Goal: Task Accomplishment & Management: Manage account settings

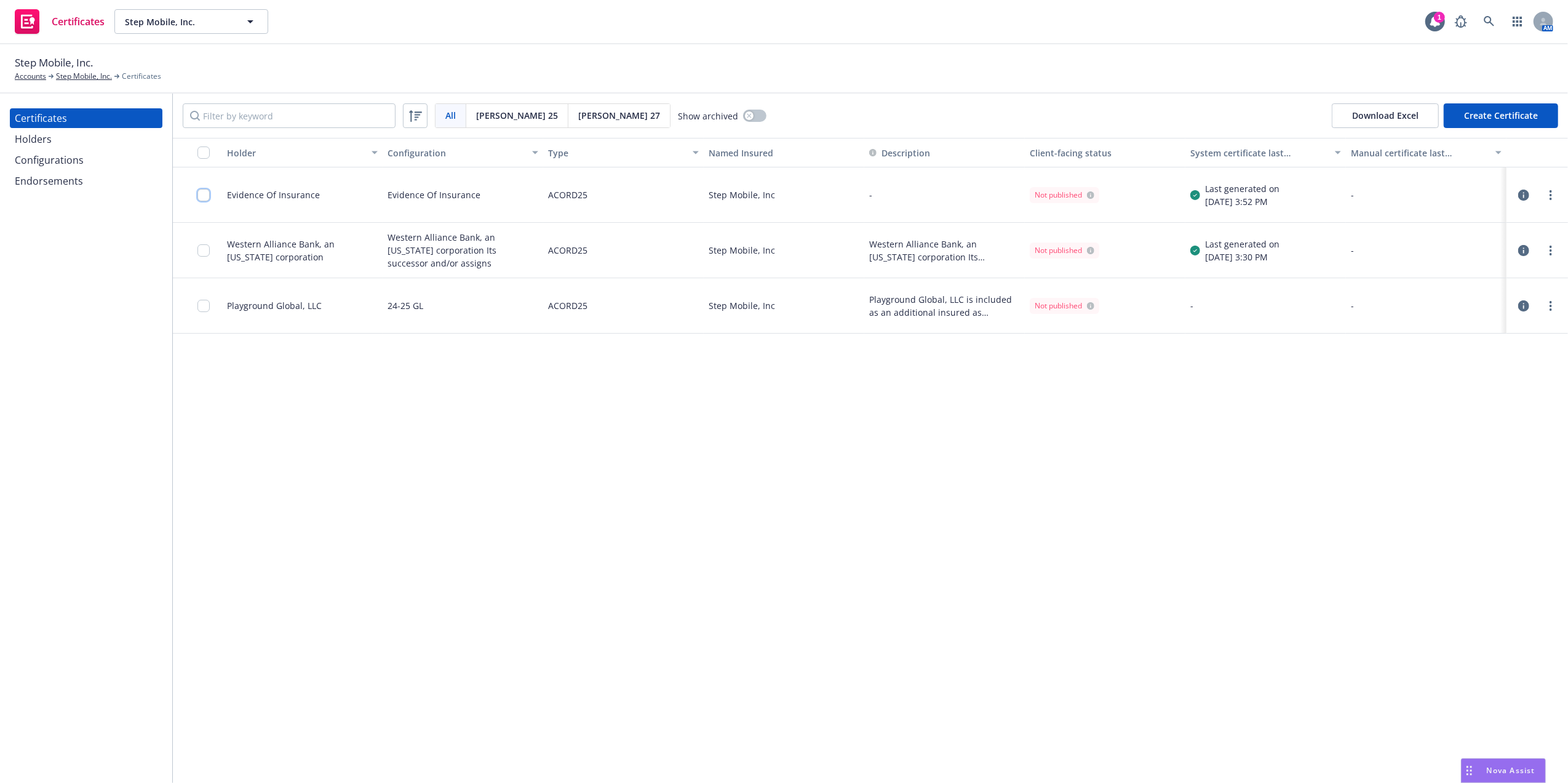
click at [203, 196] on input "checkbox" at bounding box center [203, 195] width 13 height 13
click at [1549, 196] on link "more" at bounding box center [1551, 195] width 15 height 15
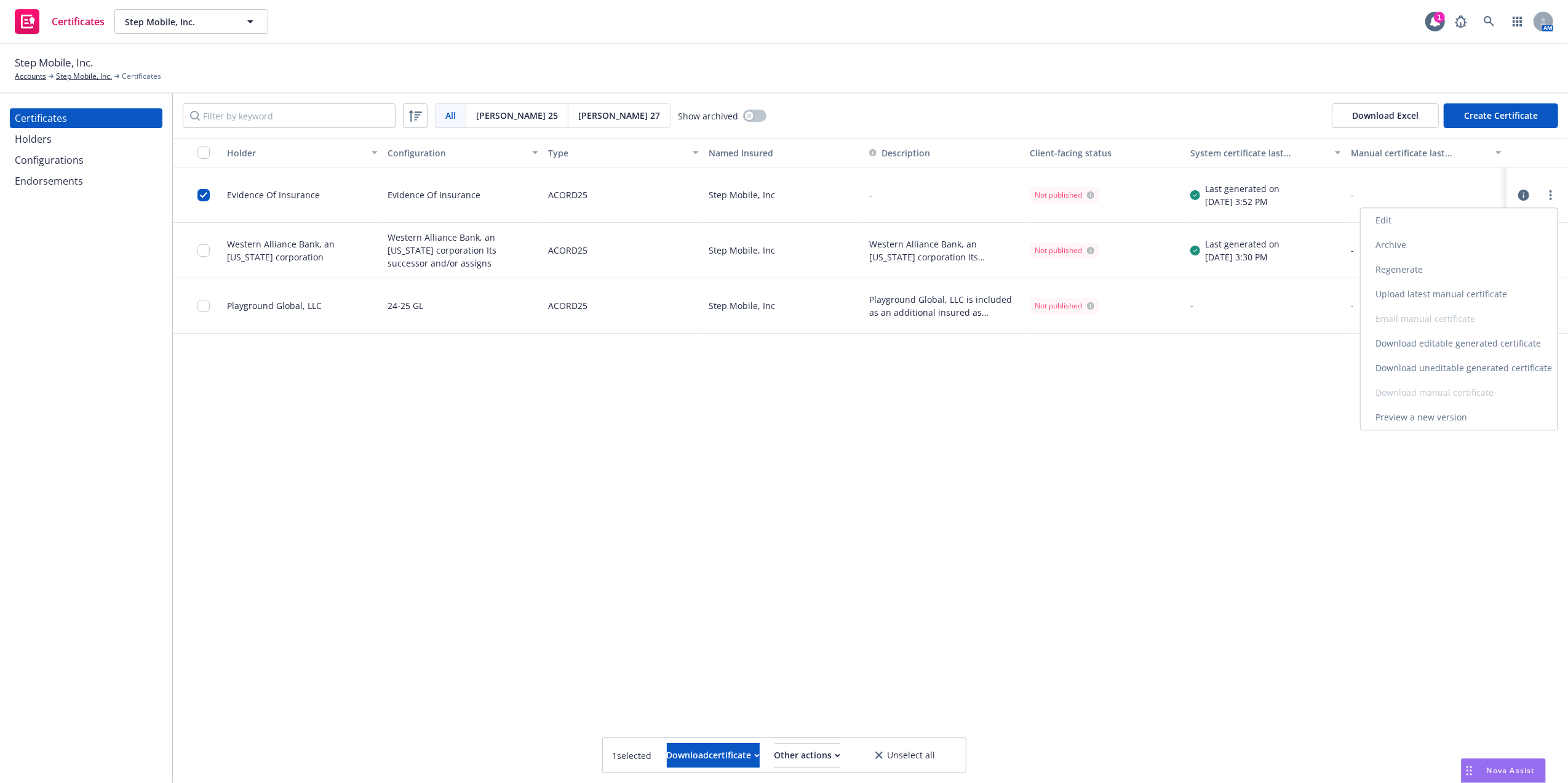
click at [1460, 222] on link "Edit" at bounding box center [1459, 220] width 197 height 24
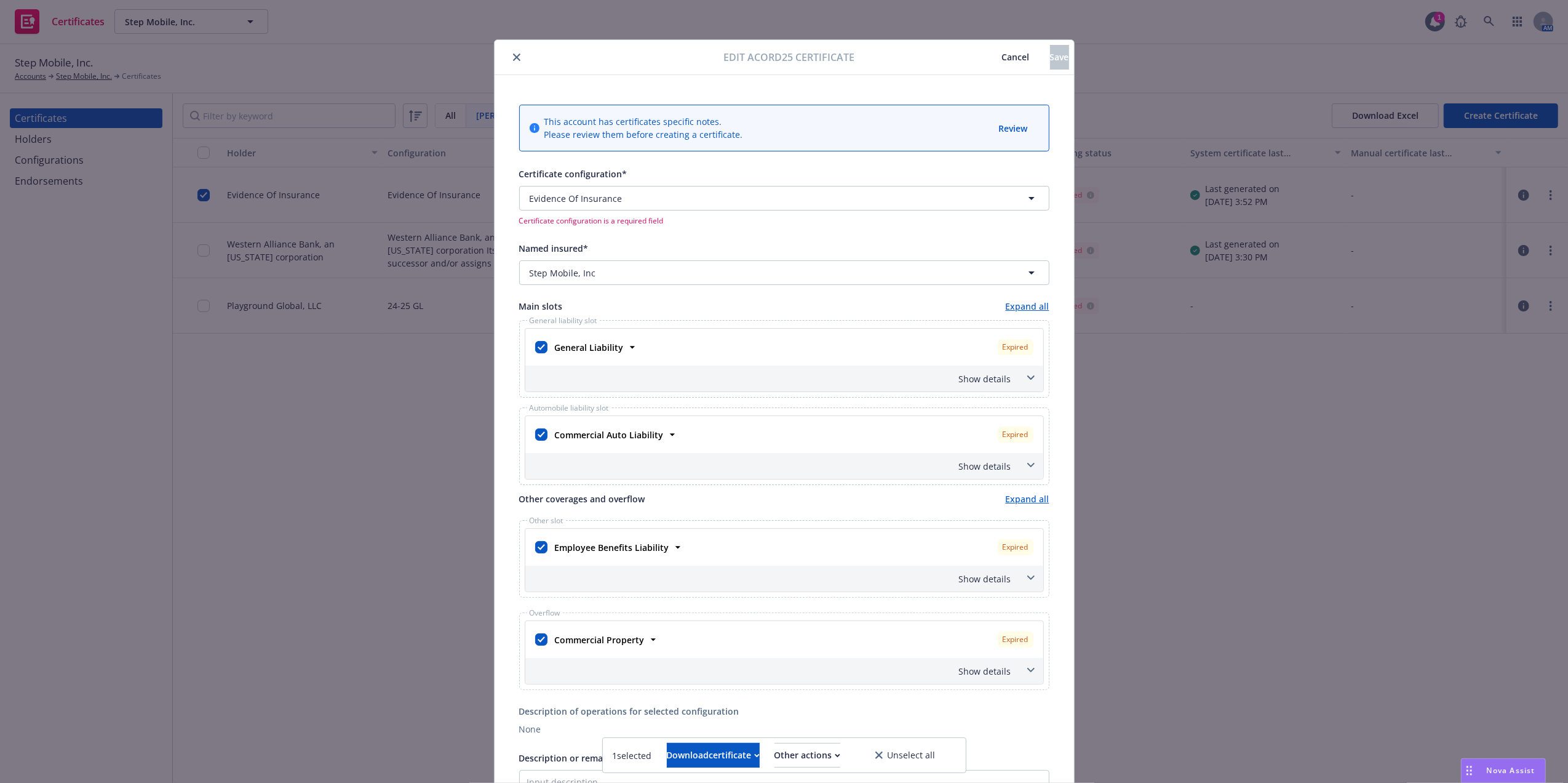
scroll to position [126, 0]
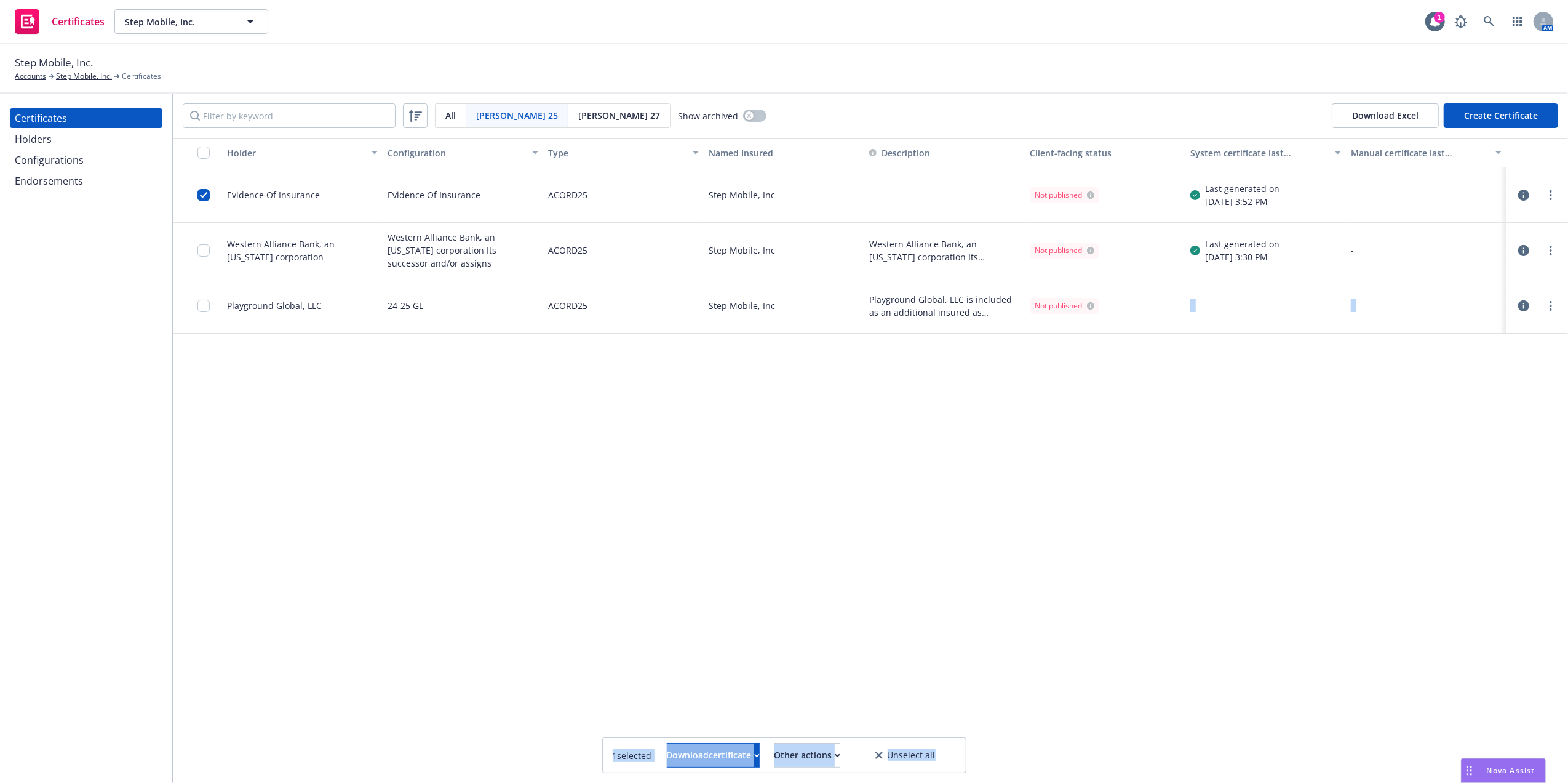
click at [60, 185] on div "Endorsements" at bounding box center [48, 181] width 69 height 19
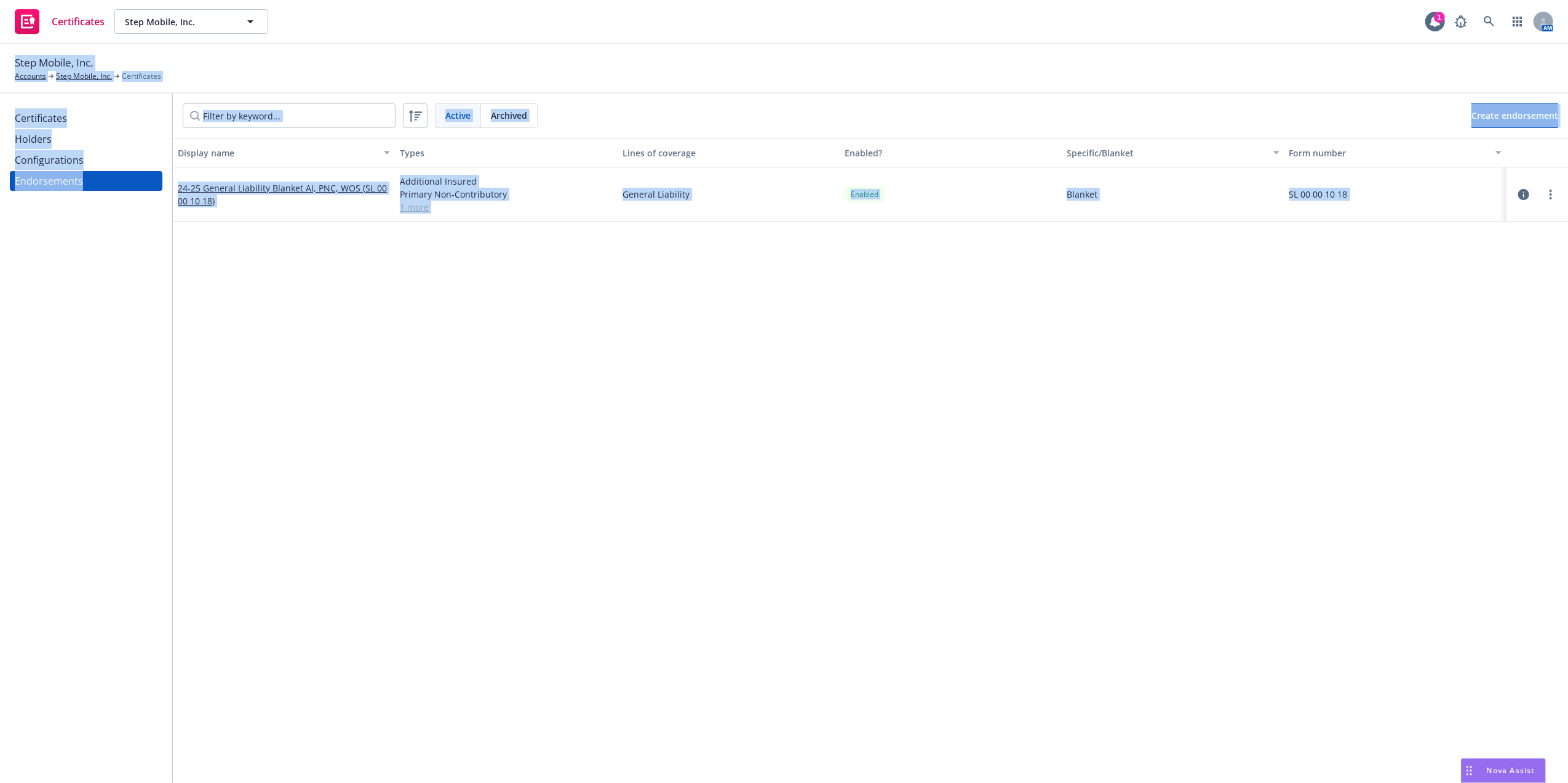
click at [62, 163] on div "Configurations" at bounding box center [48, 160] width 69 height 19
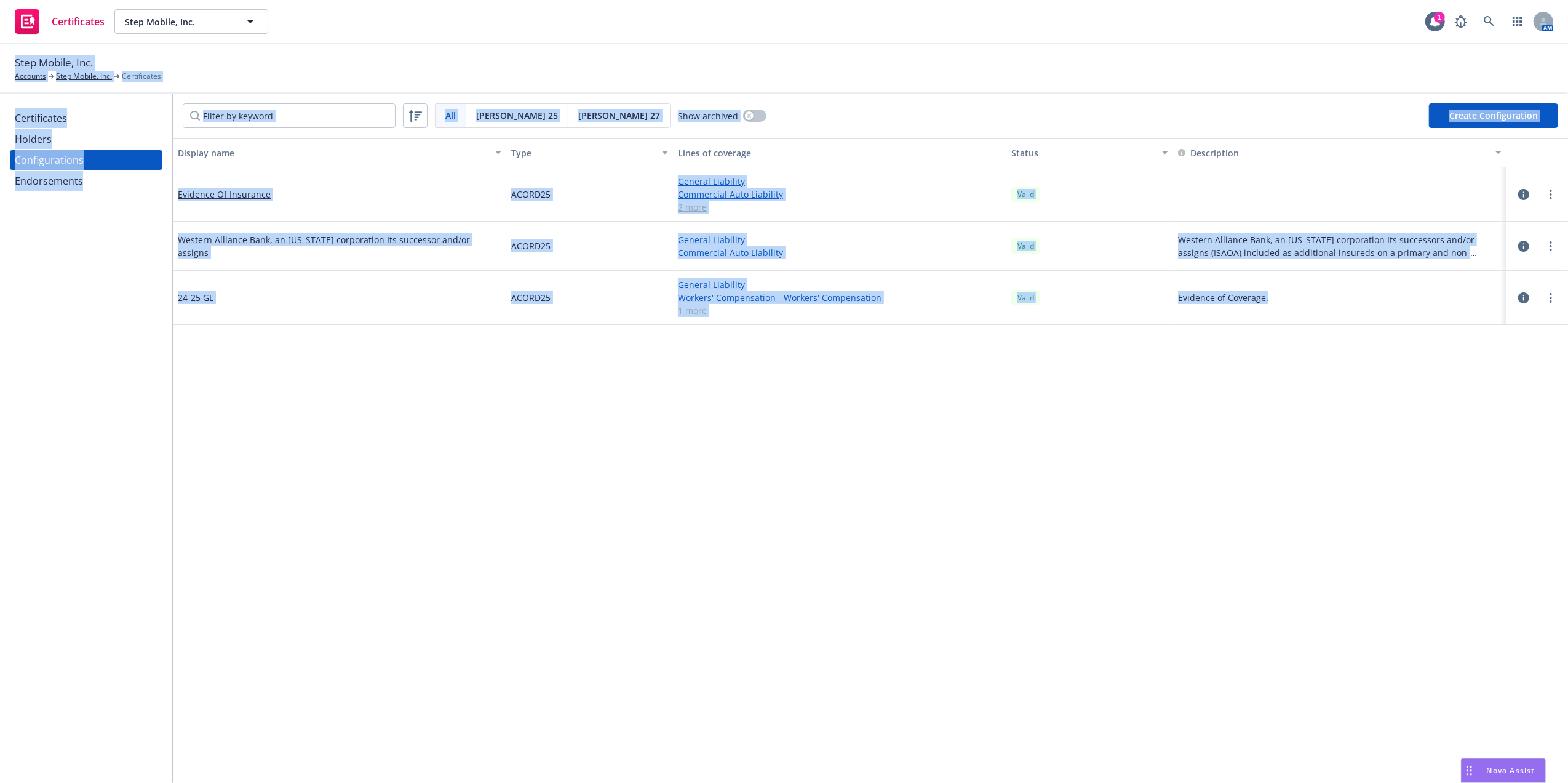
click at [377, 333] on div "Display name Type Lines of coverage Status Description Evidence Of Insurance AC…" at bounding box center [871, 666] width 1396 height 1056
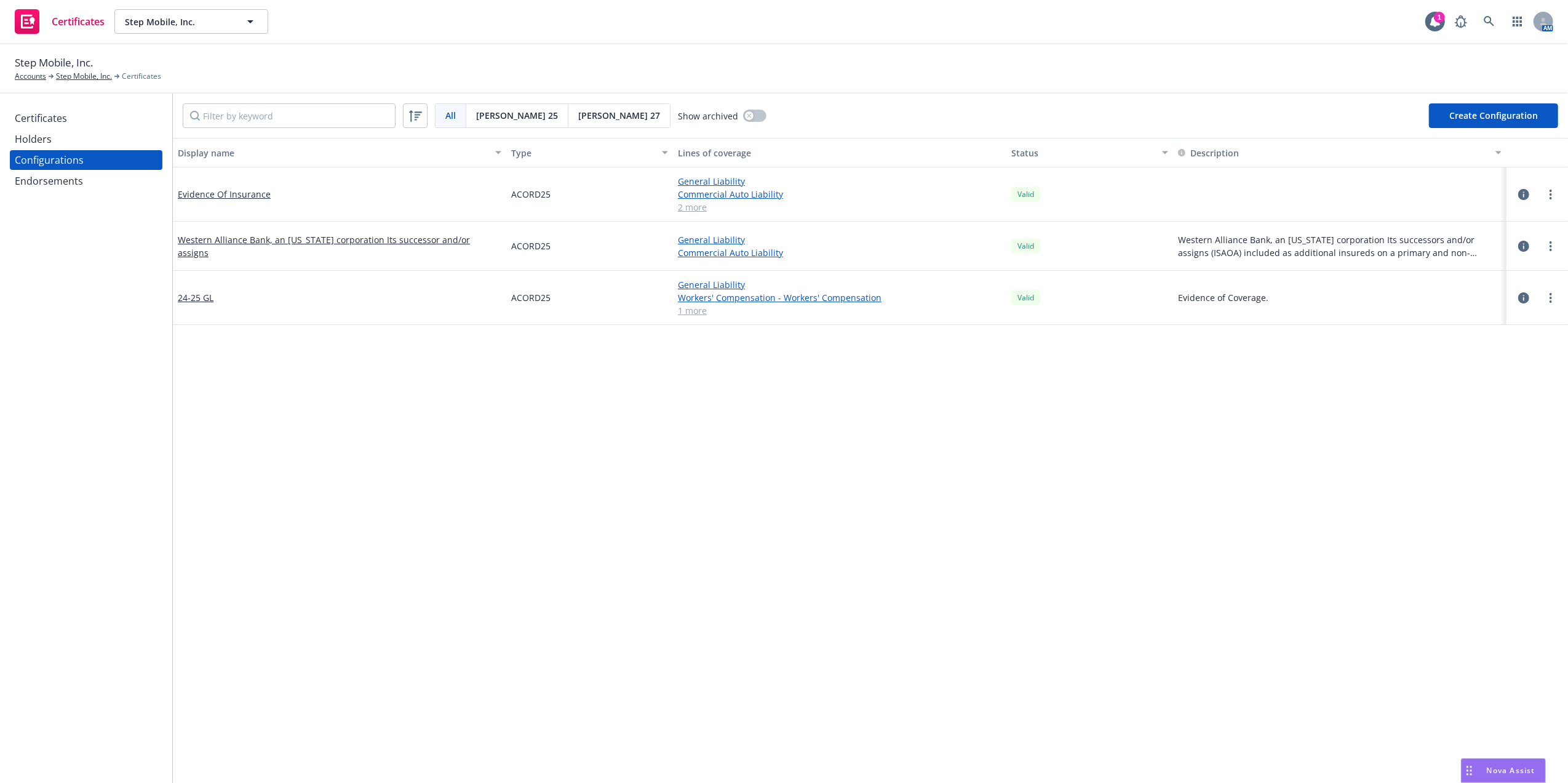
click at [377, 333] on div "Display name Type Lines of coverage Status Description Evidence Of Insurance AC…" at bounding box center [871, 666] width 1396 height 1056
click at [1485, 109] on button "Create Configuration" at bounding box center [1493, 115] width 129 height 24
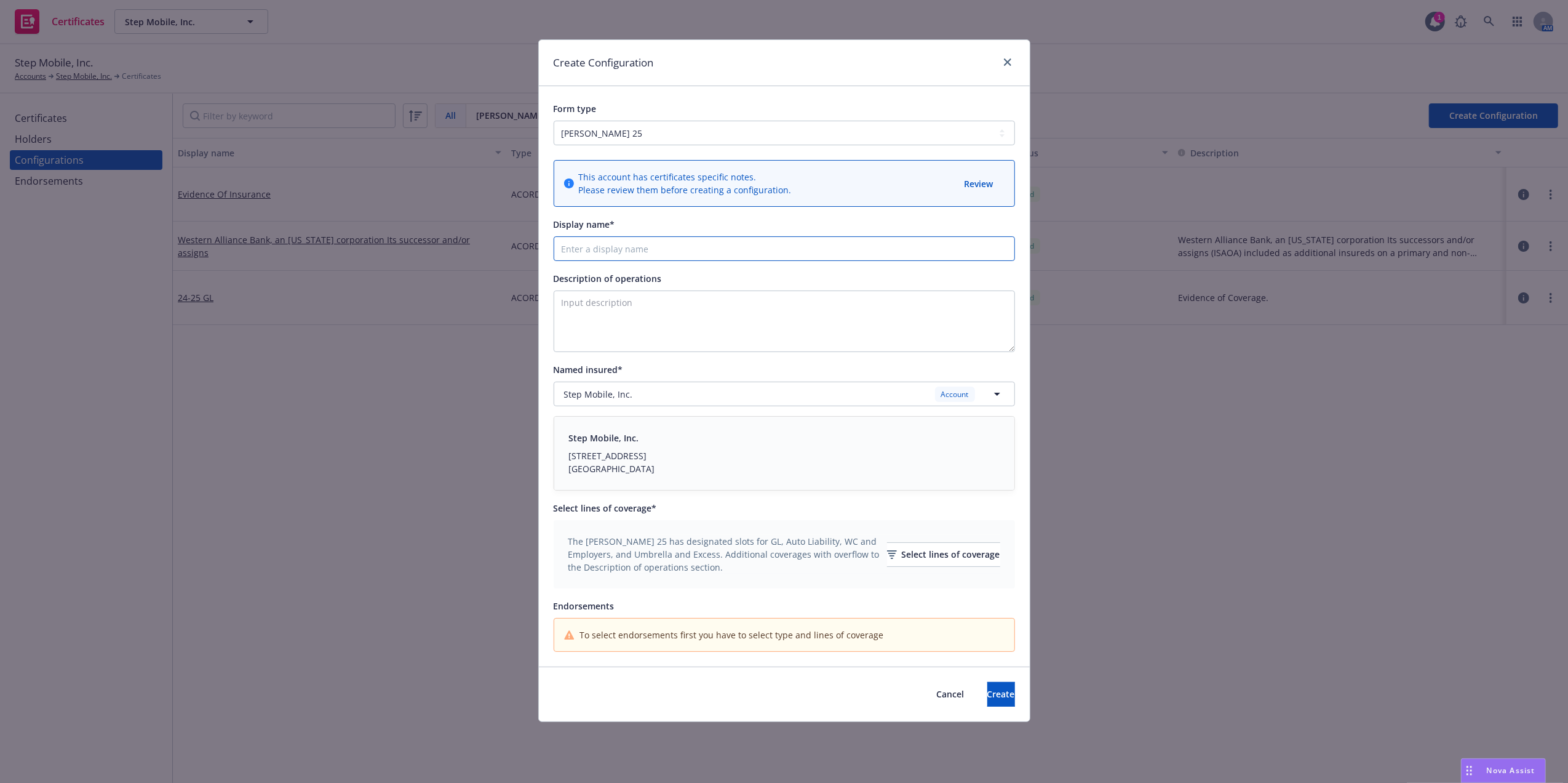
click at [659, 252] on input "Display name*" at bounding box center [784, 248] width 462 height 24
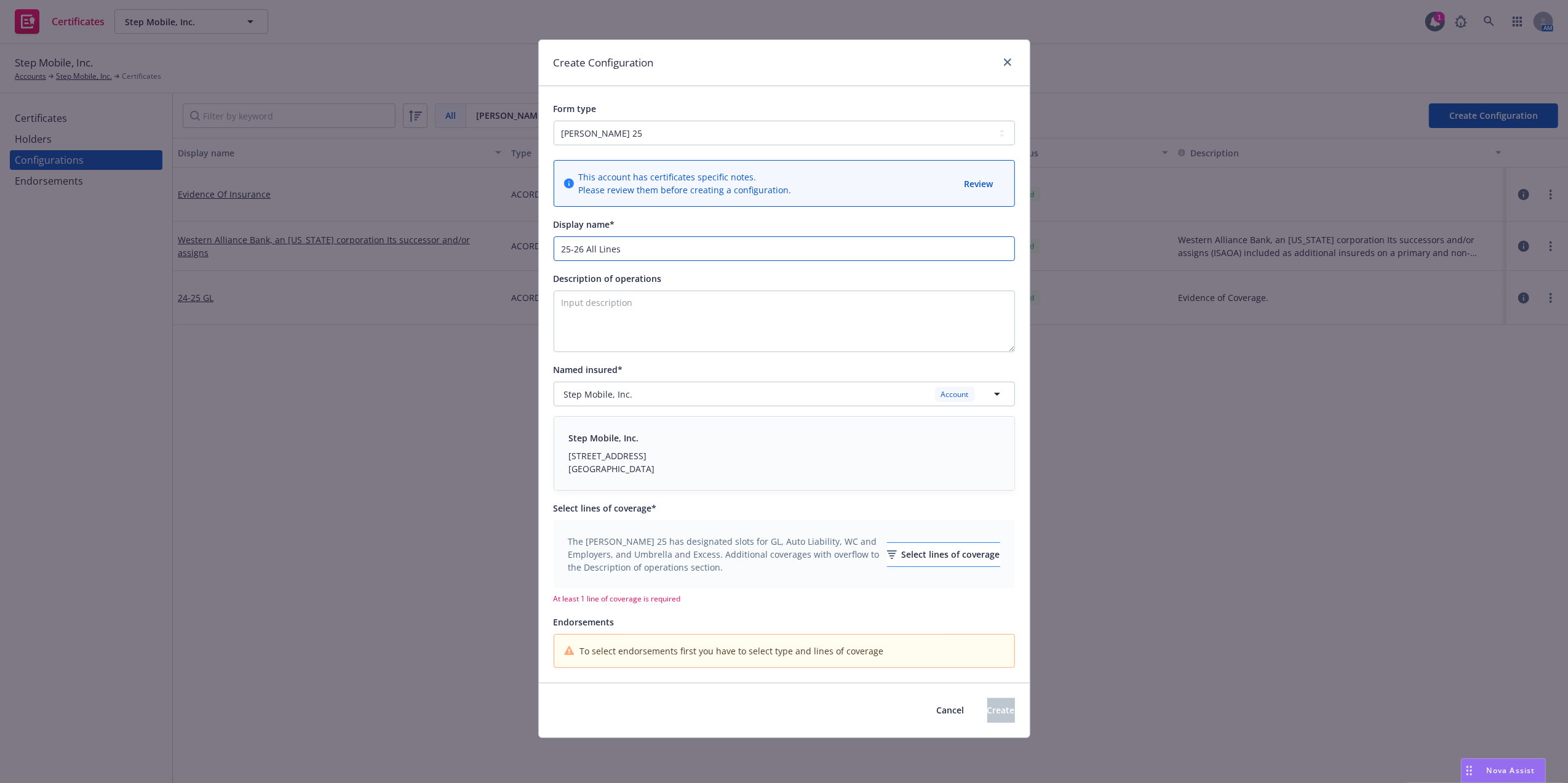
type input "25-26 All Lines"
click at [933, 557] on div "Select lines of coverage" at bounding box center [943, 554] width 113 height 23
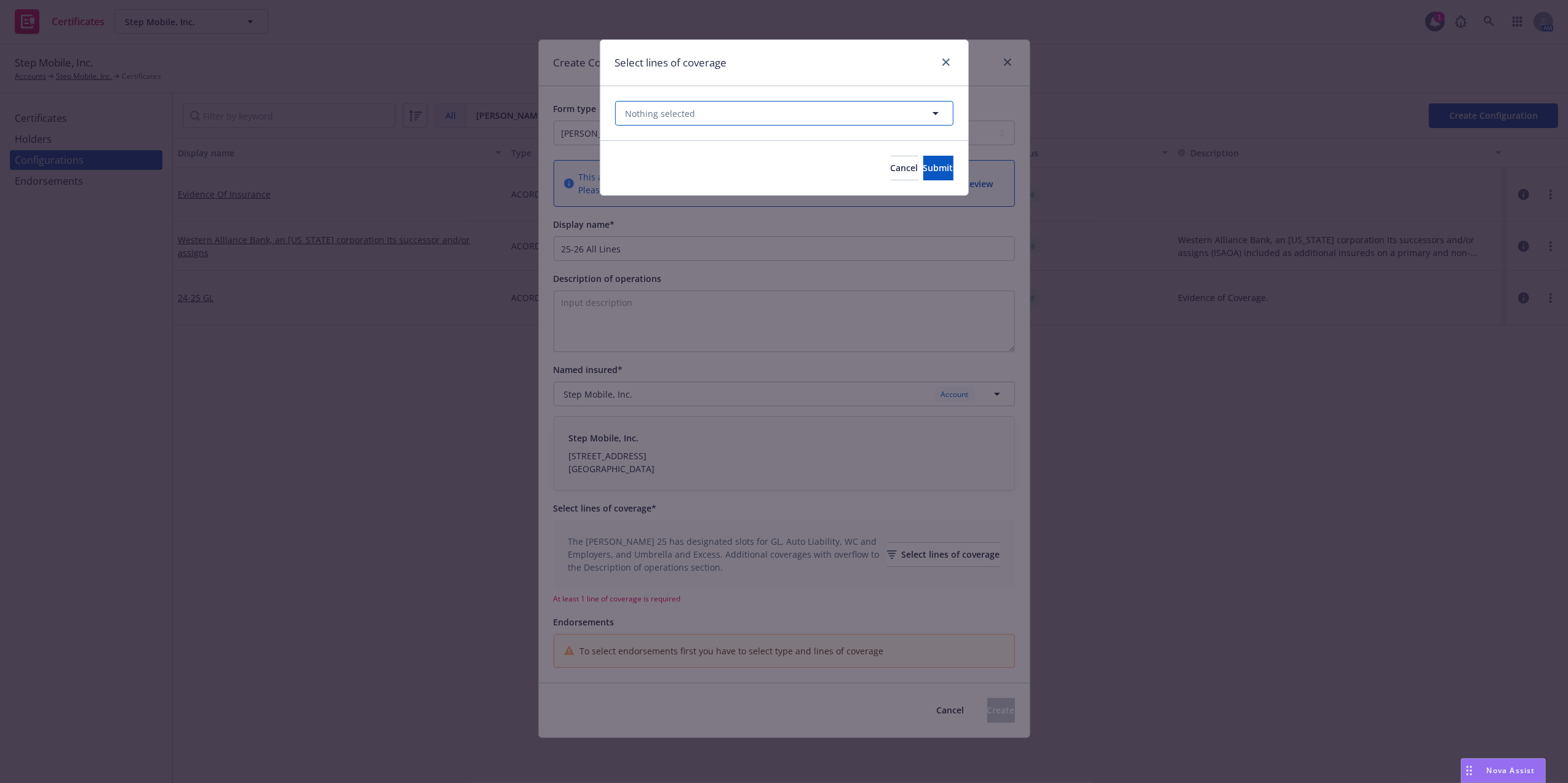
click at [690, 119] on span "Nothing selected" at bounding box center [661, 113] width 70 height 13
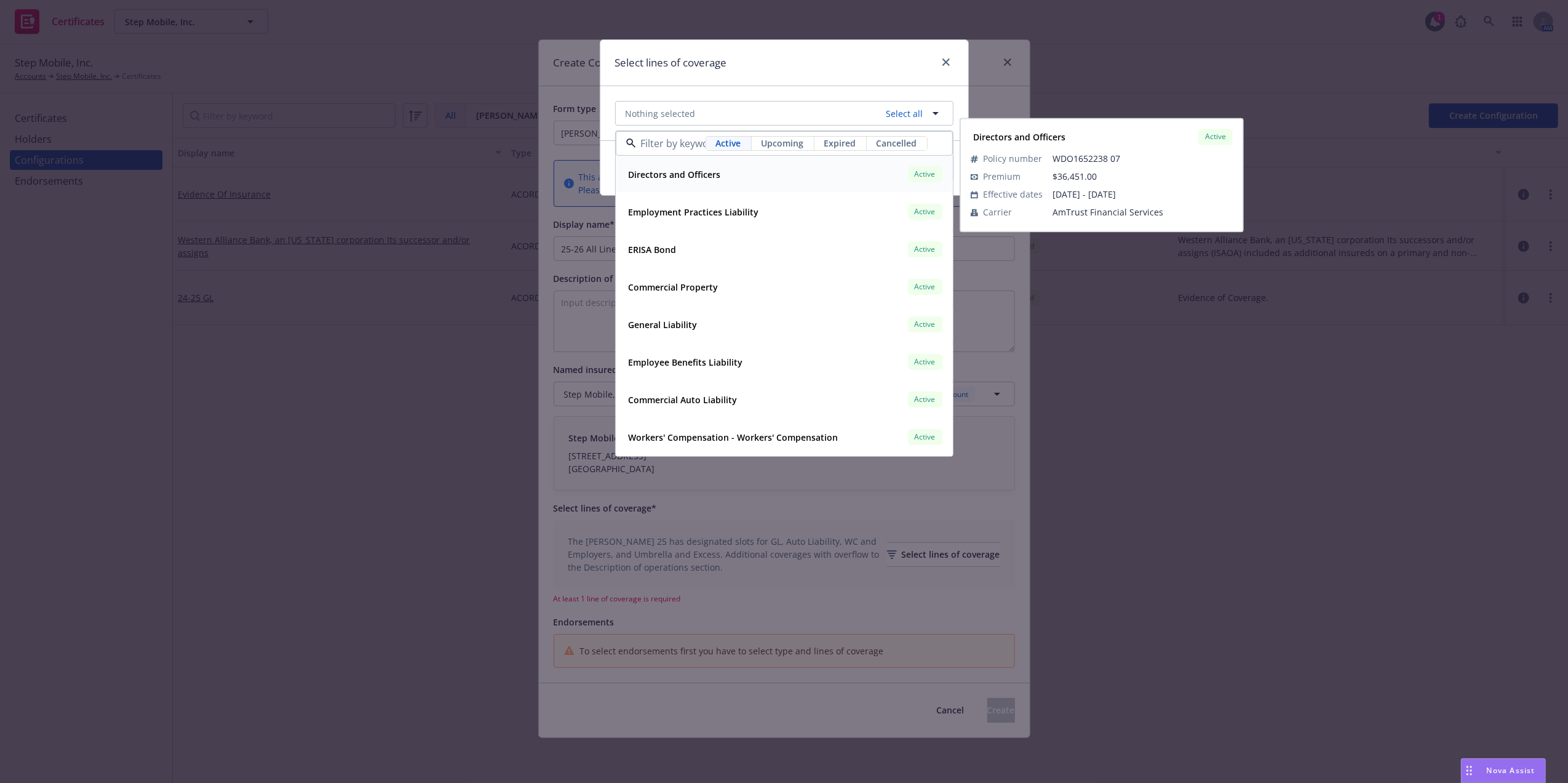
click at [653, 176] on strong "Directors and Officers" at bounding box center [674, 174] width 92 height 12
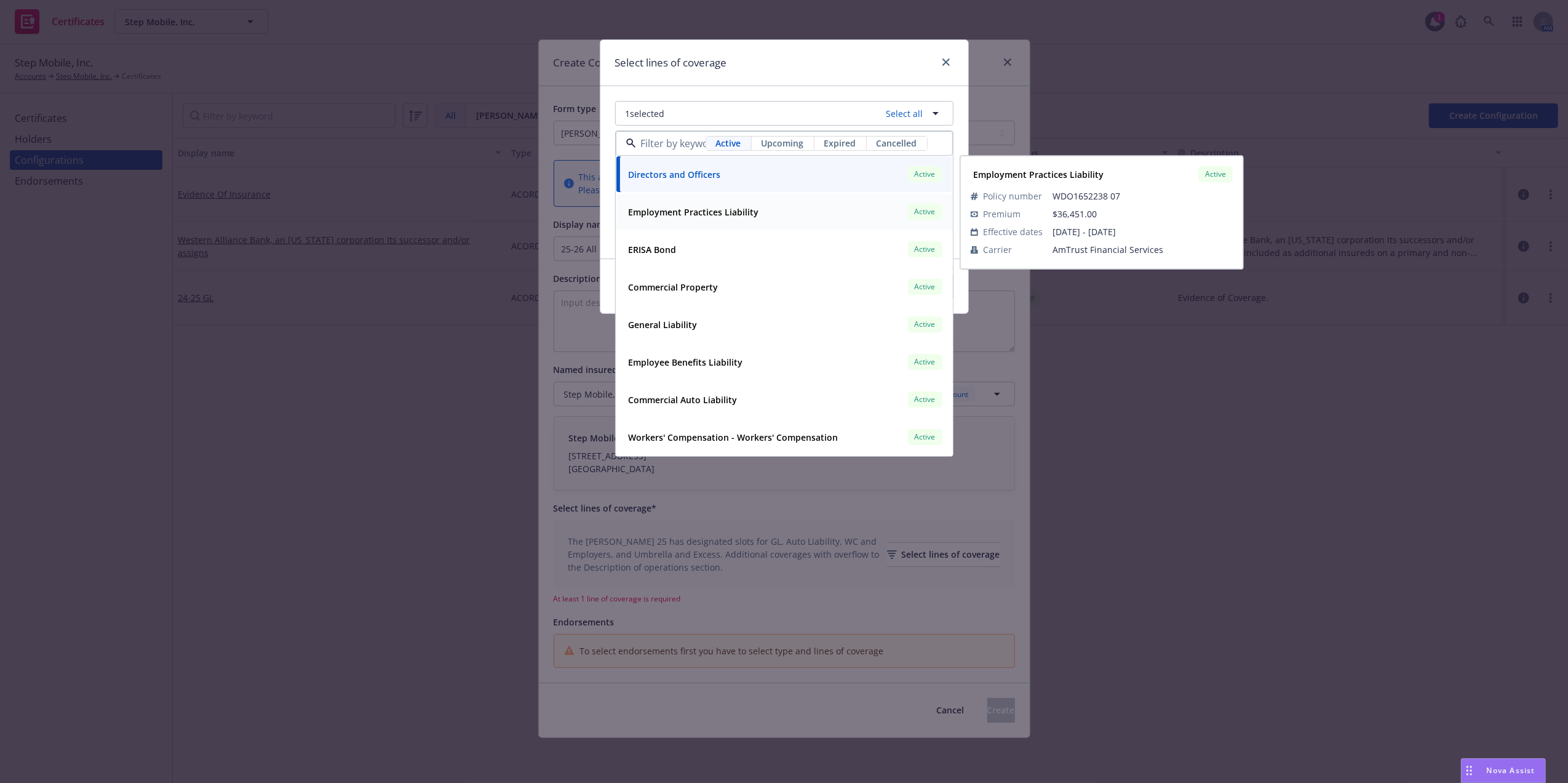
click at [654, 209] on strong "Employment Practices Liability" at bounding box center [693, 212] width 131 height 12
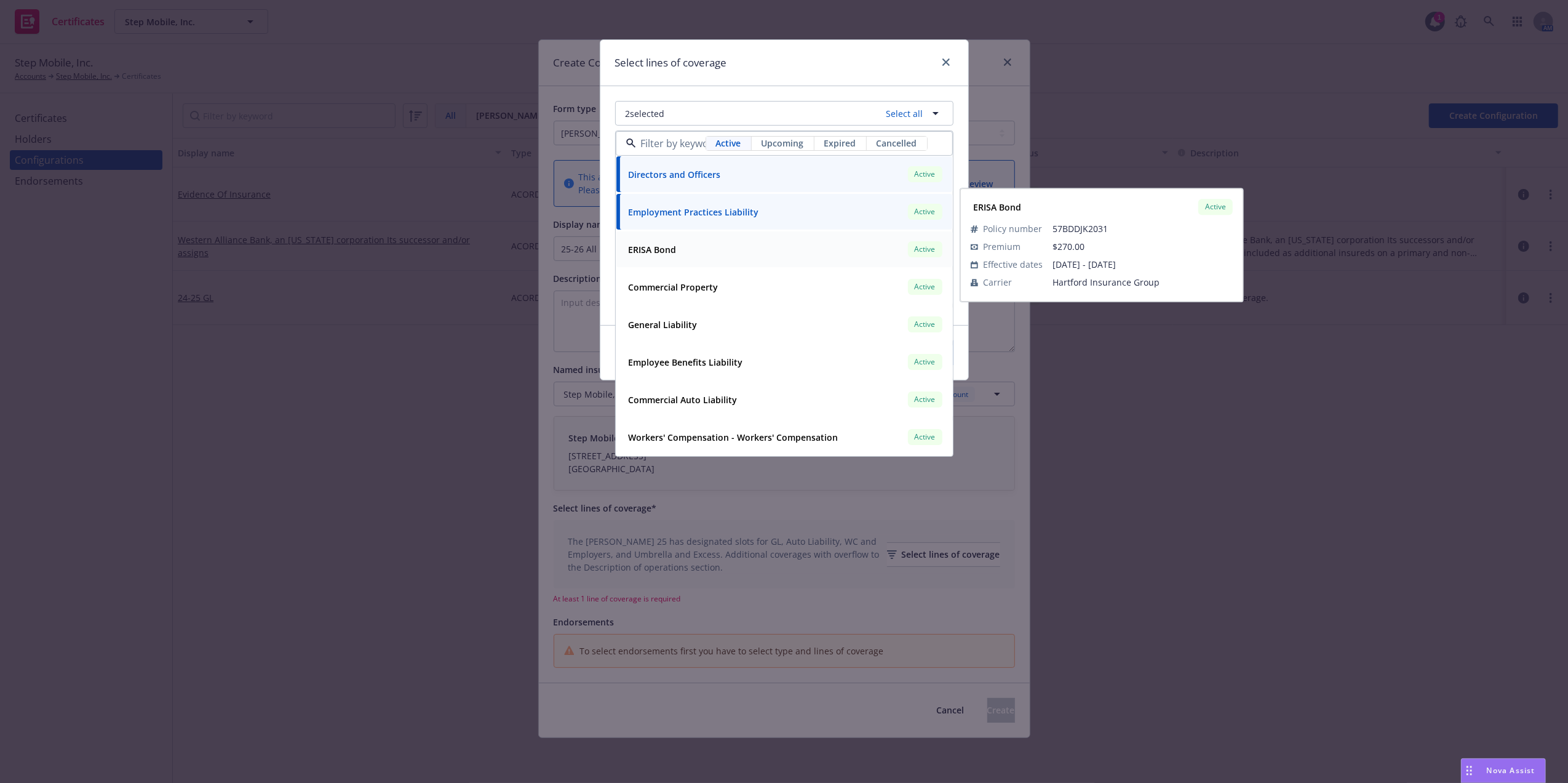
click at [654, 244] on strong "ERISA Bond" at bounding box center [653, 250] width 48 height 12
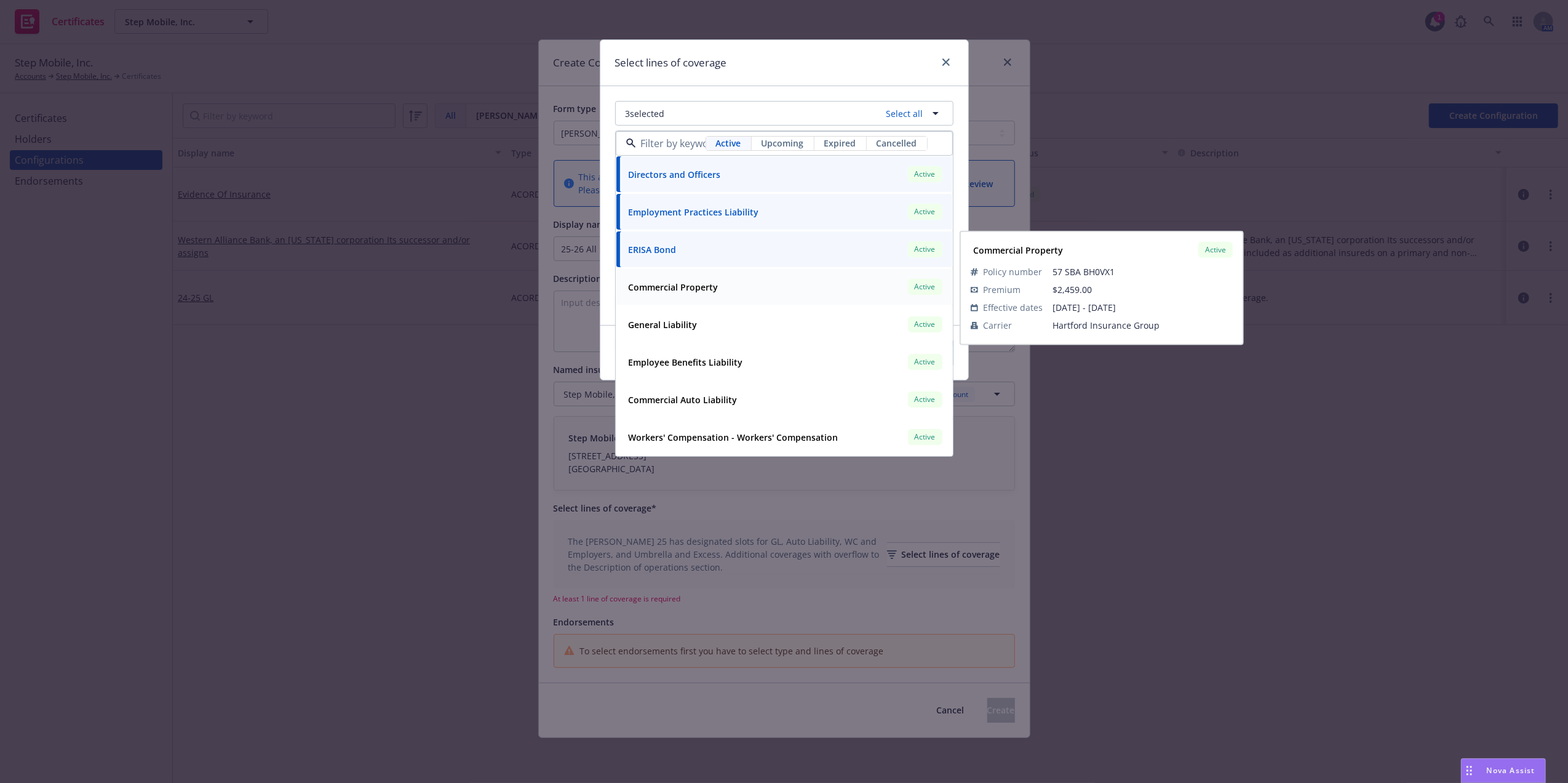
drag, startPoint x: 651, startPoint y: 285, endPoint x: 654, endPoint y: 304, distance: 19.2
click at [651, 286] on strong "Commercial Property" at bounding box center [673, 287] width 90 height 12
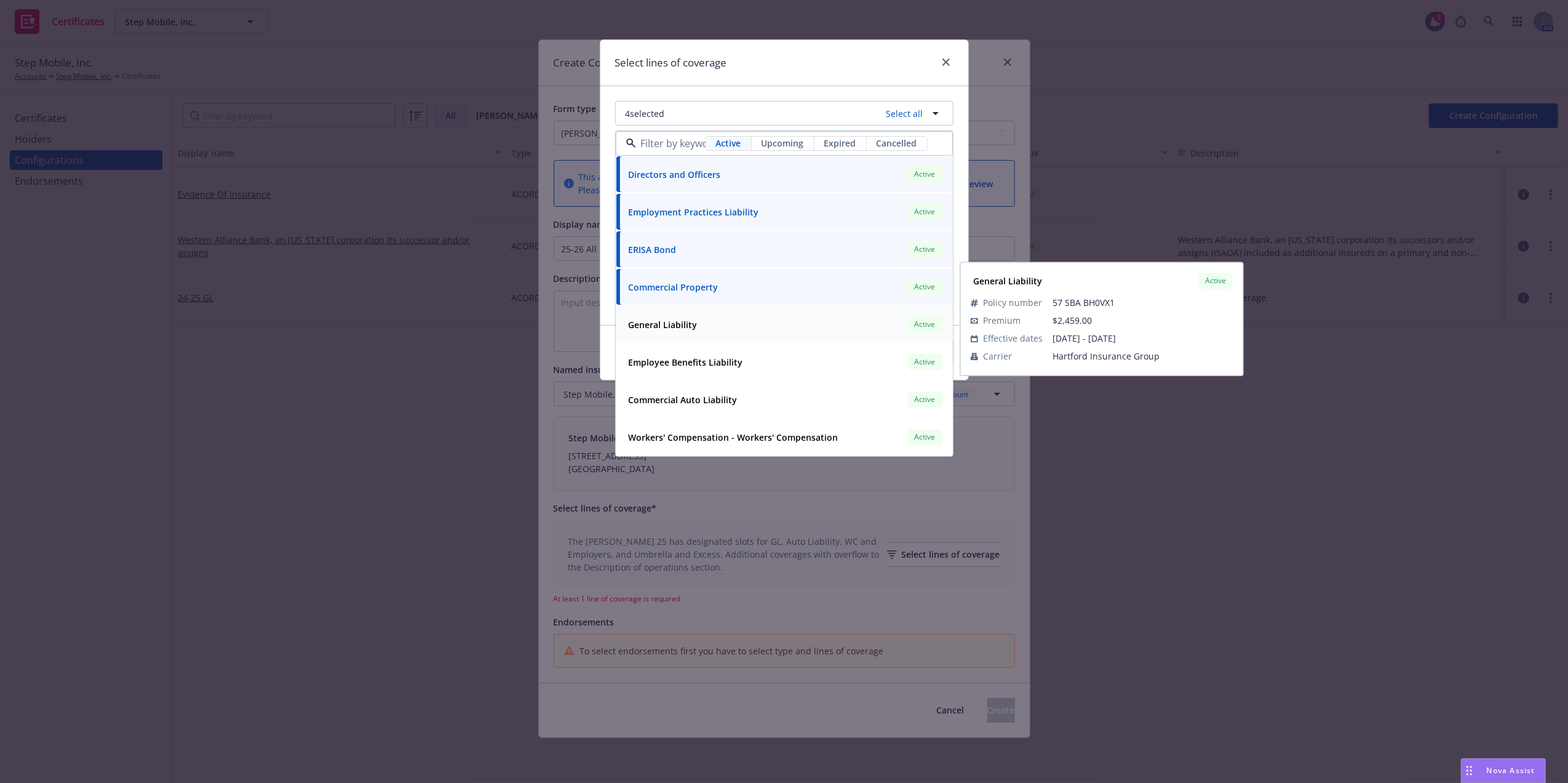
click at [654, 319] on strong "General Liability" at bounding box center [662, 325] width 69 height 12
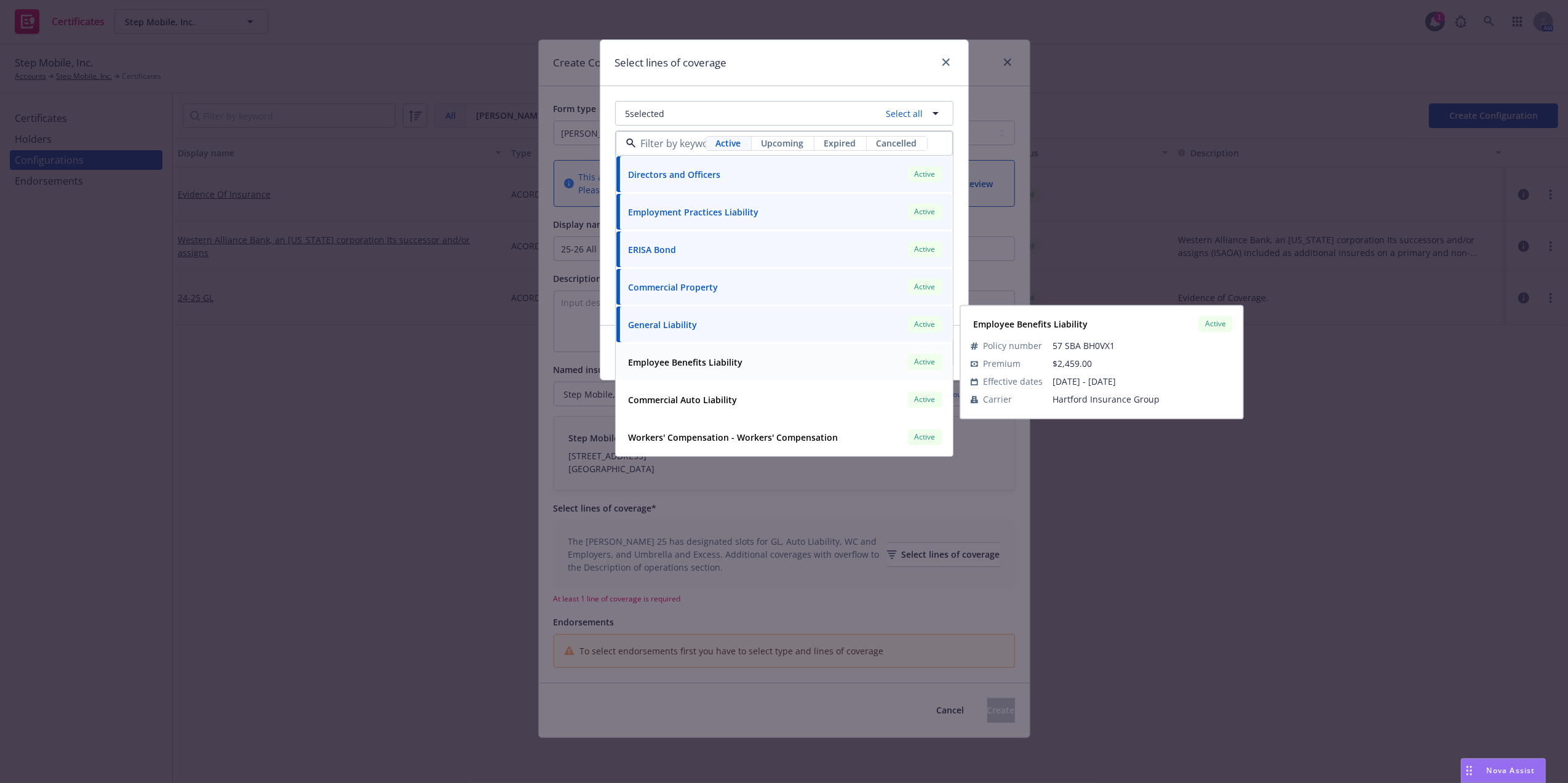
drag, startPoint x: 658, startPoint y: 356, endPoint x: 658, endPoint y: 362, distance: 6.0
click at [658, 360] on strong "Employee Benefits Liability" at bounding box center [686, 362] width 114 height 12
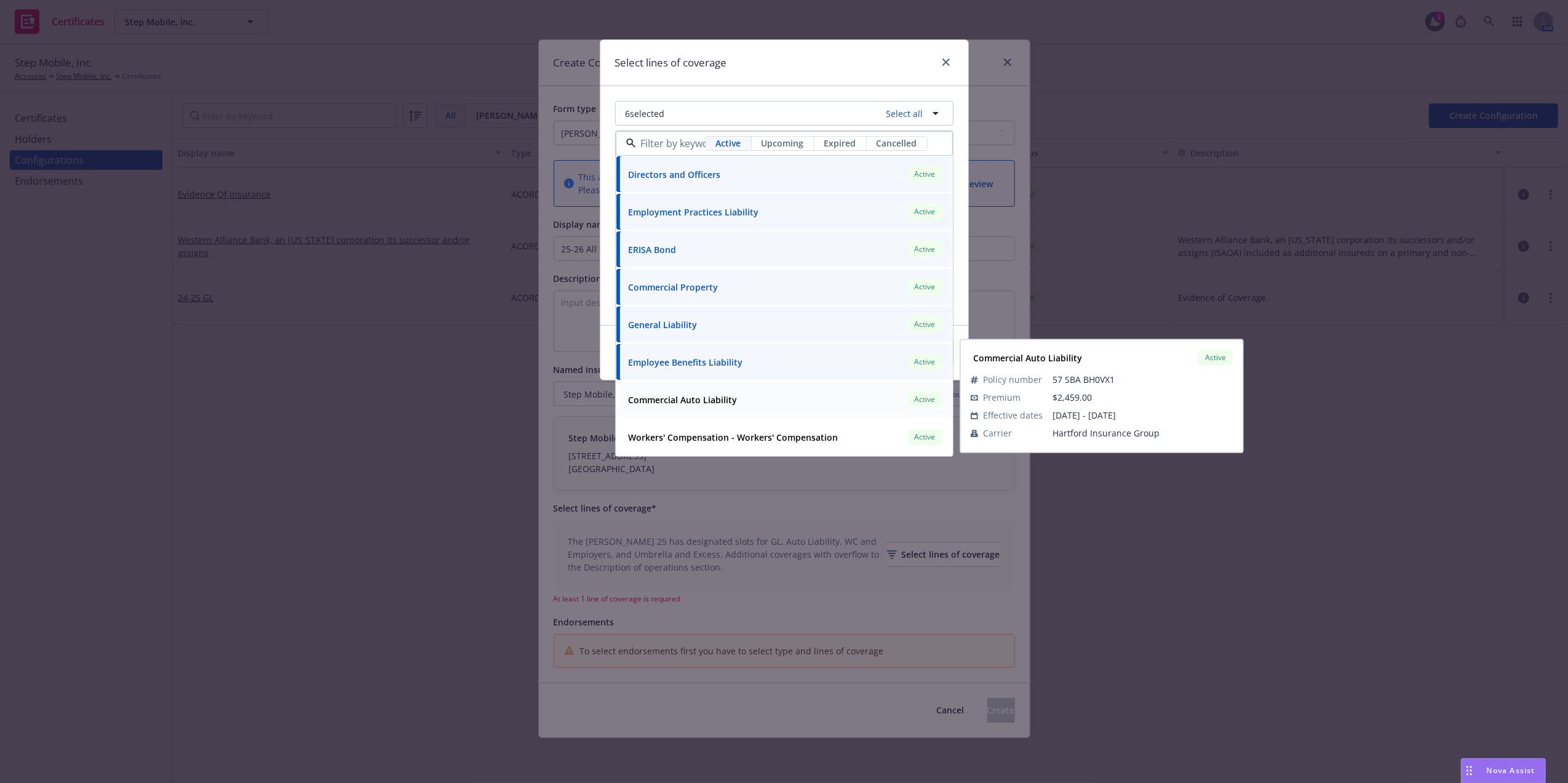
drag, startPoint x: 661, startPoint y: 400, endPoint x: 662, endPoint y: 409, distance: 9.1
click at [661, 402] on strong "Commercial Auto Liability" at bounding box center [683, 400] width 108 height 12
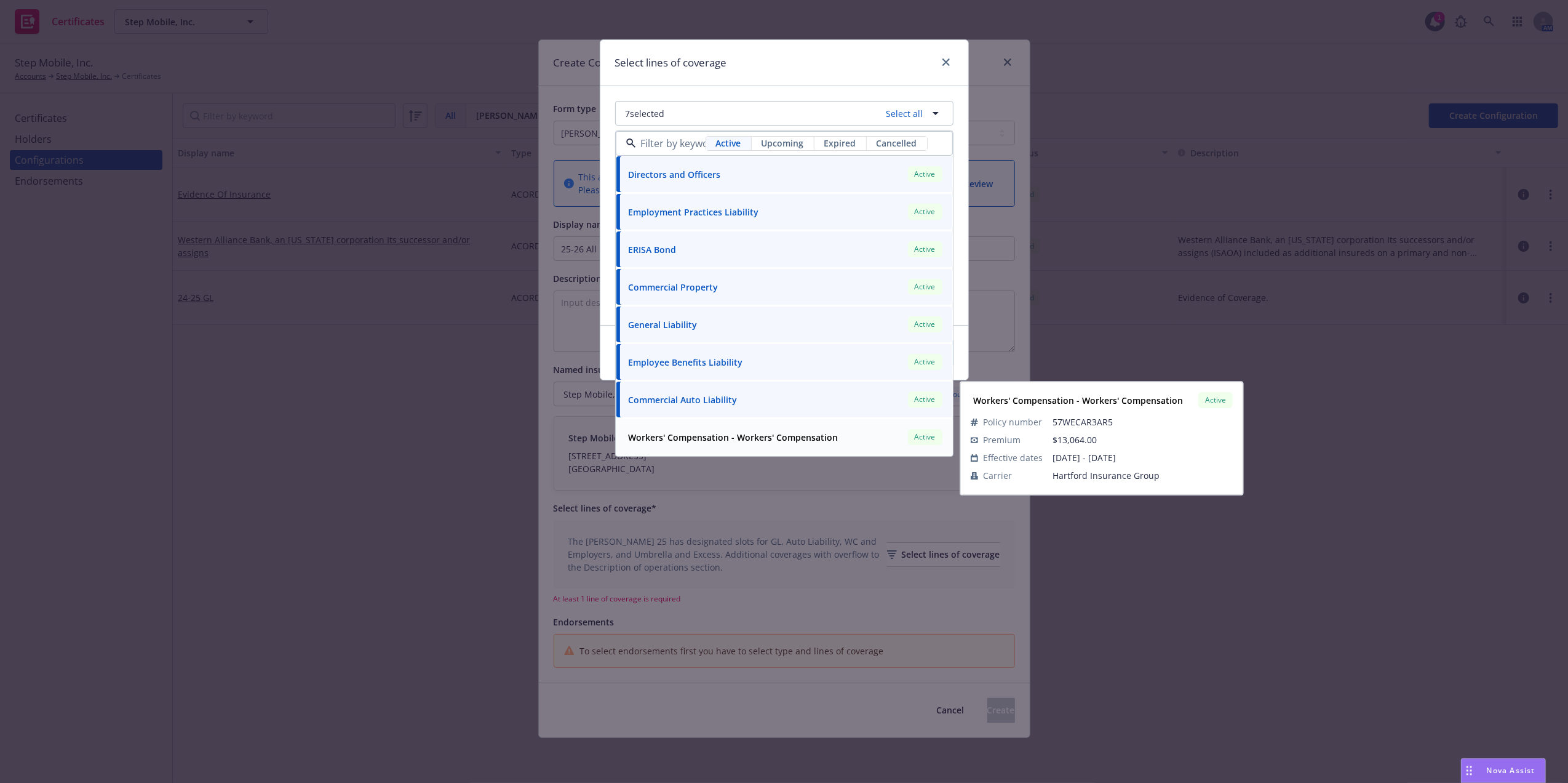
click at [667, 439] on strong "Workers' Compensation - Workers' Compensation" at bounding box center [733, 437] width 210 height 12
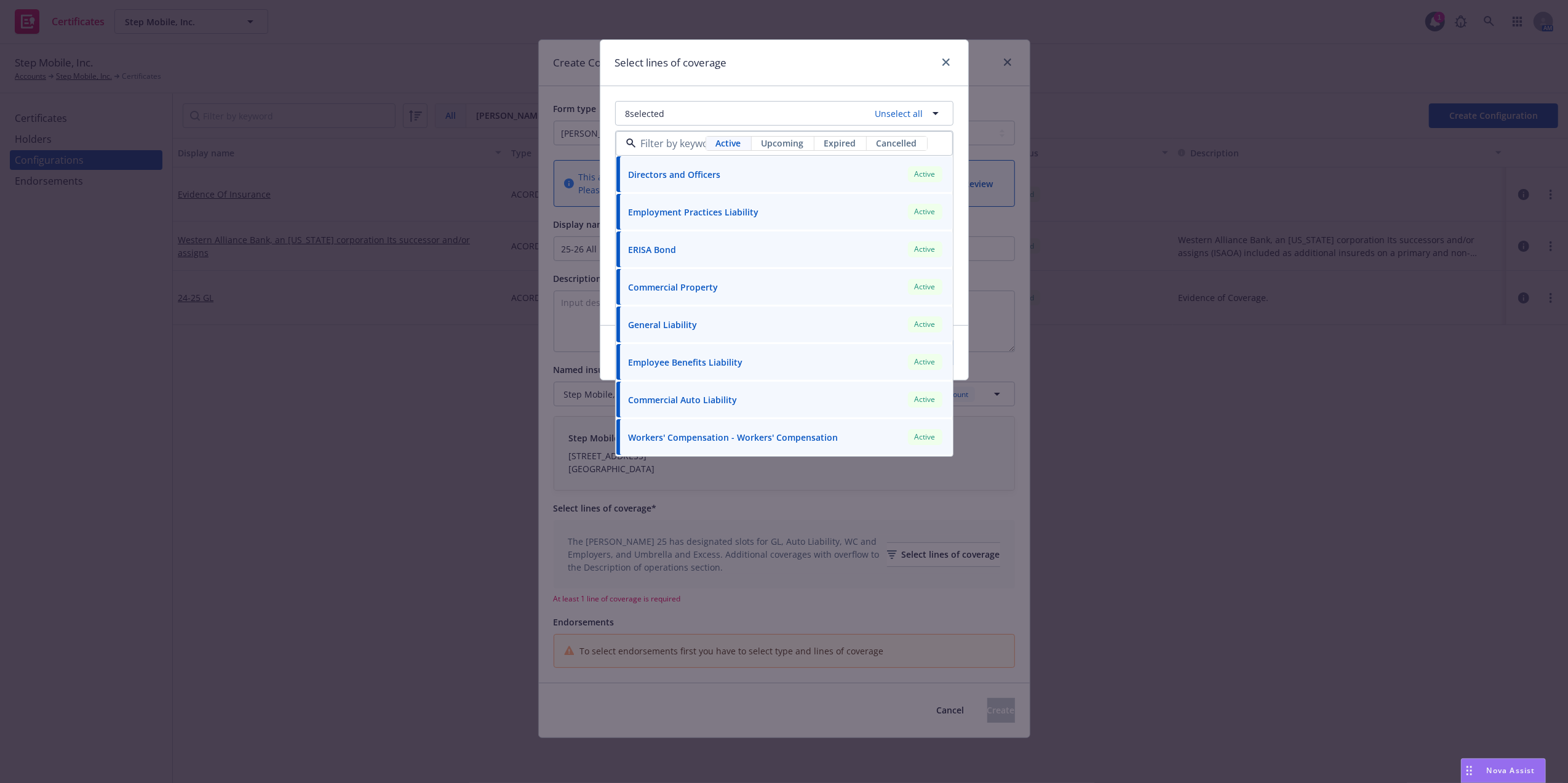
click at [711, 65] on h1 "Select lines of coverage" at bounding box center [671, 63] width 112 height 16
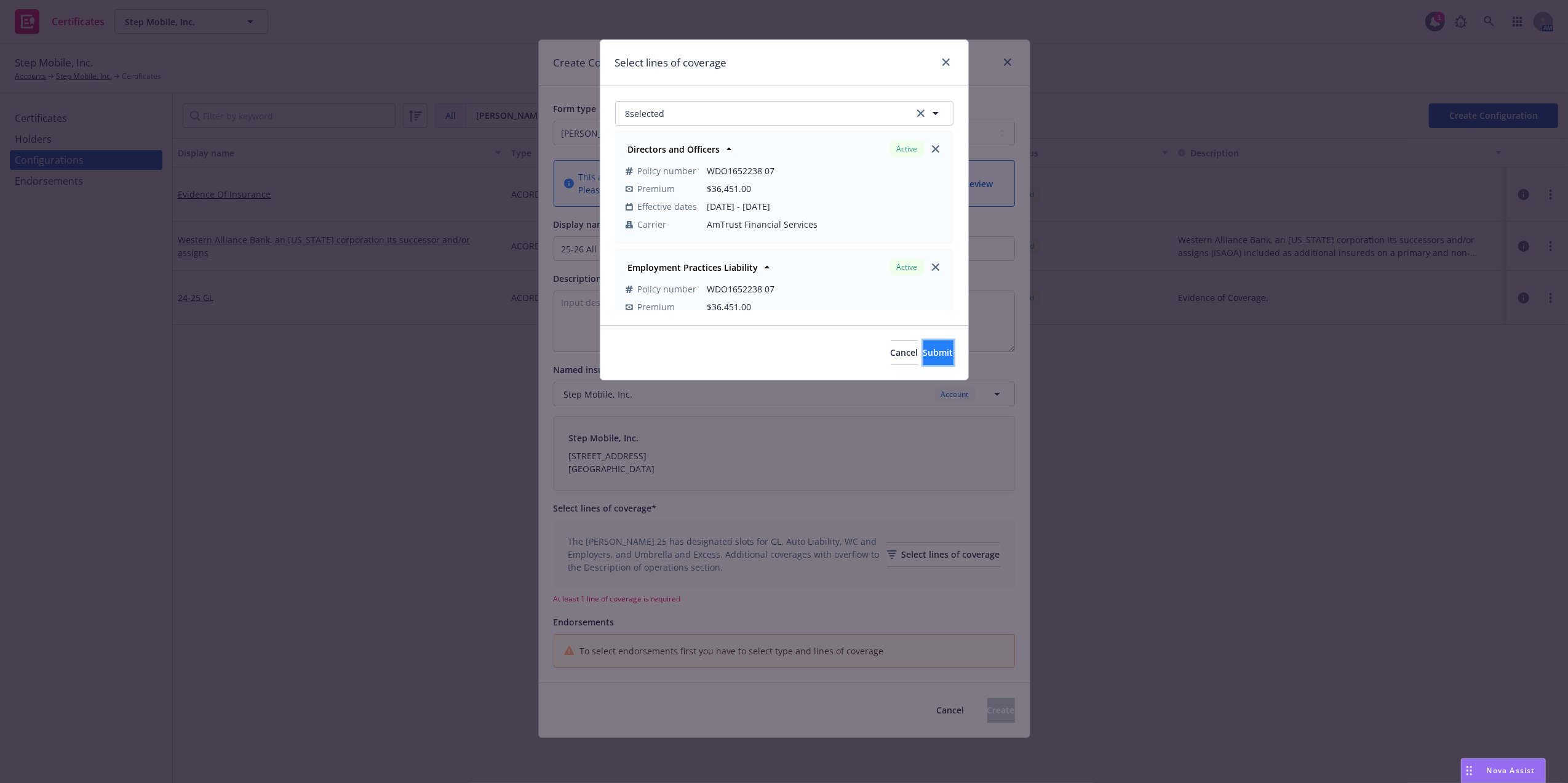
click at [951, 350] on button "Submit" at bounding box center [938, 352] width 30 height 24
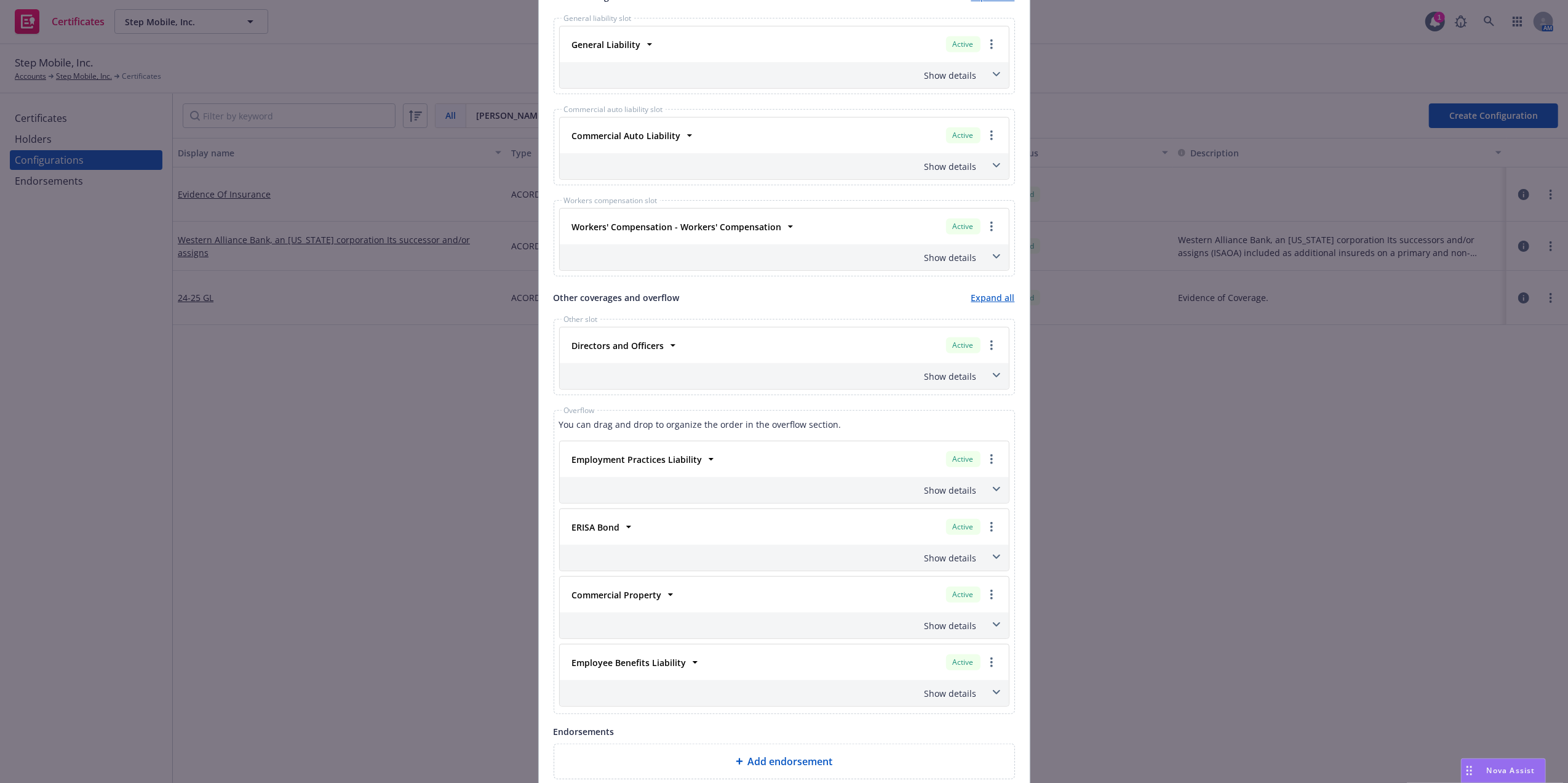
scroll to position [811, 0]
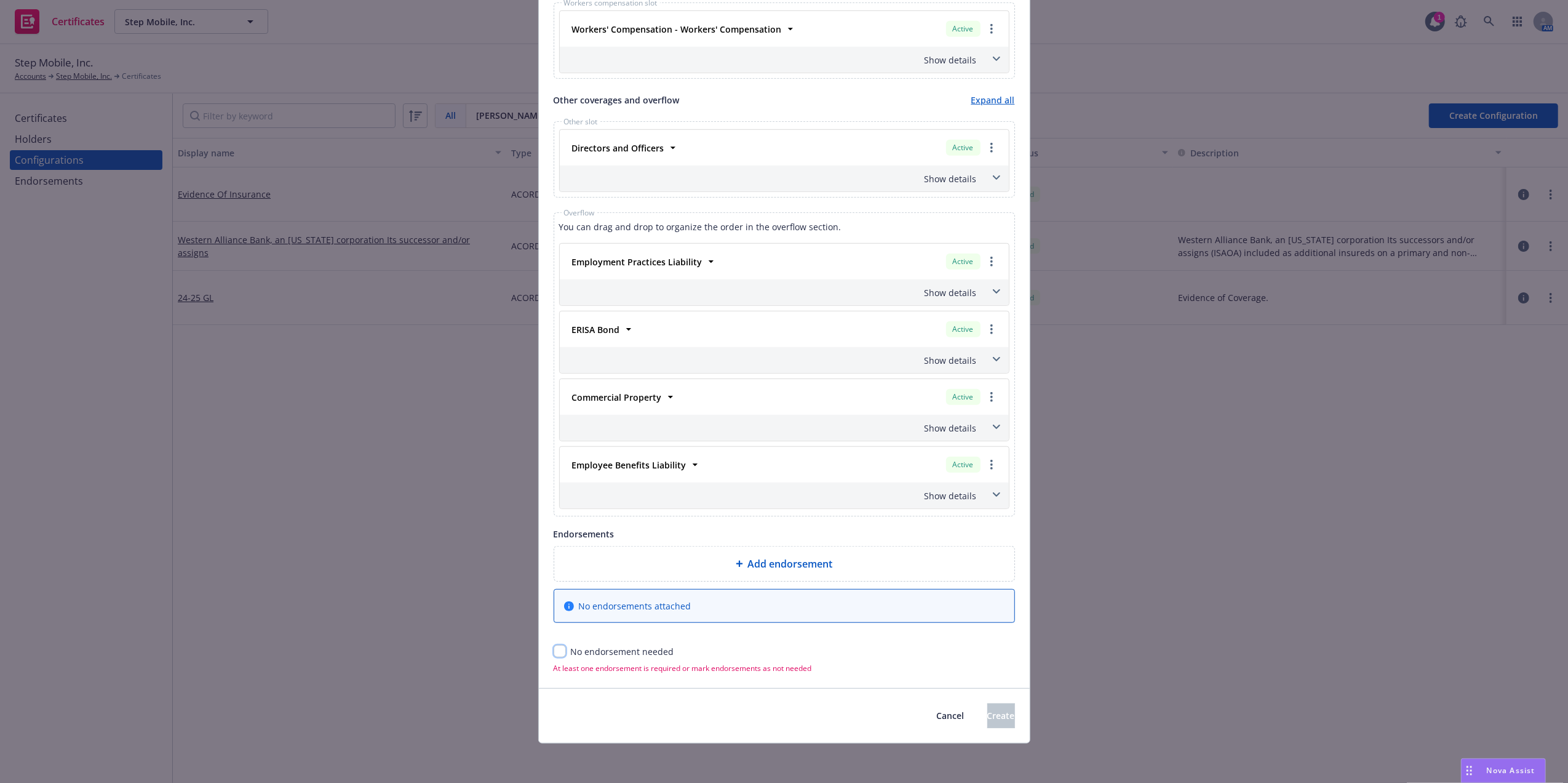
click at [555, 653] on input "checkbox" at bounding box center [560, 651] width 13 height 13
checkbox input "true"
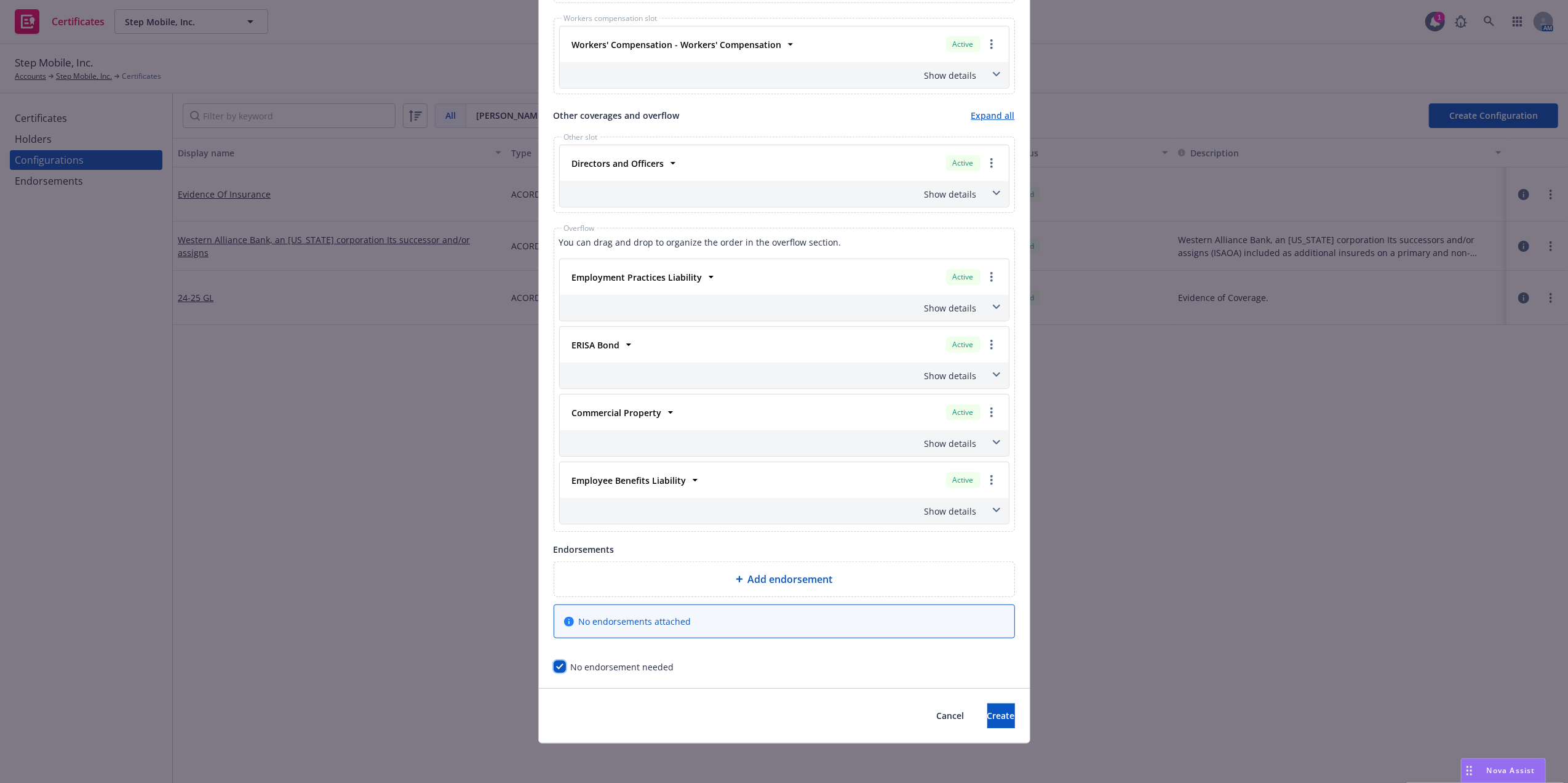
scroll to position [797, 0]
click at [991, 518] on span at bounding box center [997, 511] width 19 height 19
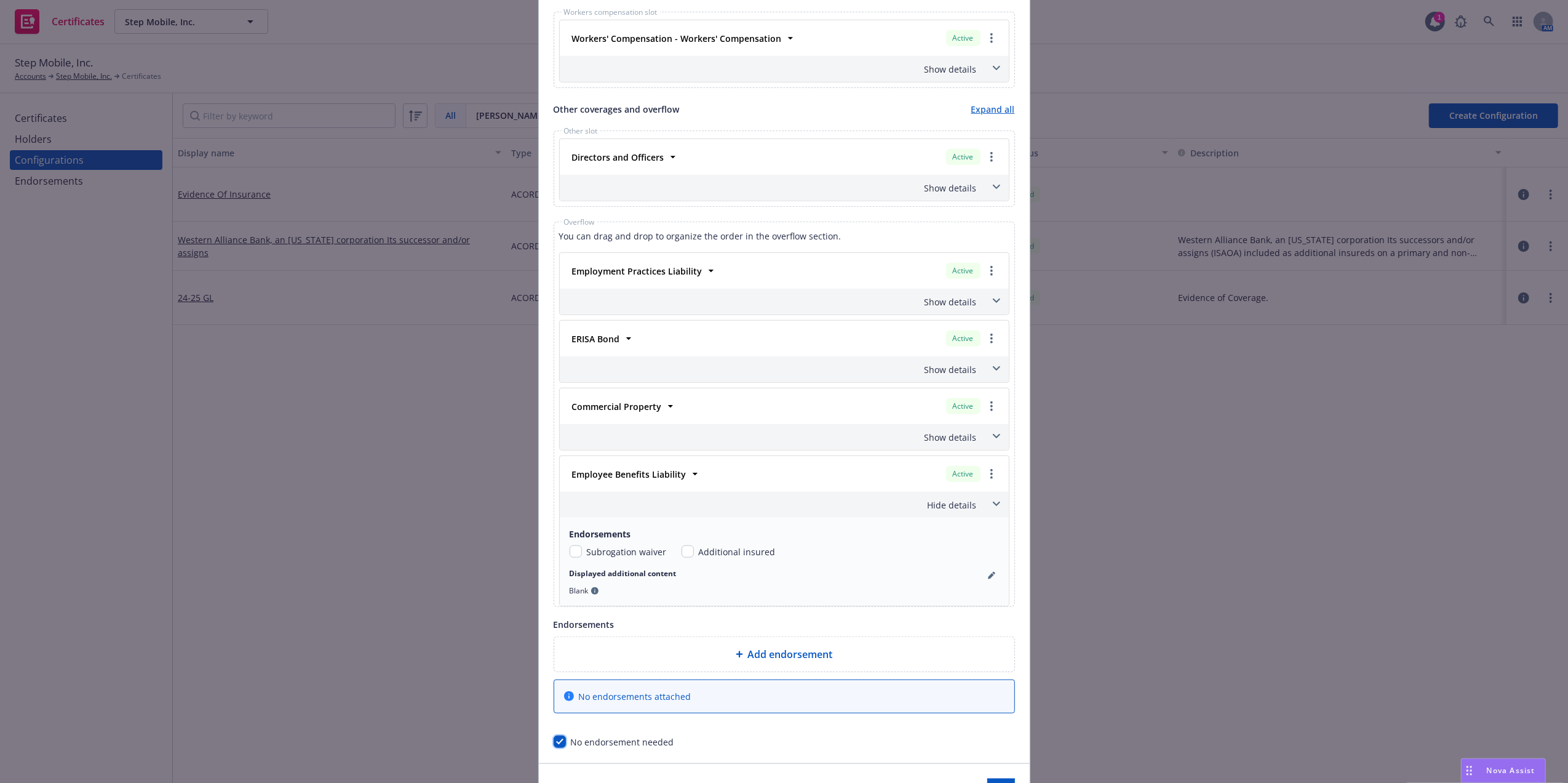
scroll to position [811, 0]
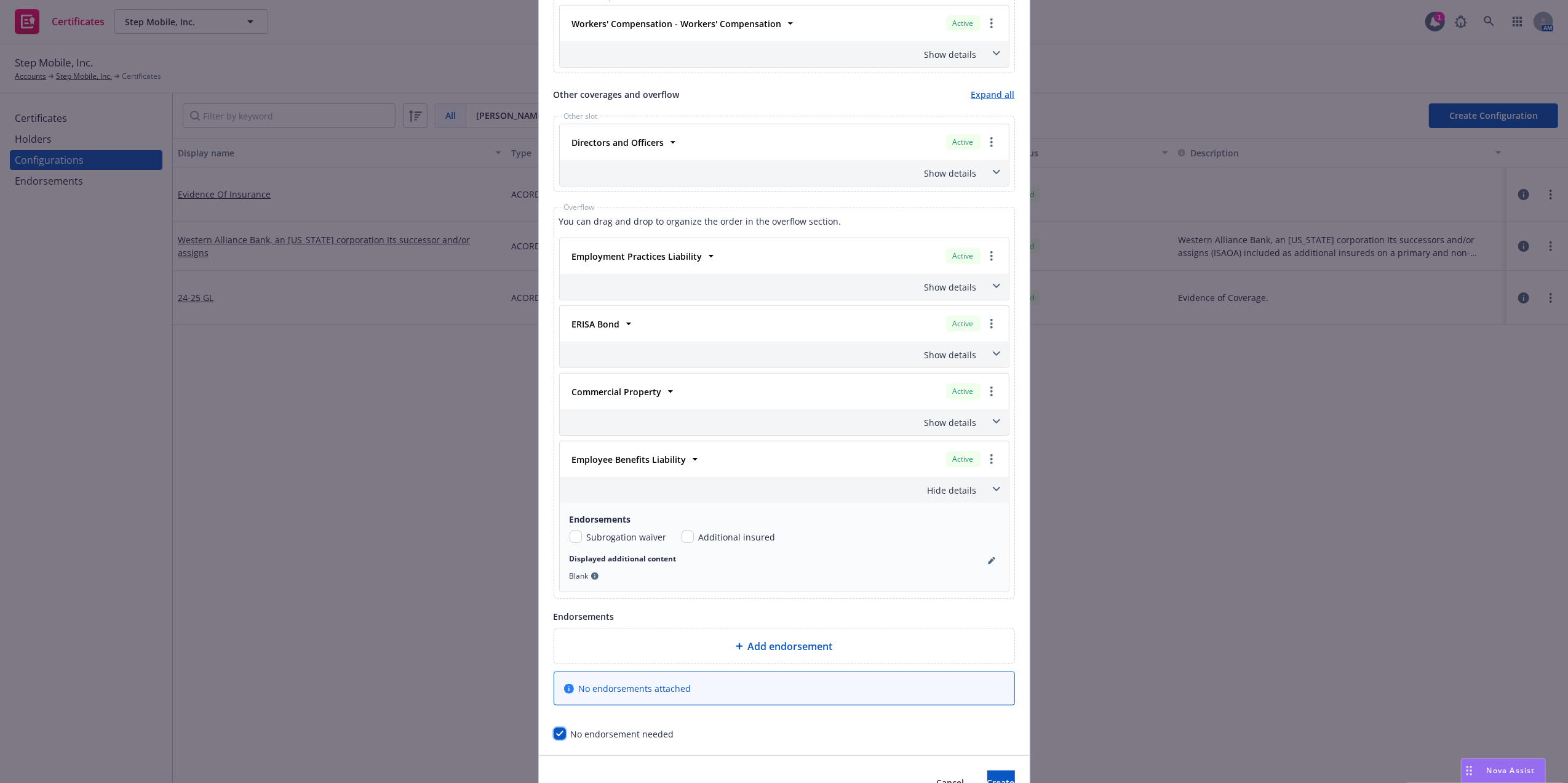
click at [991, 499] on span at bounding box center [997, 489] width 19 height 19
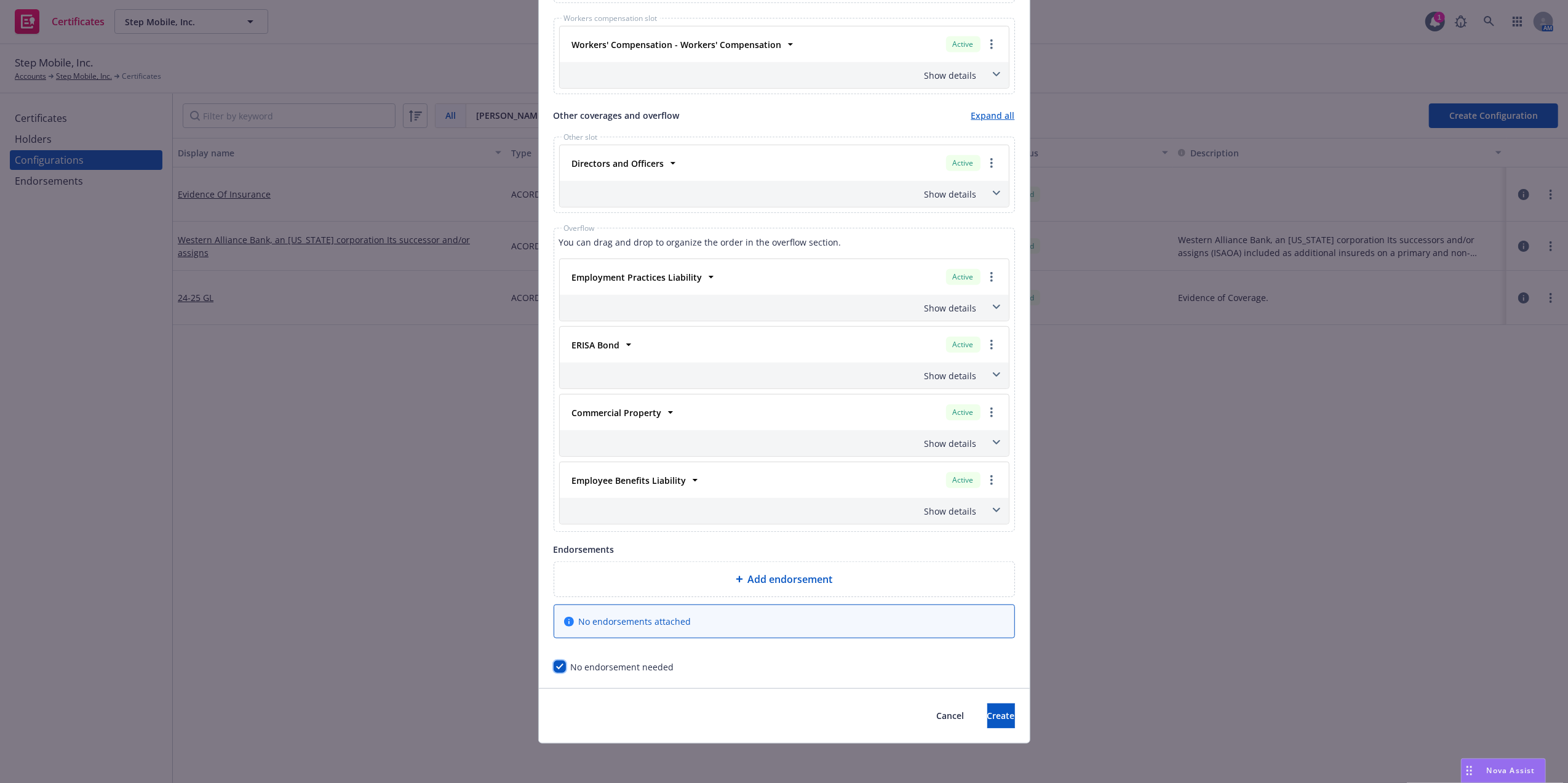
click at [995, 442] on span at bounding box center [997, 443] width 19 height 19
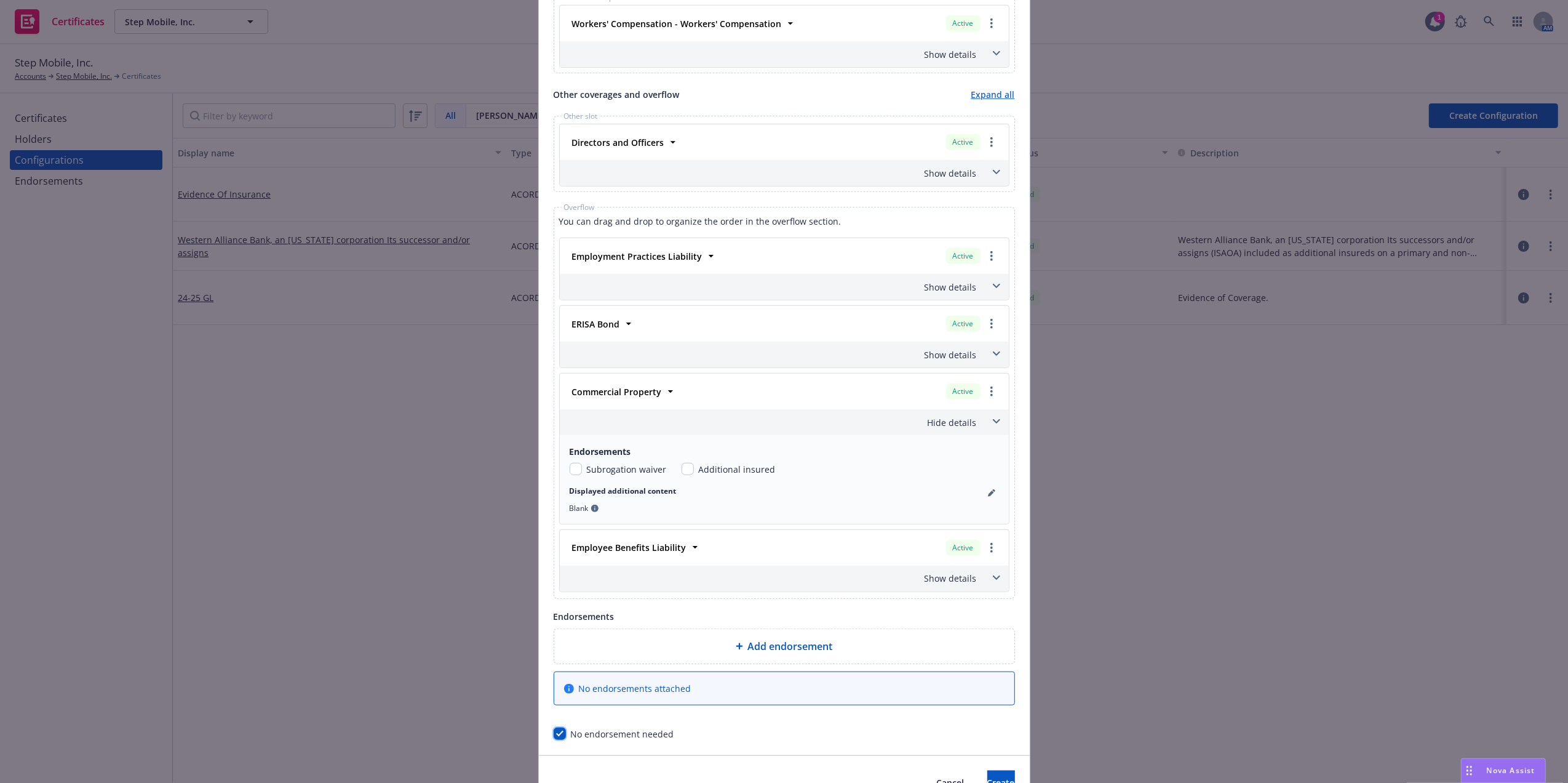
click at [995, 442] on div "Endorsements Subrogation waiver Additional insured Displayed additional content…" at bounding box center [784, 479] width 449 height 88
click at [993, 357] on icon at bounding box center [997, 354] width 8 height 5
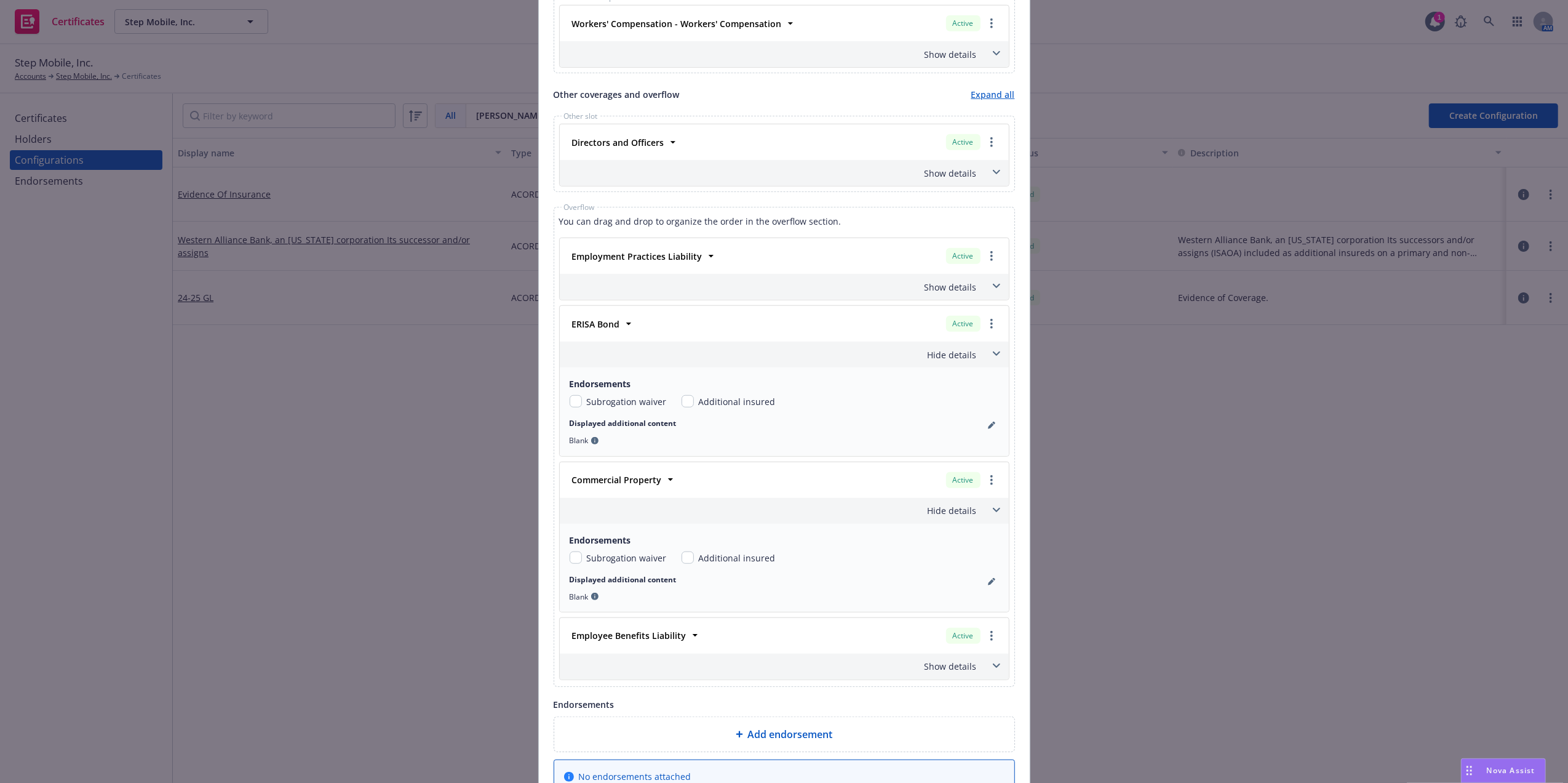
click at [993, 357] on icon at bounding box center [997, 354] width 8 height 5
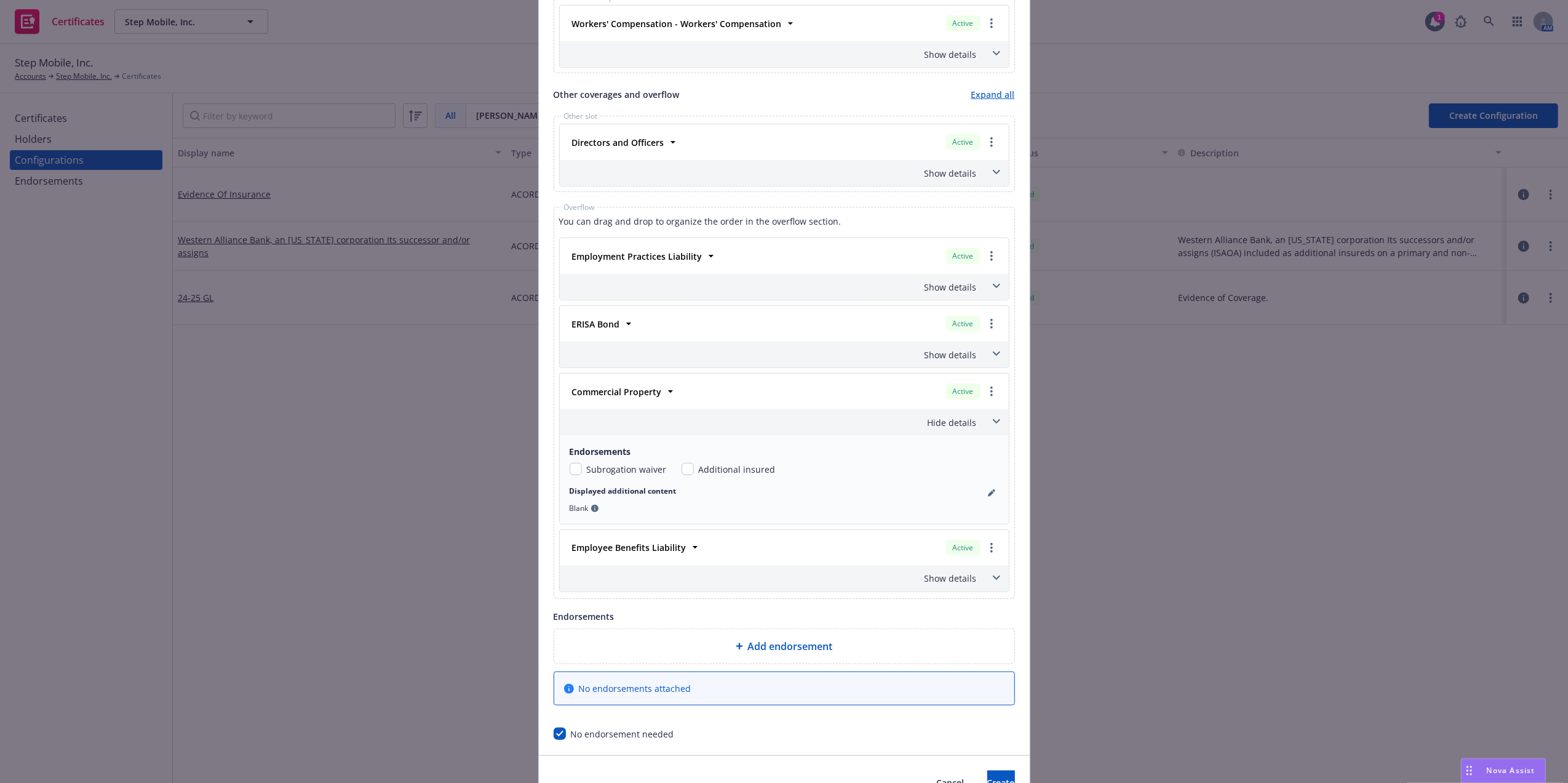
click at [1177, 365] on div "Create Configuration Form type ACORD 25 ACORD 27 This account has certificates …" at bounding box center [784, 392] width 1568 height 783
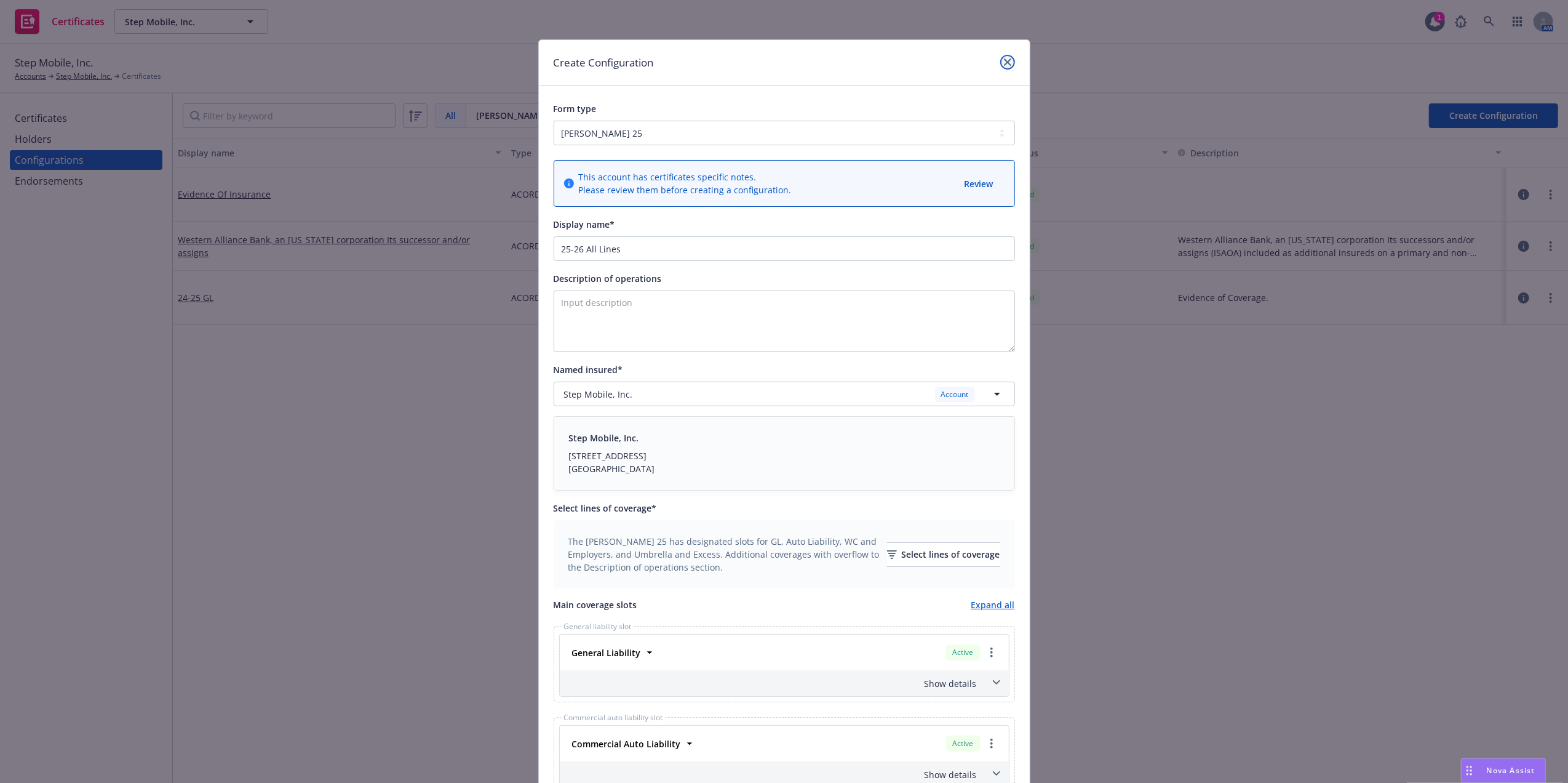
click at [1005, 63] on link "close" at bounding box center [1007, 62] width 15 height 15
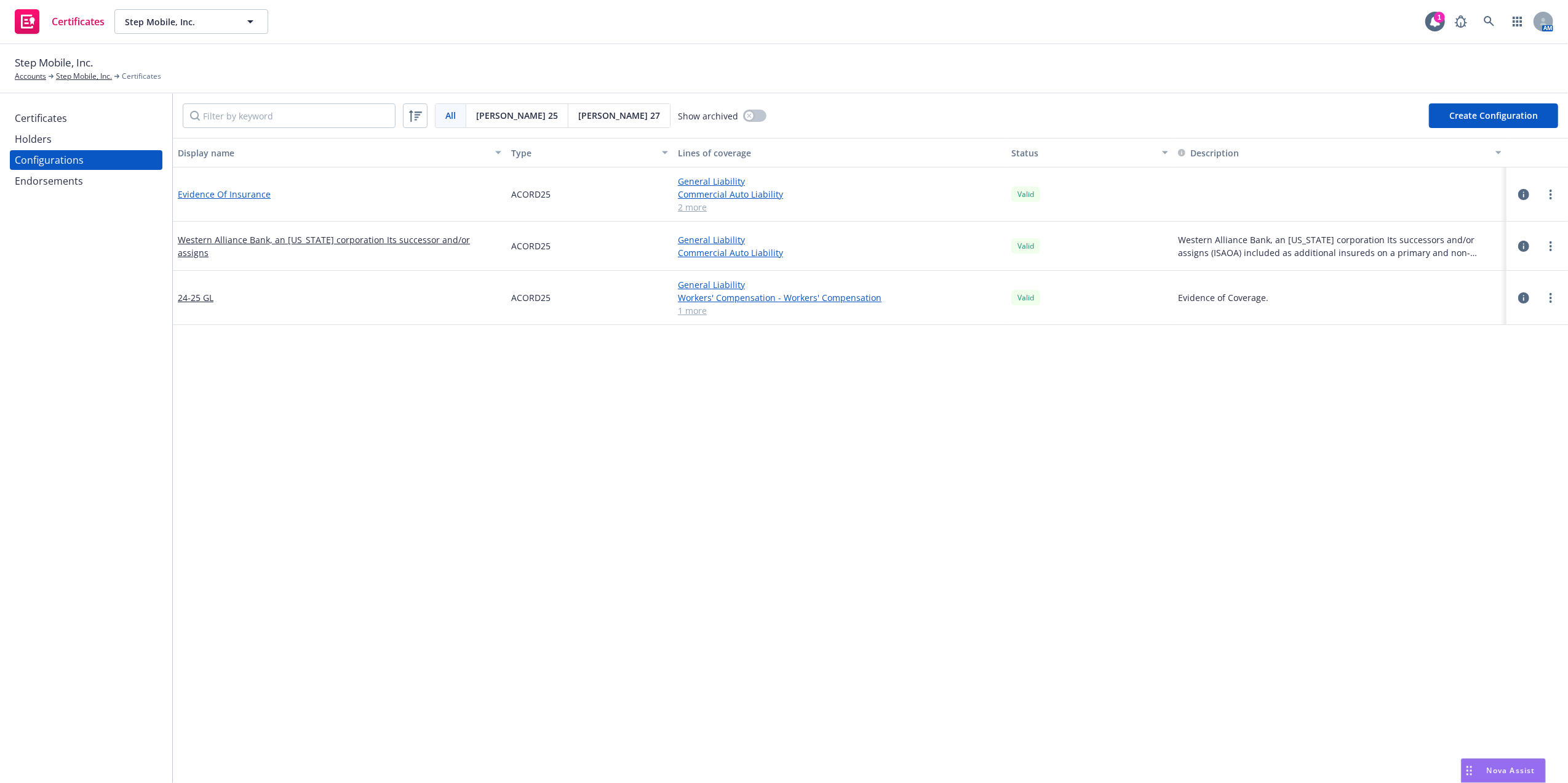
click at [232, 193] on link "Evidence Of Insurance" at bounding box center [225, 194] width 93 height 13
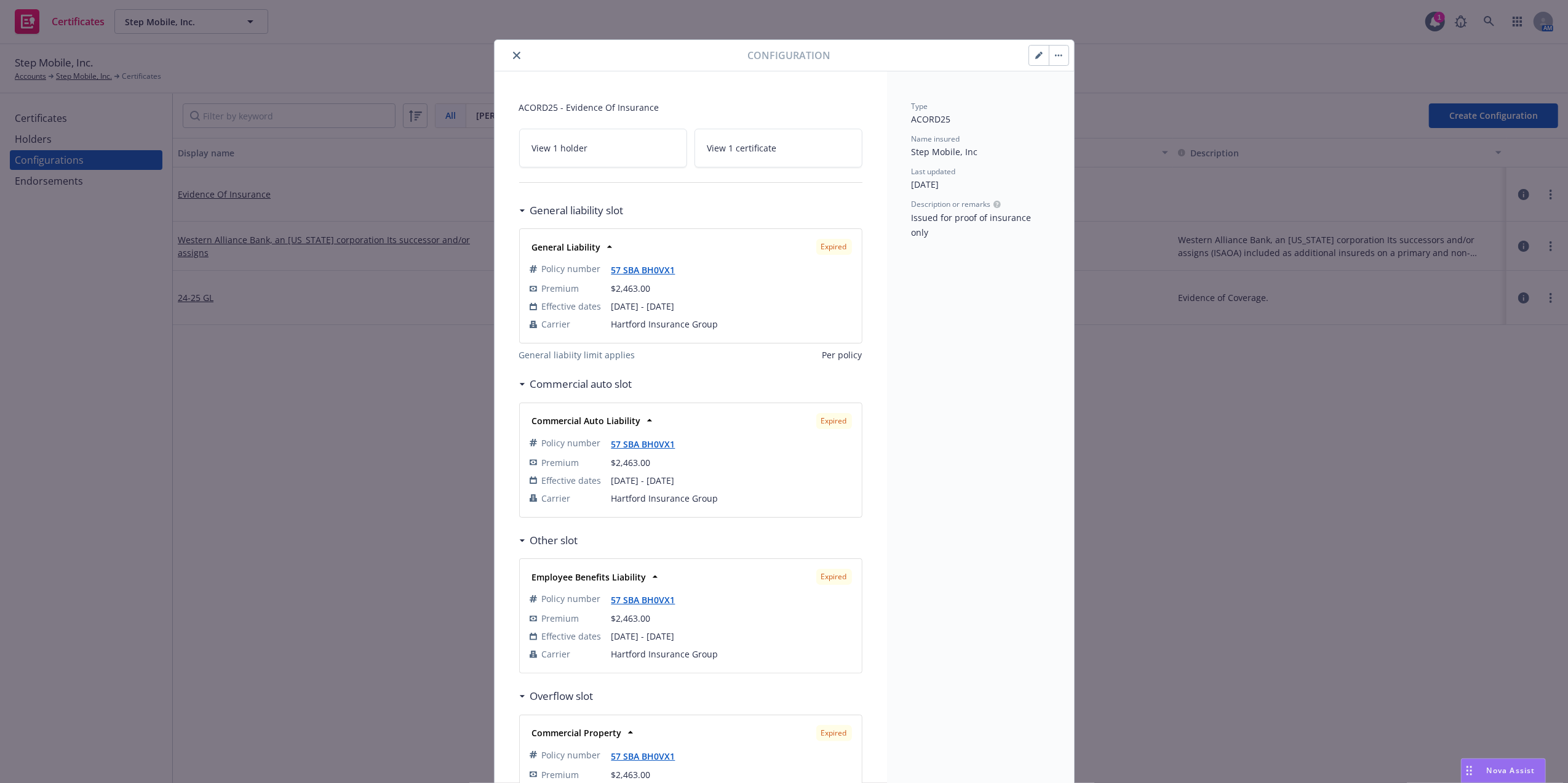
click at [1039, 62] on button "button" at bounding box center [1039, 55] width 19 height 19
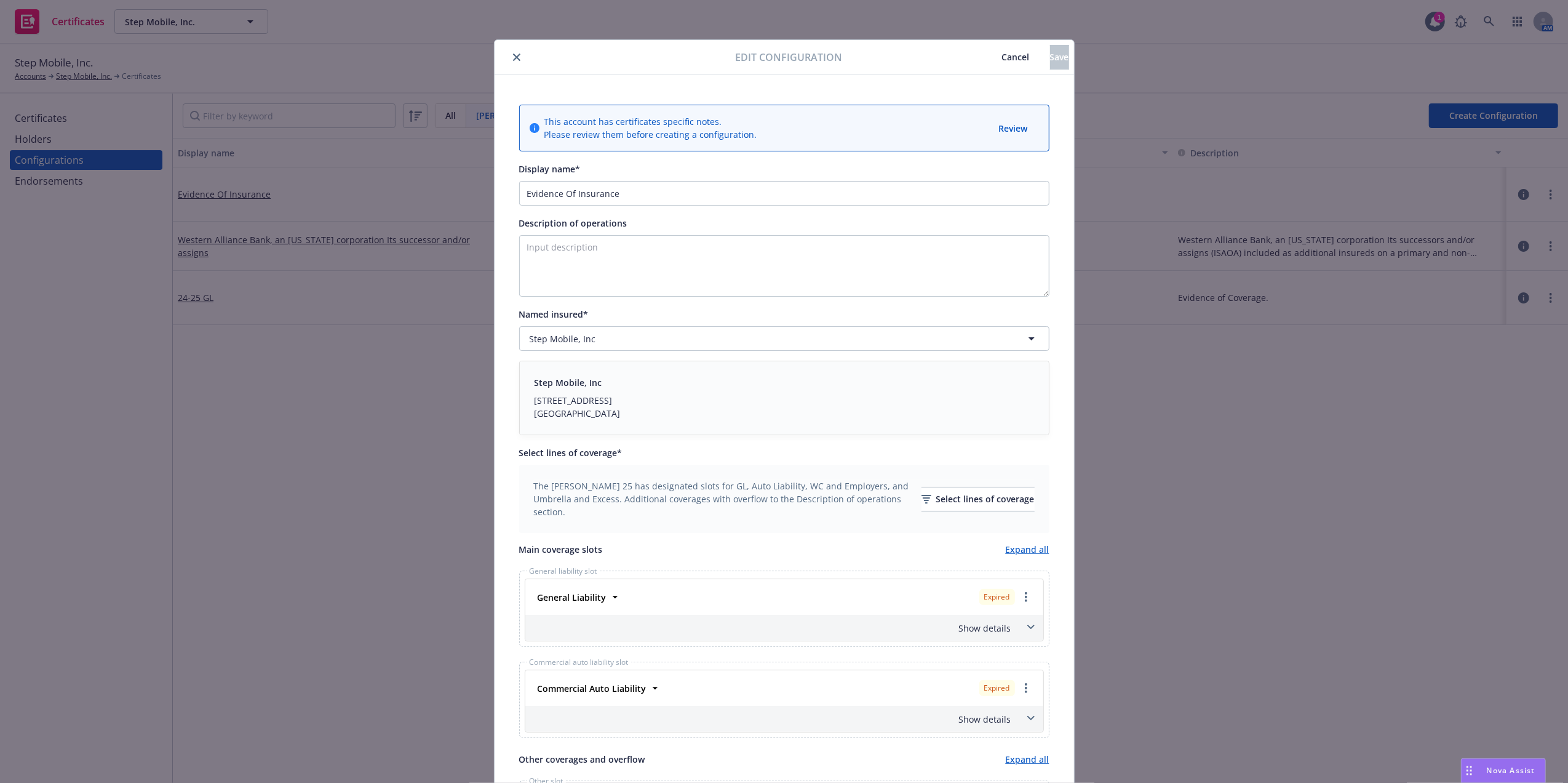
click at [513, 60] on icon "close" at bounding box center [517, 57] width 8 height 8
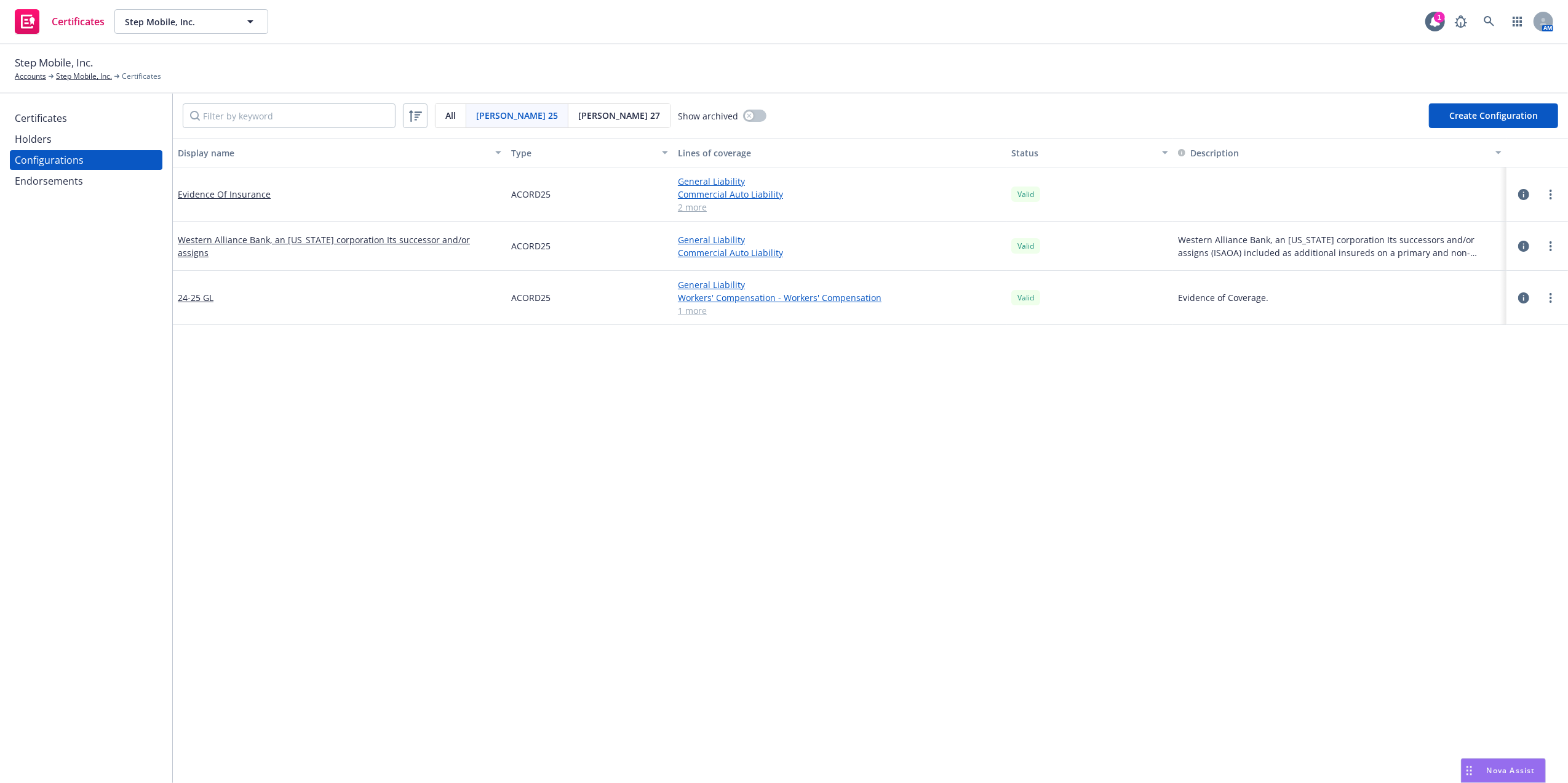
click at [40, 115] on div "Certificates" at bounding box center [41, 118] width 52 height 19
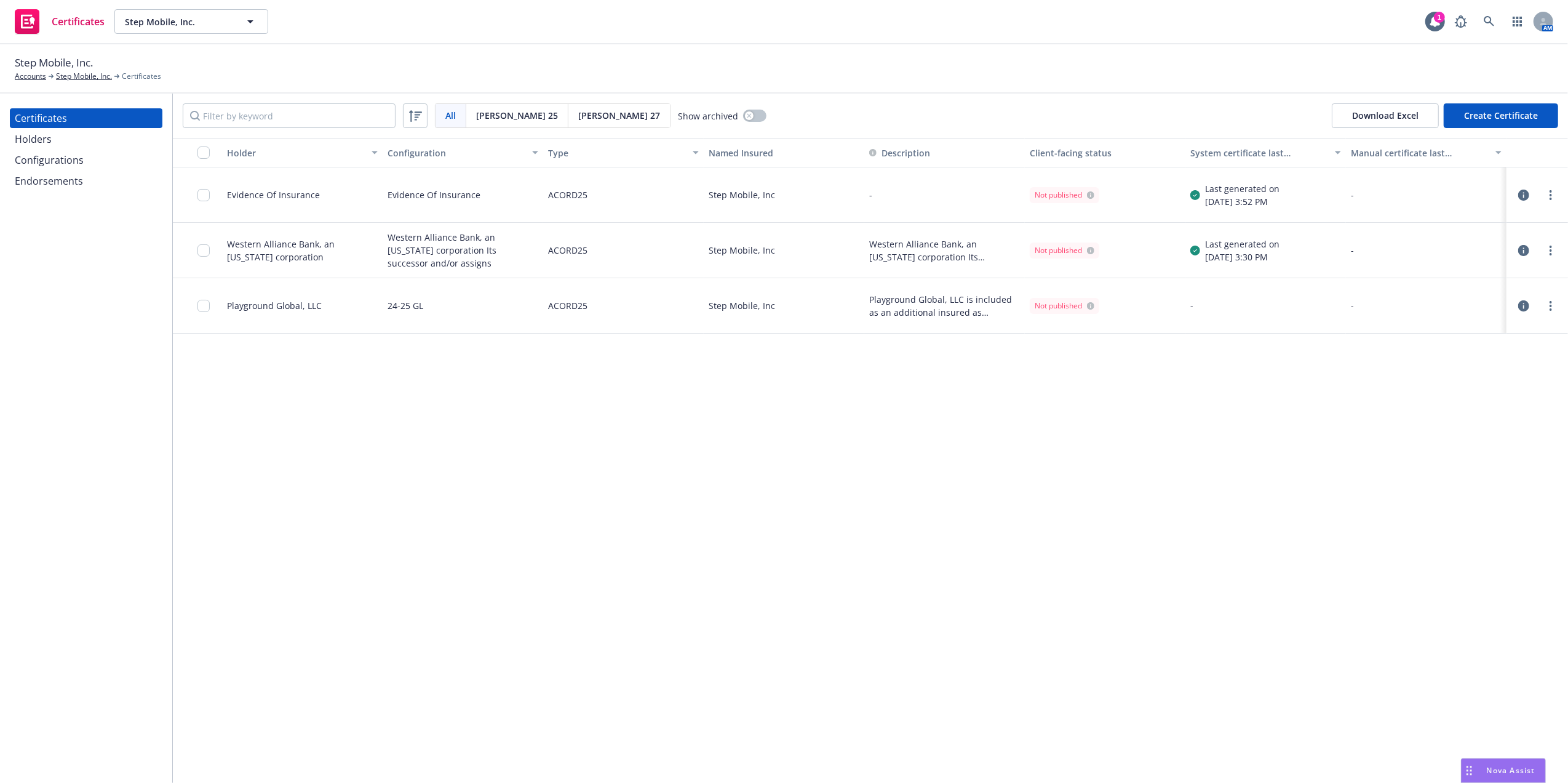
click at [82, 163] on div "Configurations" at bounding box center [48, 160] width 69 height 19
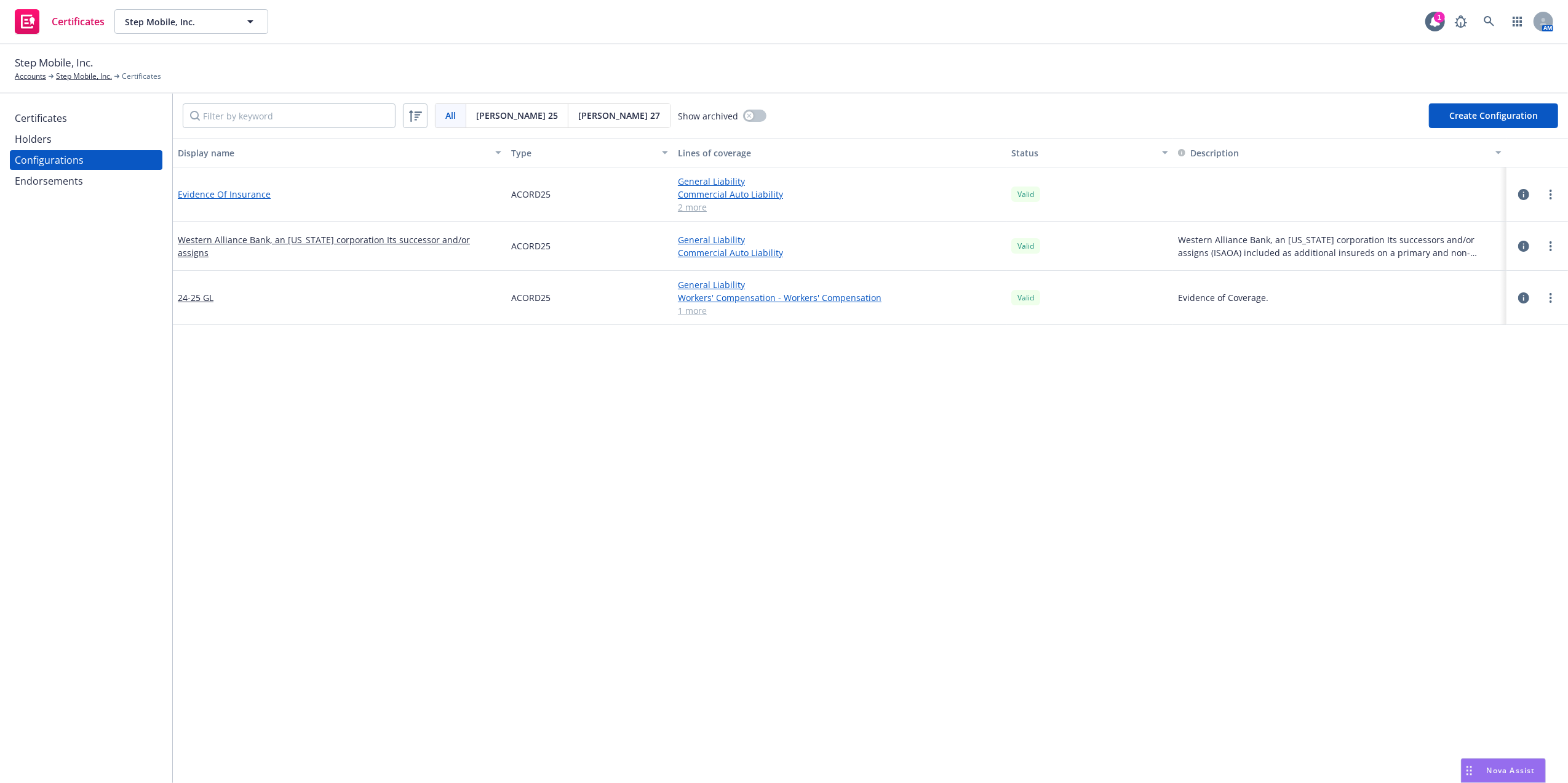
click at [237, 195] on link "Evidence Of Insurance" at bounding box center [225, 194] width 93 height 13
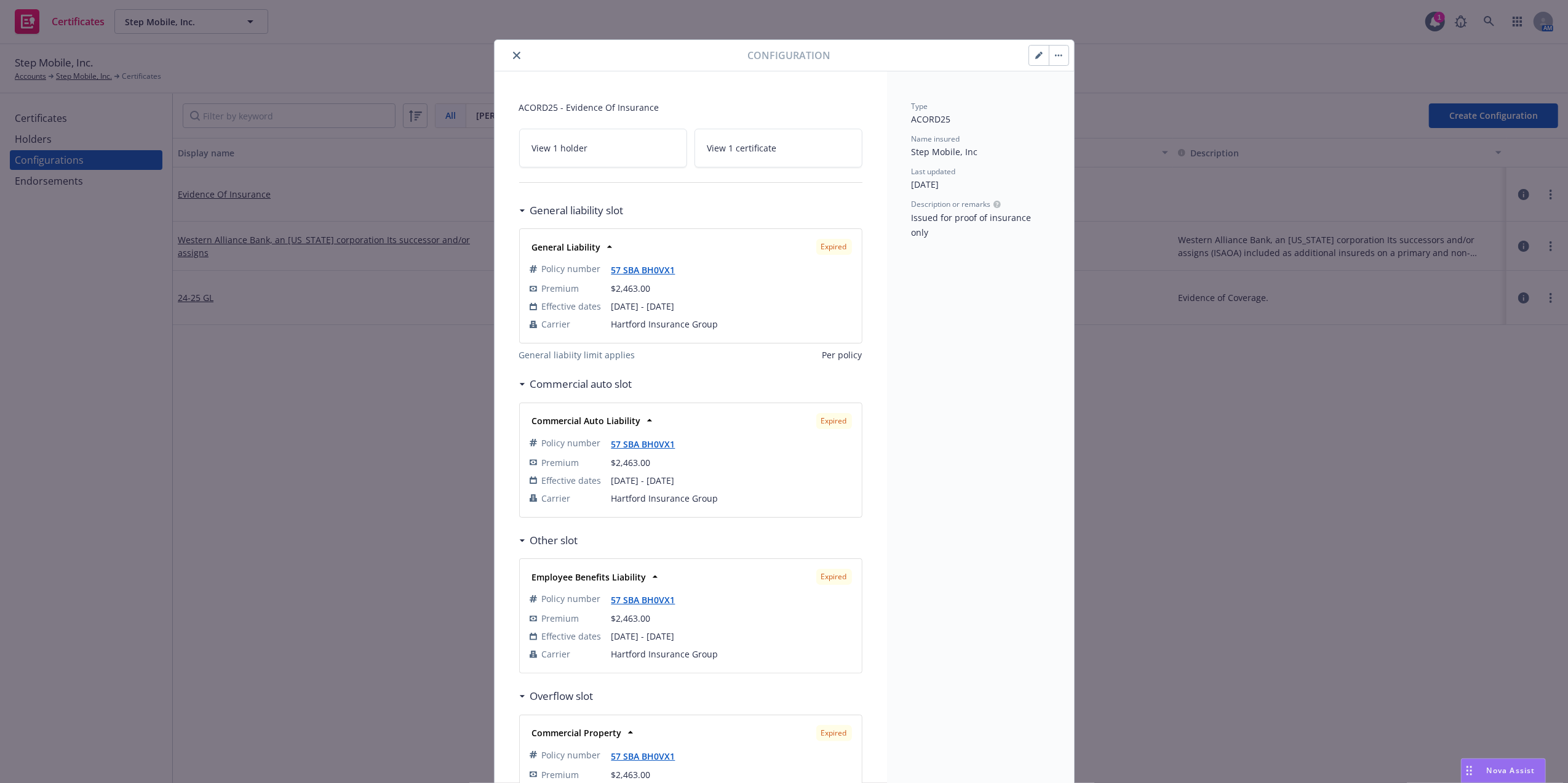
click at [1035, 59] on icon "button" at bounding box center [1039, 55] width 8 height 8
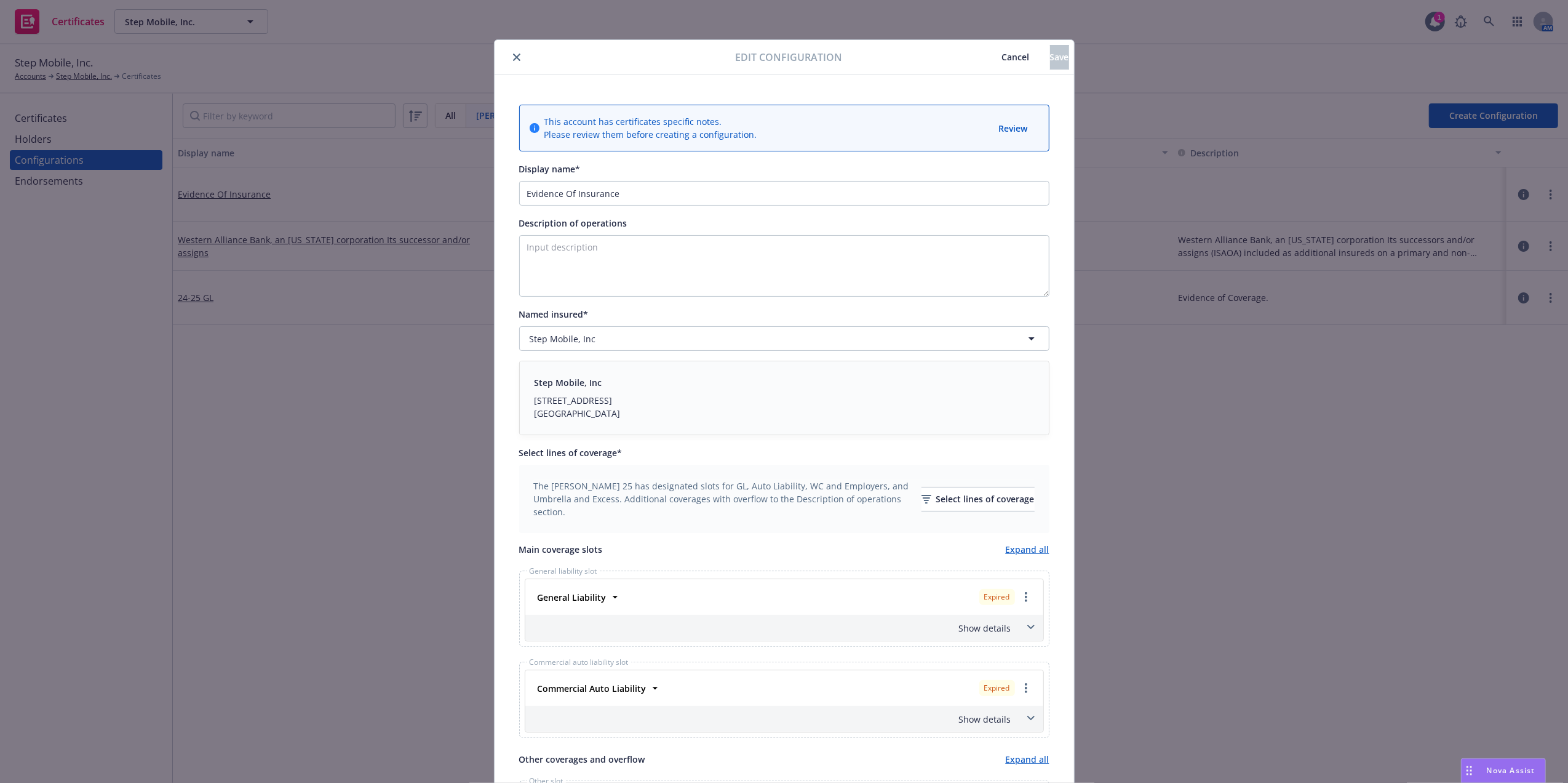
click at [1022, 629] on span at bounding box center [1031, 627] width 19 height 19
click at [1002, 59] on span "Cancel" at bounding box center [1016, 57] width 28 height 12
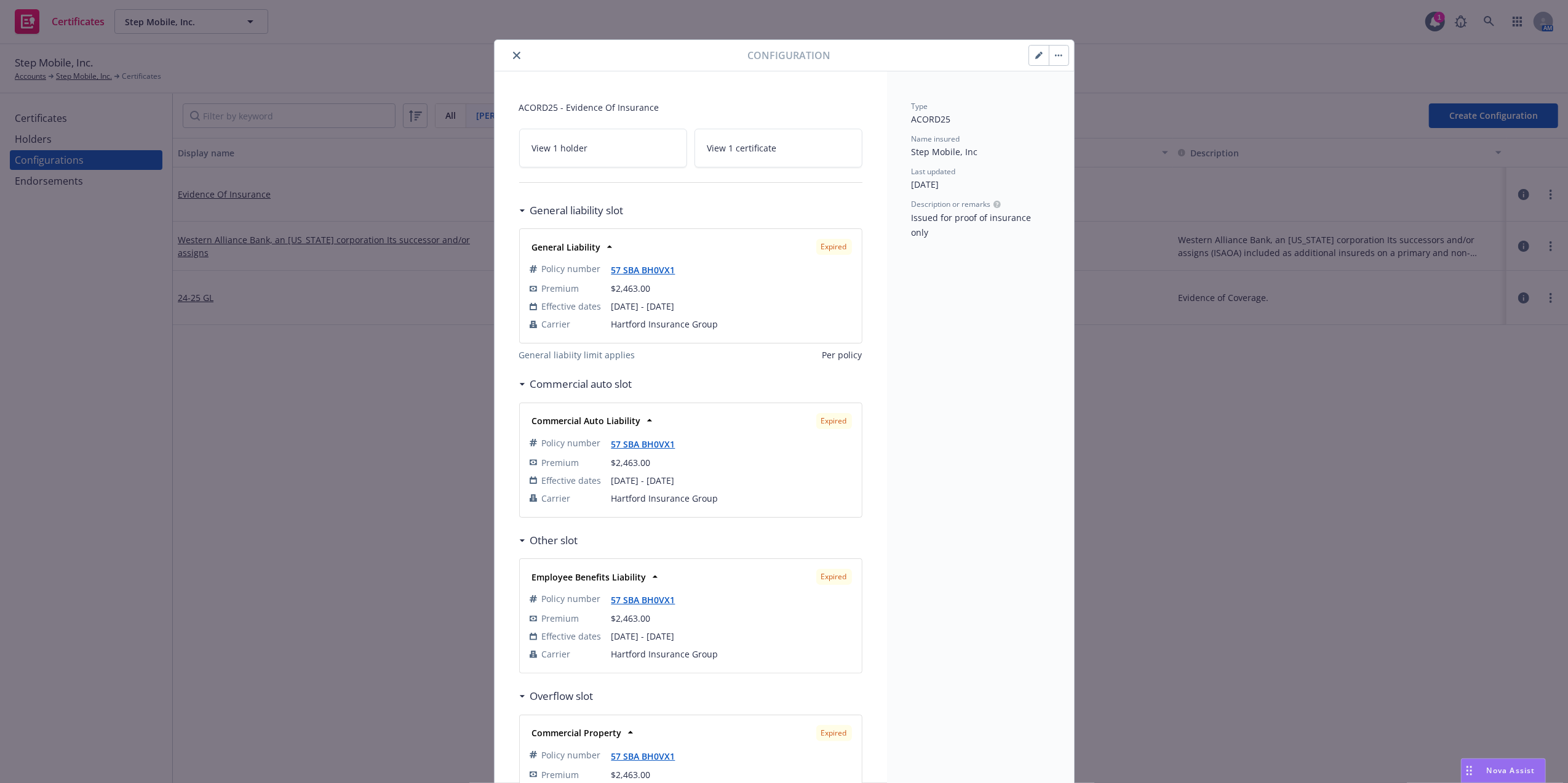
click at [513, 54] on icon "close" at bounding box center [517, 55] width 8 height 8
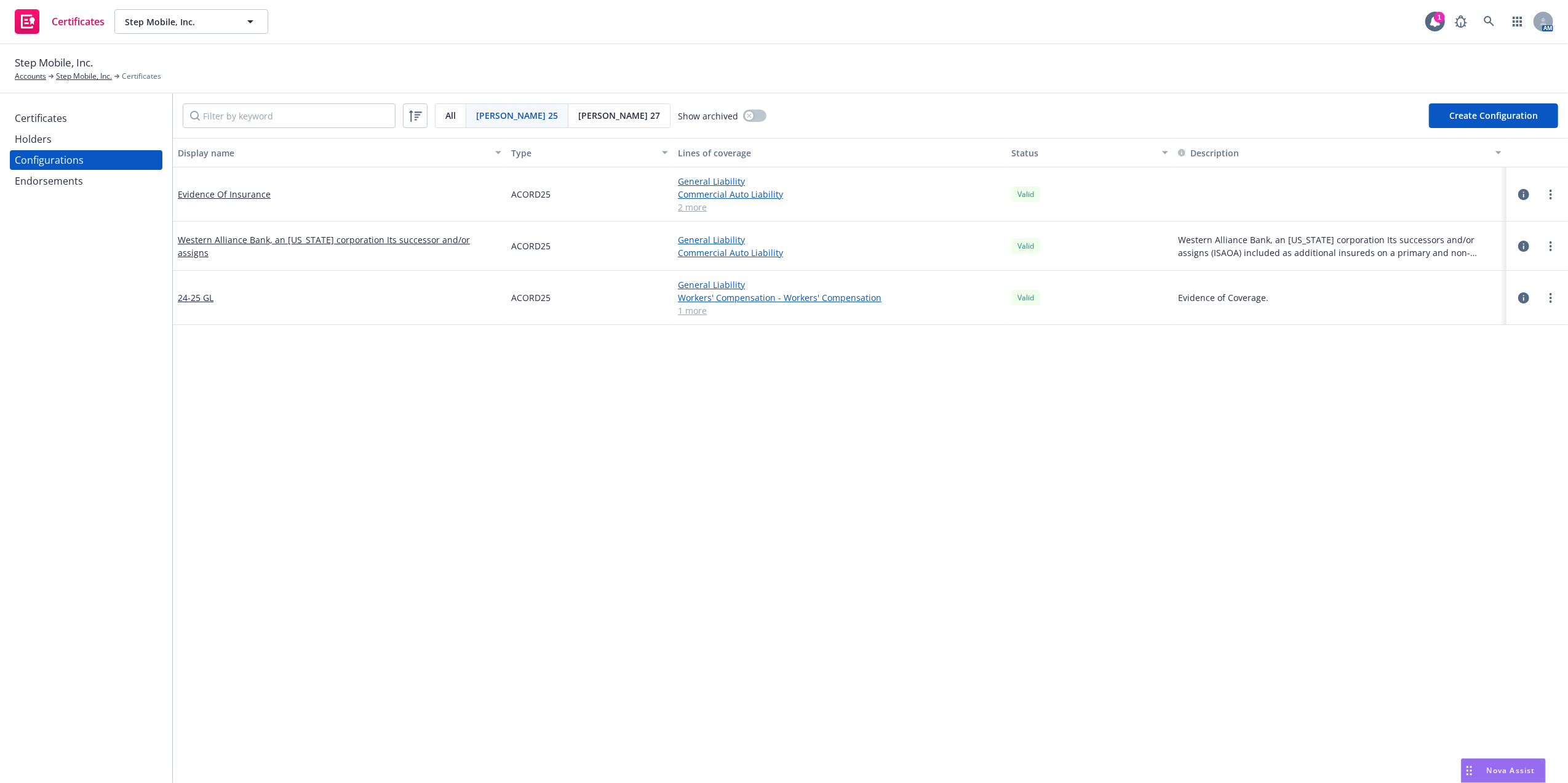
click at [1484, 114] on button "Create Configuration" at bounding box center [1493, 115] width 129 height 24
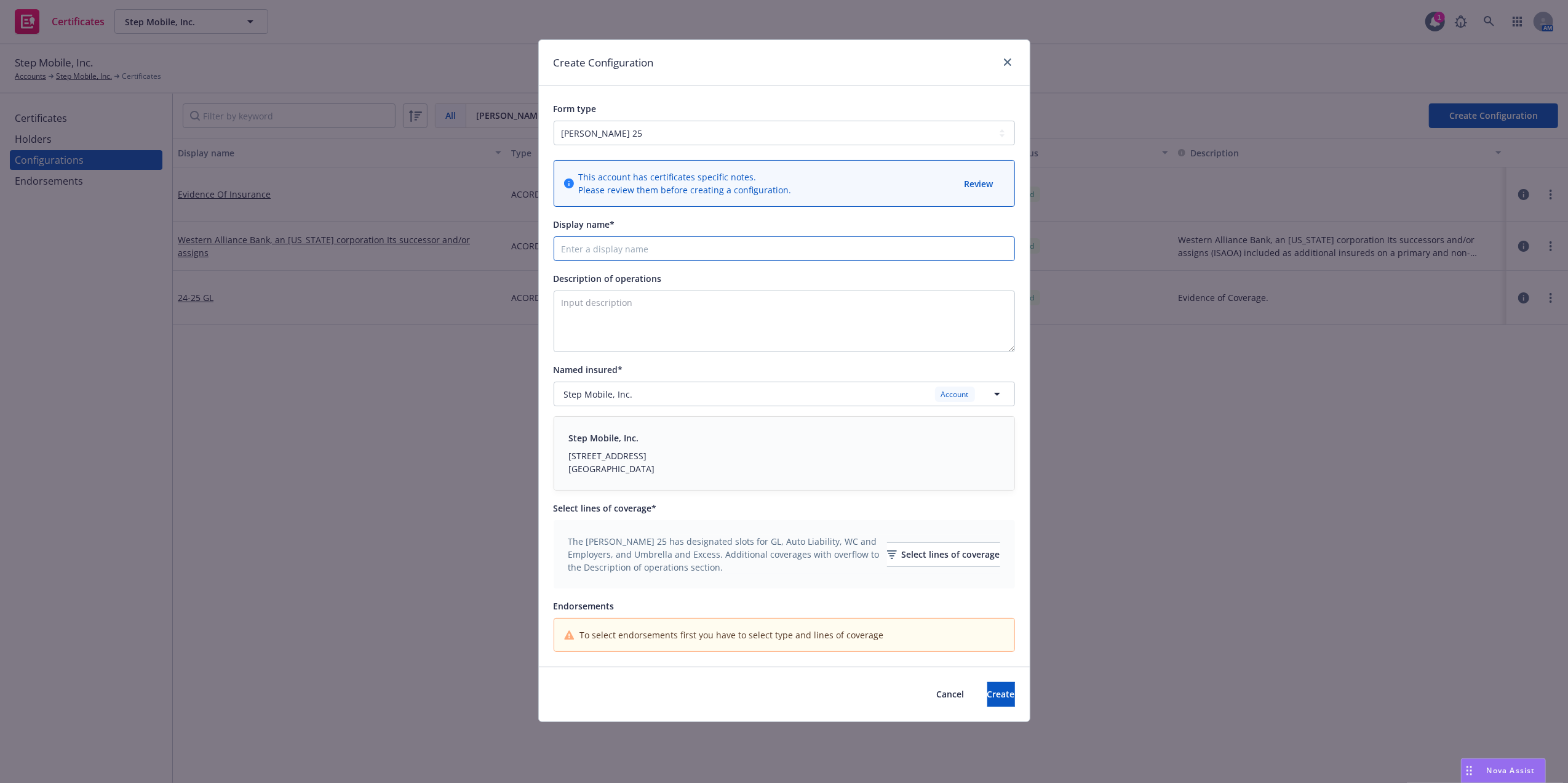
click at [632, 252] on input "Display name*" at bounding box center [784, 248] width 462 height 24
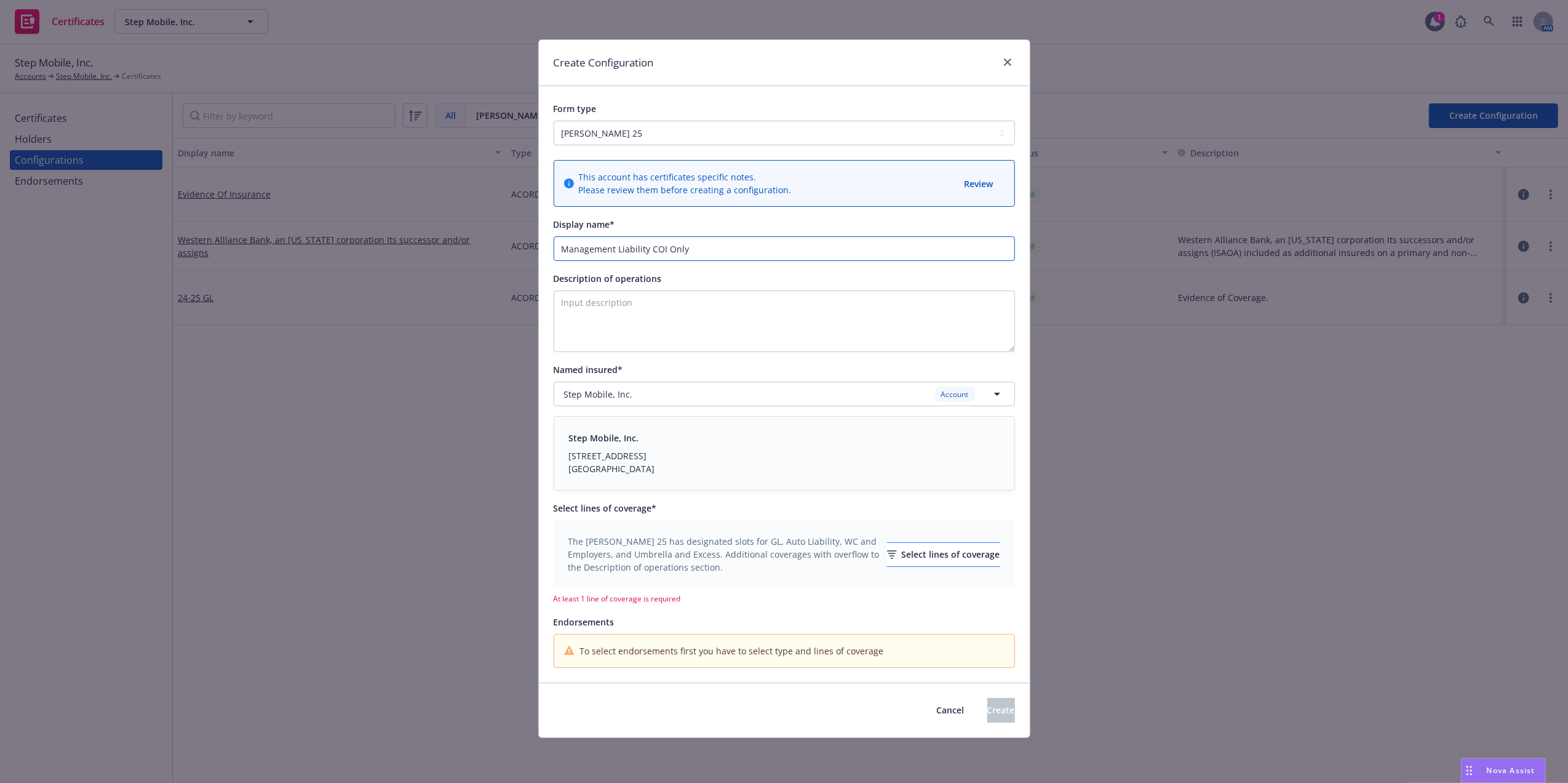
type input "Management Liability COI Only"
click at [908, 559] on div "Select lines of coverage" at bounding box center [943, 554] width 113 height 23
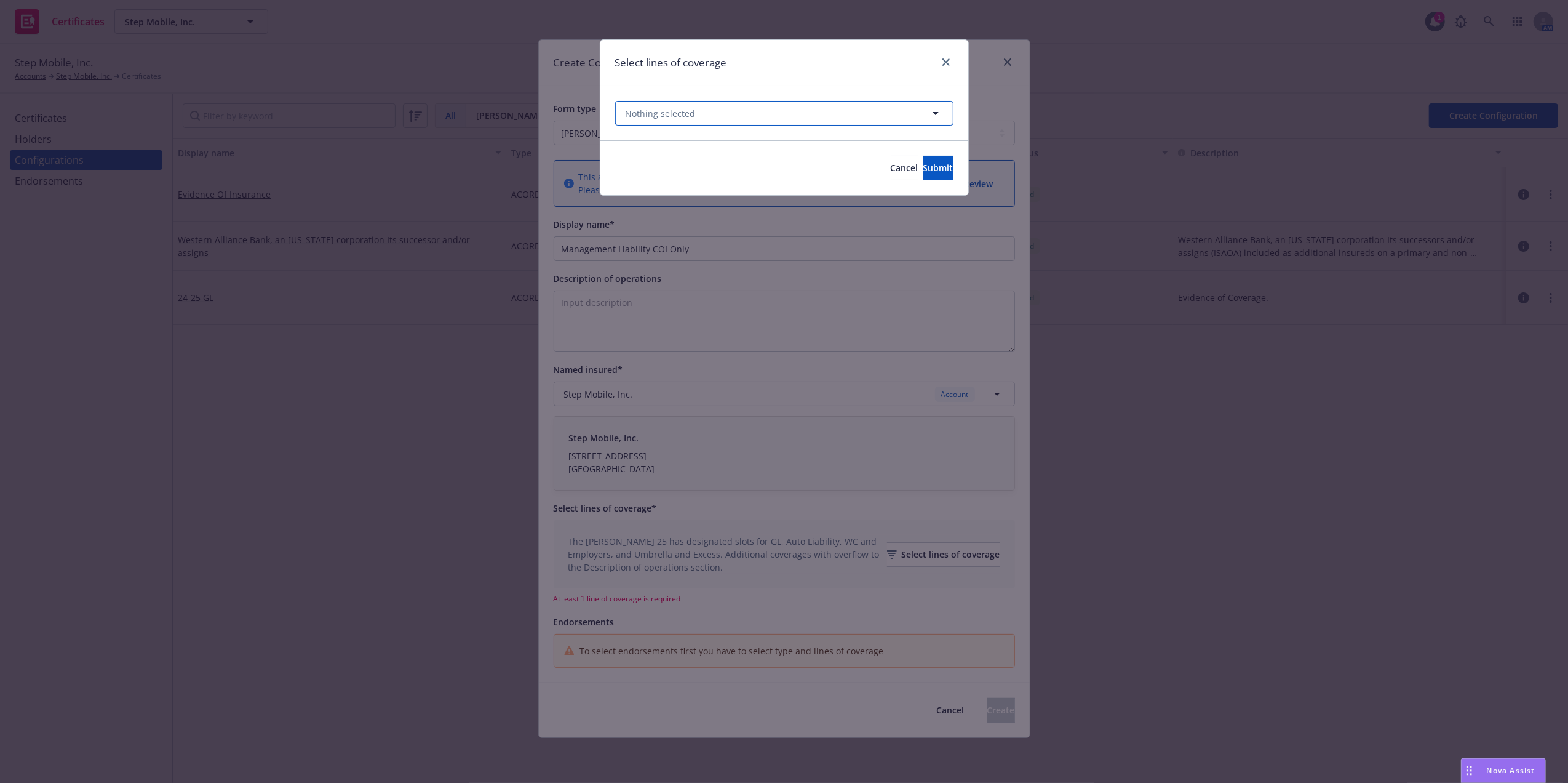
click at [683, 108] on span "Nothing selected" at bounding box center [661, 113] width 70 height 13
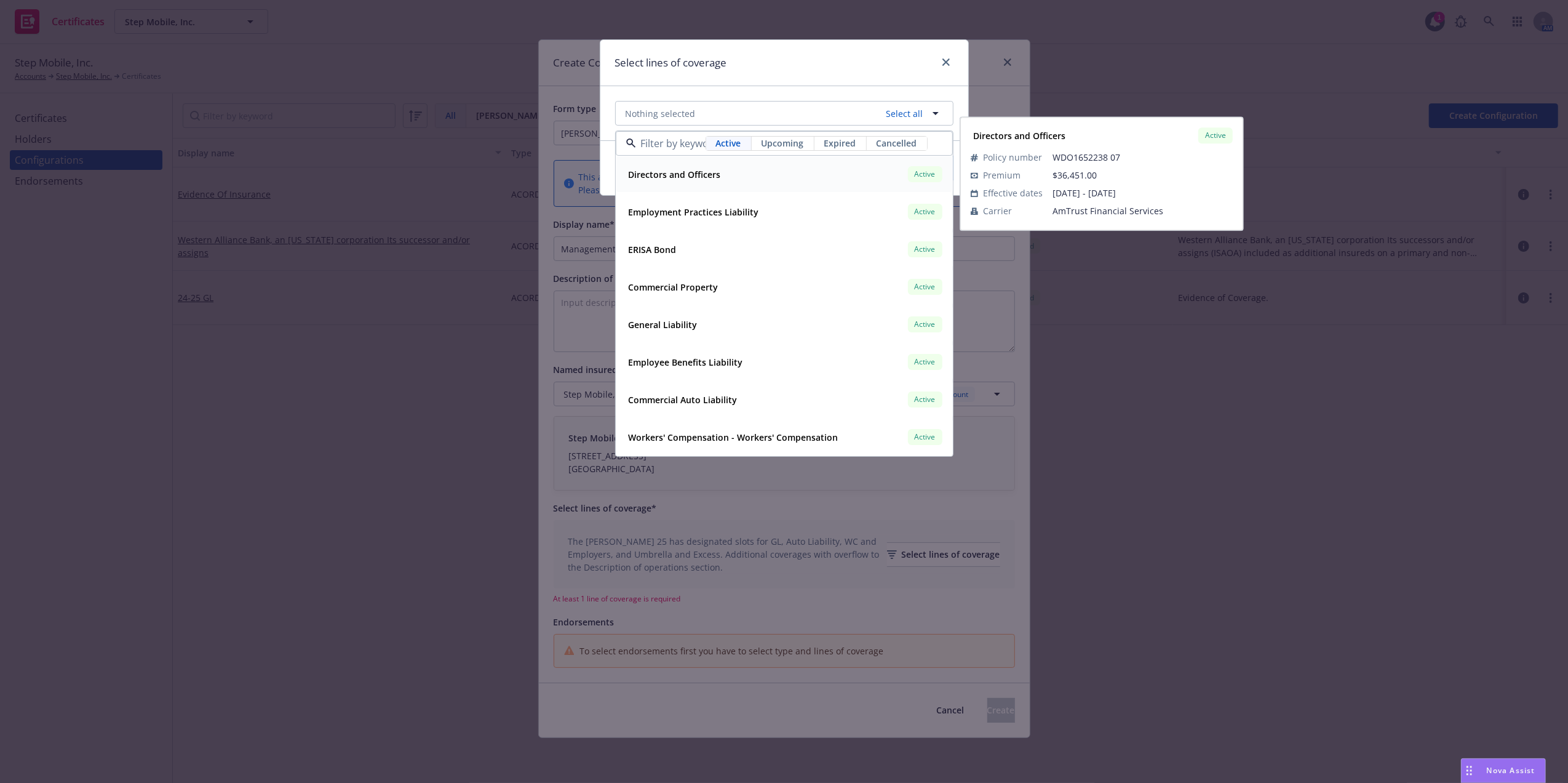
click at [671, 172] on strong "Directors and Officers" at bounding box center [674, 174] width 92 height 12
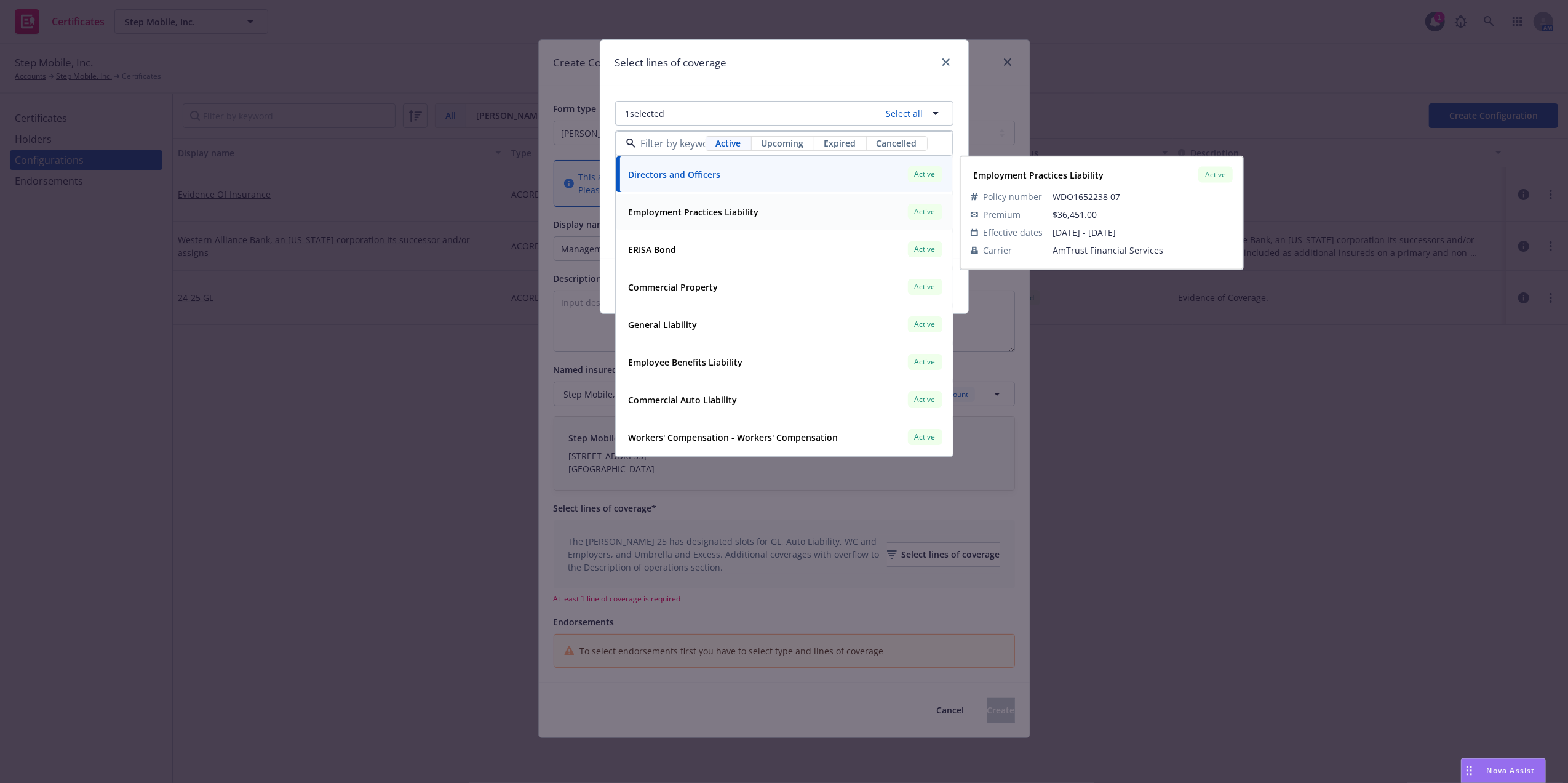
click at [665, 204] on div "Employment Practices Liability" at bounding box center [692, 212] width 138 height 17
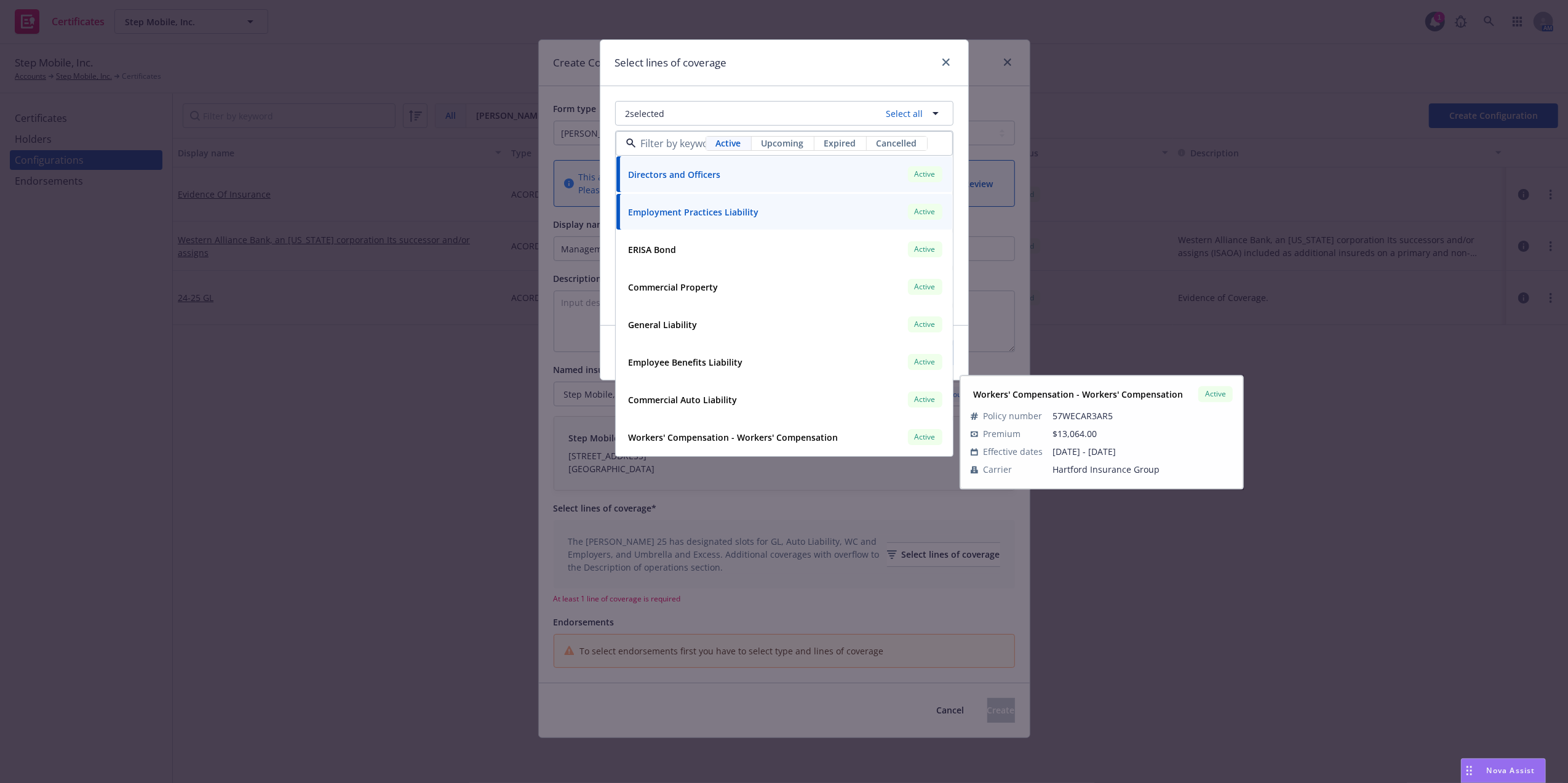
click at [668, 535] on div "Select lines of coverage 2 selected Select all Active Upcoming Expired Cancelle…" at bounding box center [784, 392] width 1568 height 783
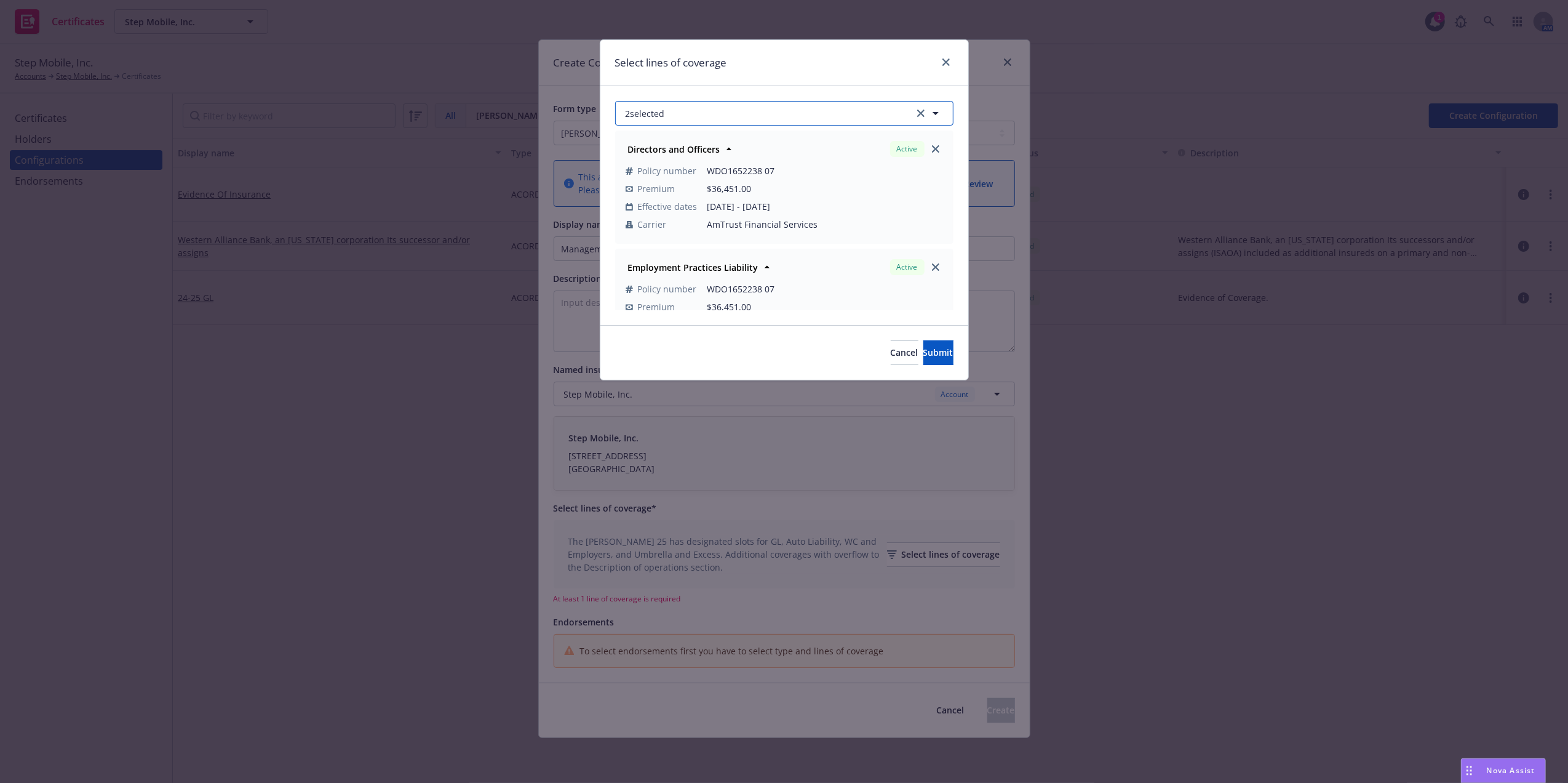
click at [739, 119] on button "2 selected" at bounding box center [784, 112] width 338 height 24
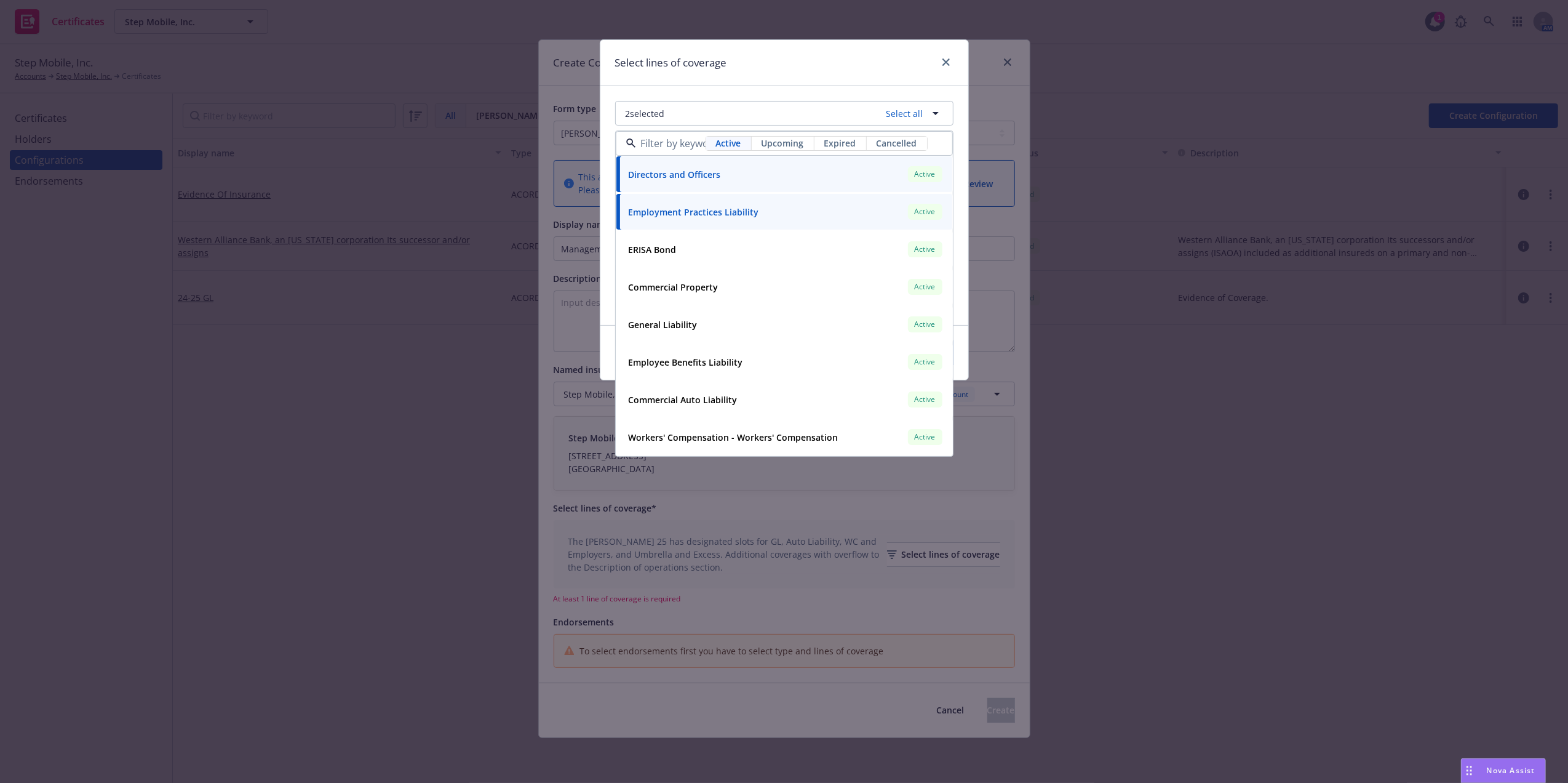
click at [745, 58] on div "Select lines of coverage" at bounding box center [784, 63] width 368 height 47
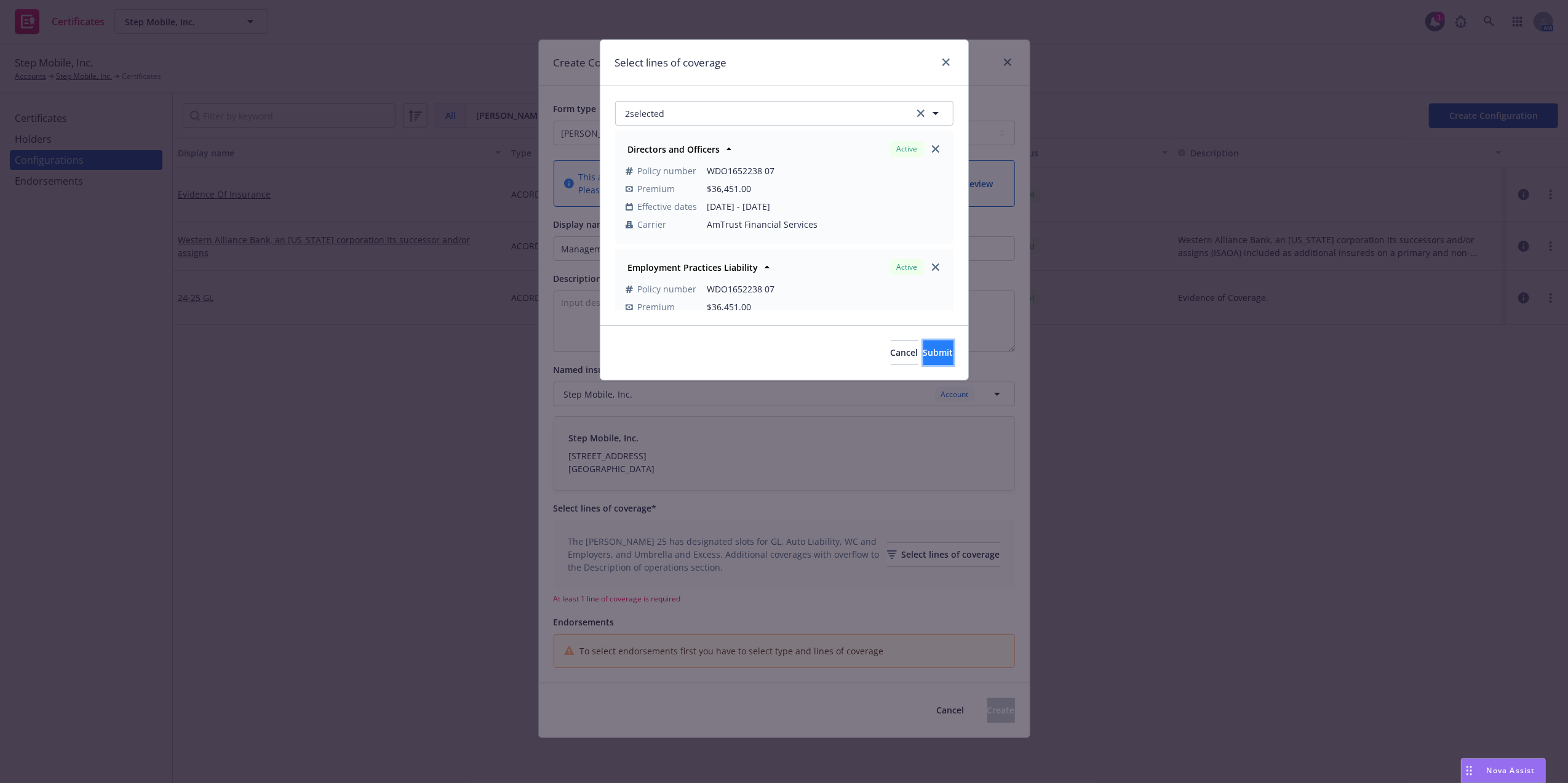
click at [929, 350] on span "Submit" at bounding box center [938, 353] width 30 height 12
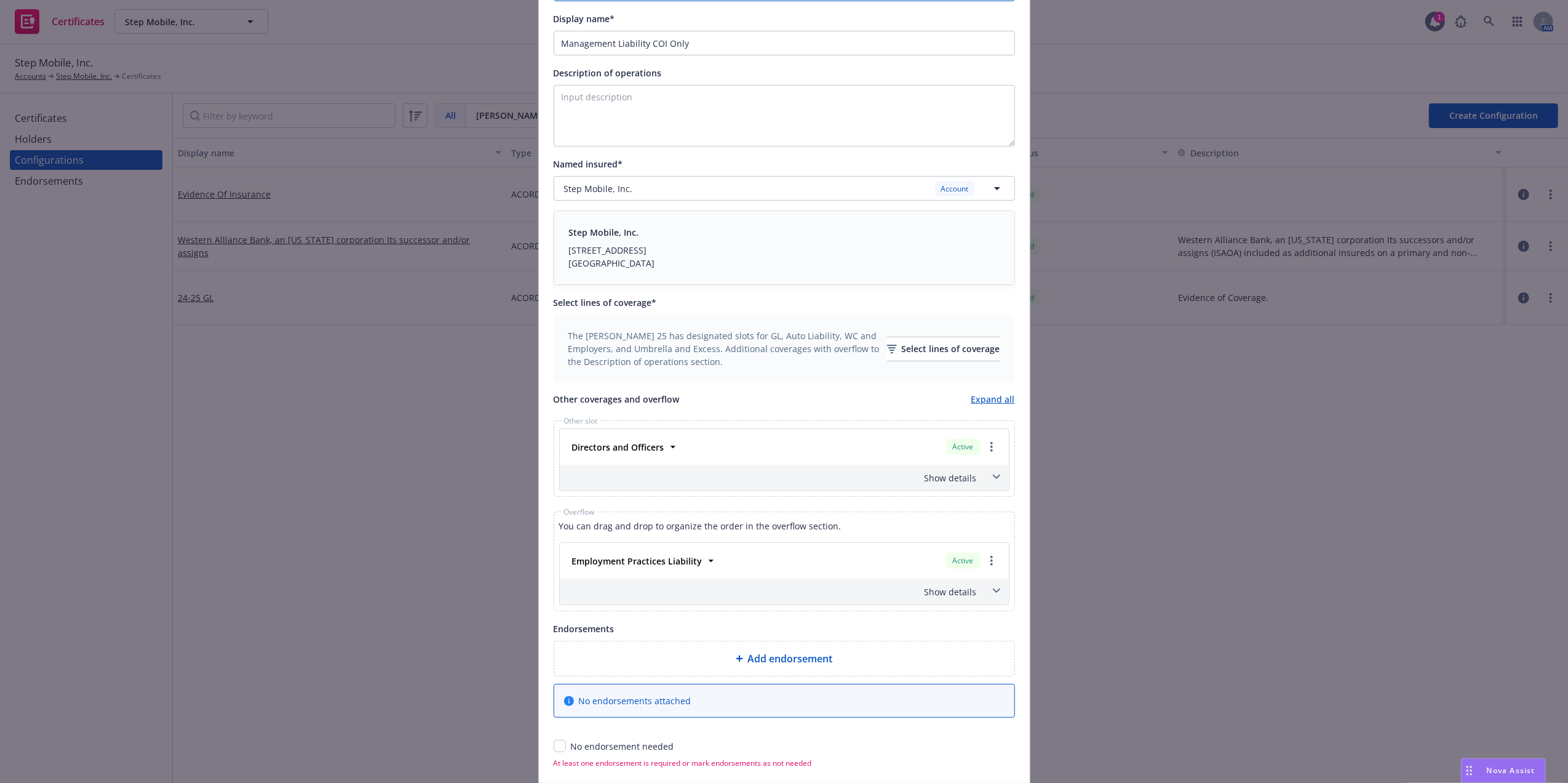
scroll to position [208, 0]
click at [988, 472] on span at bounding box center [997, 475] width 19 height 19
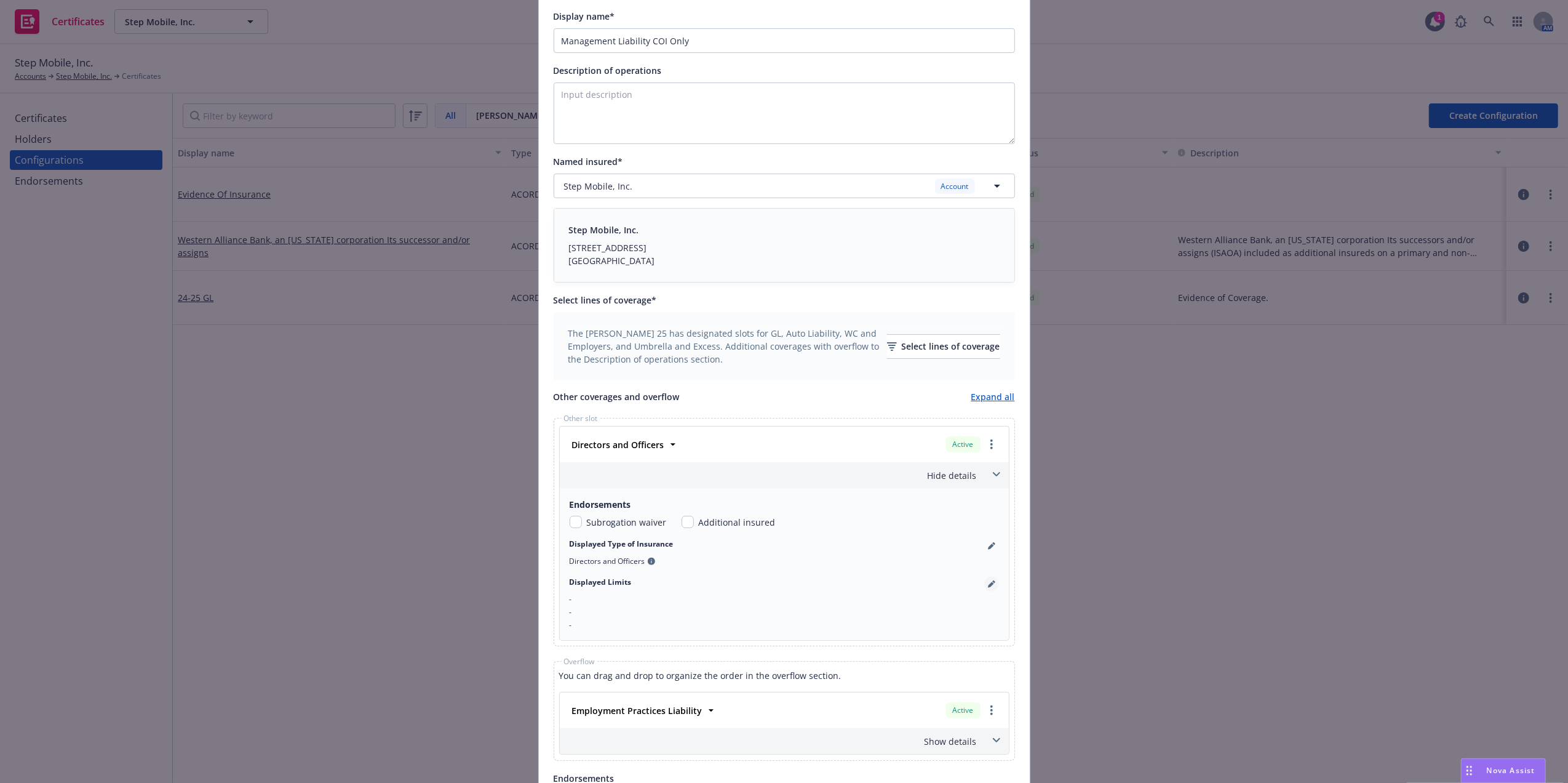
click at [988, 586] on icon "pencil" at bounding box center [991, 584] width 6 height 6
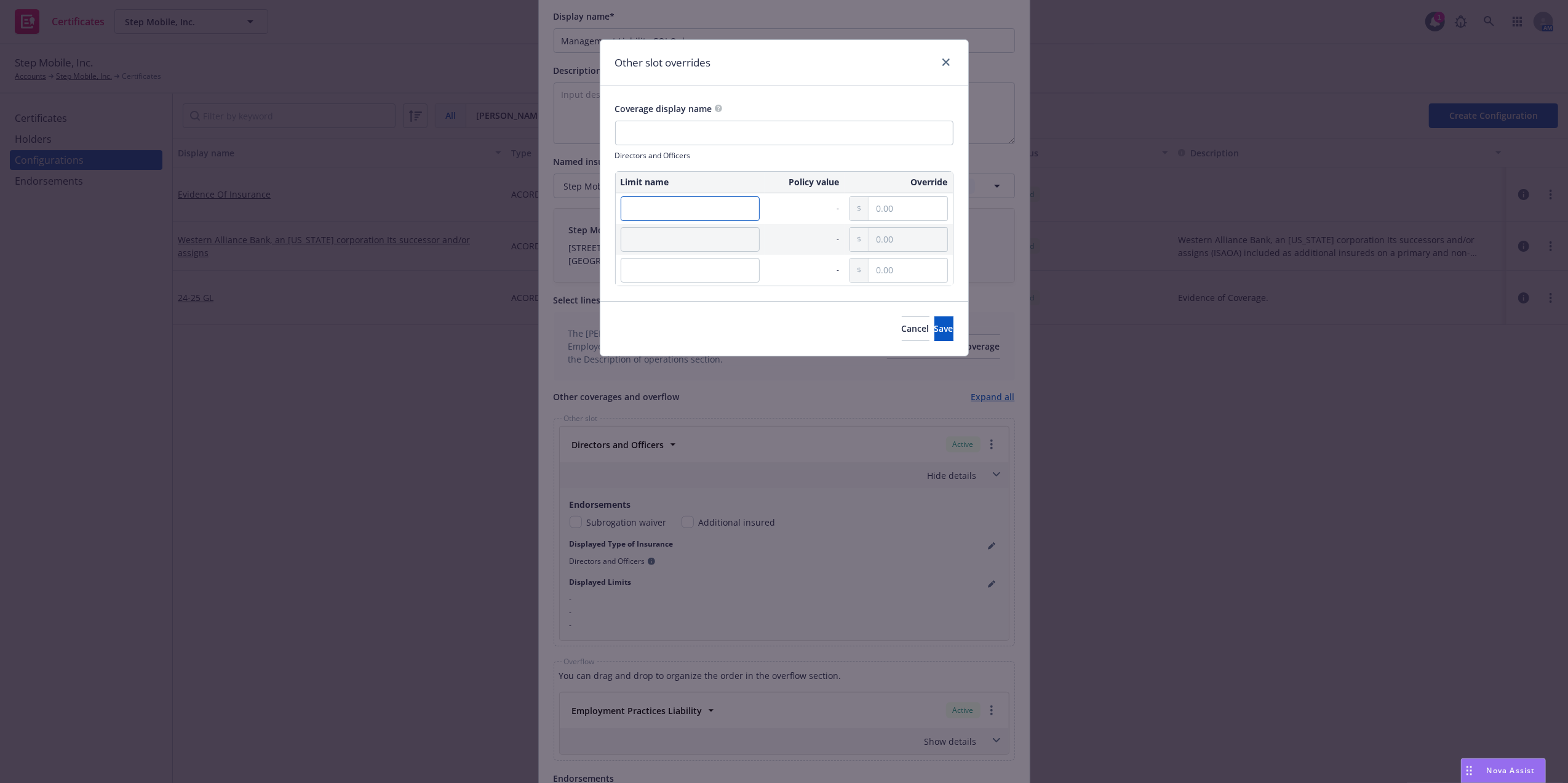
click at [642, 212] on input "text" at bounding box center [691, 208] width 139 height 24
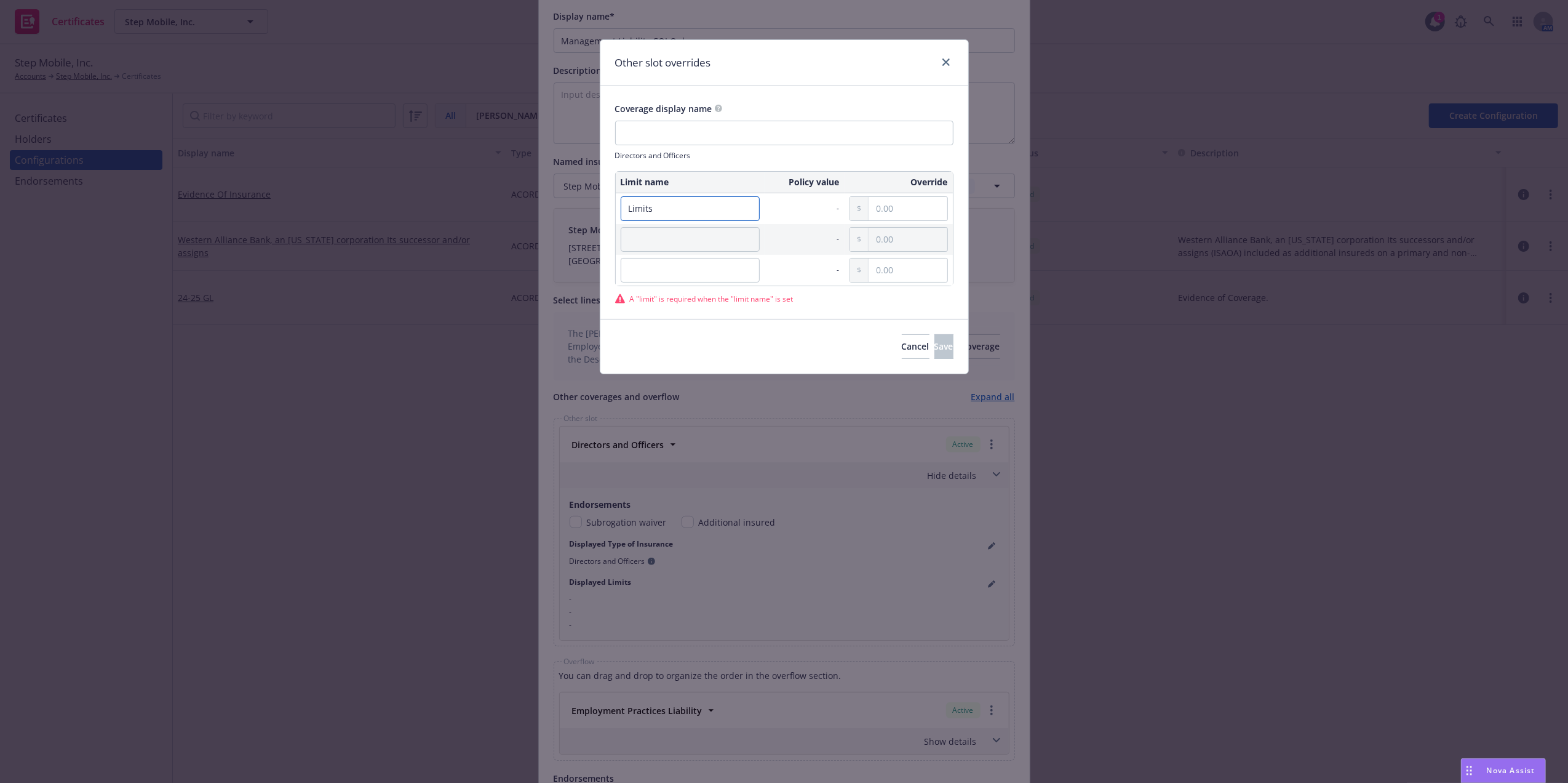
type input "Limits"
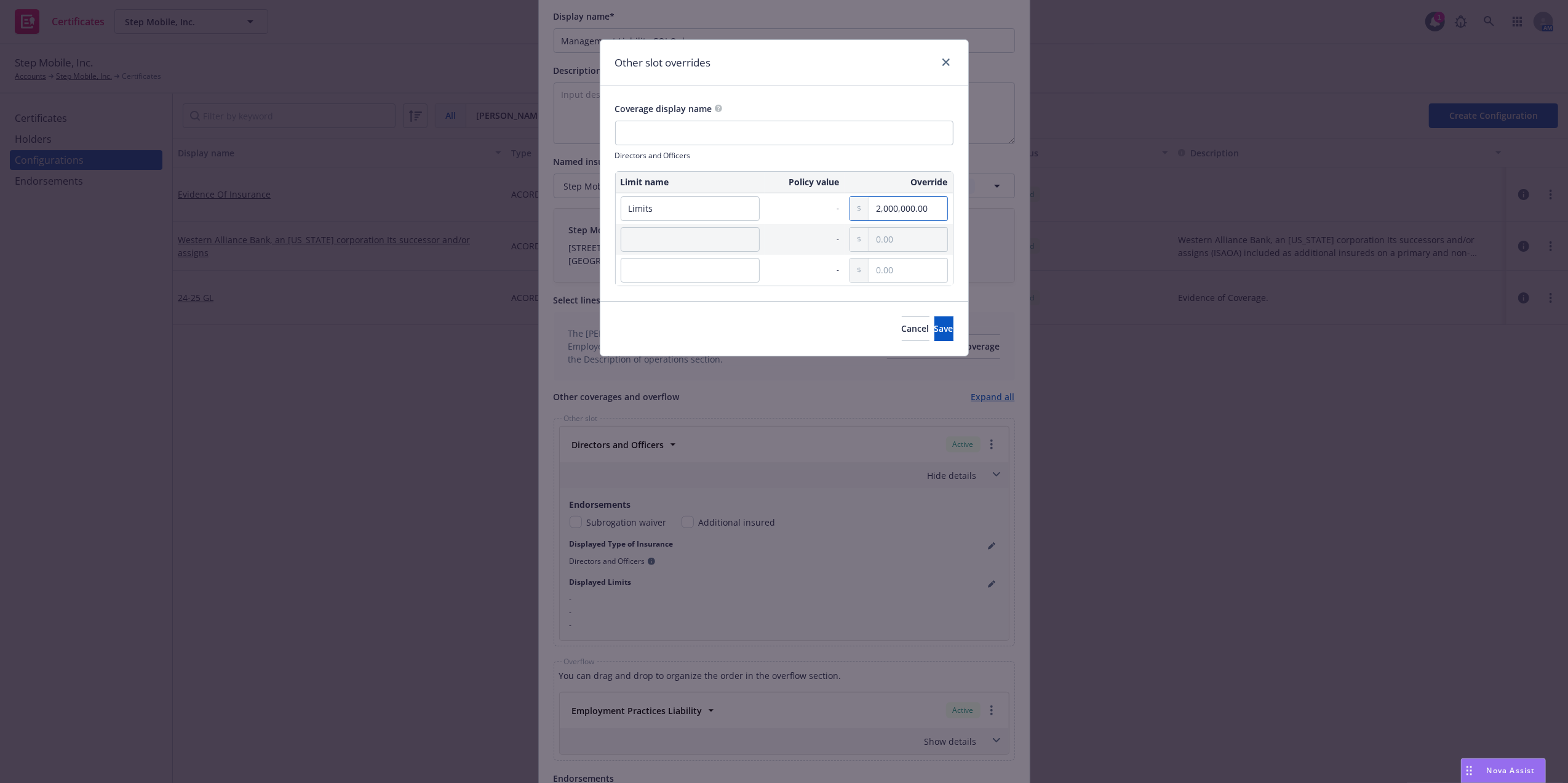
type input "2,000,000.00"
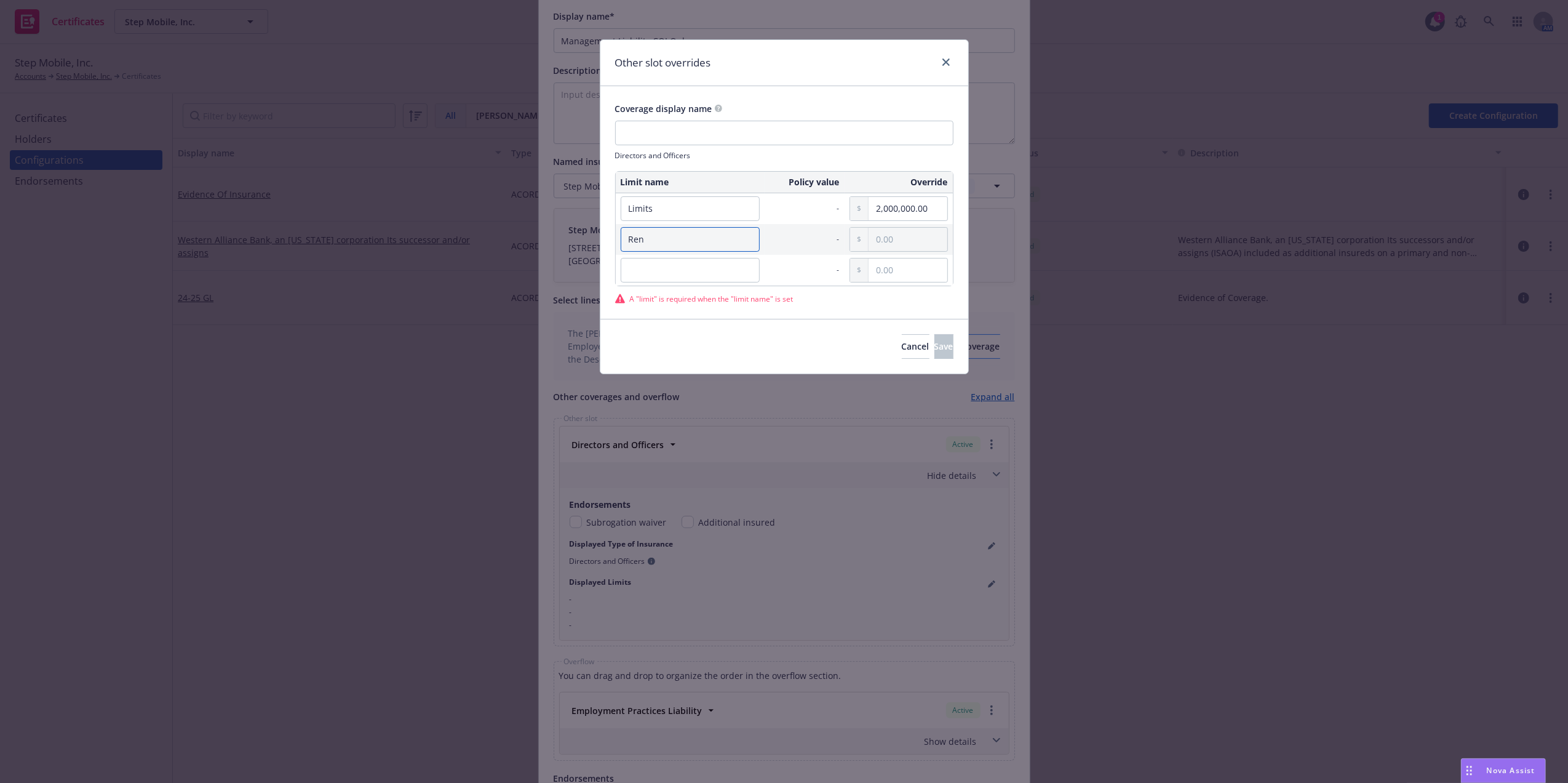
type input "Ren"
click at [902, 336] on button "Cancel" at bounding box center [915, 346] width 28 height 24
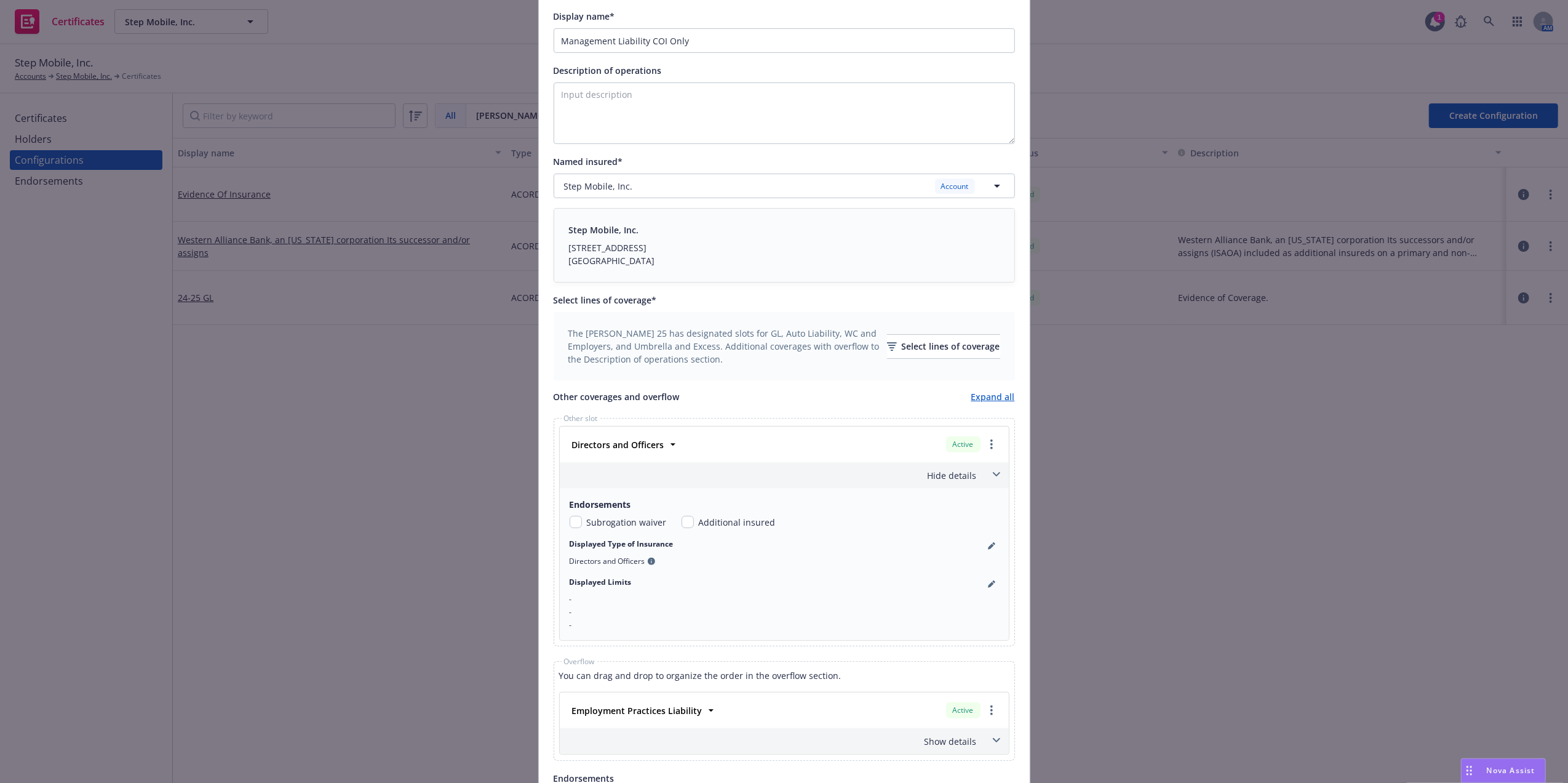
click at [981, 437] on div "Active" at bounding box center [973, 445] width 58 height 21
click at [988, 442] on link "more" at bounding box center [992, 444] width 15 height 15
click at [937, 516] on link "Move to overflow" at bounding box center [931, 519] width 133 height 24
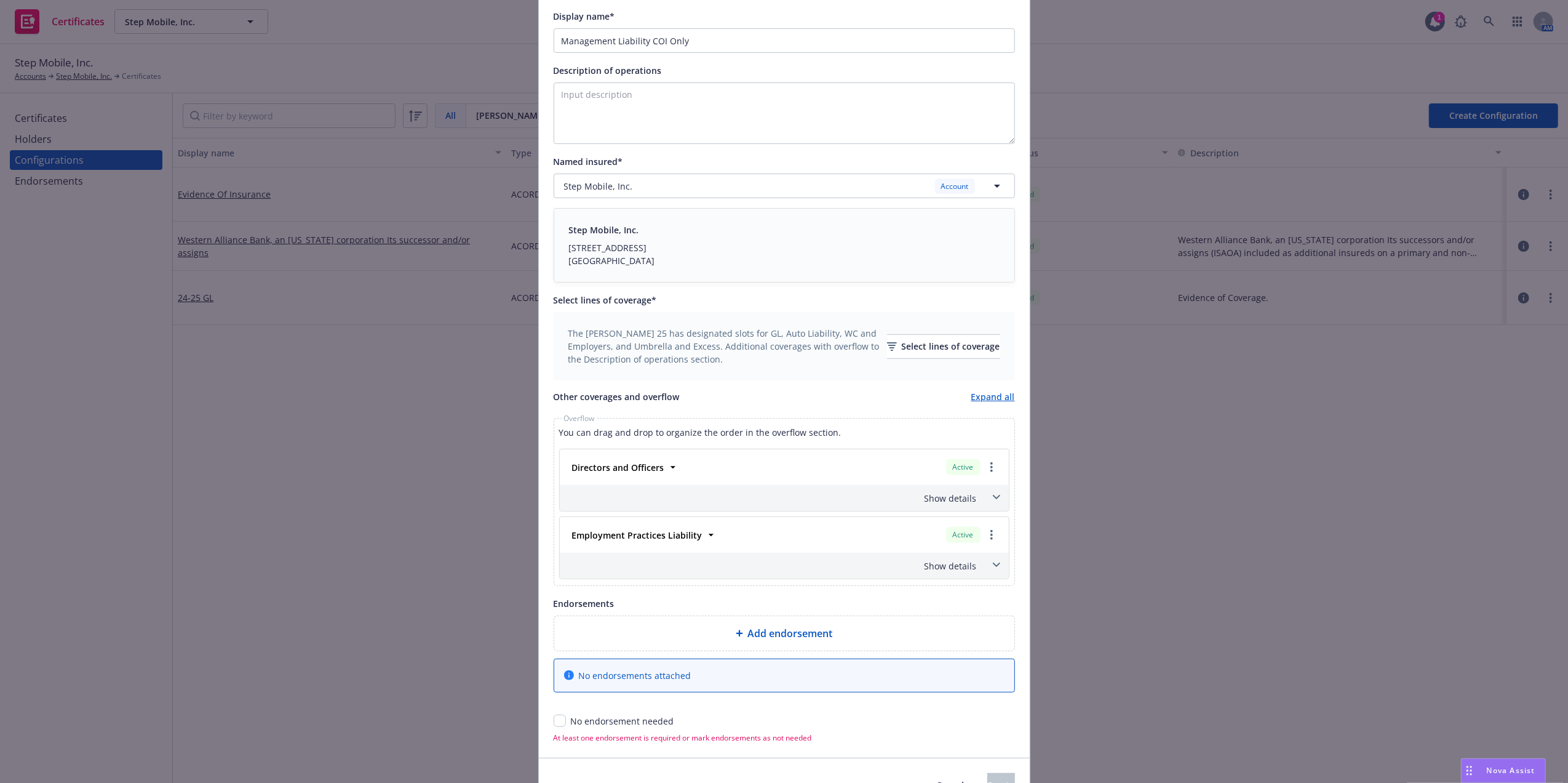
scroll to position [281, 0]
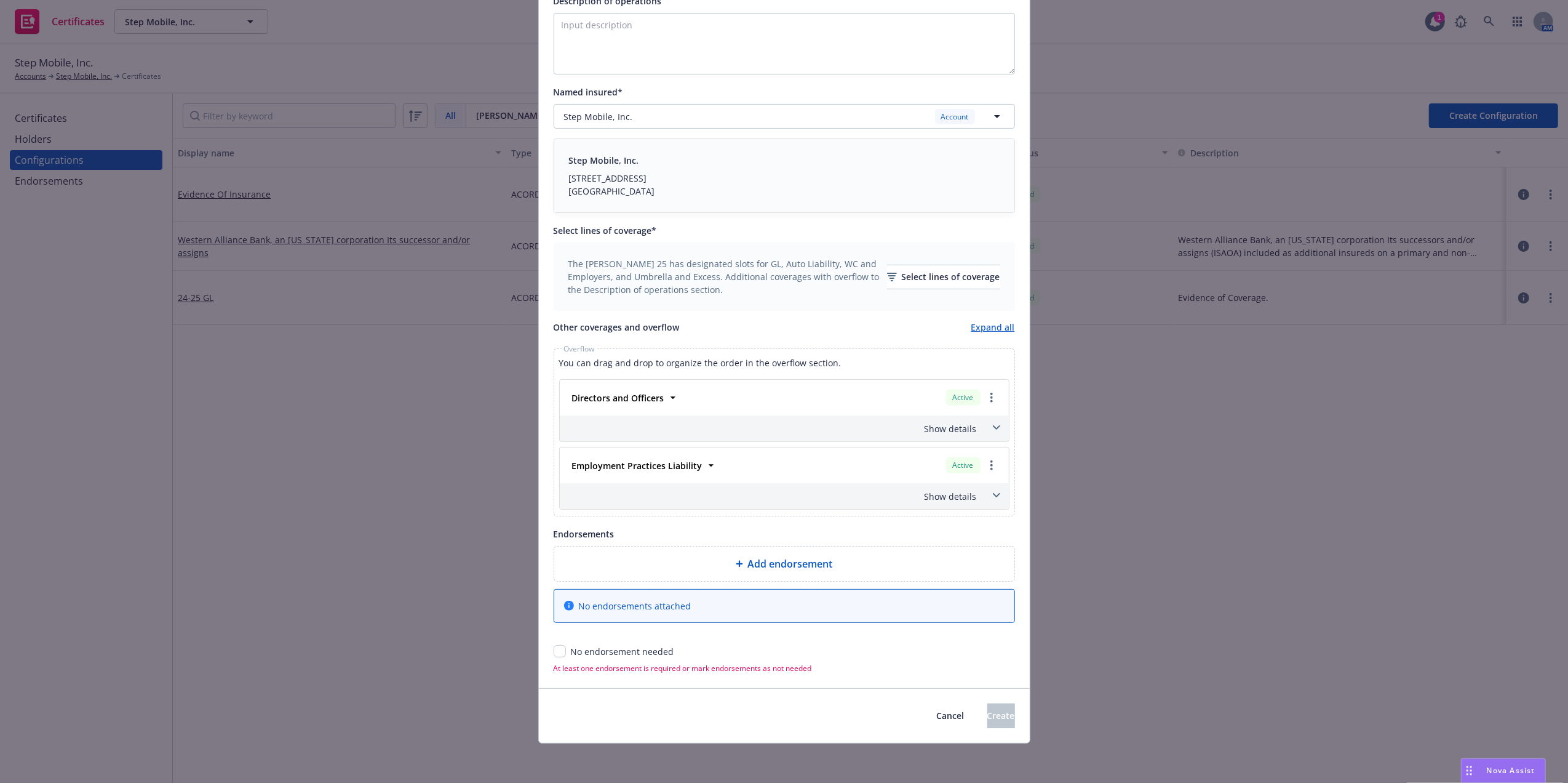
click at [993, 425] on icon at bounding box center [997, 427] width 8 height 5
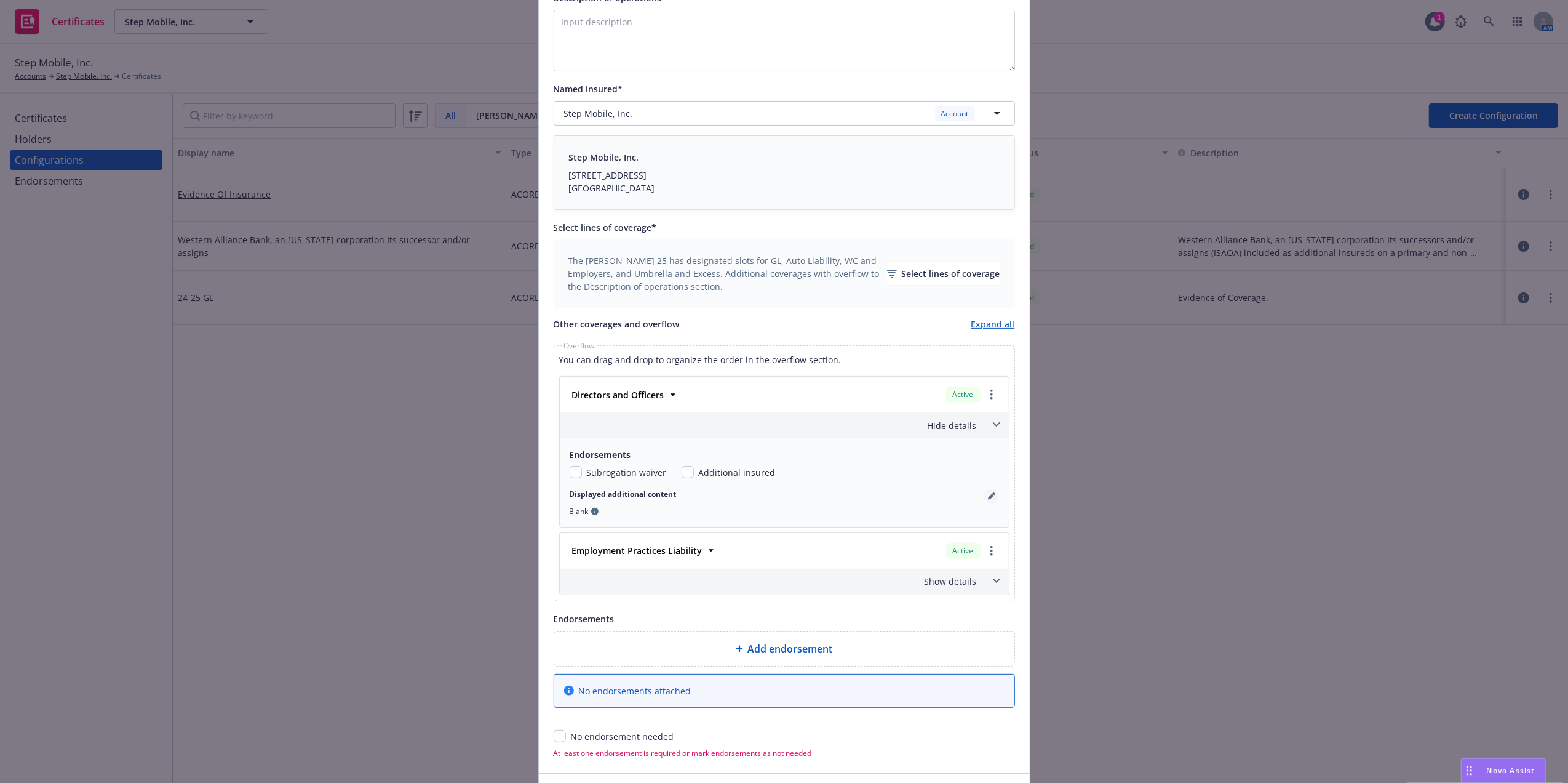
click at [988, 499] on icon "pencil" at bounding box center [992, 496] width 8 height 8
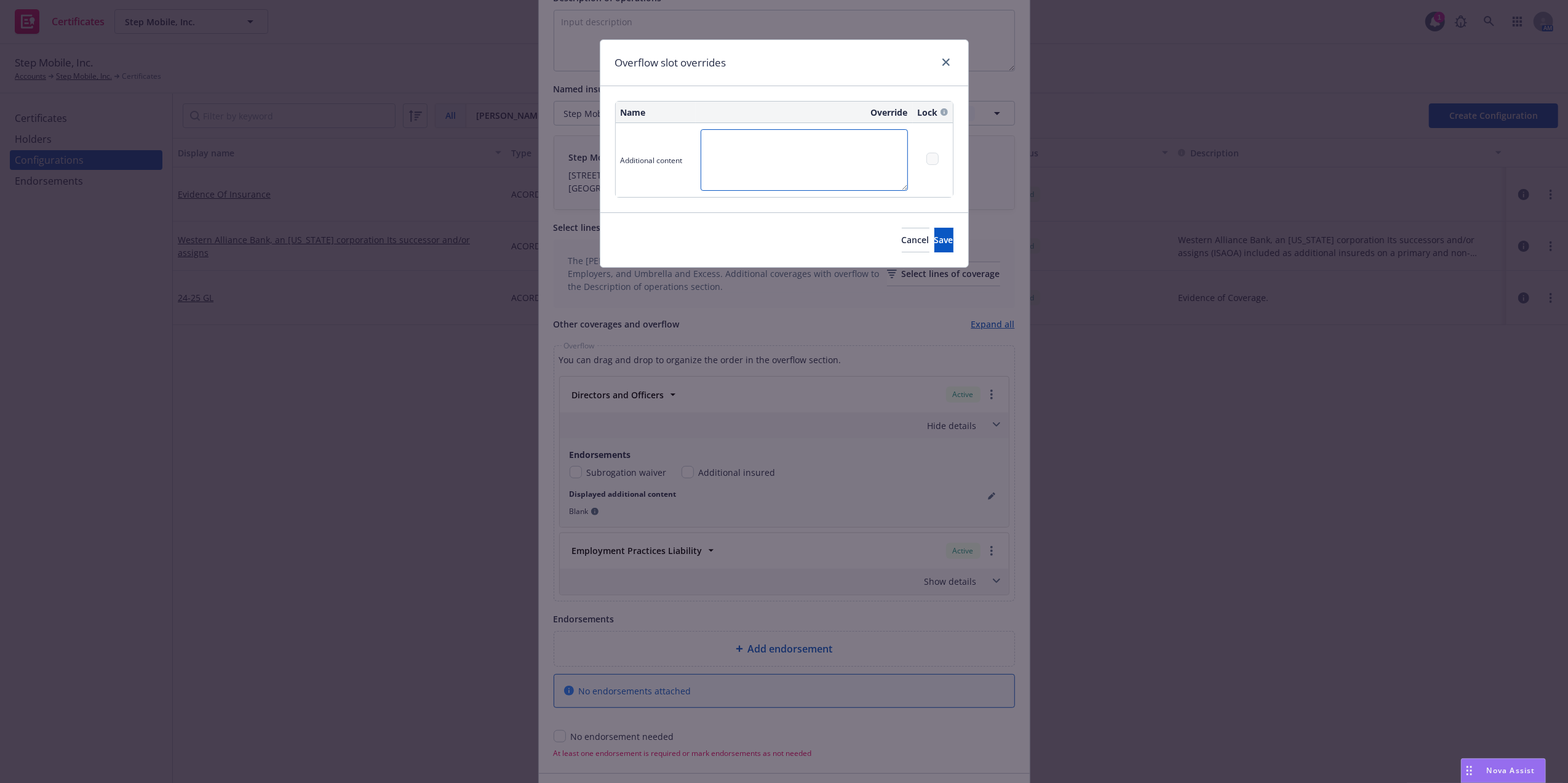
click at [761, 149] on textarea at bounding box center [805, 160] width 207 height 62
type textarea "Limits: $2,000,000.00 Retention: $50,000.00"
click at [935, 239] on button "Save" at bounding box center [944, 239] width 19 height 24
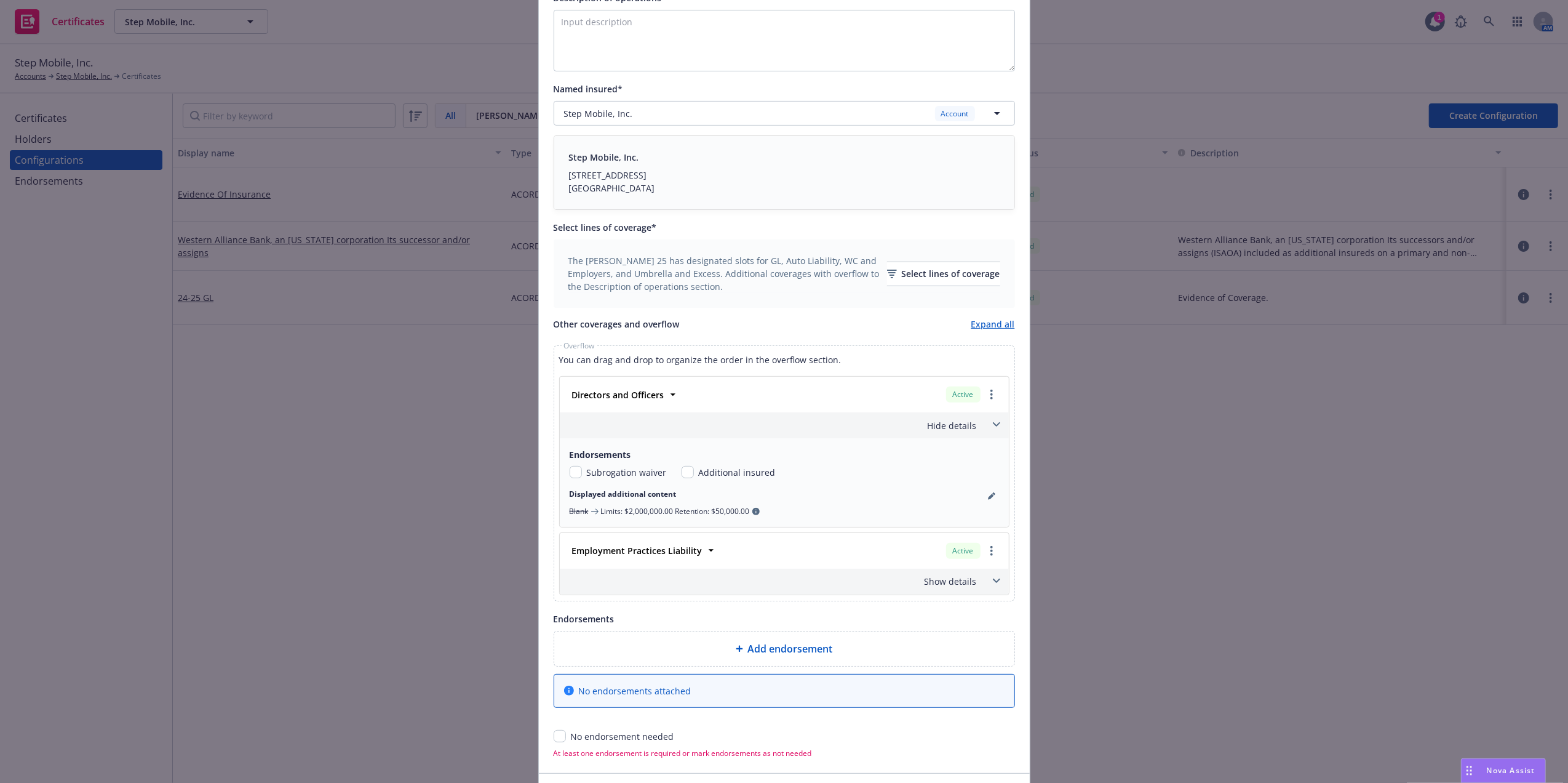
click at [991, 587] on span at bounding box center [997, 581] width 19 height 19
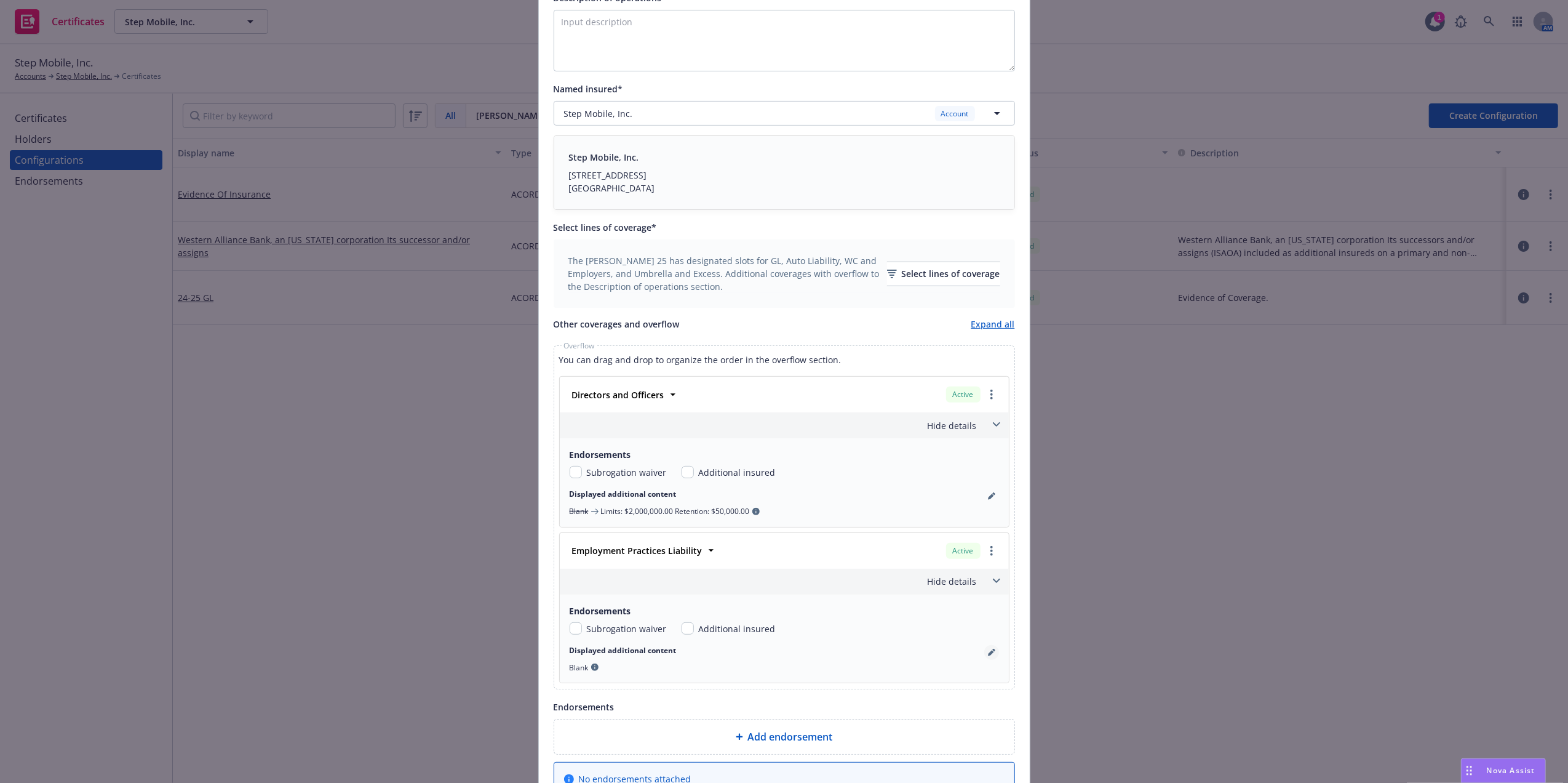
click at [988, 653] on icon "pencil" at bounding box center [991, 653] width 6 height 6
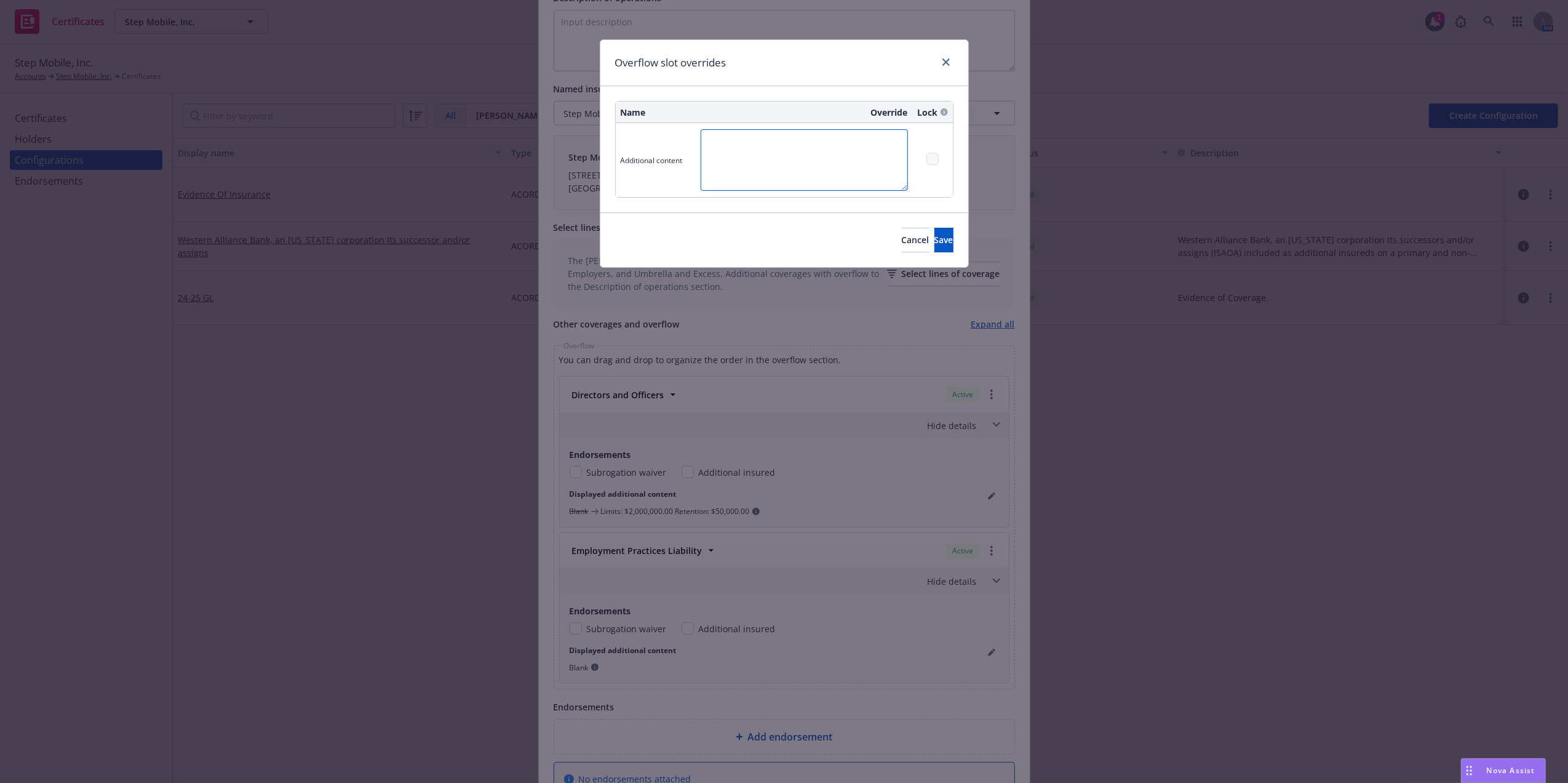
click at [737, 153] on textarea at bounding box center [805, 160] width 207 height 62
paste textarea "Limits:"
type textarea "Limits: $1,000,000.00 Retention: $50,000.00"
click at [935, 242] on span "Save" at bounding box center [944, 239] width 19 height 12
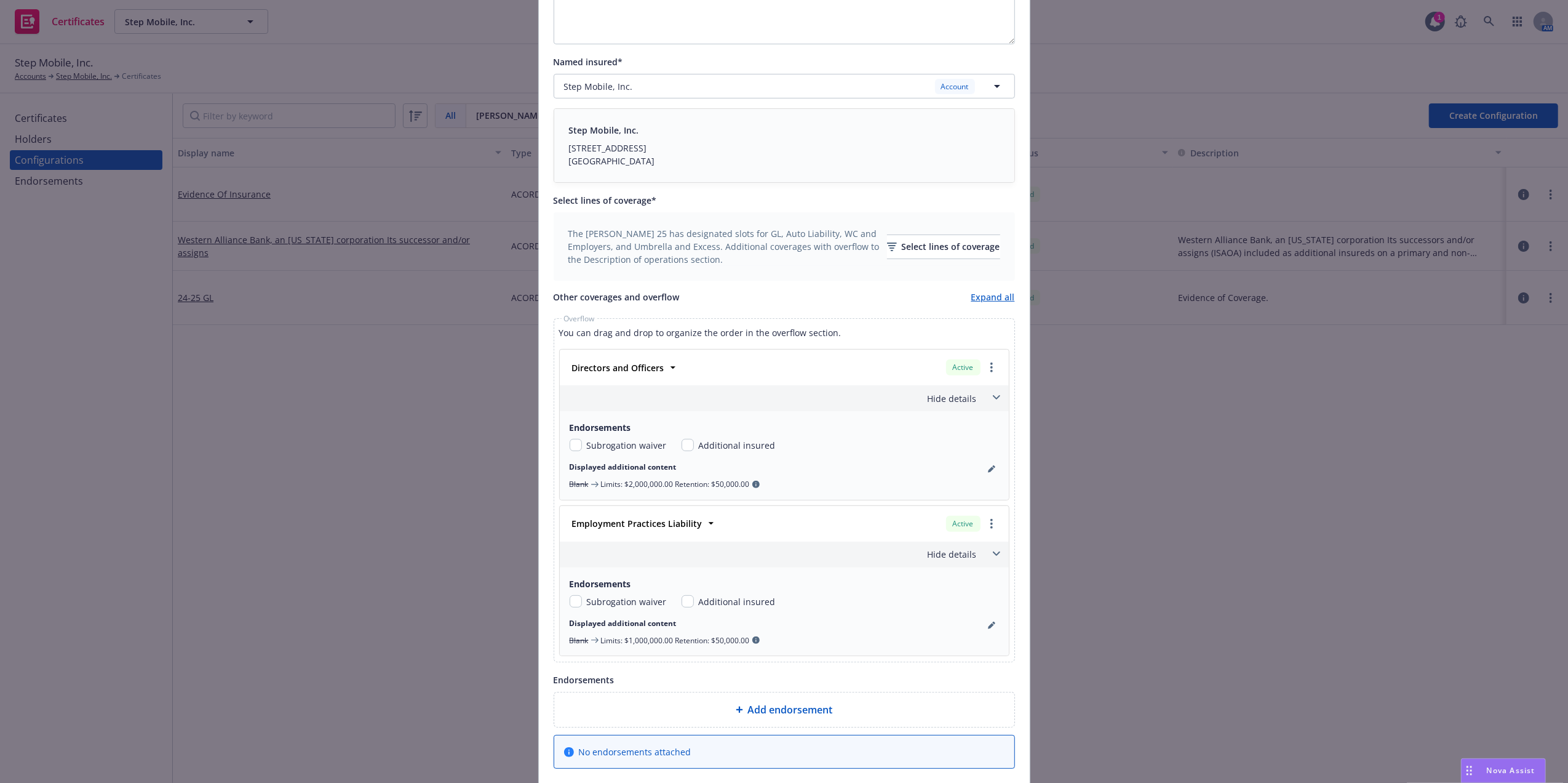
scroll to position [311, 0]
click at [655, 369] on strong "Directors and Officers" at bounding box center [618, 364] width 92 height 12
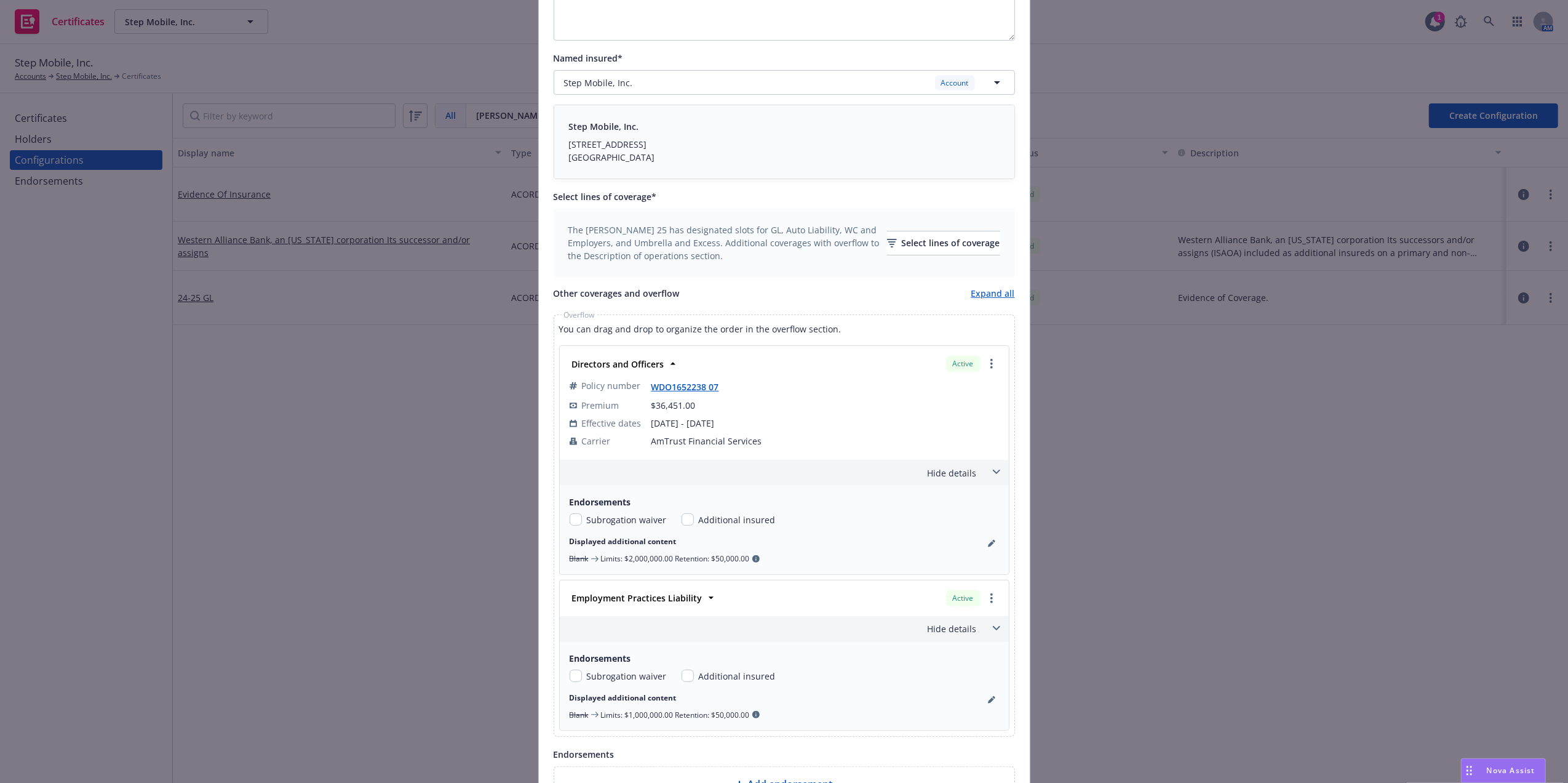
scroll to position [535, 0]
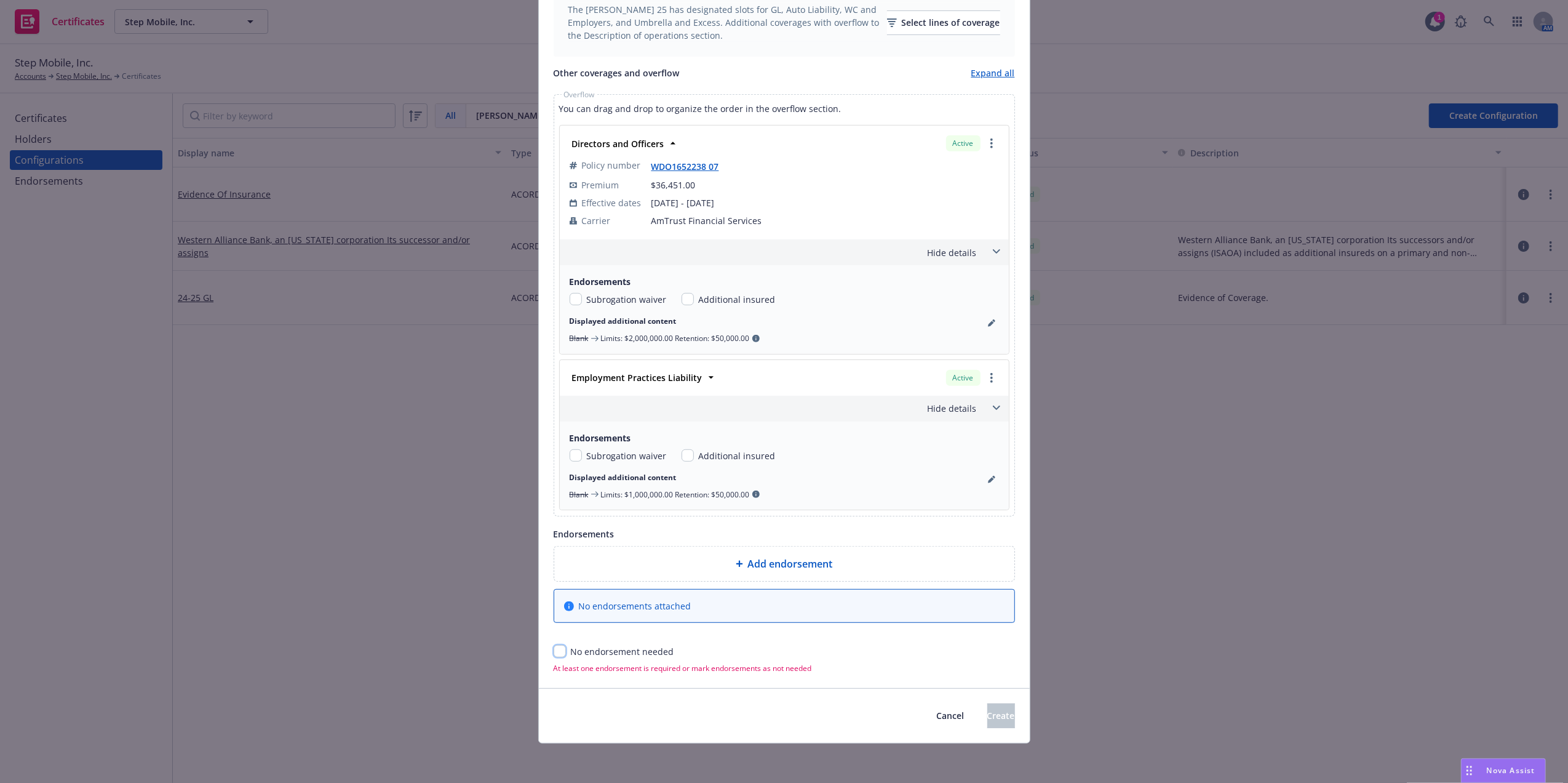
click at [554, 646] on input "checkbox" at bounding box center [560, 651] width 13 height 13
checkbox input "true"
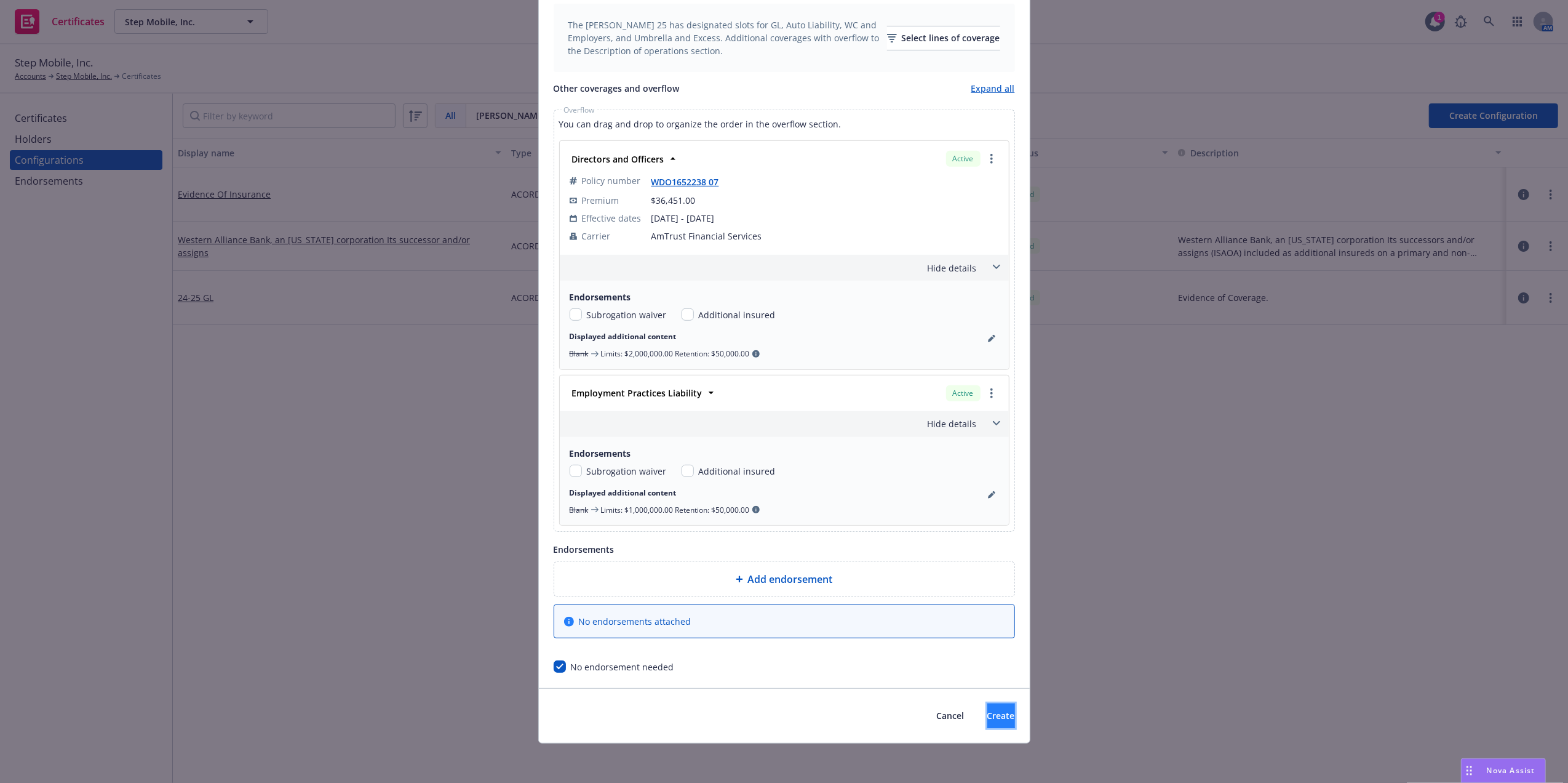
click at [988, 707] on button "Create" at bounding box center [1001, 715] width 28 height 24
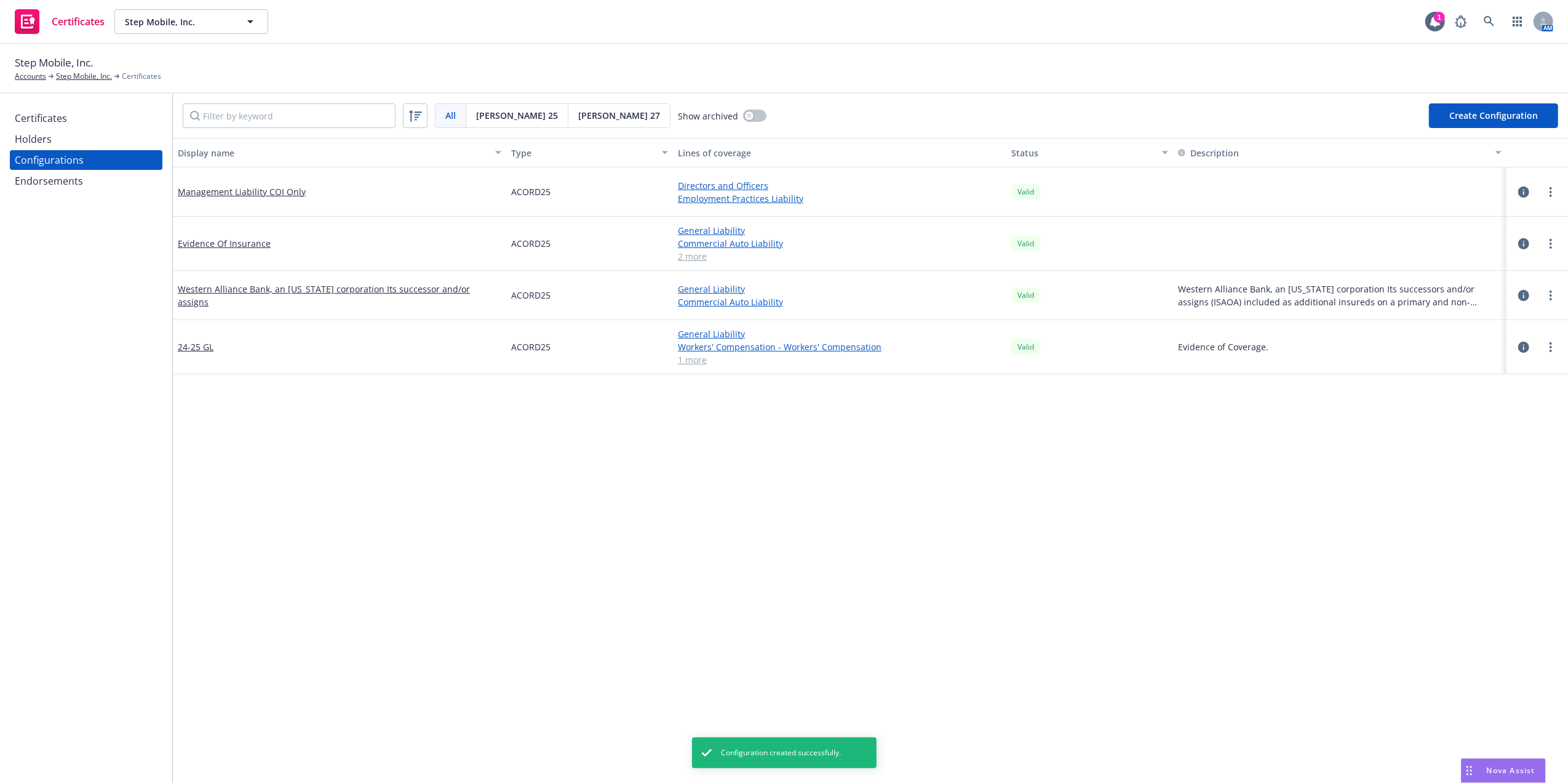
click at [65, 136] on div "Holders" at bounding box center [85, 139] width 142 height 19
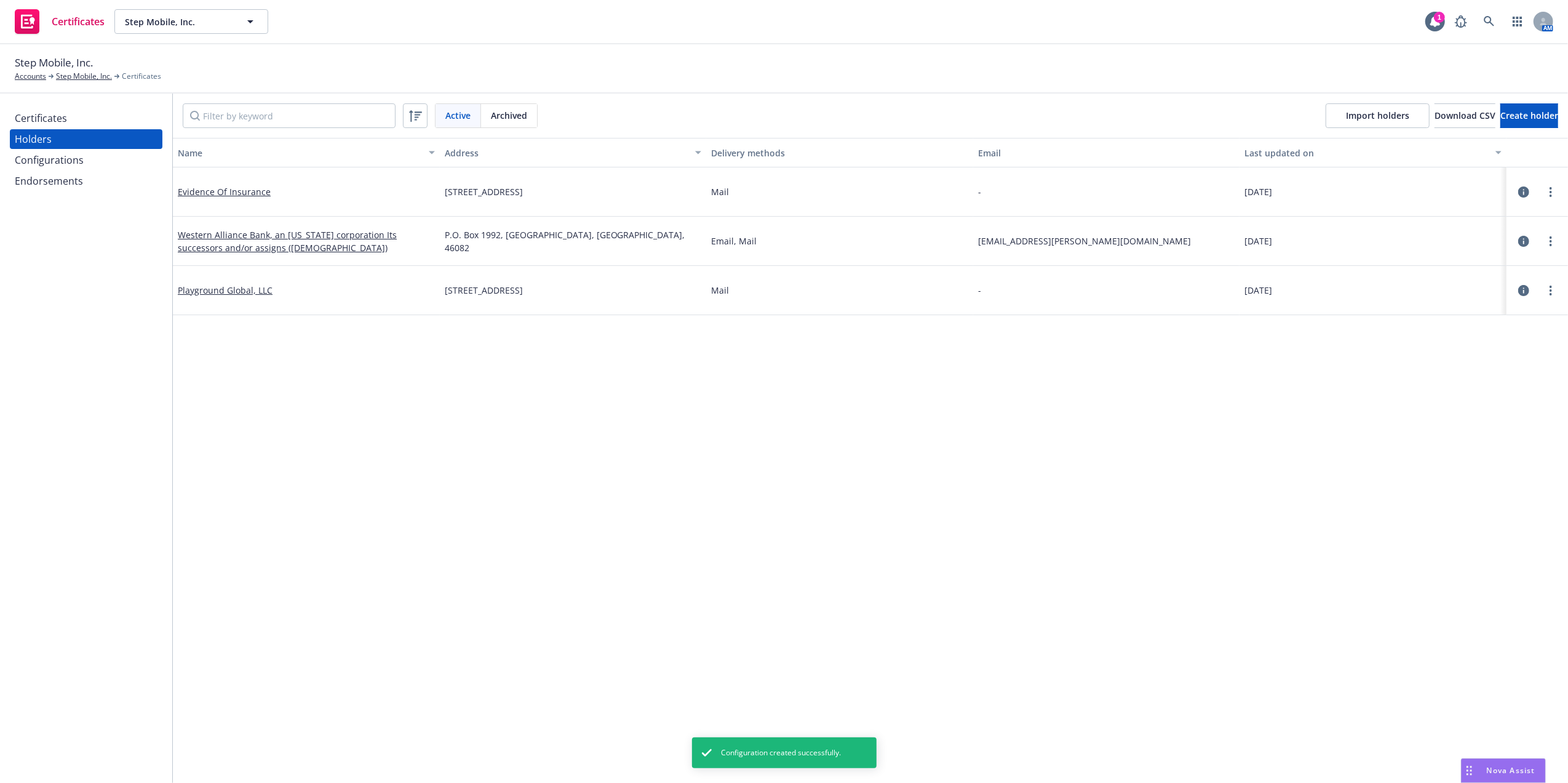
click at [68, 112] on div "Certificates" at bounding box center [85, 118] width 142 height 19
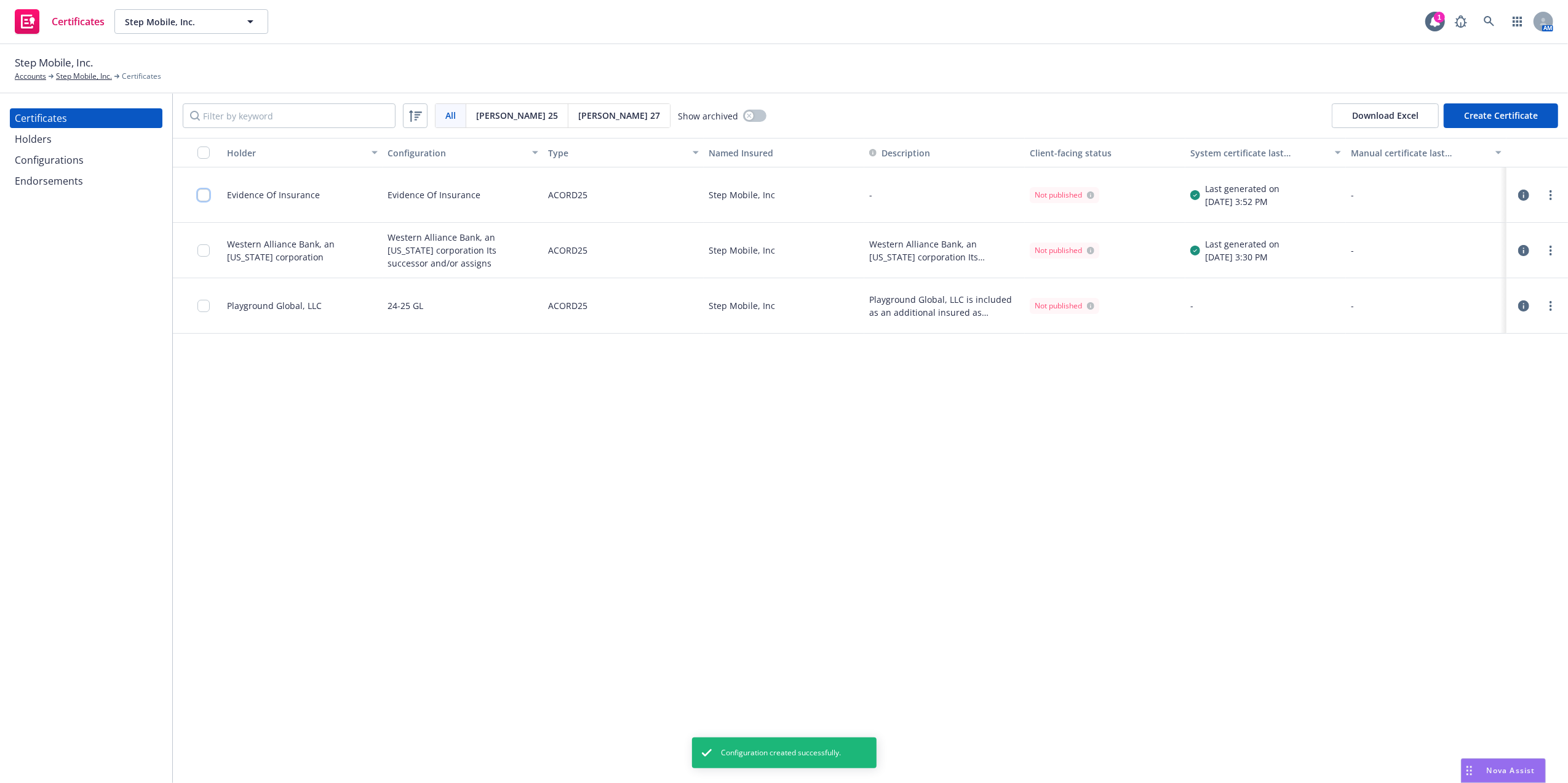
click at [200, 190] on input "checkbox" at bounding box center [203, 195] width 13 height 13
click at [1550, 200] on icon "more" at bounding box center [1551, 195] width 3 height 10
click at [1450, 226] on link "Edit" at bounding box center [1459, 220] width 197 height 24
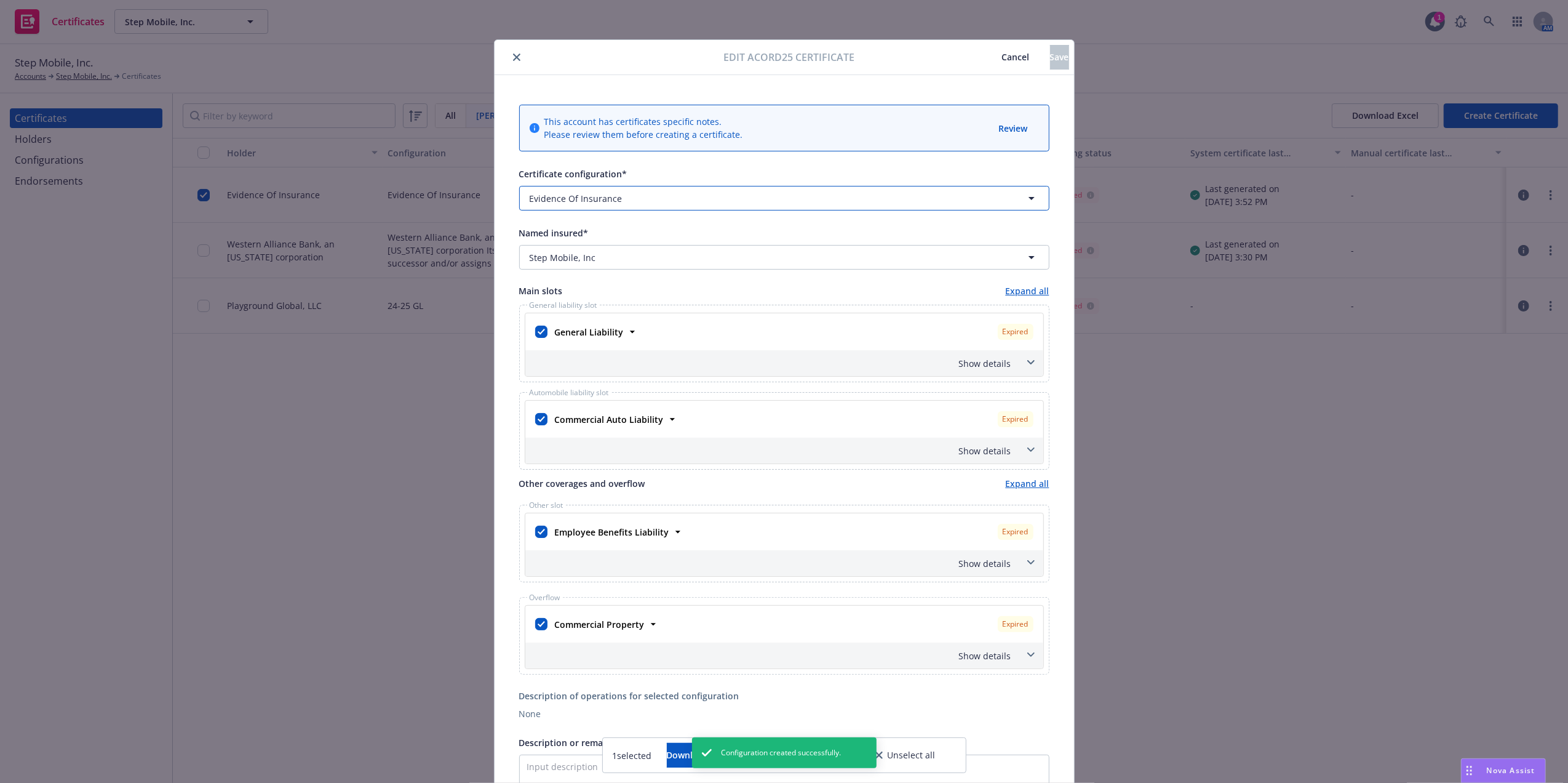
click at [679, 200] on span "button" at bounding box center [779, 198] width 302 height 13
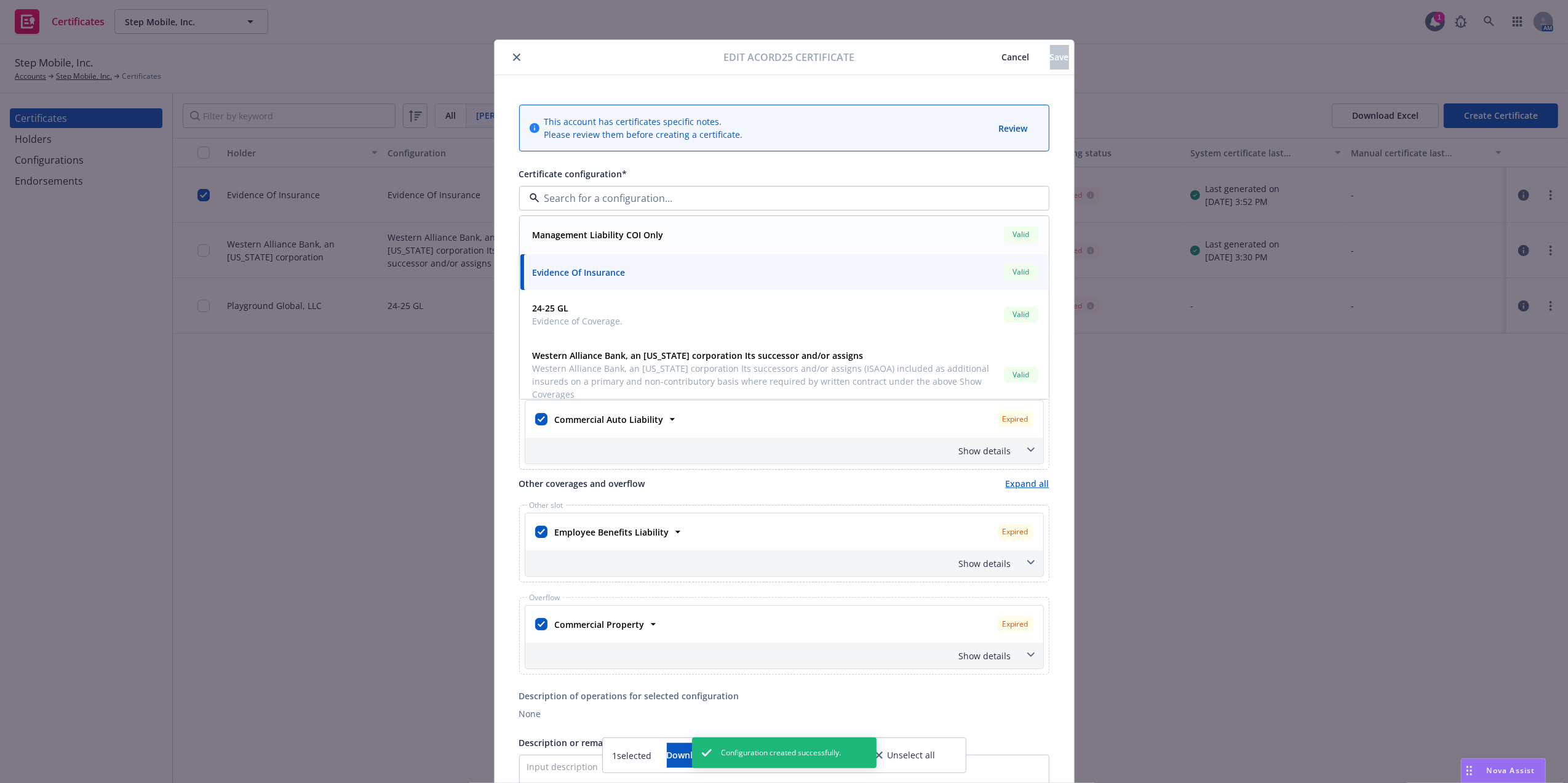
click at [623, 233] on strong "Management Liability COI Only" at bounding box center [598, 235] width 131 height 12
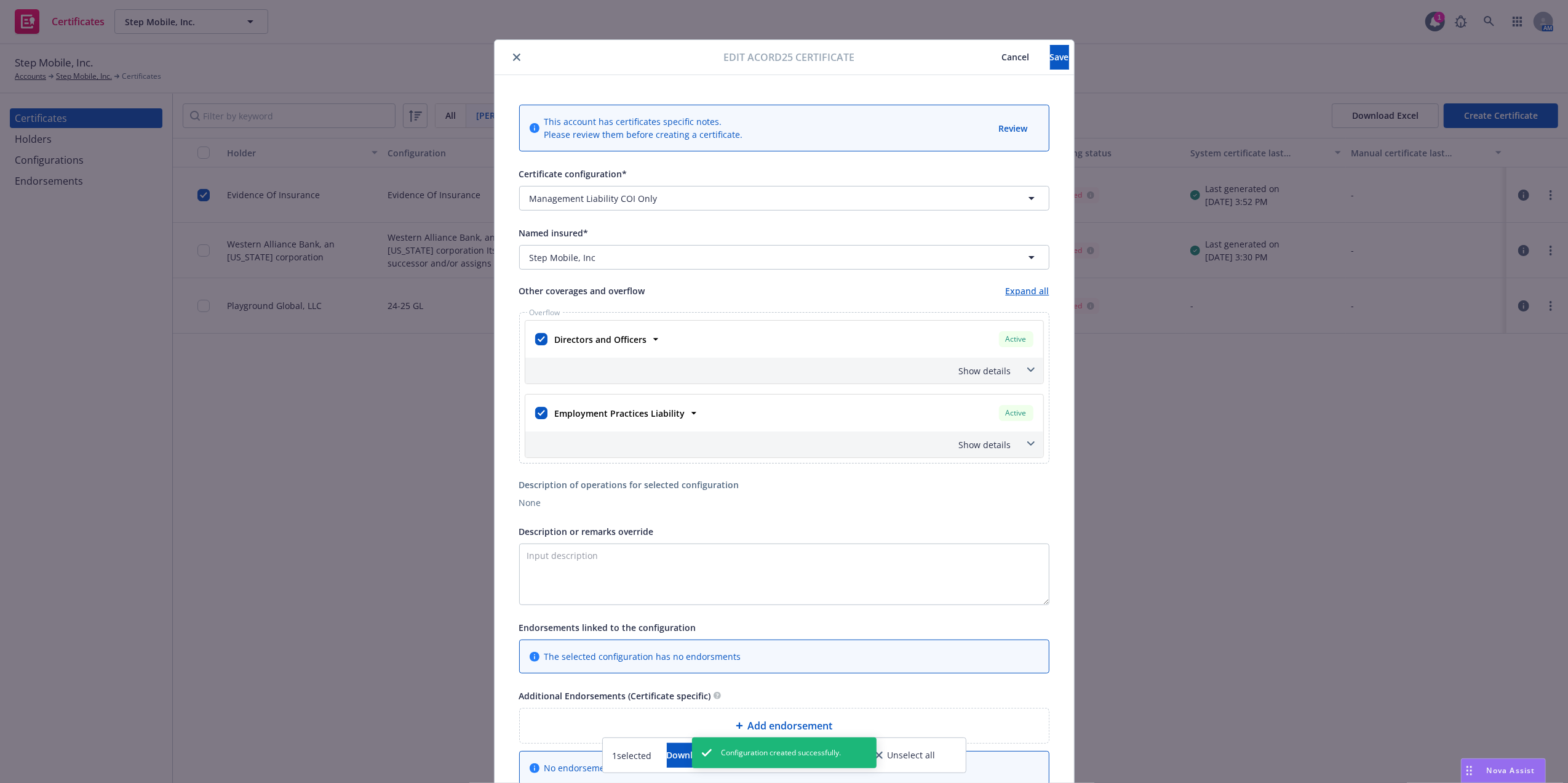
click at [1031, 377] on div "Show details" at bounding box center [784, 370] width 518 height 26
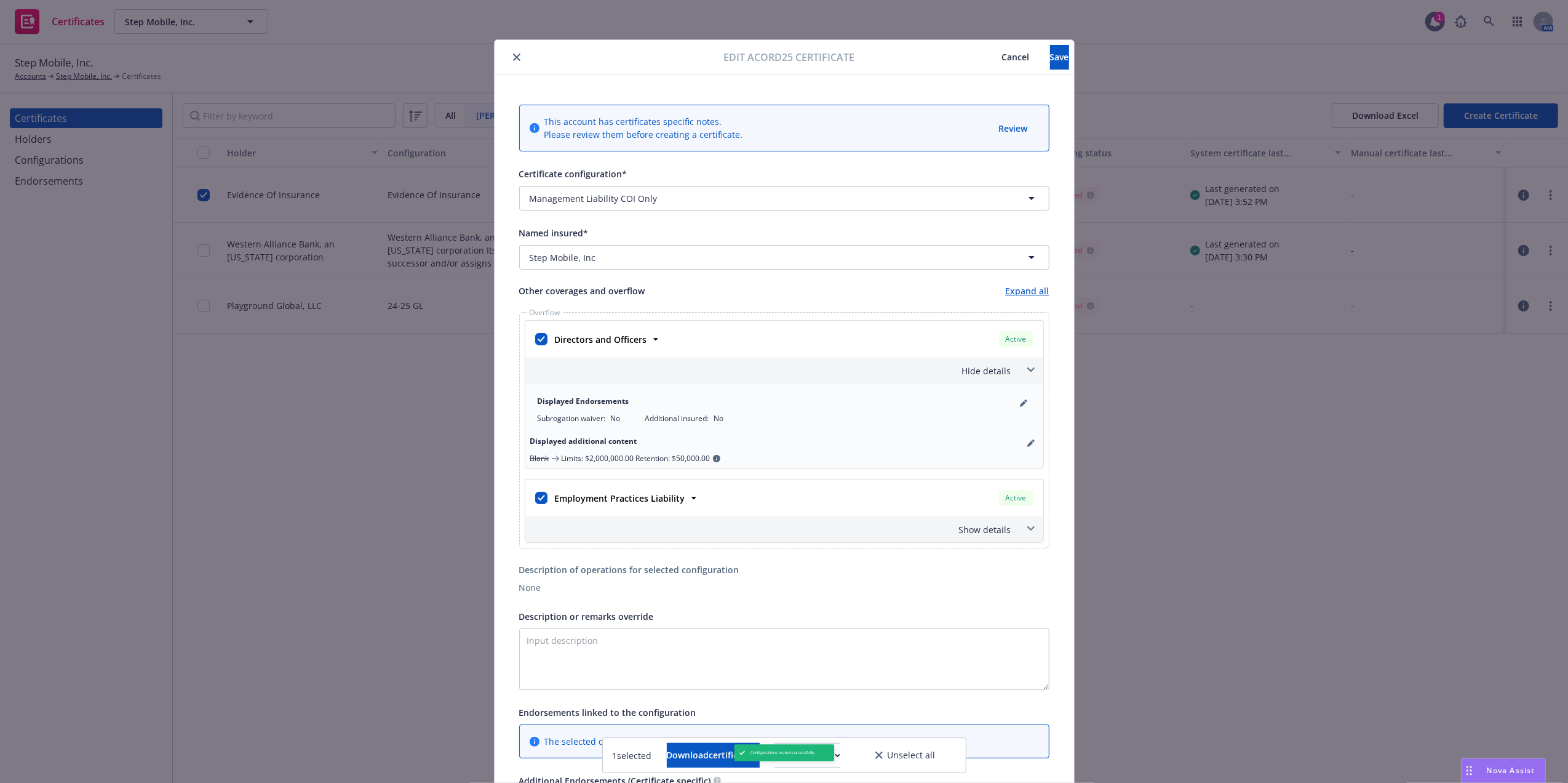
click at [1022, 534] on span at bounding box center [1031, 529] width 19 height 19
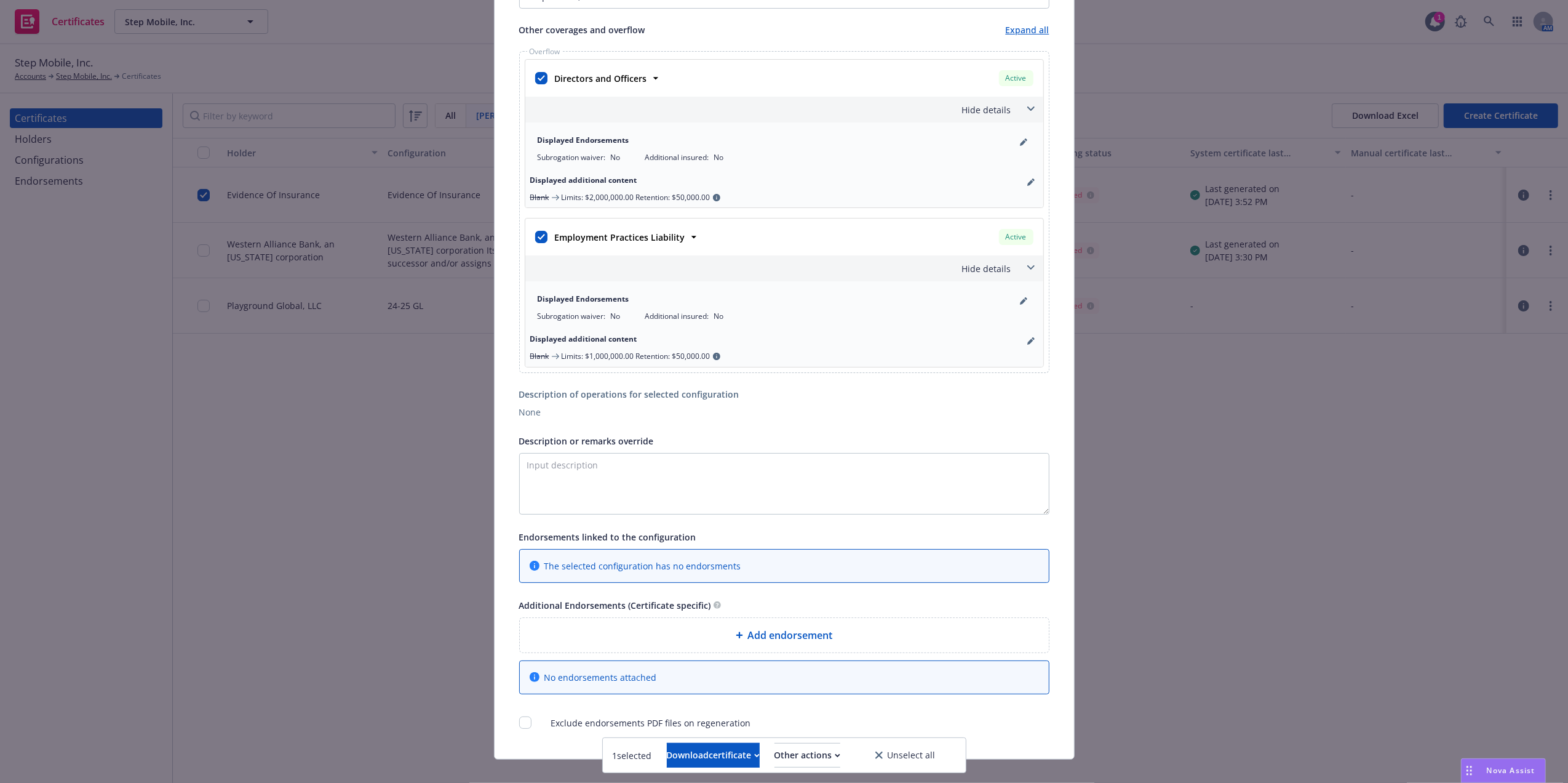
scroll to position [265, 0]
click at [697, 488] on textarea "Description or remarks override" at bounding box center [784, 481] width 531 height 62
type textarea "E"
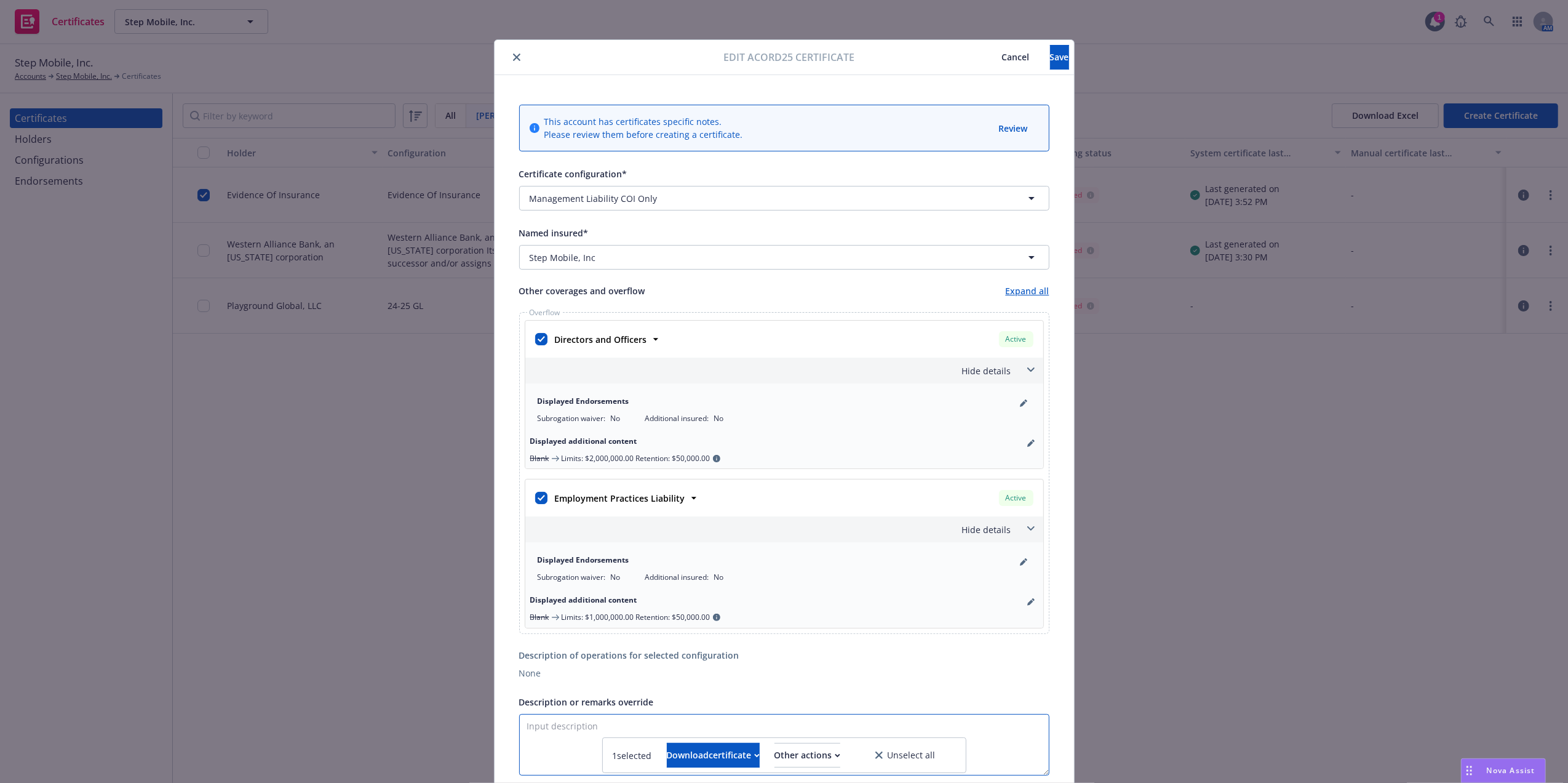
scroll to position [279, 0]
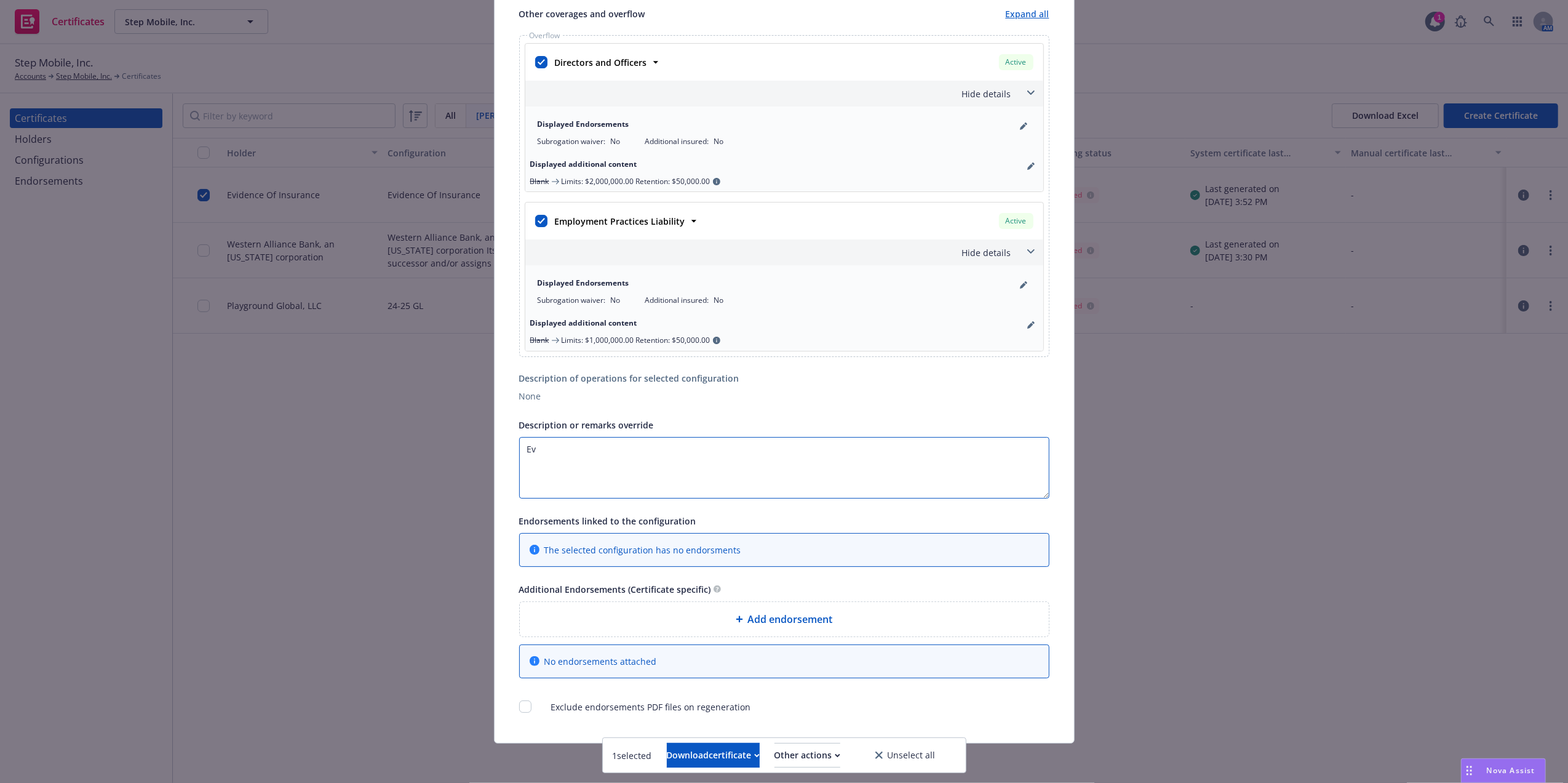
type textarea "E"
type textarea "Evidence Of Insurance"
click at [519, 711] on input "checkbox" at bounding box center [525, 706] width 13 height 13
checkbox input "true"
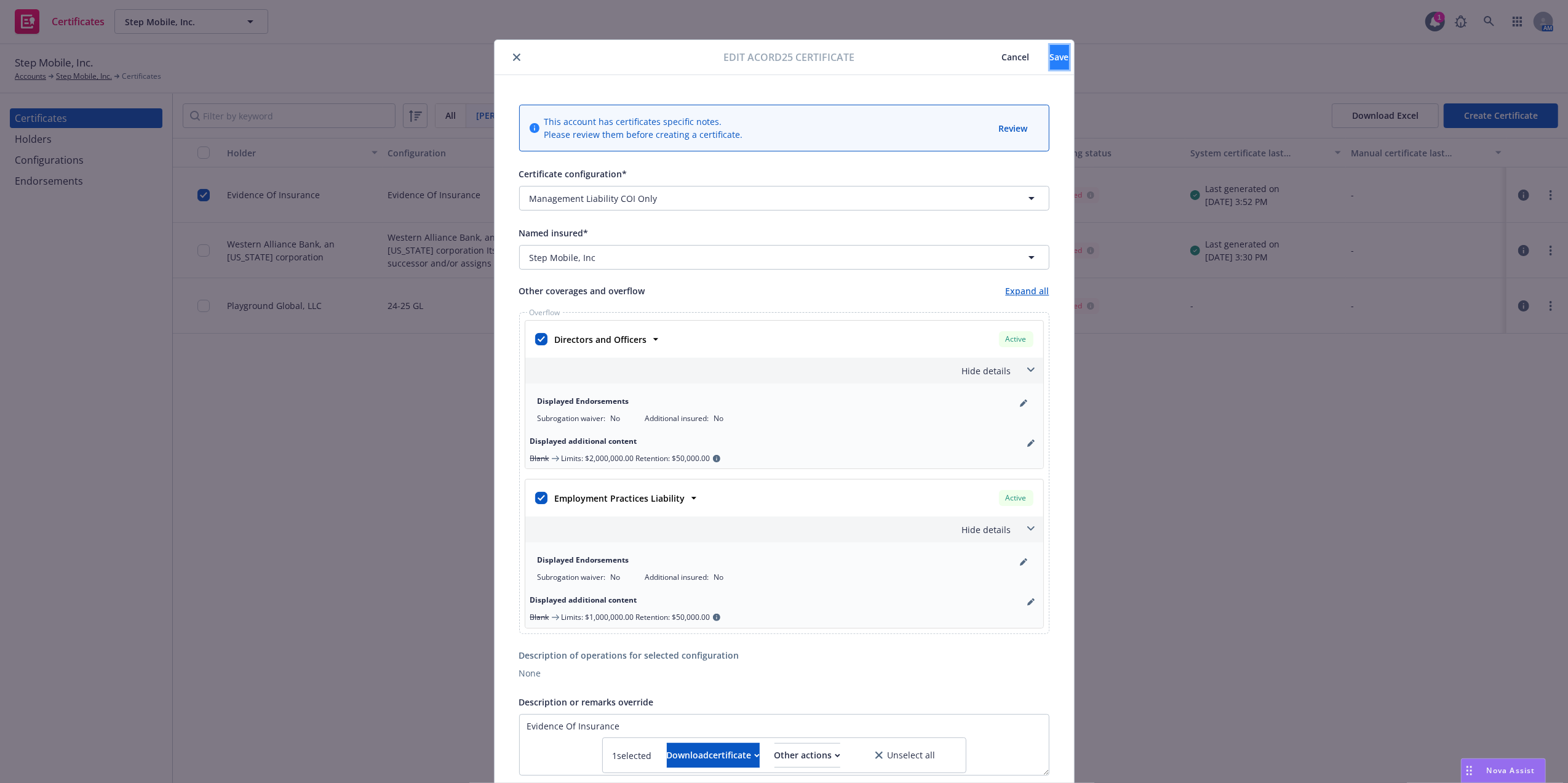
click at [1051, 60] on span "Save" at bounding box center [1061, 57] width 19 height 12
type textarea "Evidence Of Insurance"
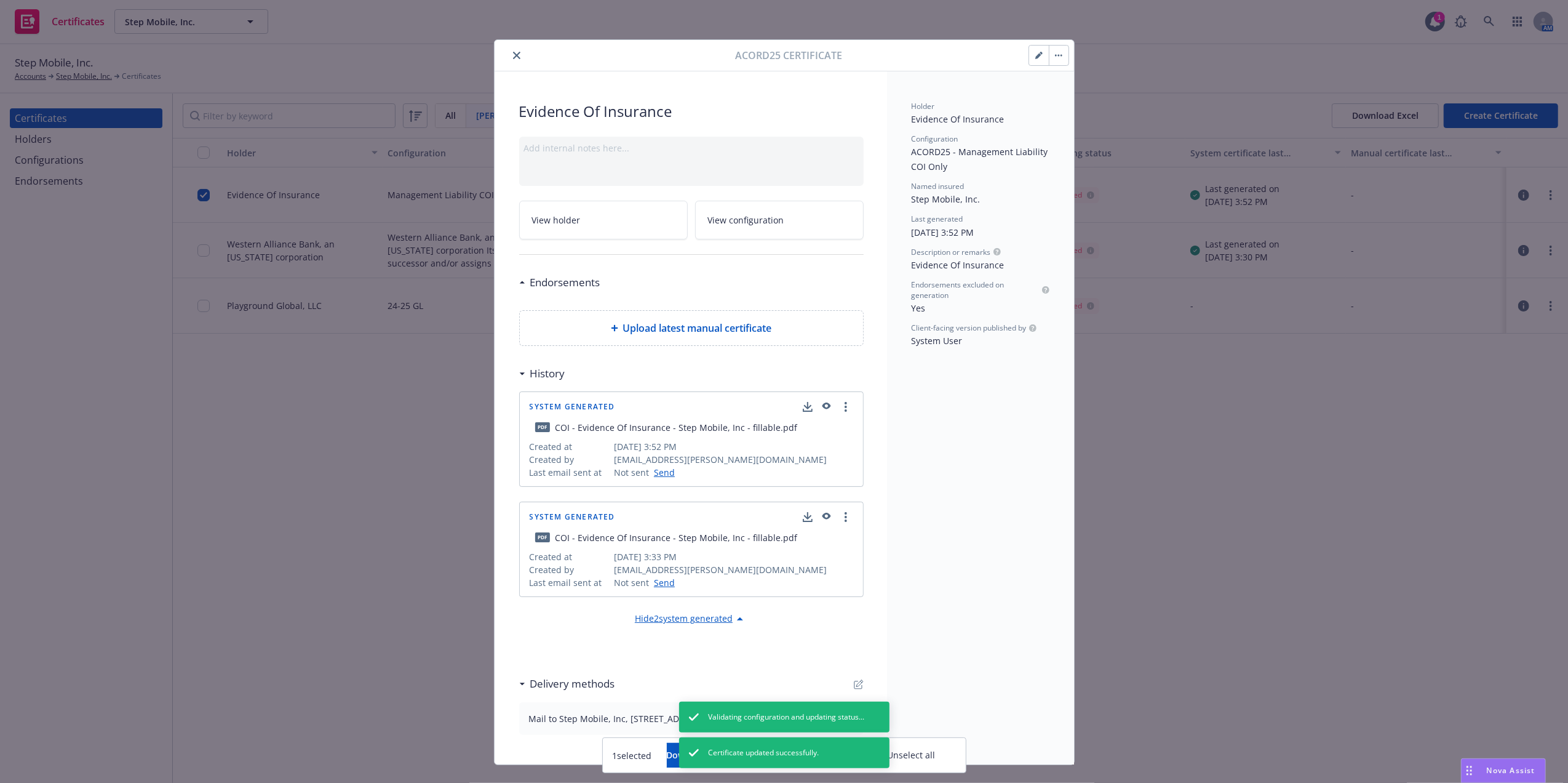
click at [509, 55] on button "close" at bounding box center [516, 55] width 15 height 15
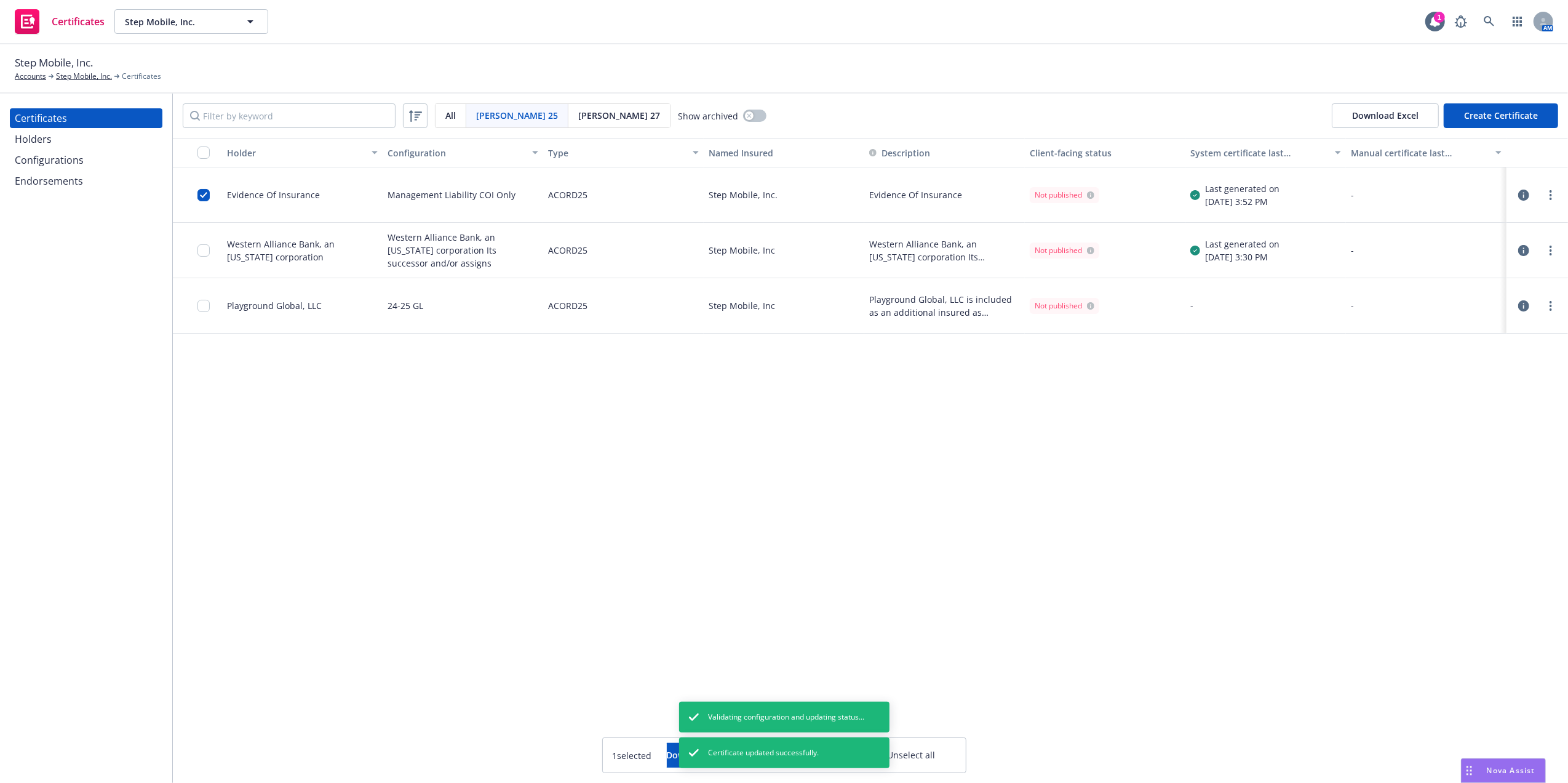
click at [87, 135] on div "Holders" at bounding box center [85, 139] width 142 height 19
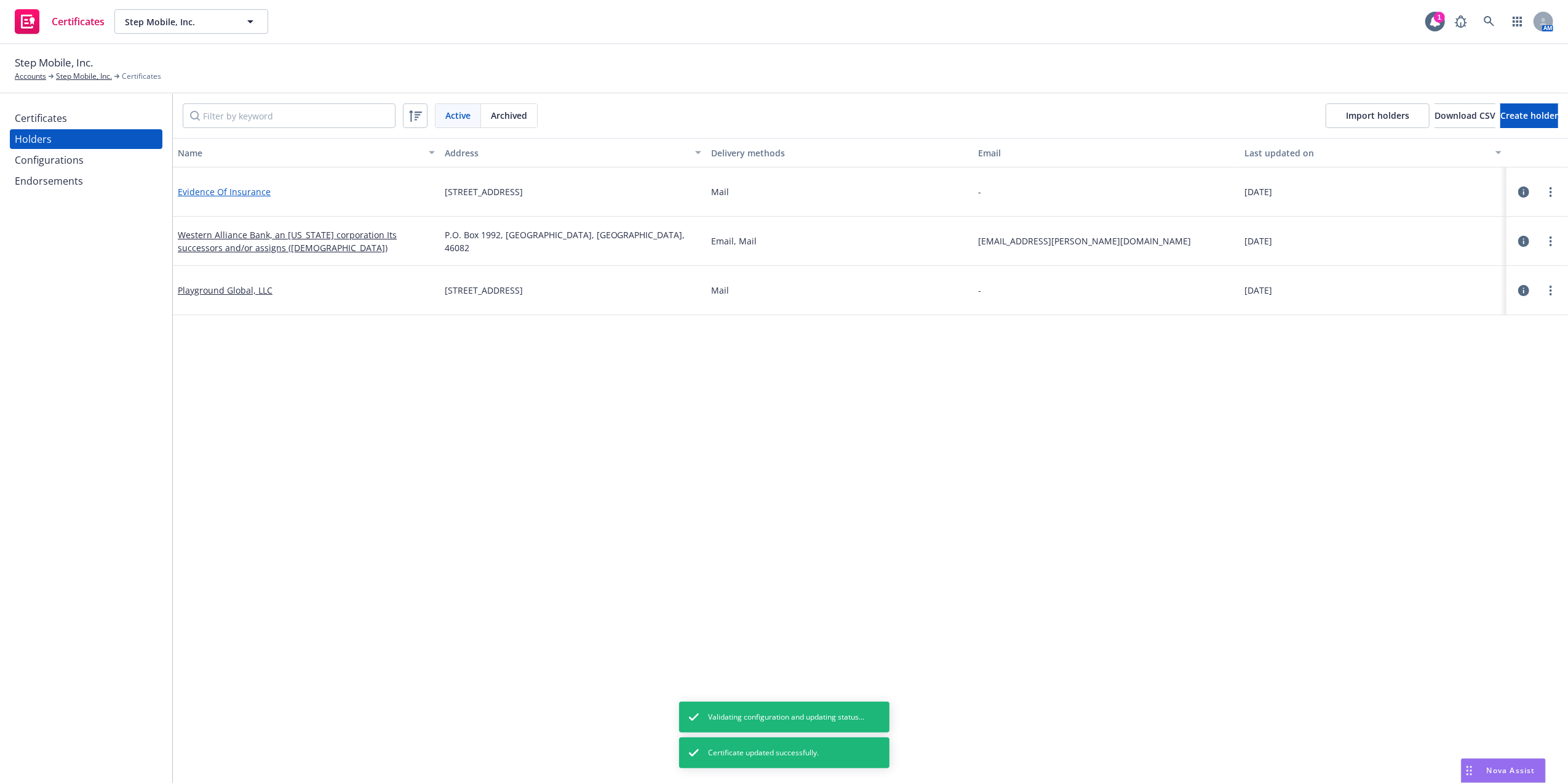
click at [226, 188] on link "Evidence Of Insurance" at bounding box center [225, 192] width 93 height 12
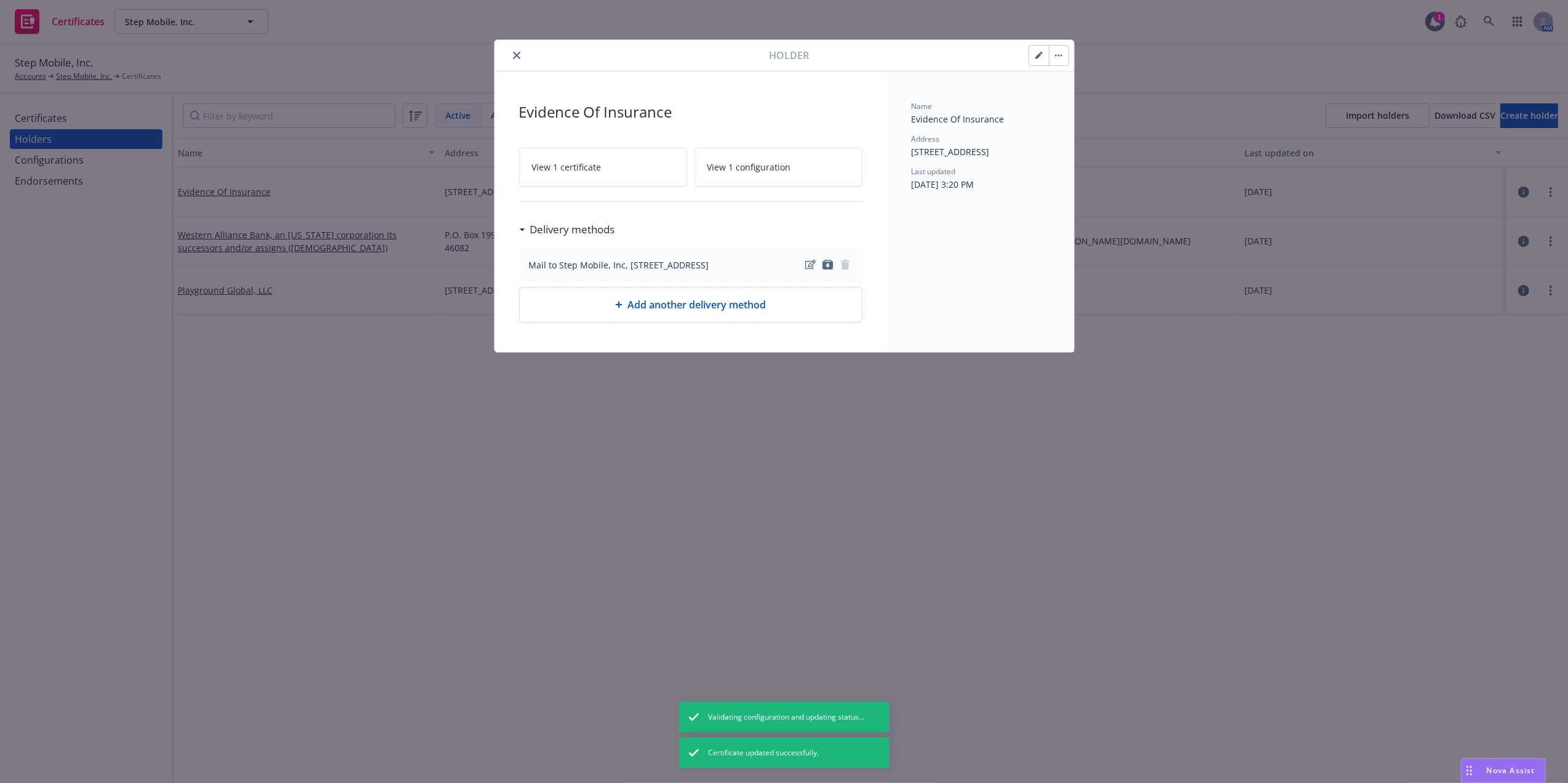
click at [1030, 56] on button "button" at bounding box center [1039, 55] width 19 height 19
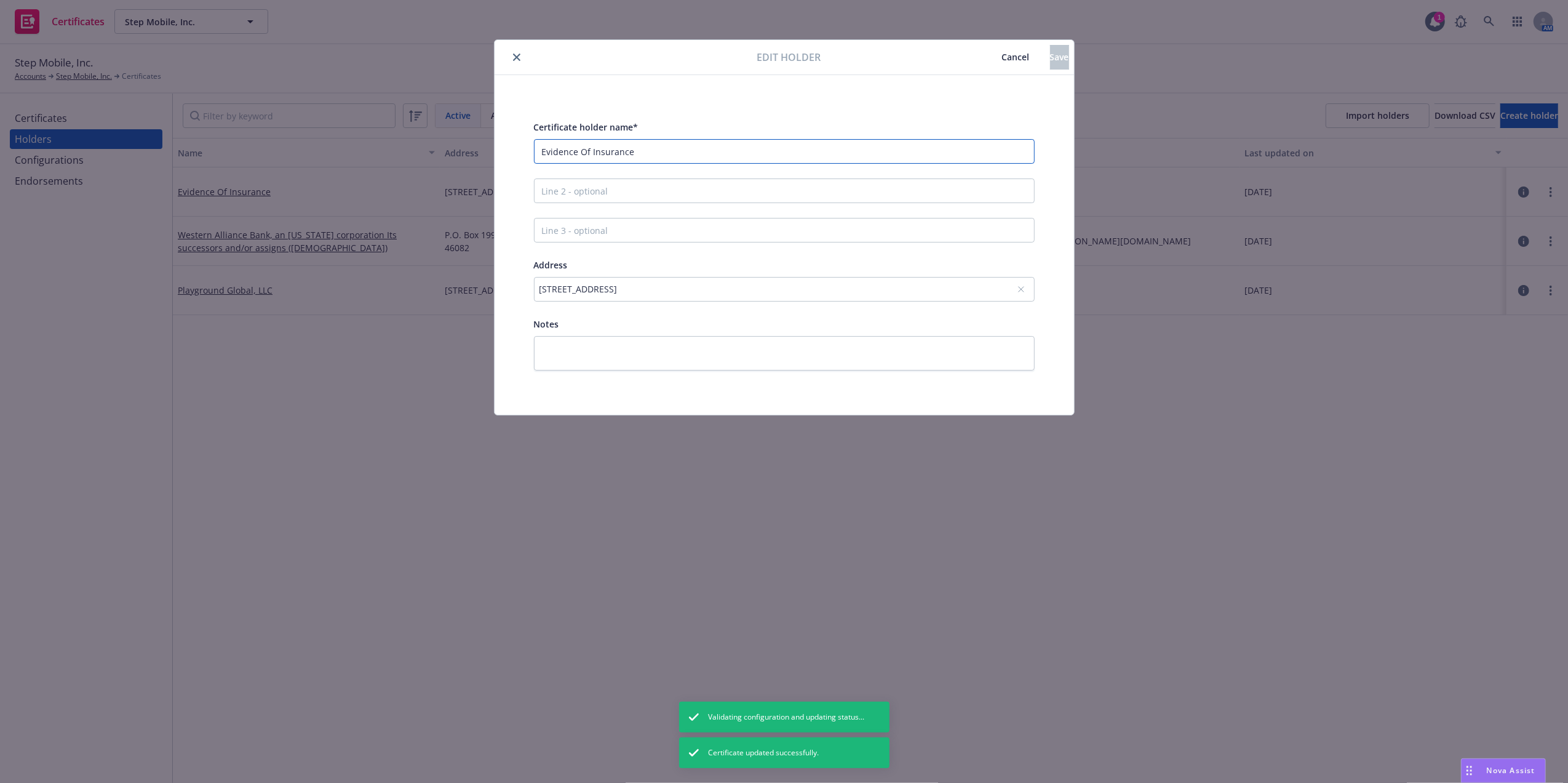
drag, startPoint x: 662, startPoint y: 151, endPoint x: 200, endPoint y: 153, distance: 462.0
click at [200, 153] on div "Edit holder Cancel Save Certificate holder name* Evidence Of Insurance Address …" at bounding box center [784, 392] width 1568 height 783
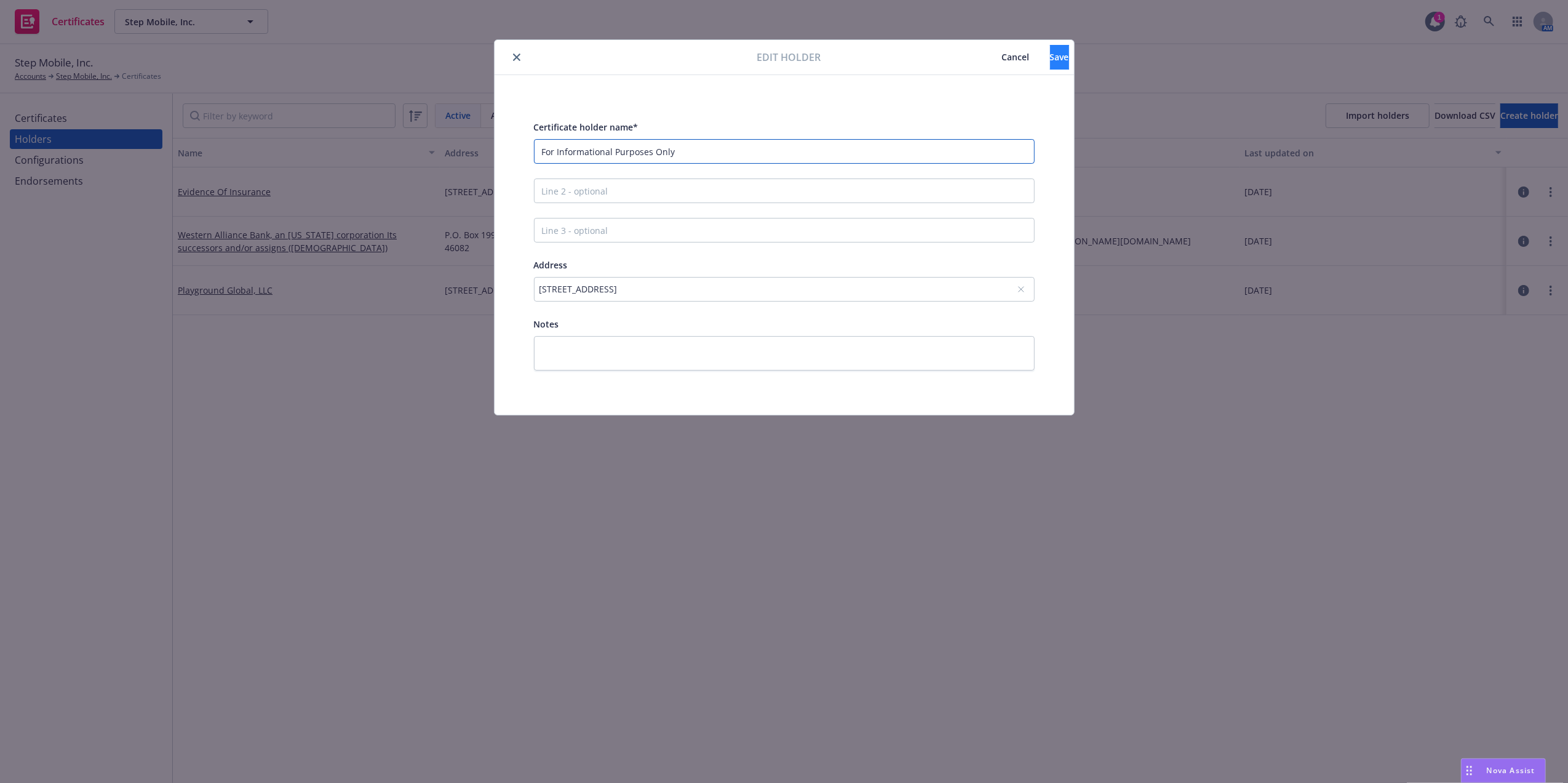
type input "For Informational Purposes Only"
click at [1051, 58] on span "Save" at bounding box center [1061, 57] width 19 height 12
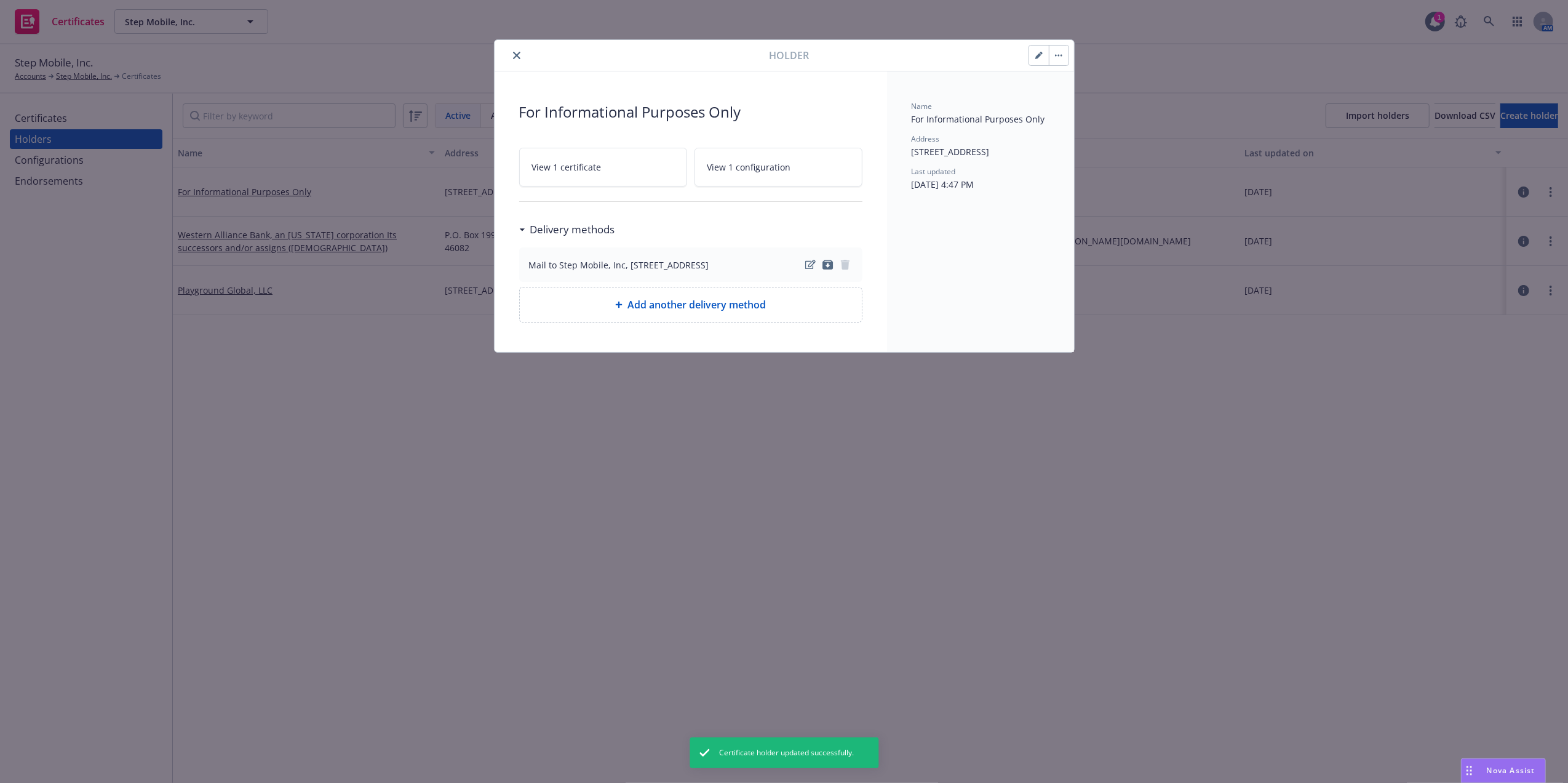
click at [517, 49] on button "close" at bounding box center [516, 55] width 15 height 15
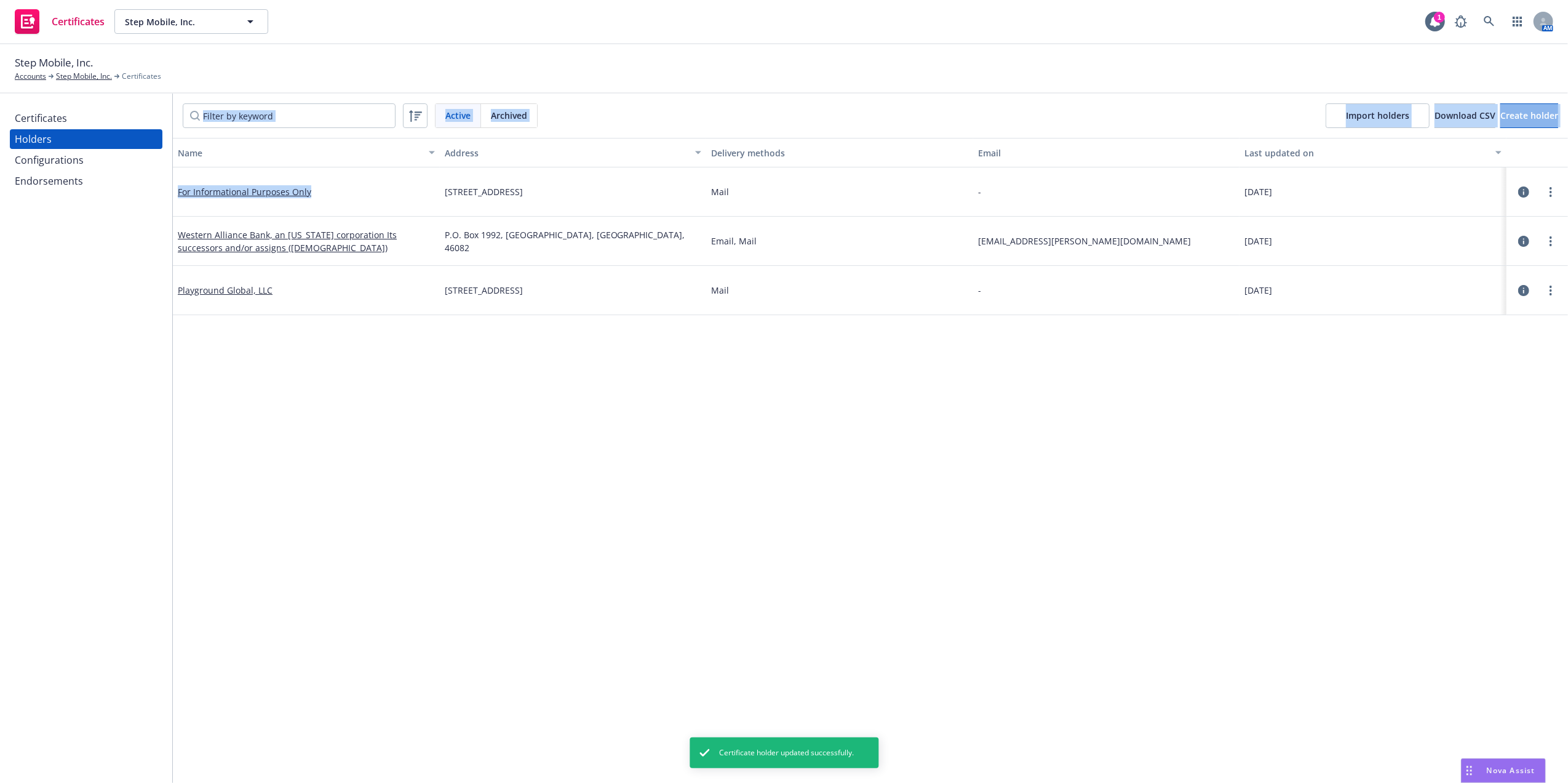
drag, startPoint x: 319, startPoint y: 193, endPoint x: 168, endPoint y: 202, distance: 151.3
click at [168, 202] on div "Certificates Holders Configurations Endorsements Active Archived Import holders…" at bounding box center [784, 439] width 1568 height 690
drag, startPoint x: 168, startPoint y: 202, endPoint x: 337, endPoint y: 190, distance: 169.4
click at [350, 188] on div "For Informational Purposes Only" at bounding box center [307, 192] width 267 height 49
click at [331, 191] on div "For Informational Purposes Only" at bounding box center [307, 192] width 267 height 49
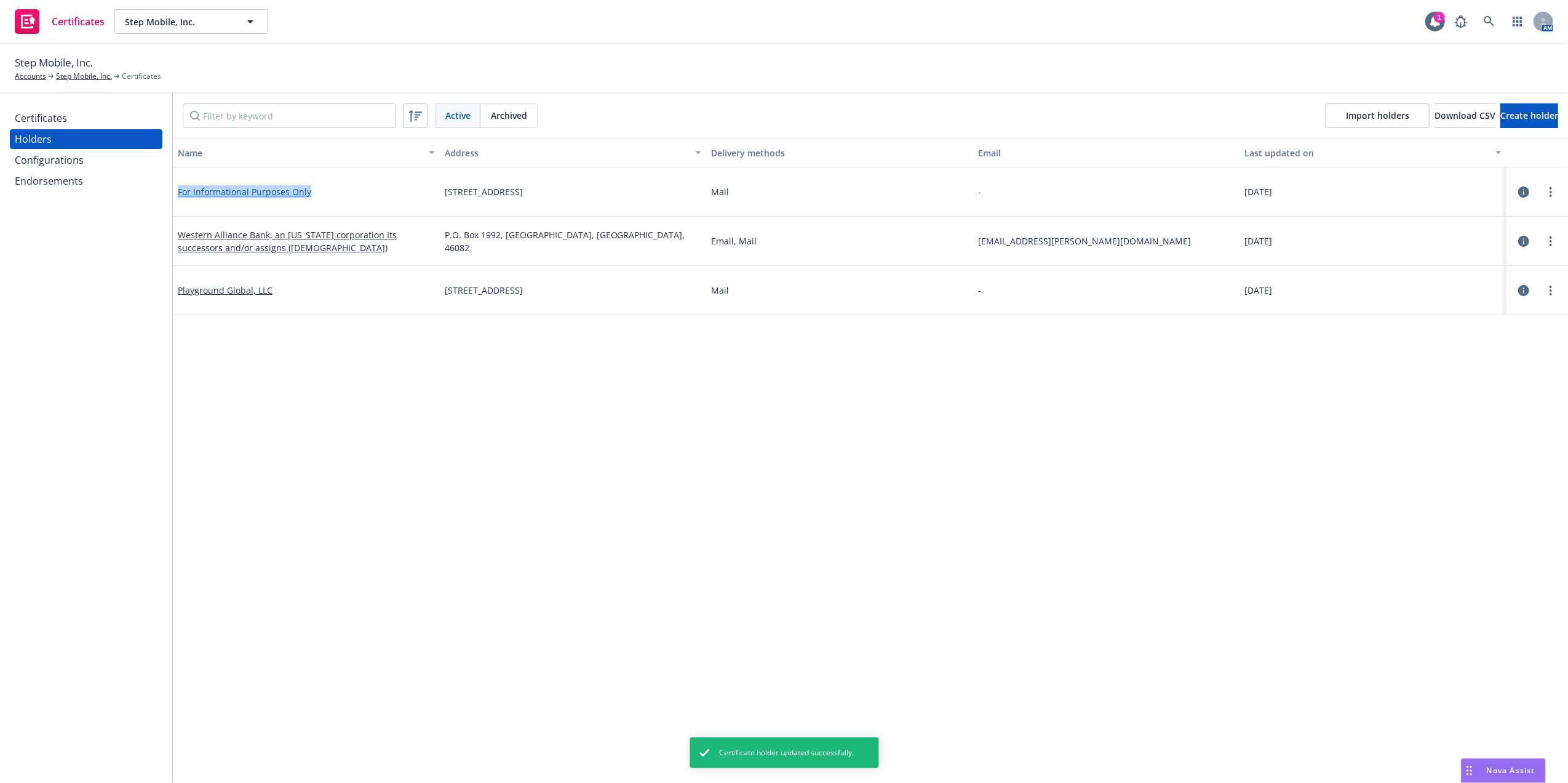
drag, startPoint x: 333, startPoint y: 193, endPoint x: 180, endPoint y: 195, distance: 153.0
click at [180, 195] on div "For Informational Purposes Only" at bounding box center [307, 192] width 267 height 49
copy link "For Informational Purposes Only"
click at [45, 129] on div "Holders" at bounding box center [33, 139] width 37 height 19
click at [46, 115] on div "Certificates" at bounding box center [41, 118] width 52 height 19
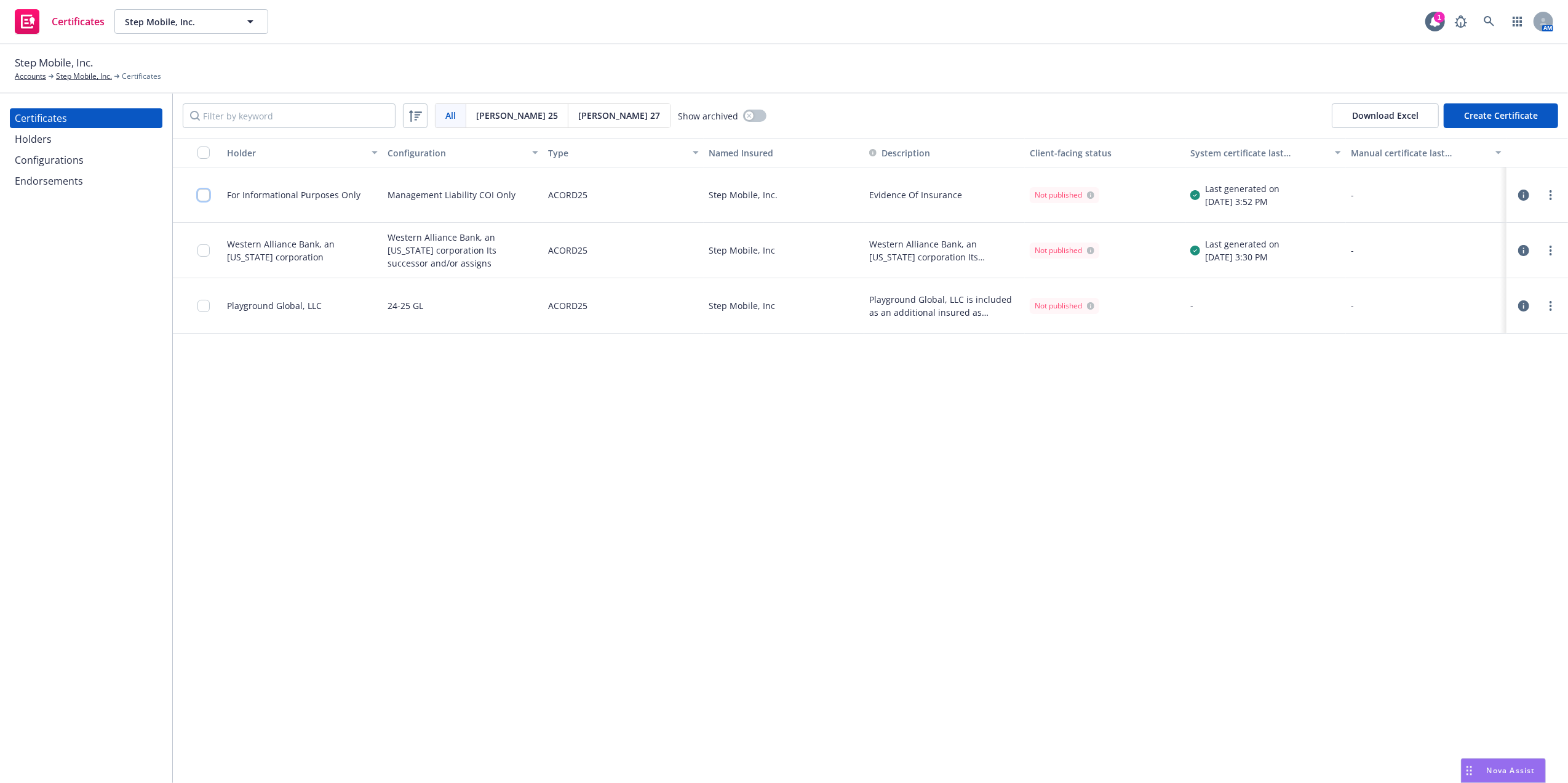
click at [205, 196] on input "checkbox" at bounding box center [203, 195] width 13 height 13
click at [1549, 190] on link "more" at bounding box center [1551, 195] width 15 height 15
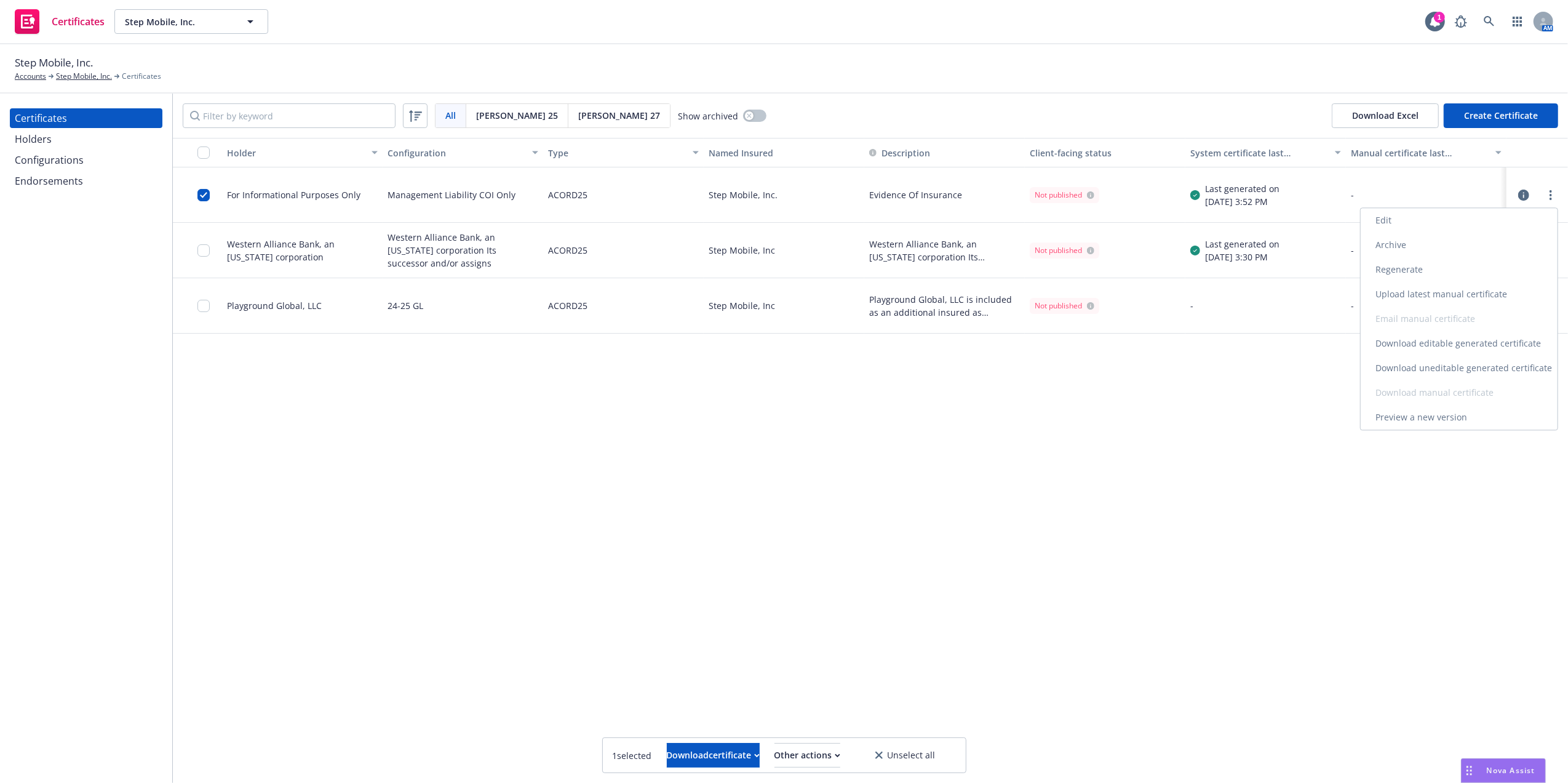
click at [1421, 265] on link "Regenerate" at bounding box center [1459, 269] width 197 height 24
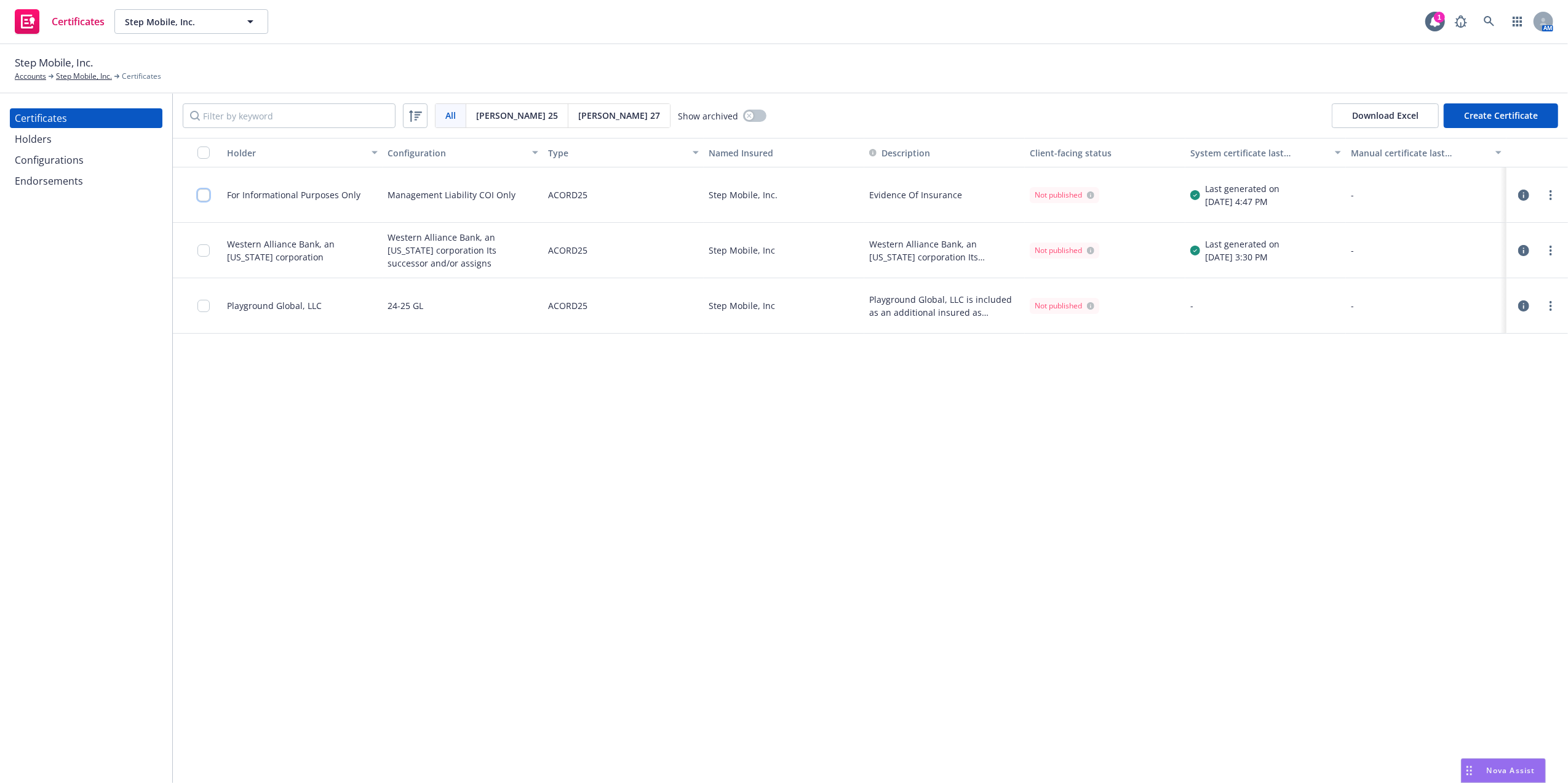
drag, startPoint x: 209, startPoint y: 198, endPoint x: 274, endPoint y: 227, distance: 71.2
click at [209, 198] on input "checkbox" at bounding box center [203, 195] width 13 height 13
click at [710, 749] on div "Download certificate" at bounding box center [714, 755] width 93 height 23
click at [707, 723] on link "Download uneditable file" at bounding box center [649, 725] width 142 height 24
click at [565, 508] on div "Holder Configuration Type Named Insured Description Client-facing status System…" at bounding box center [871, 459] width 1396 height 644
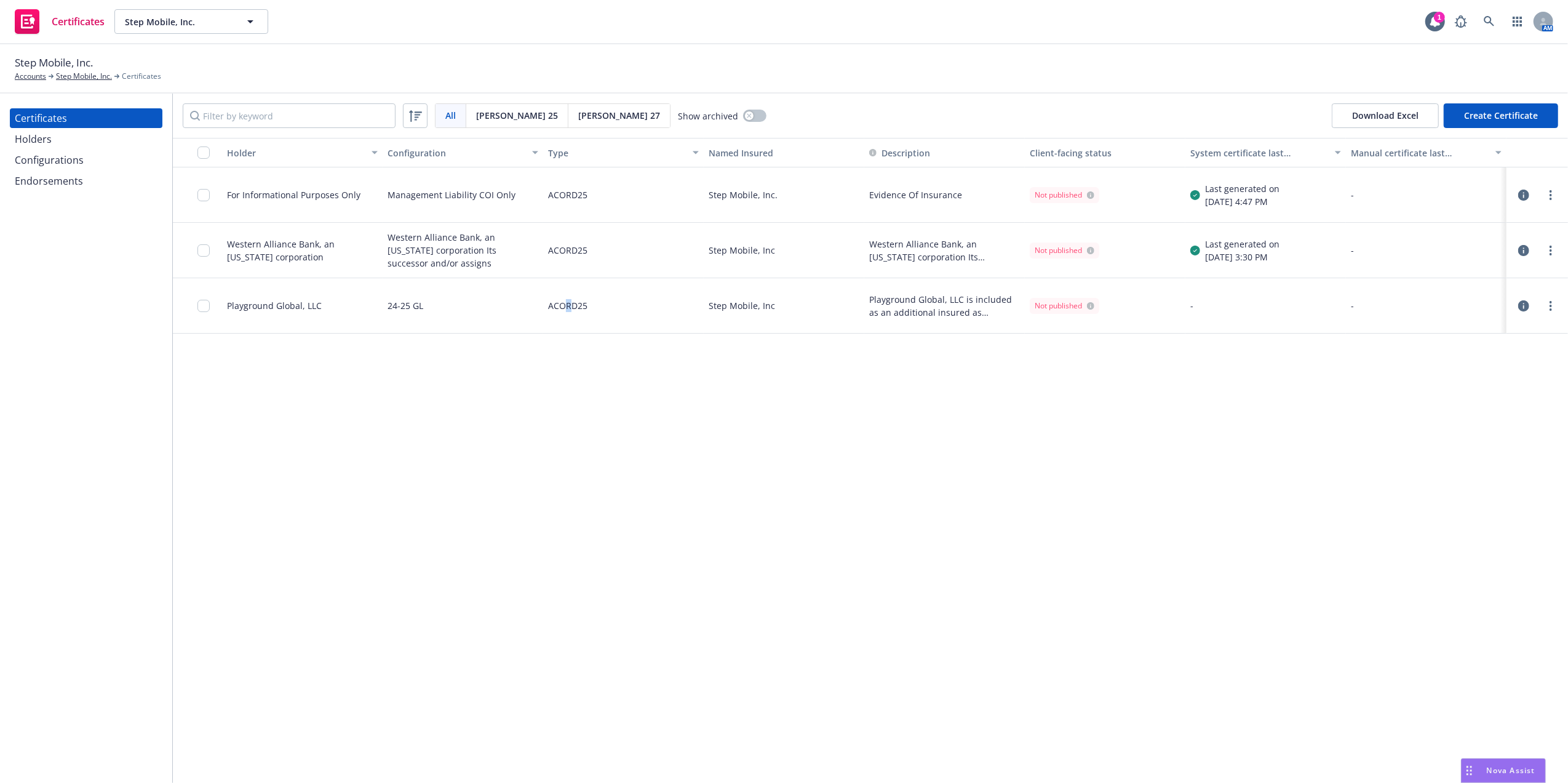
click at [60, 146] on div "Holders" at bounding box center [85, 139] width 142 height 19
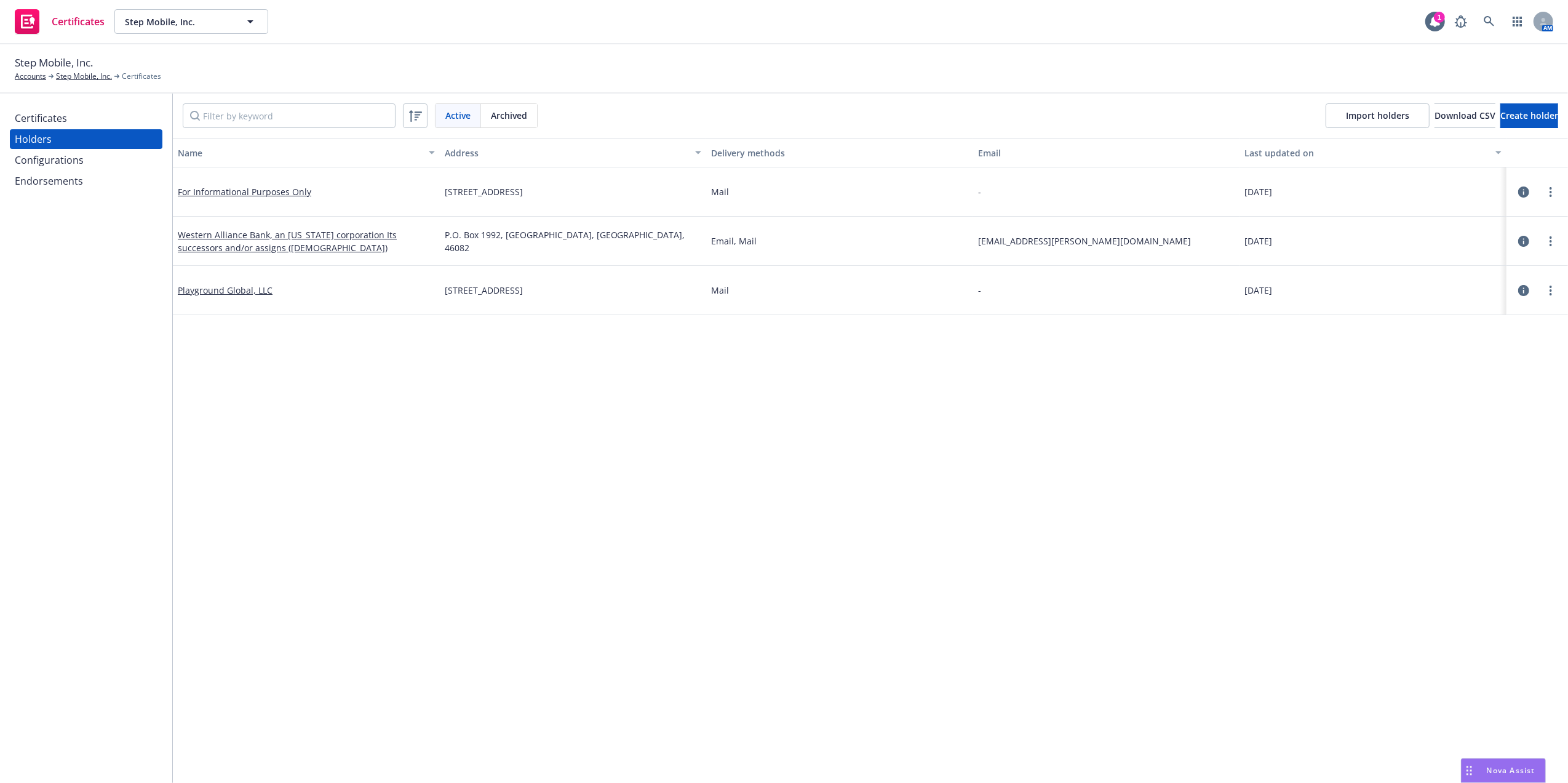
click at [40, 163] on div "Configurations" at bounding box center [48, 160] width 69 height 19
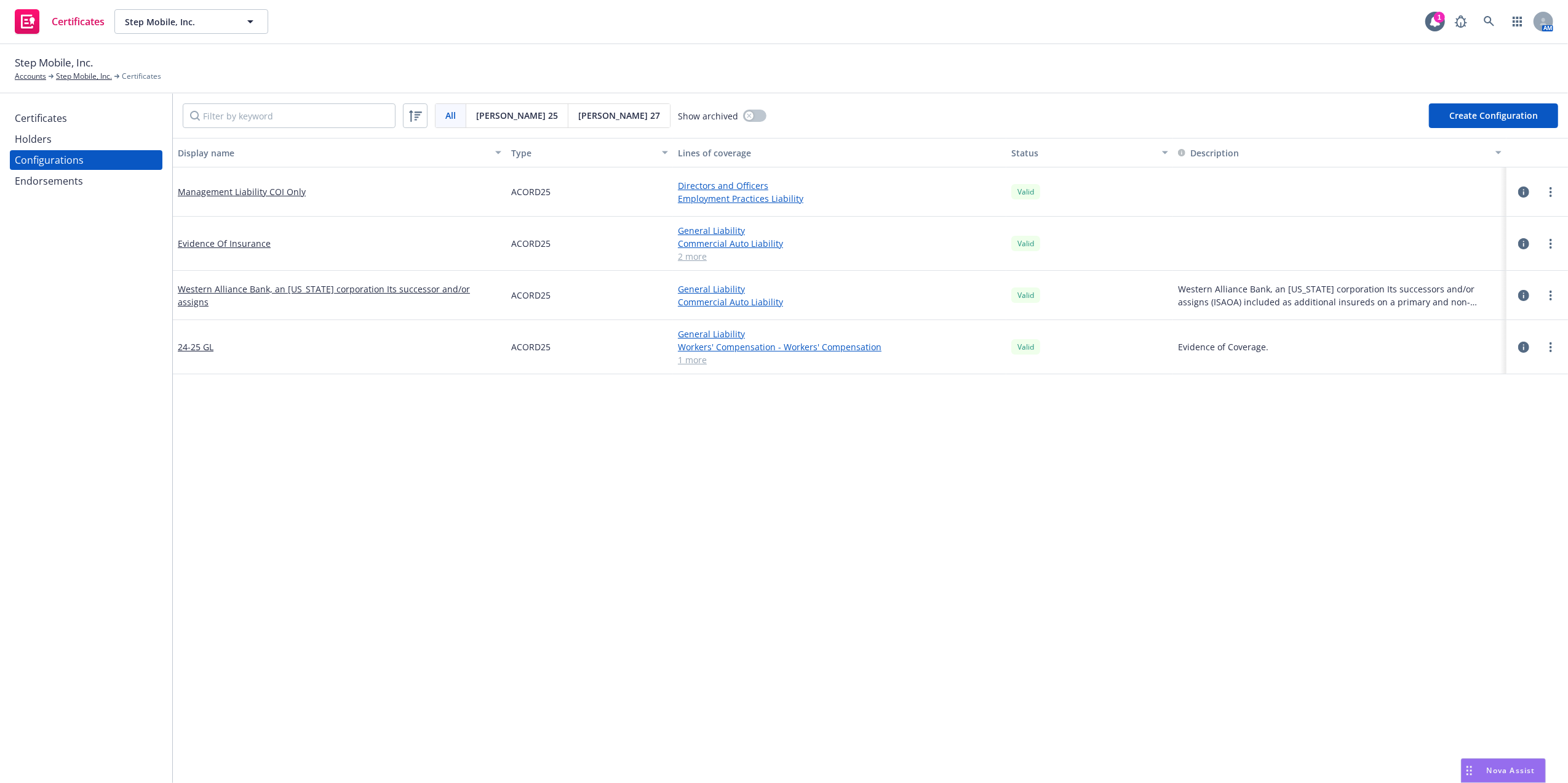
click at [1477, 114] on button "Create Configuration" at bounding box center [1493, 115] width 129 height 24
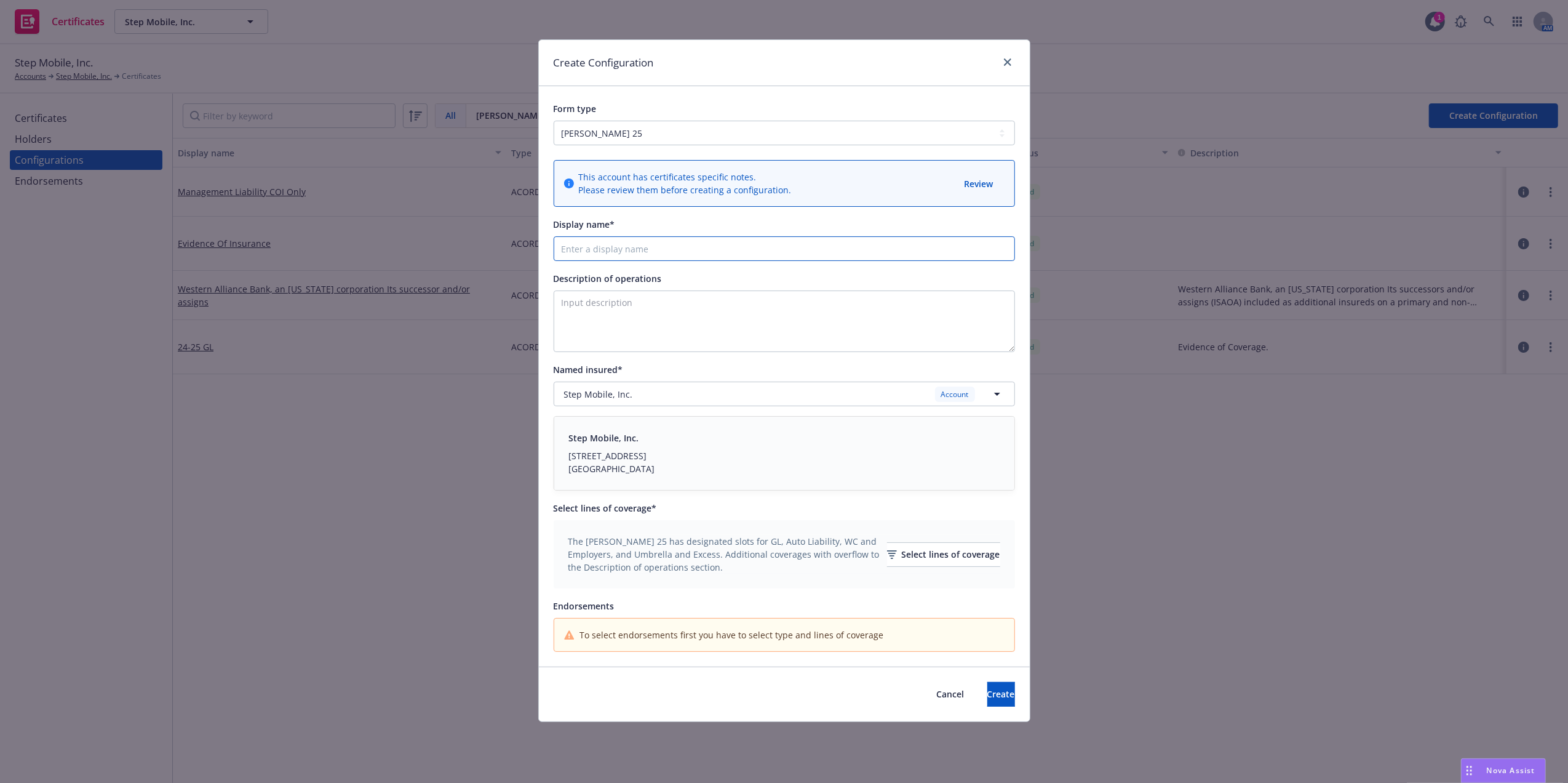
click at [630, 257] on input "Display name*" at bounding box center [784, 248] width 462 height 24
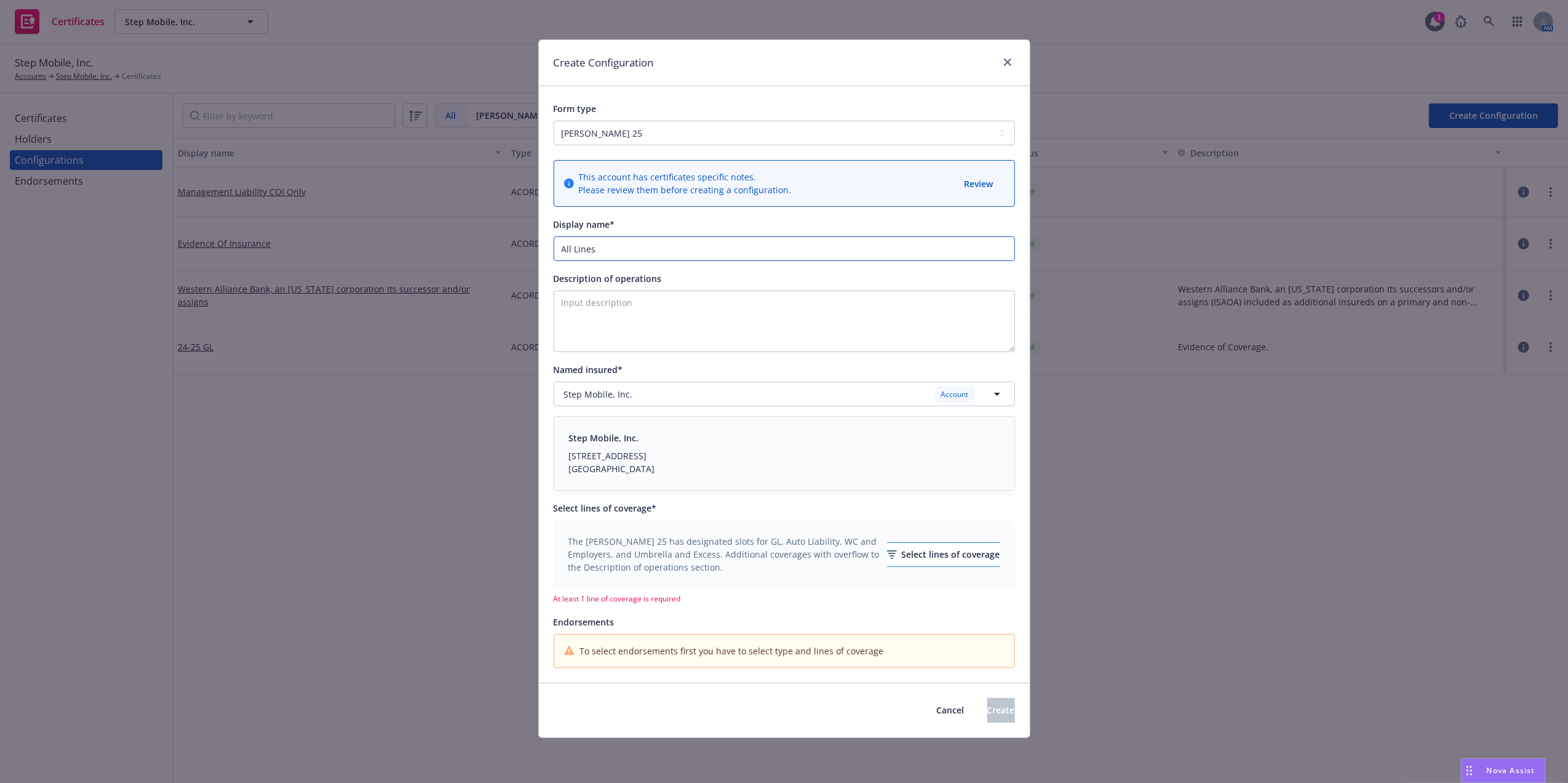
type input "All Lines"
click at [904, 558] on div "Select lines of coverage" at bounding box center [943, 554] width 113 height 23
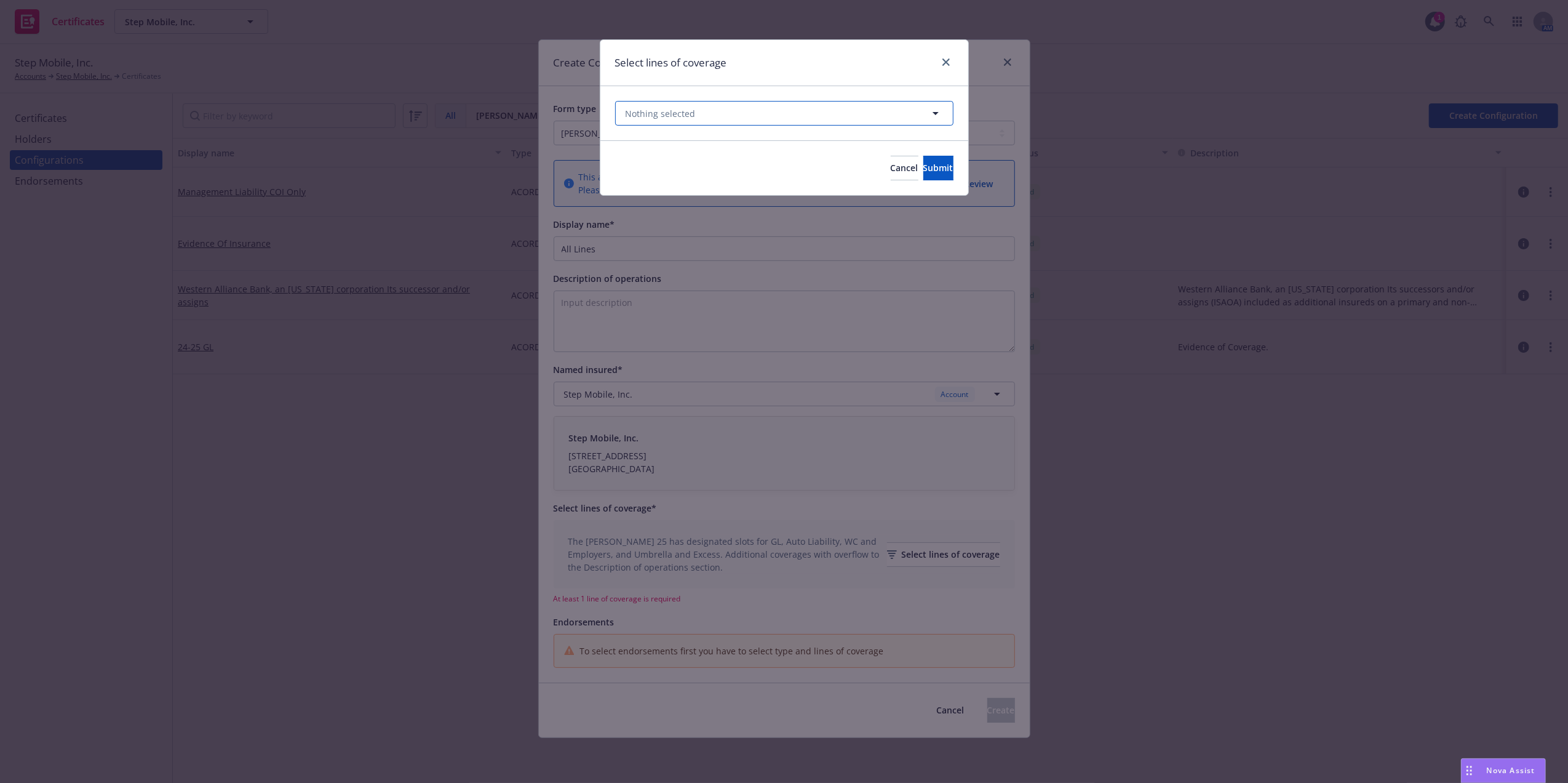
click at [760, 112] on button "Nothing selected" at bounding box center [784, 112] width 338 height 24
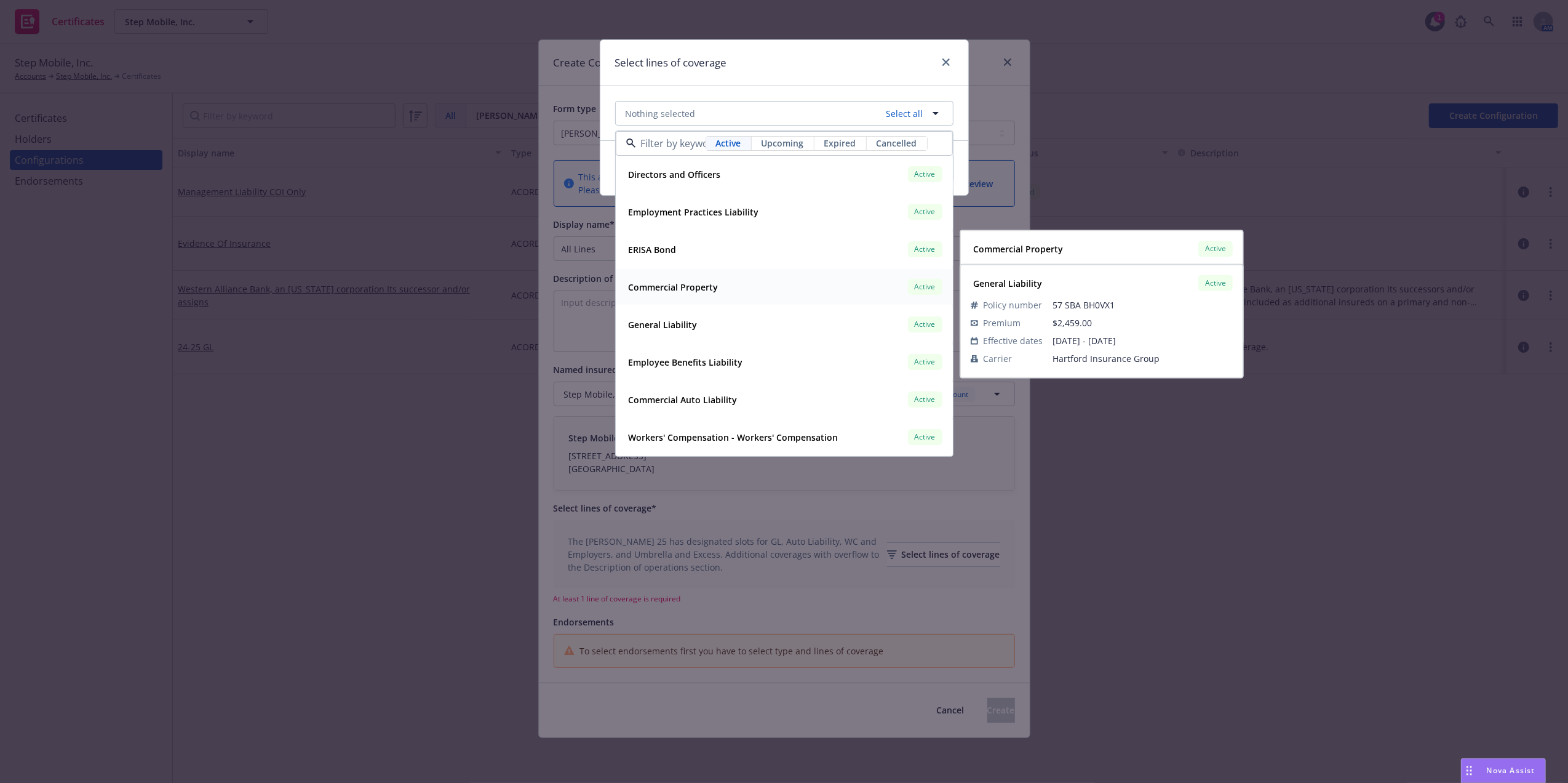
click at [674, 296] on div "Commercial Property" at bounding box center [672, 287] width 97 height 17
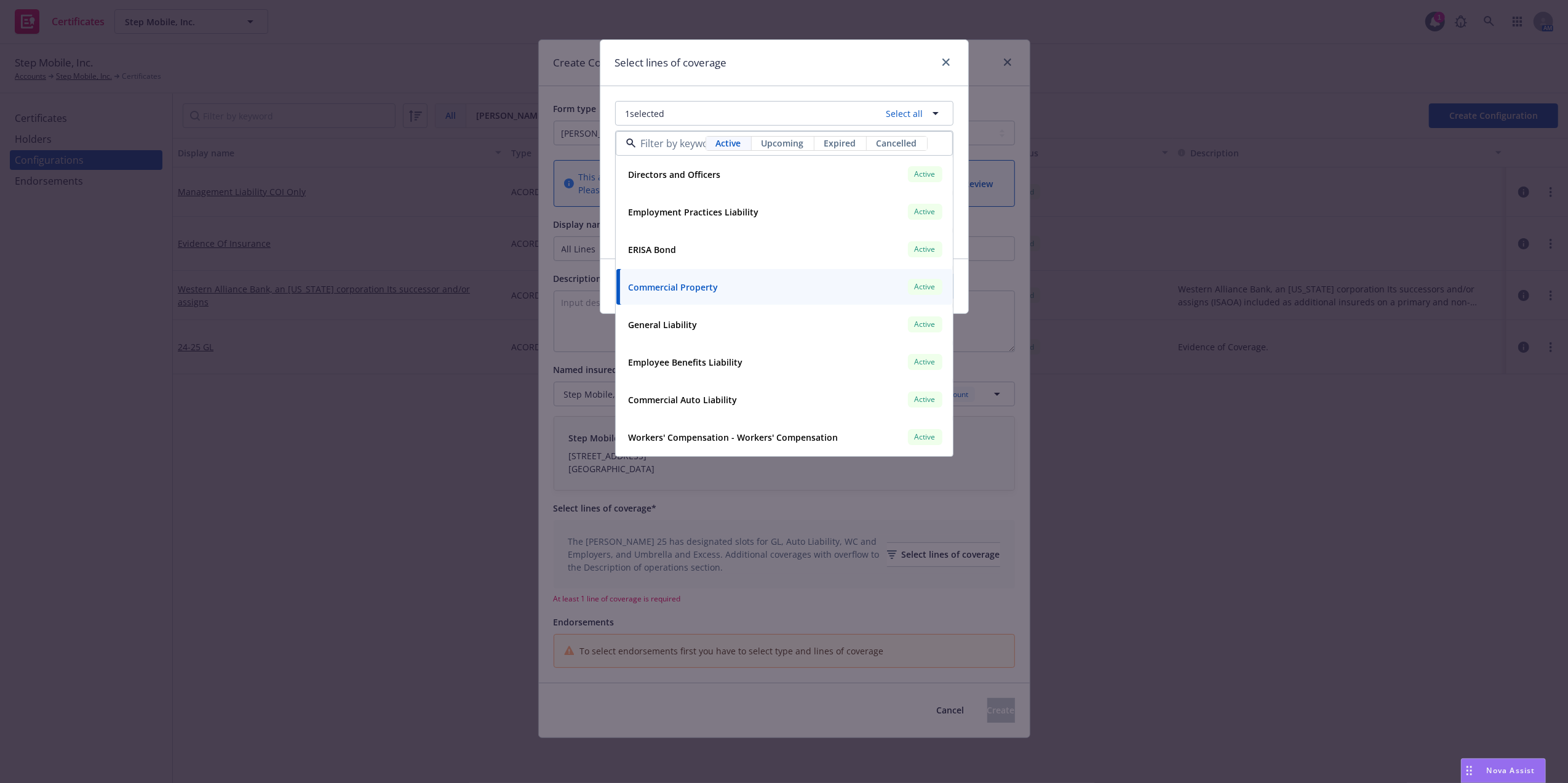
click at [674, 296] on div "Commercial Property" at bounding box center [672, 287] width 97 height 17
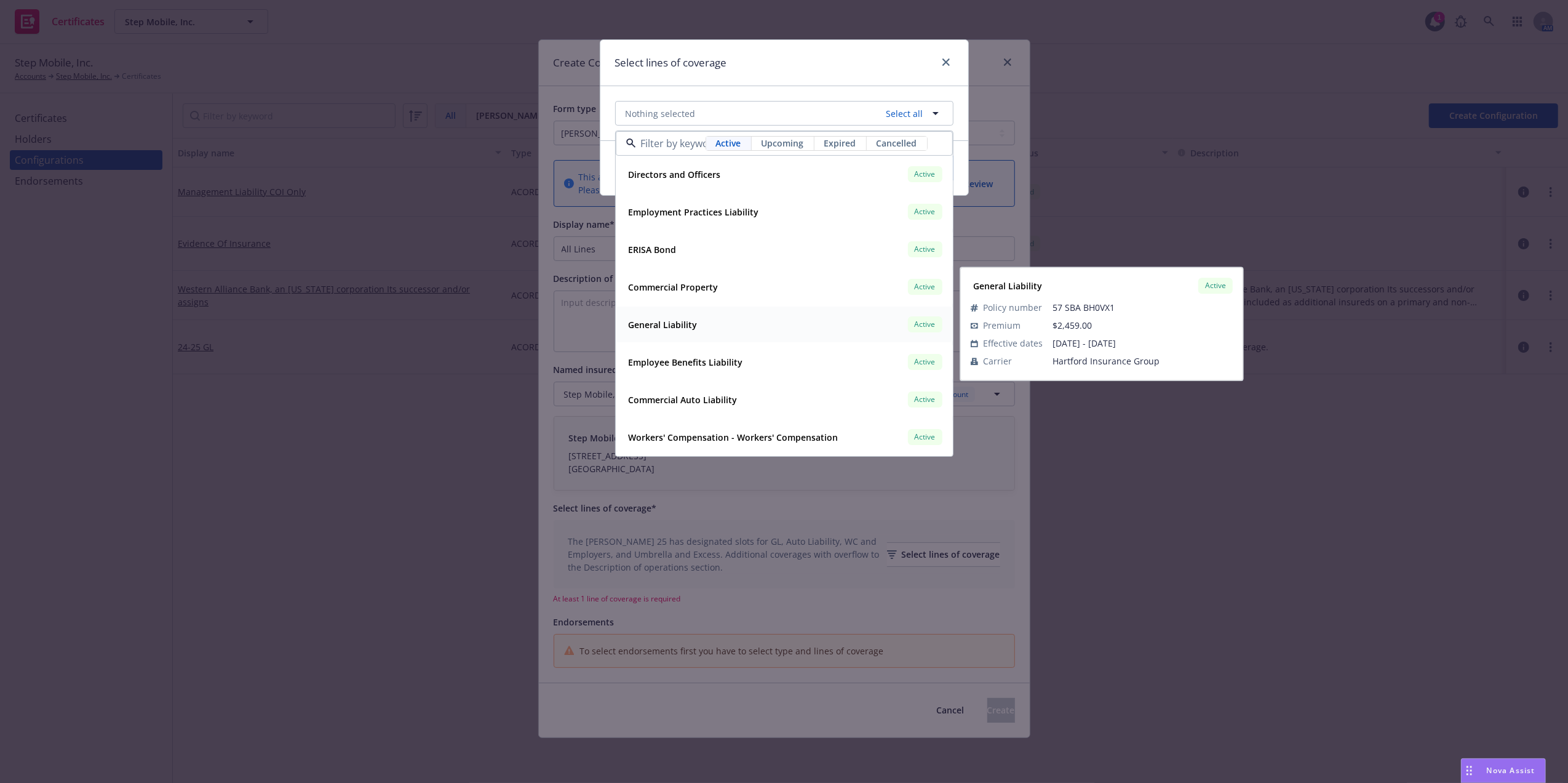
click at [664, 328] on strong "General Liability" at bounding box center [662, 325] width 69 height 12
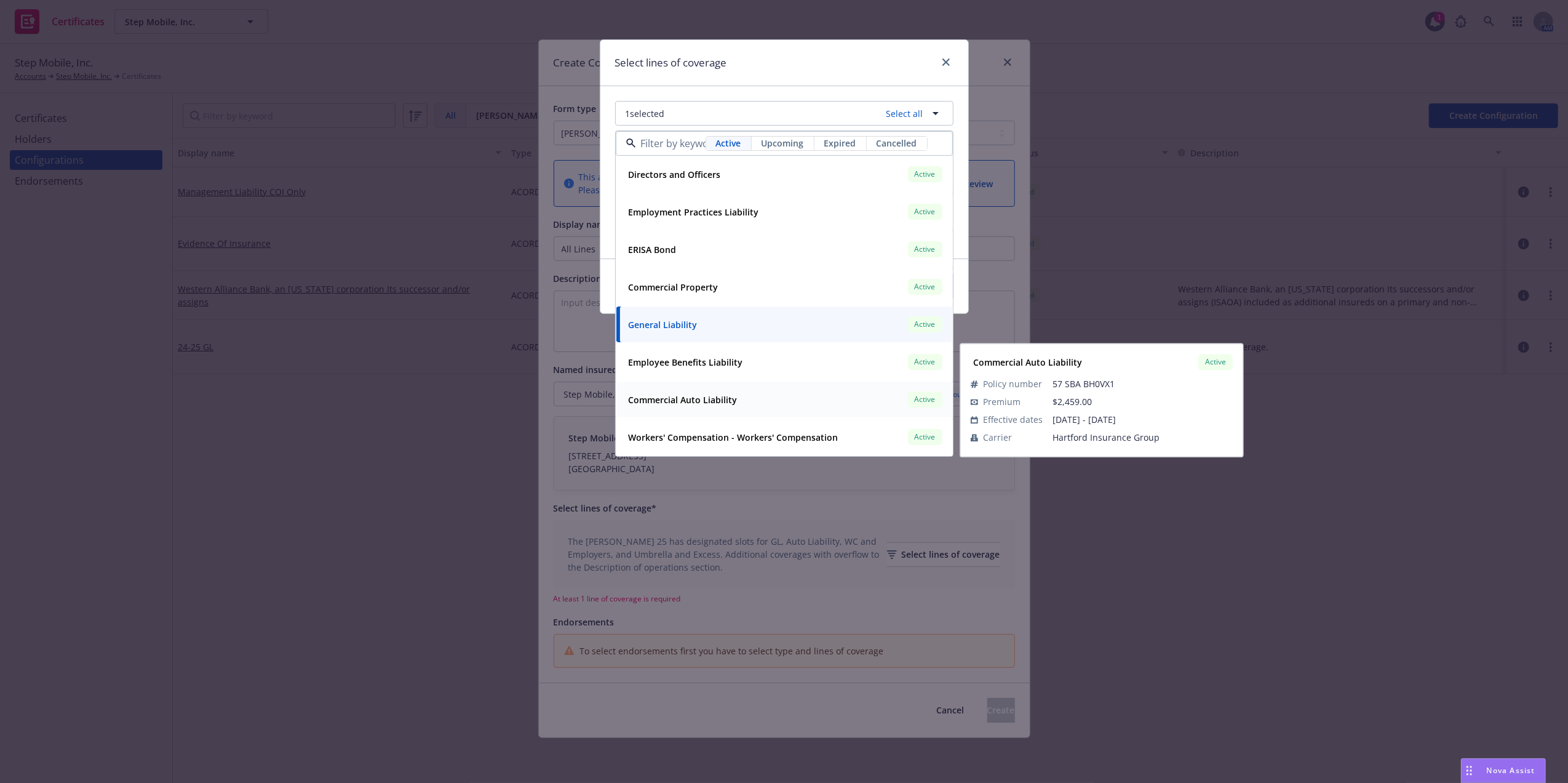
click at [690, 400] on strong "Commercial Auto Liability" at bounding box center [683, 400] width 108 height 12
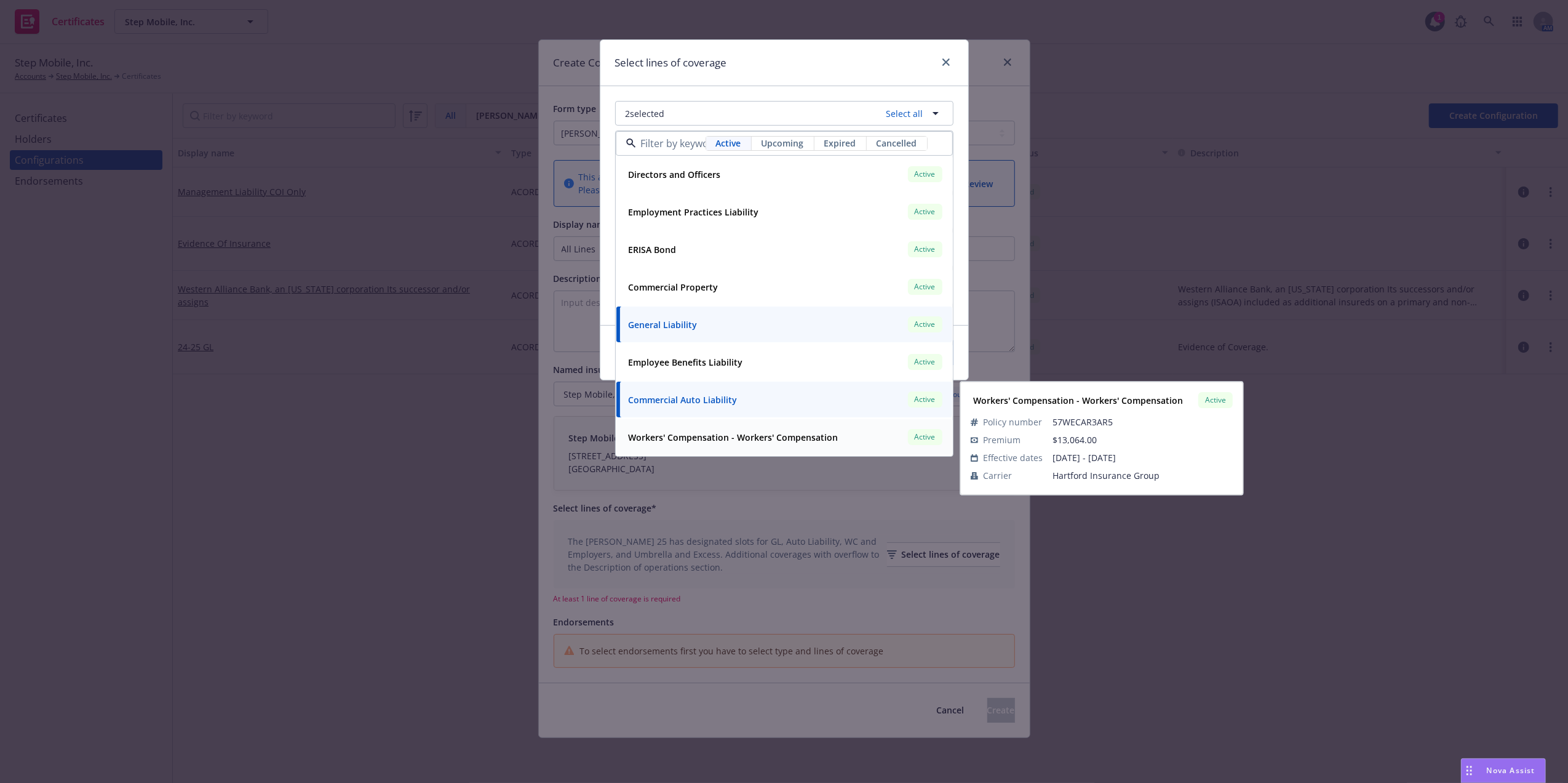
click at [691, 434] on strong "Workers' Compensation - Workers' Compensation" at bounding box center [733, 437] width 210 height 12
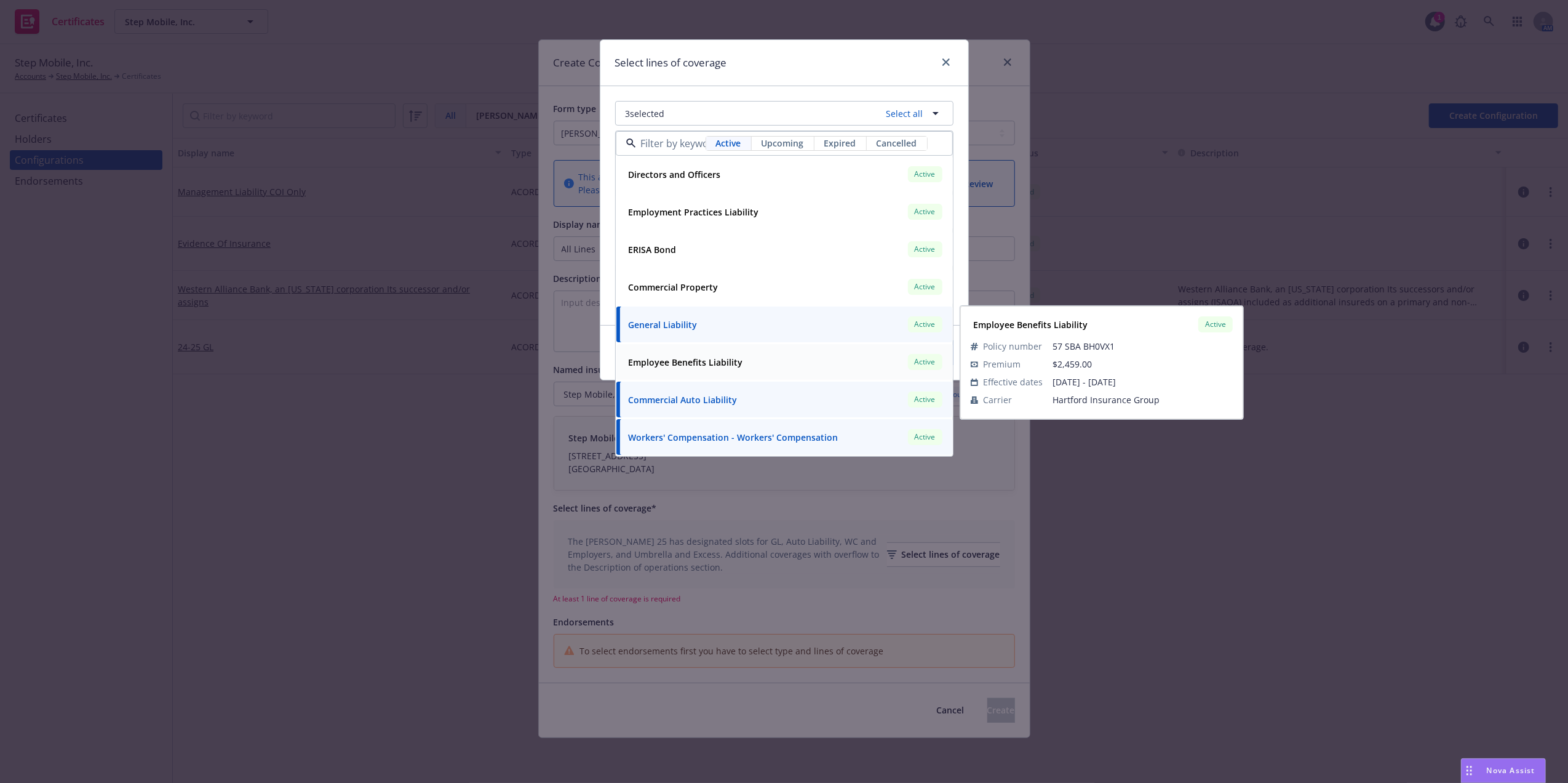
click at [699, 365] on strong "Employee Benefits Liability" at bounding box center [686, 362] width 114 height 12
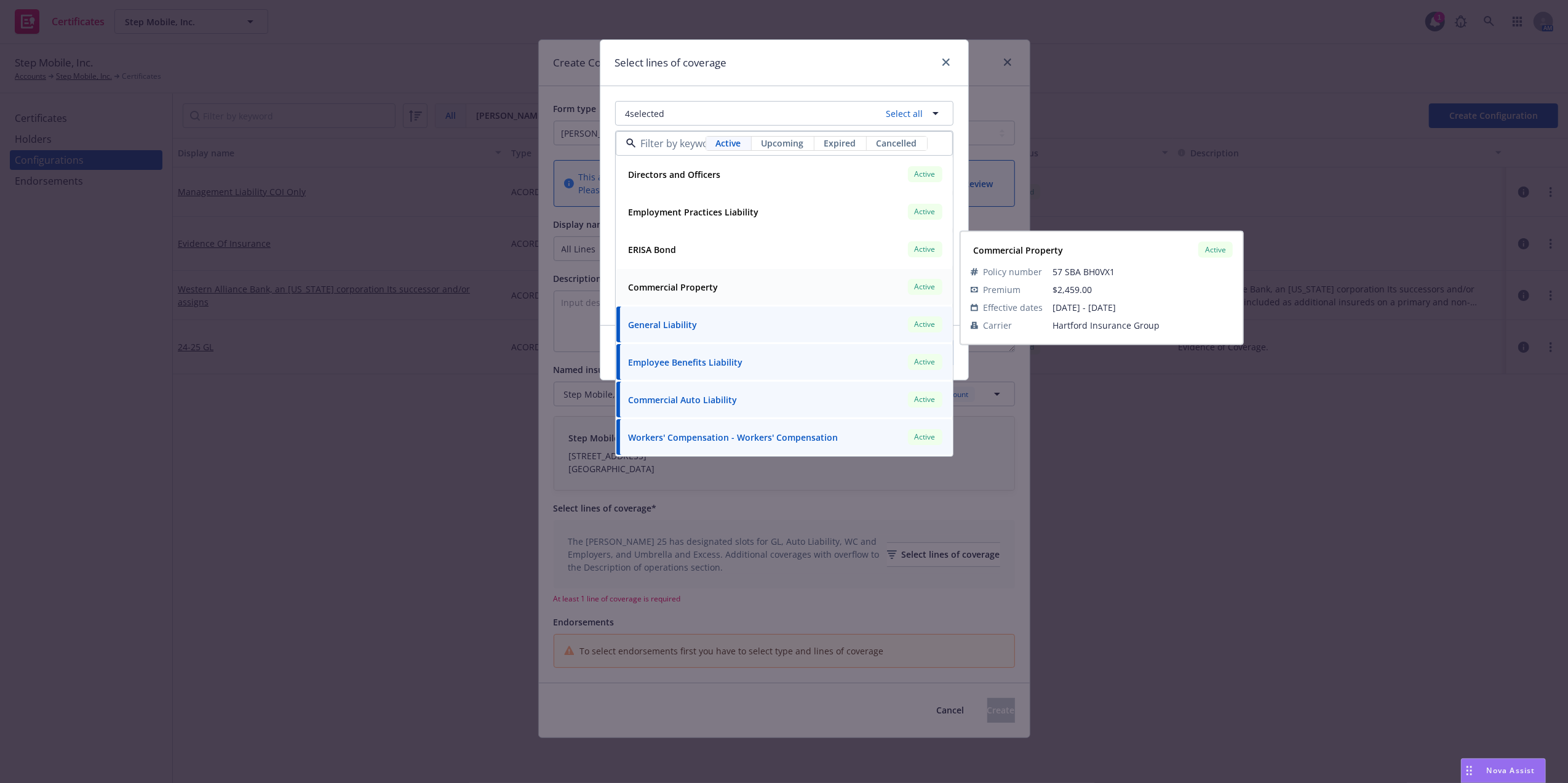
click at [673, 284] on strong "Commercial Property" at bounding box center [673, 287] width 90 height 12
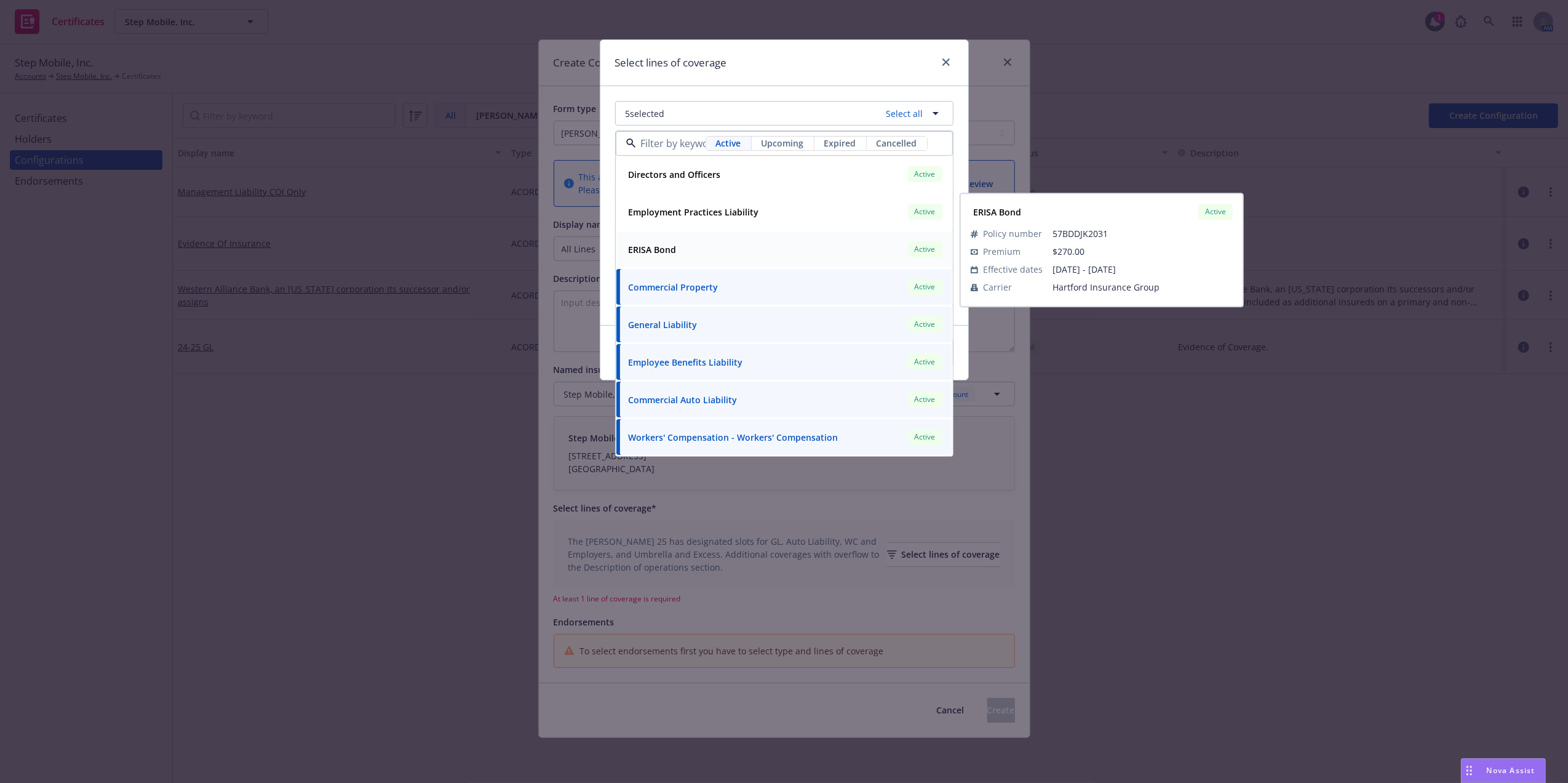
click at [675, 242] on div "ERISA Bond" at bounding box center [651, 249] width 55 height 17
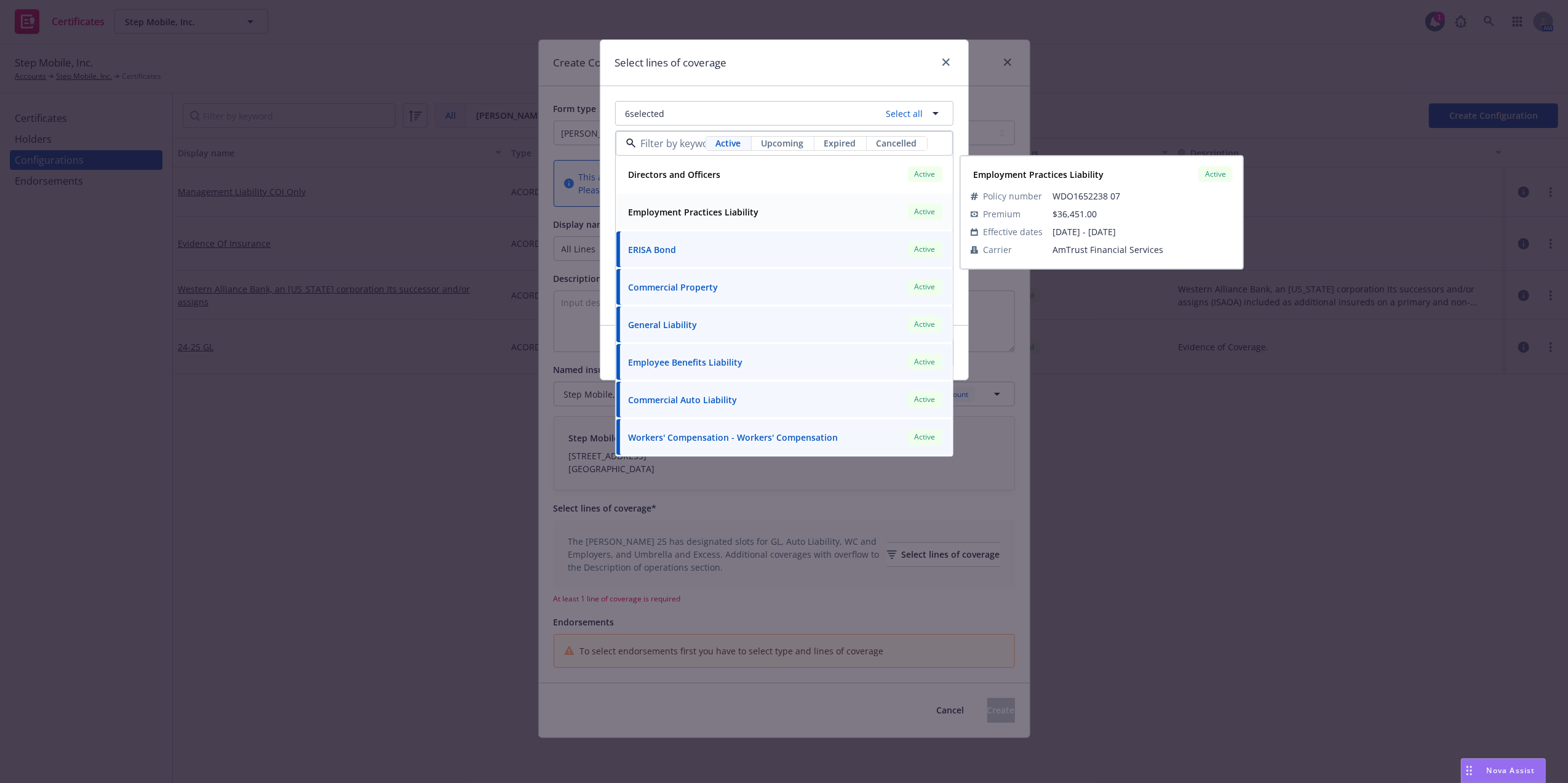
click at [688, 209] on strong "Employment Practices Liability" at bounding box center [693, 212] width 131 height 12
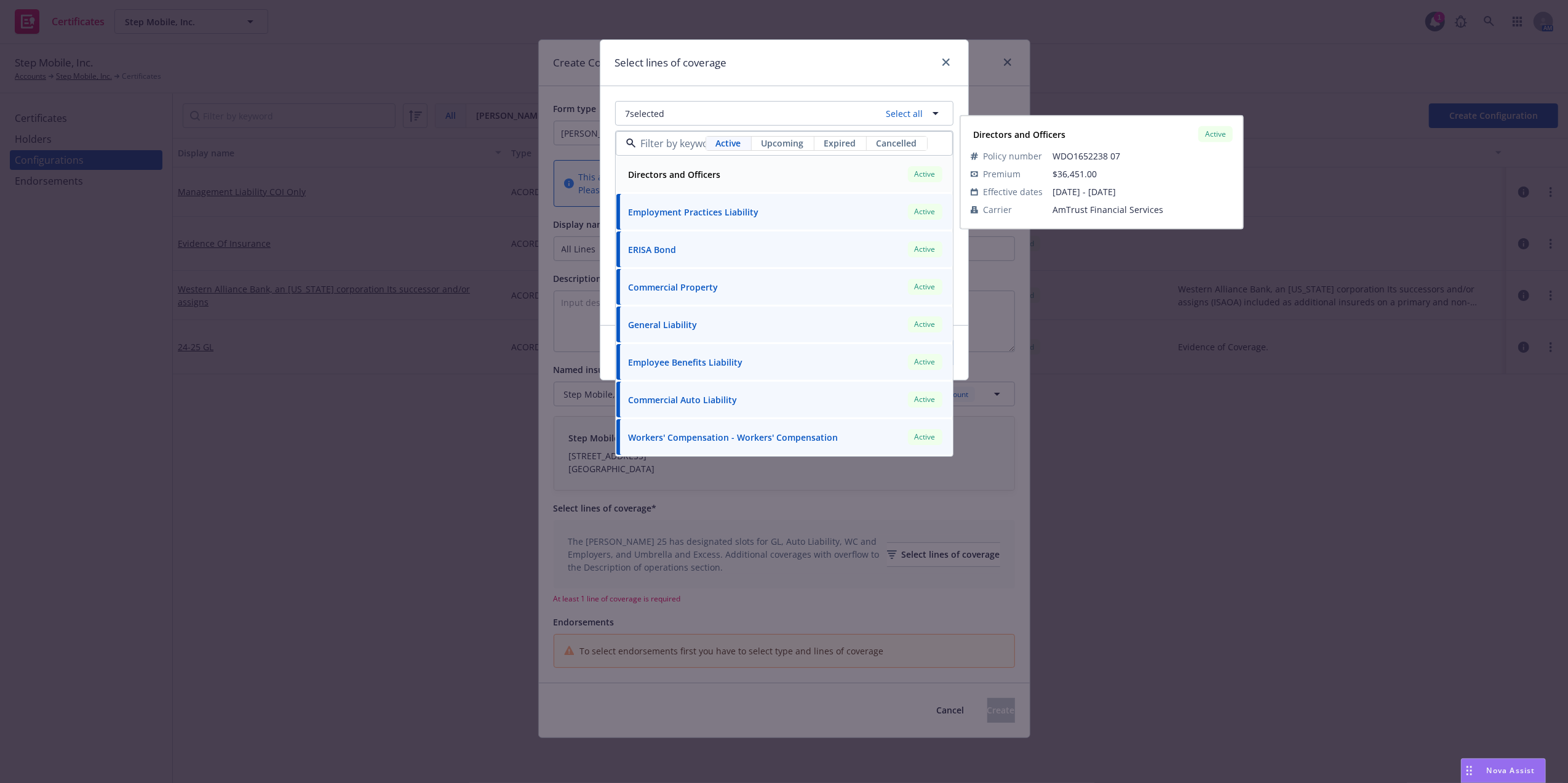
click at [688, 176] on strong "Directors and Officers" at bounding box center [674, 174] width 92 height 12
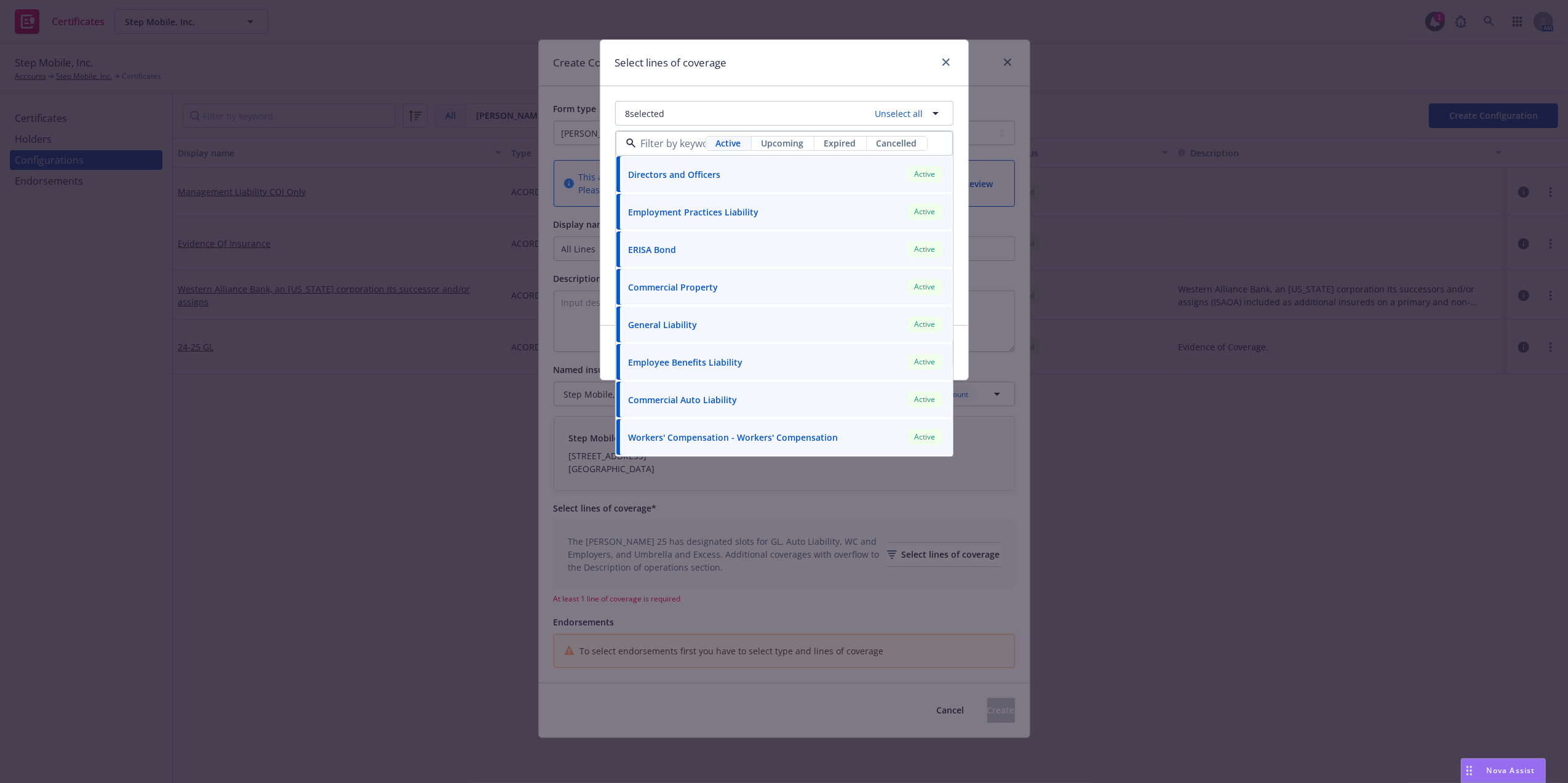
click at [743, 65] on div "Select lines of coverage" at bounding box center [784, 63] width 368 height 47
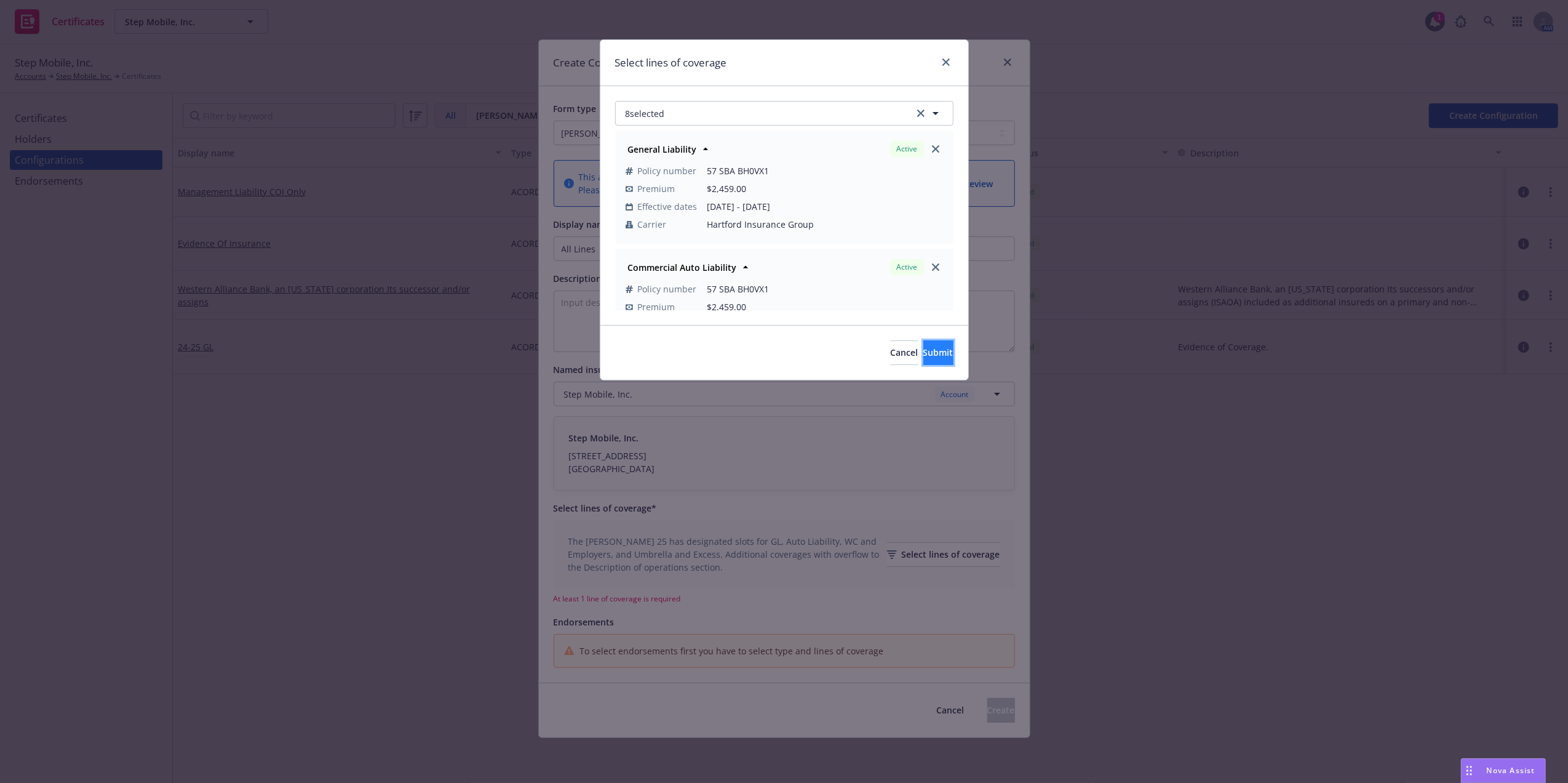
click at [924, 354] on span "Submit" at bounding box center [938, 353] width 30 height 12
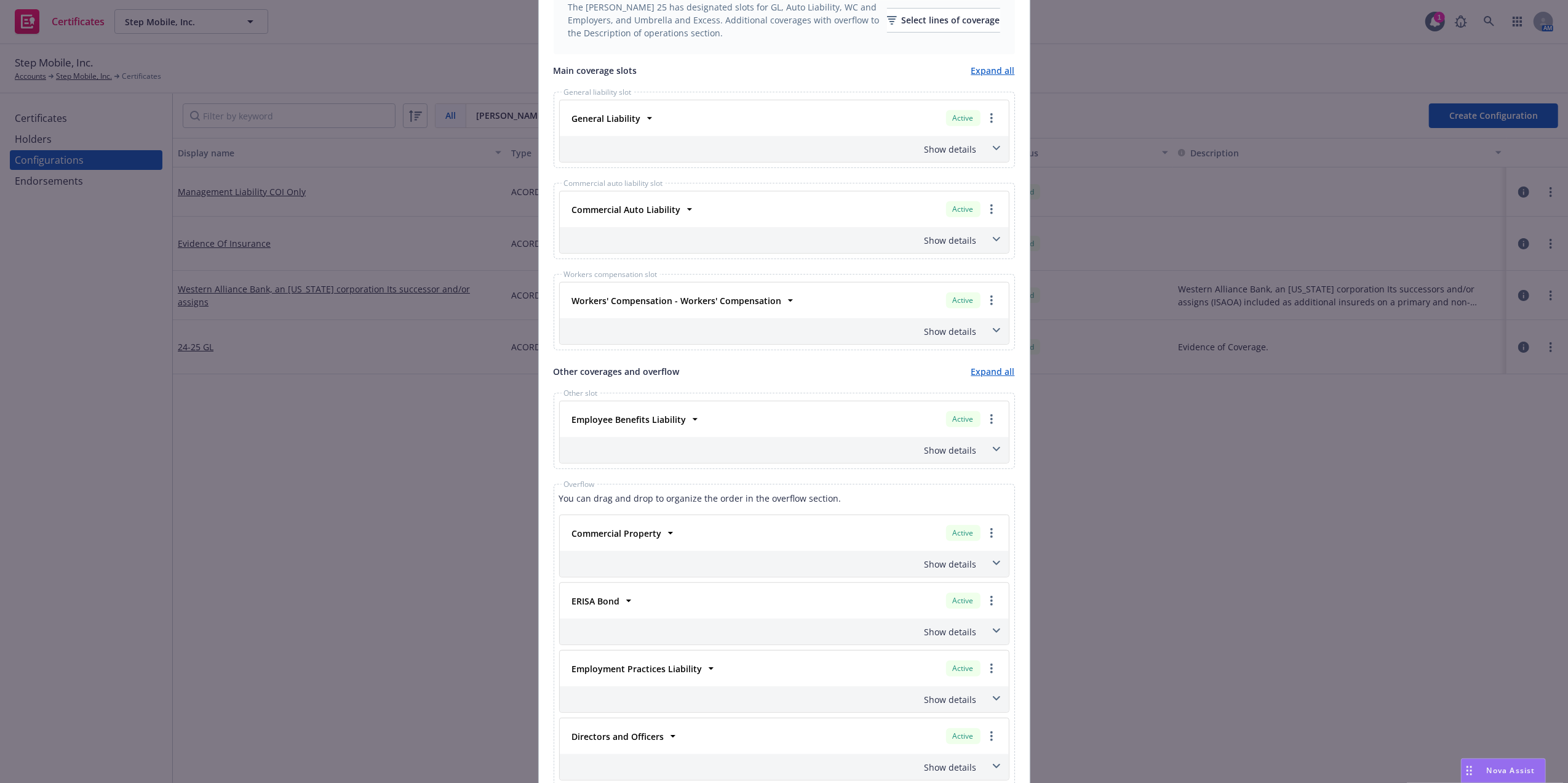
scroll to position [607, 0]
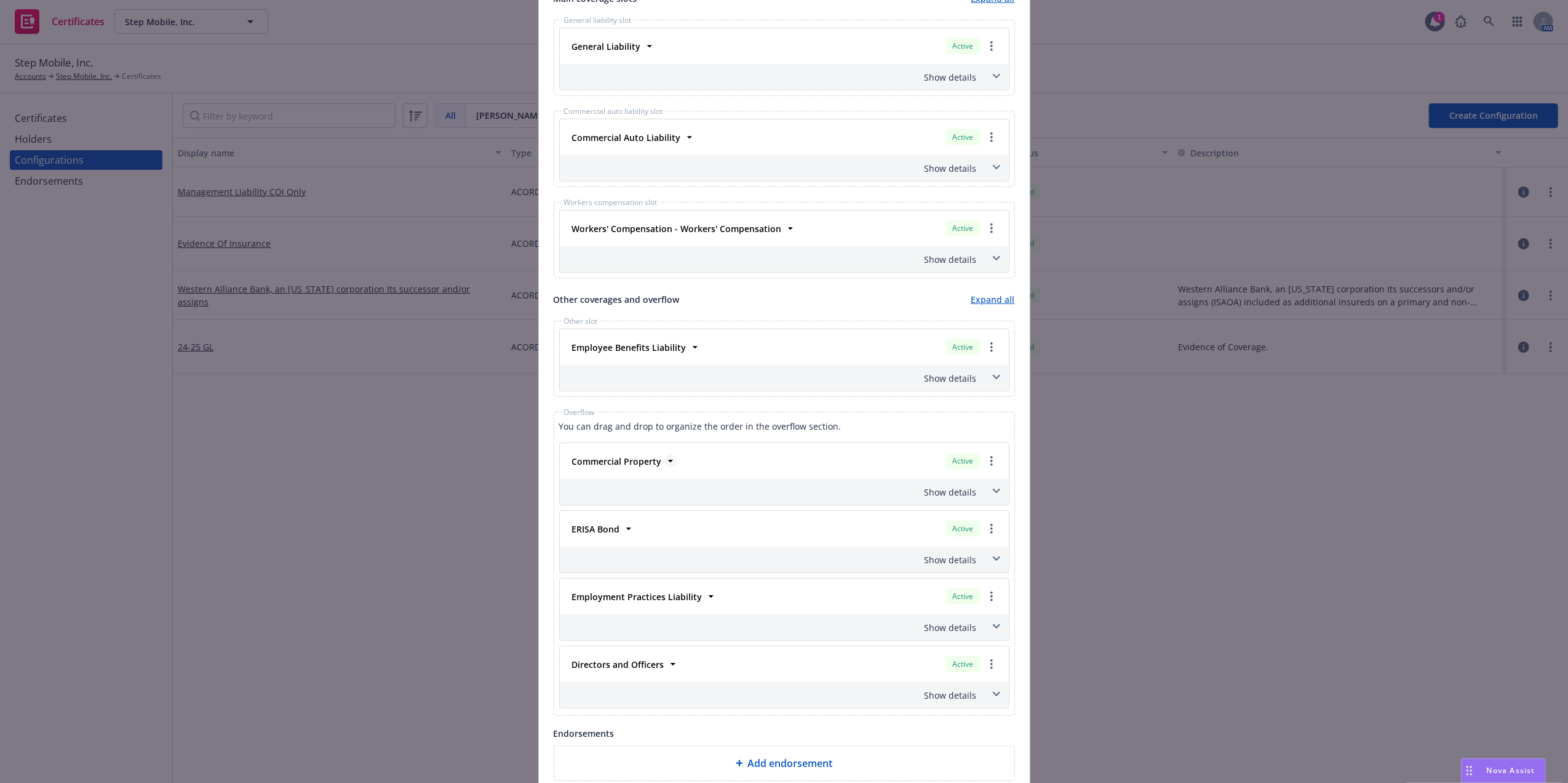
click at [641, 467] on strong "Commercial Property" at bounding box center [617, 461] width 90 height 12
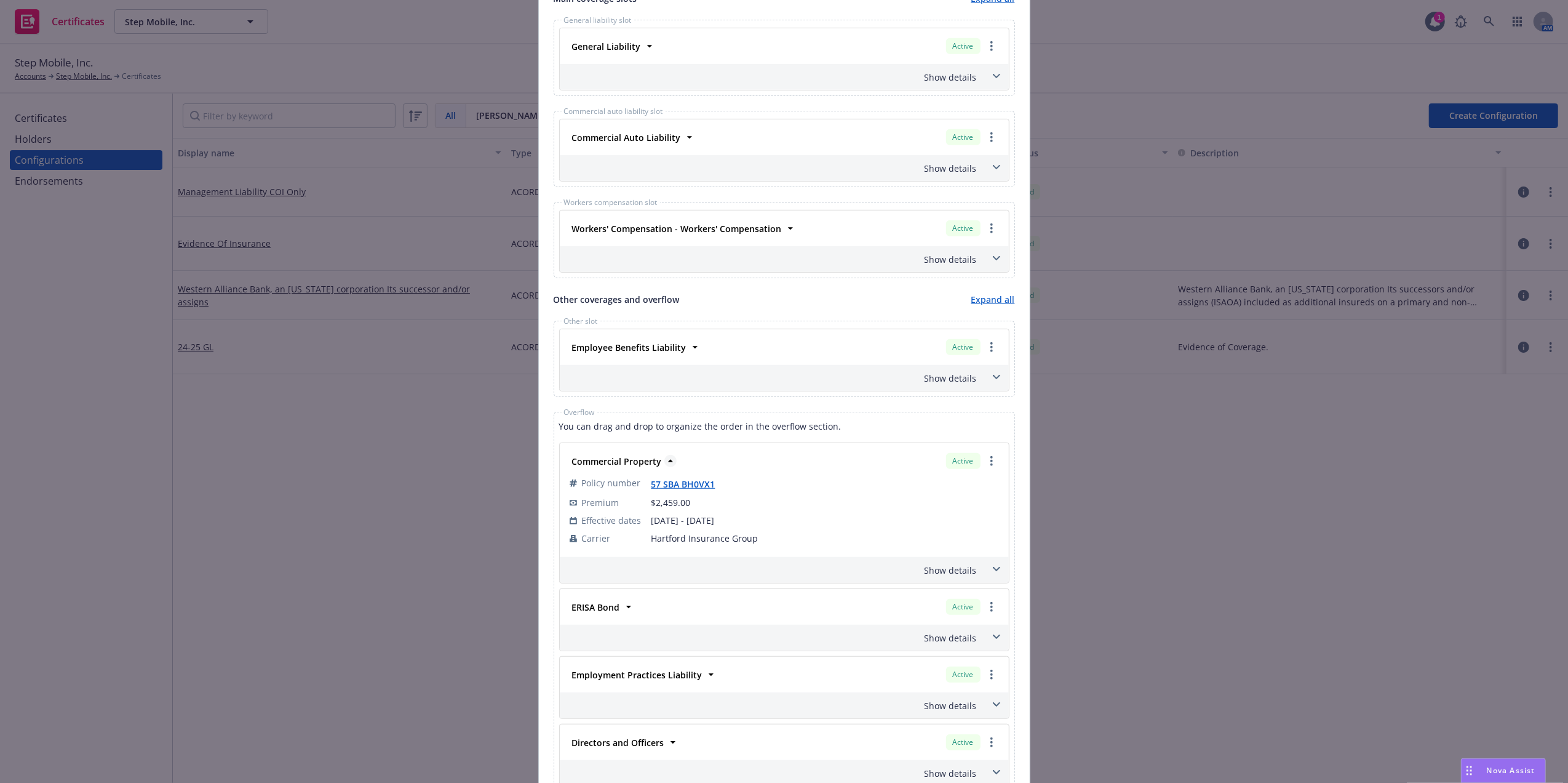
click at [641, 467] on strong "Commercial Property" at bounding box center [617, 461] width 90 height 12
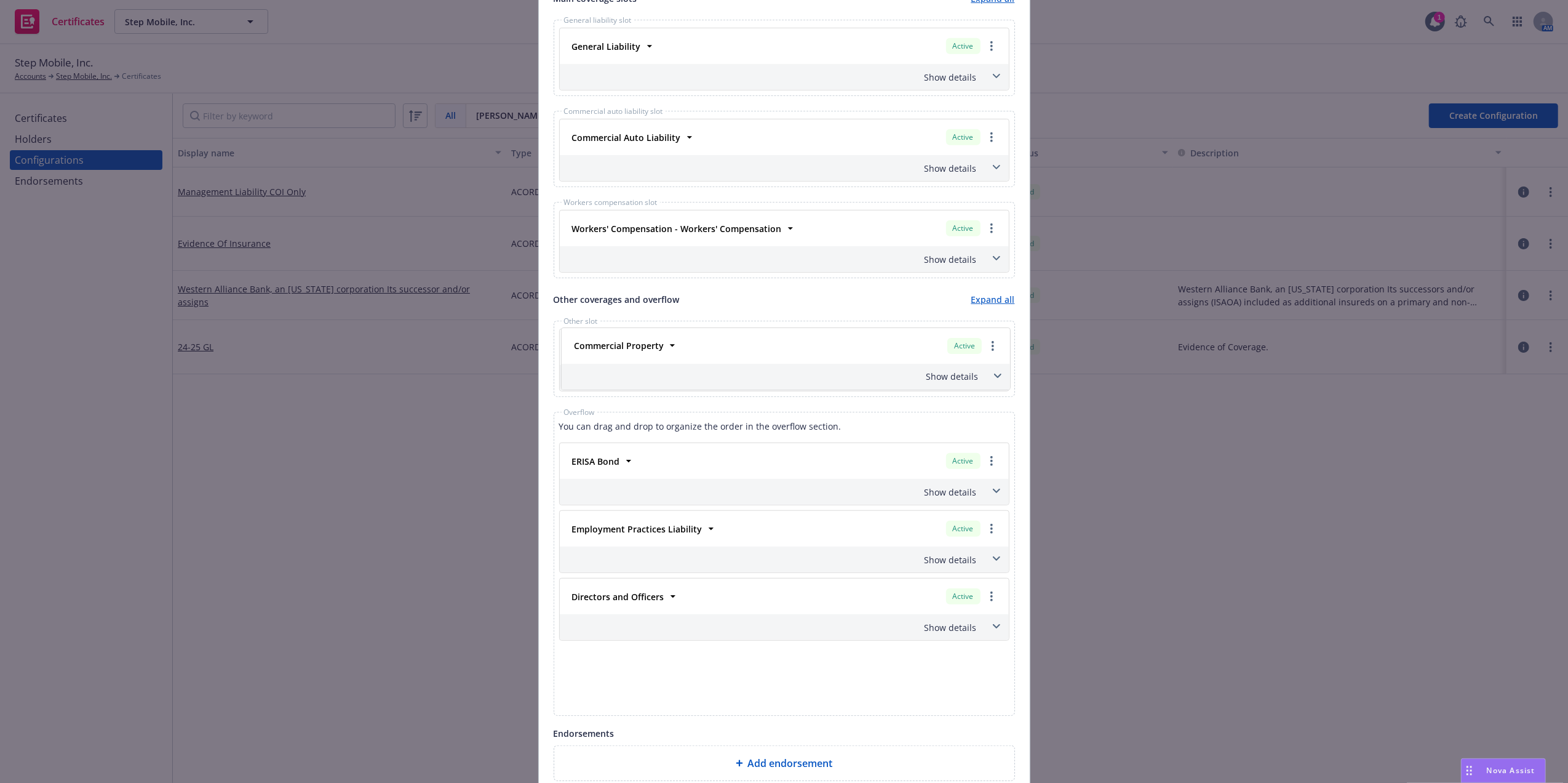
drag, startPoint x: 676, startPoint y: 500, endPoint x: 690, endPoint y: 381, distance: 119.8
click at [690, 381] on div "Other coverages and overflow Expand all Other slot Employee Benefits Liability …" at bounding box center [784, 504] width 462 height 423
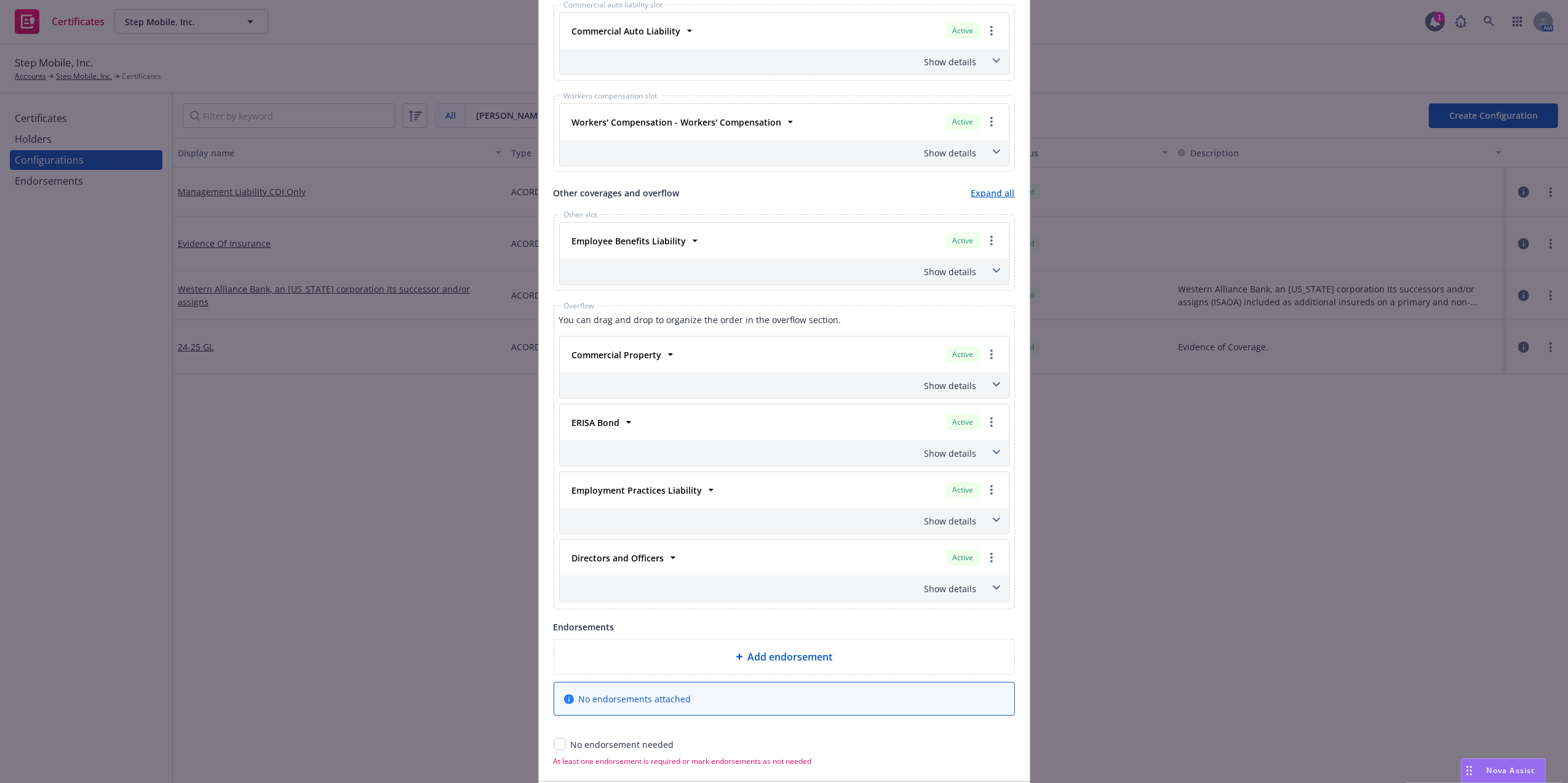
scroll to position [711, 0]
click at [977, 522] on div "Show details" at bounding box center [784, 521] width 449 height 26
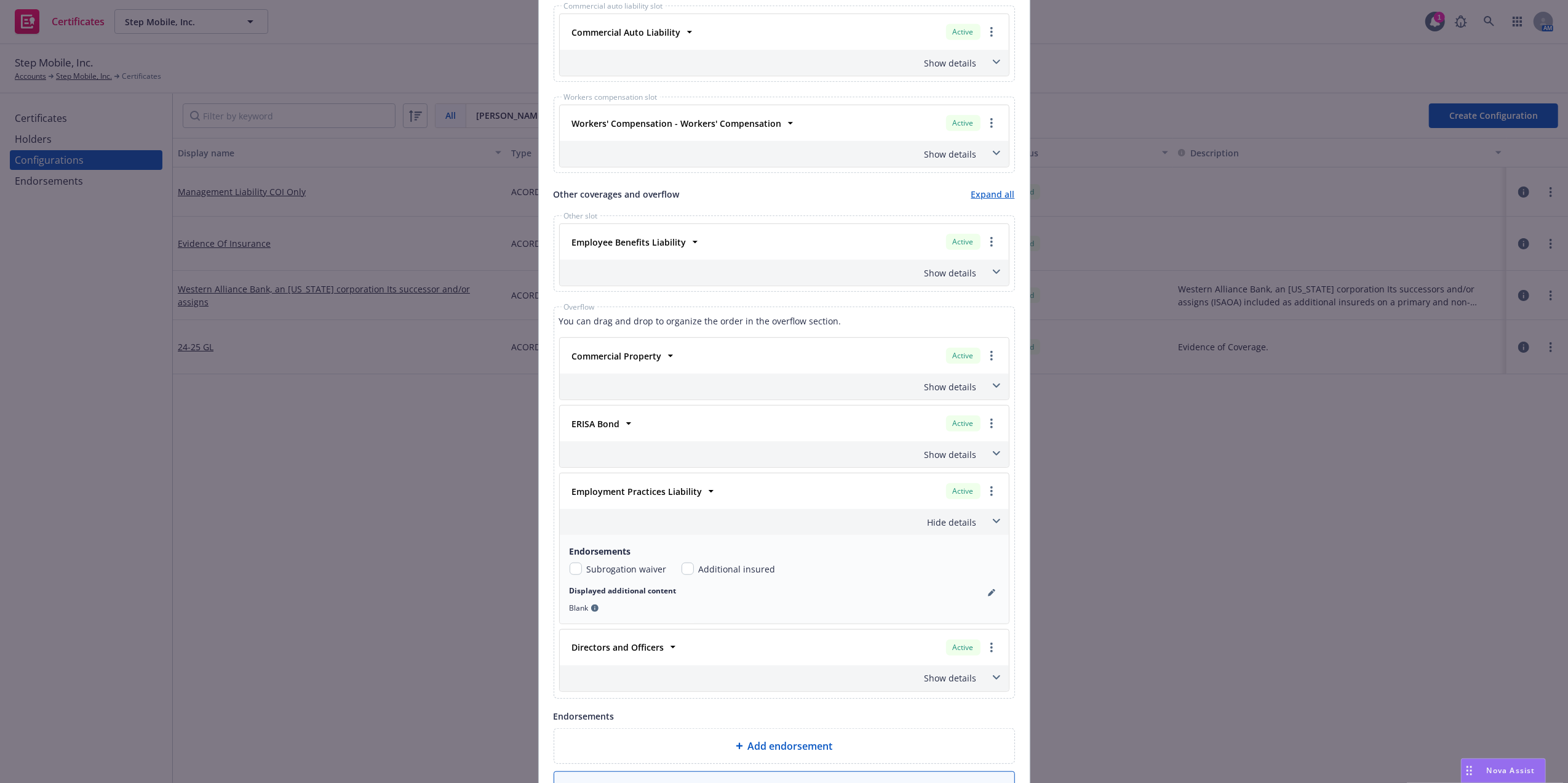
click at [977, 522] on div "Hide details" at bounding box center [784, 521] width 449 height 26
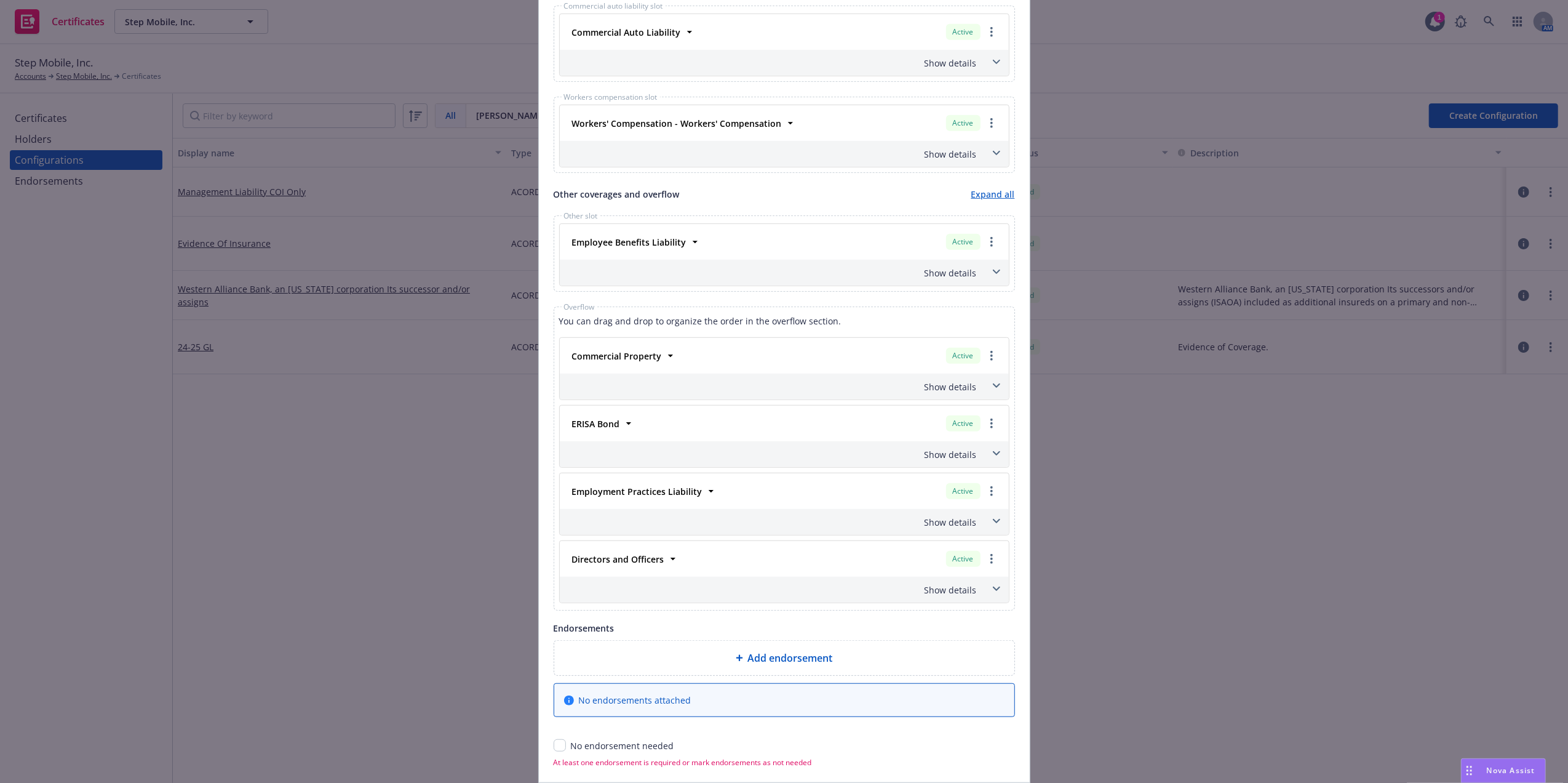
click at [560, 752] on div "No endorsement needed" at bounding box center [784, 745] width 462 height 13
click at [554, 752] on input "checkbox" at bounding box center [560, 745] width 13 height 13
checkbox input "true"
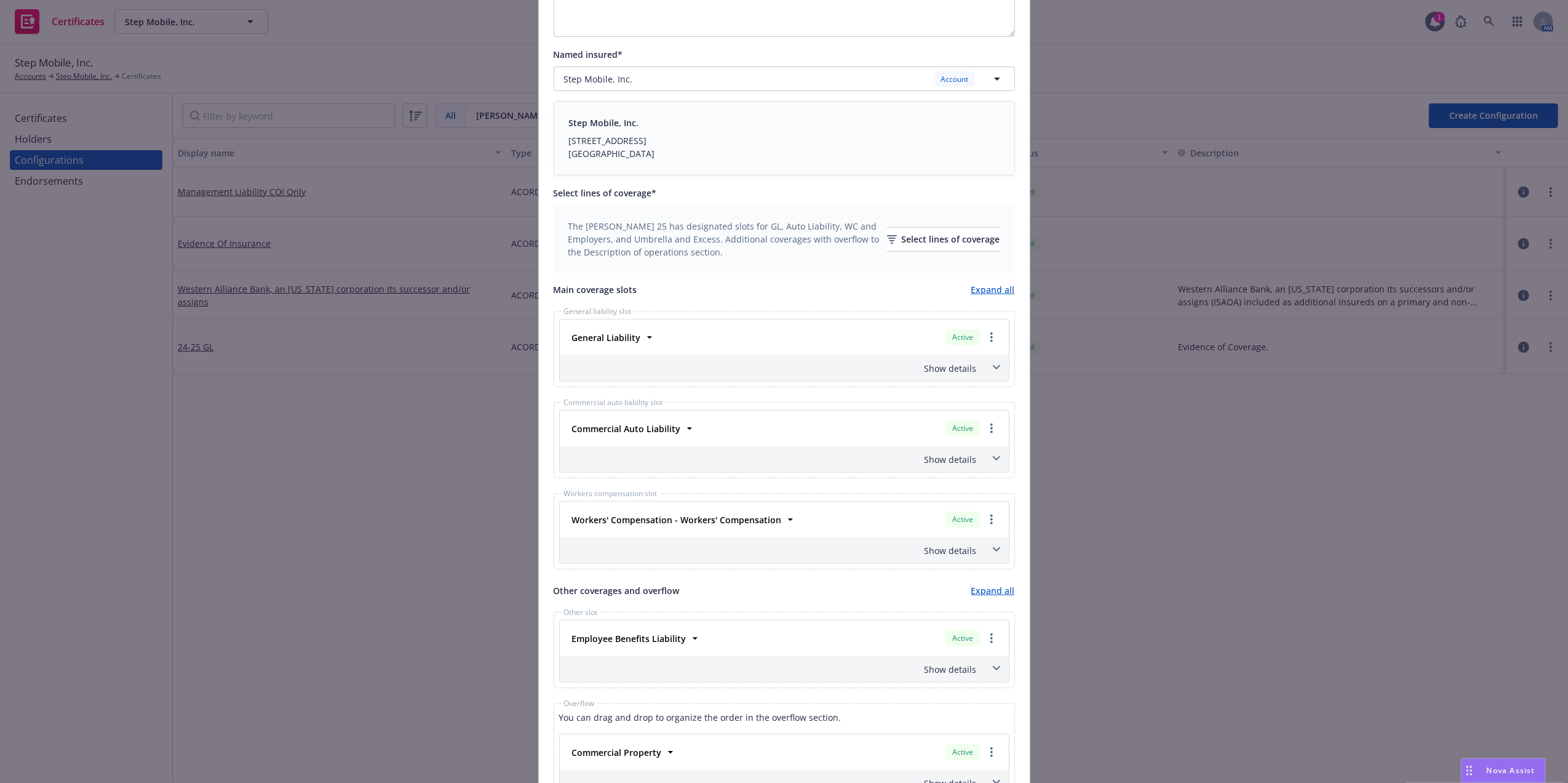
scroll to position [308, 0]
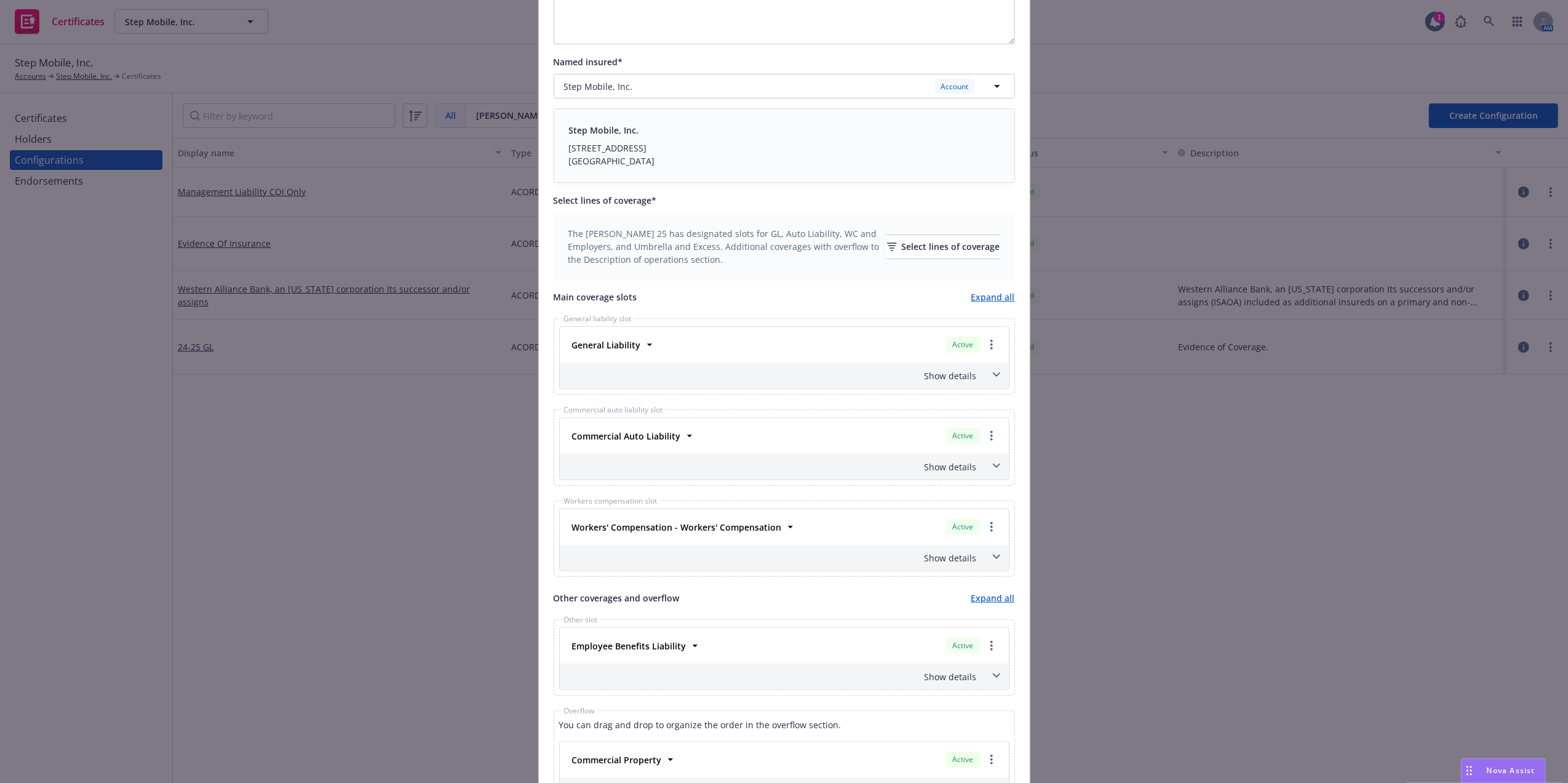
click at [992, 388] on div "Show details" at bounding box center [784, 375] width 449 height 26
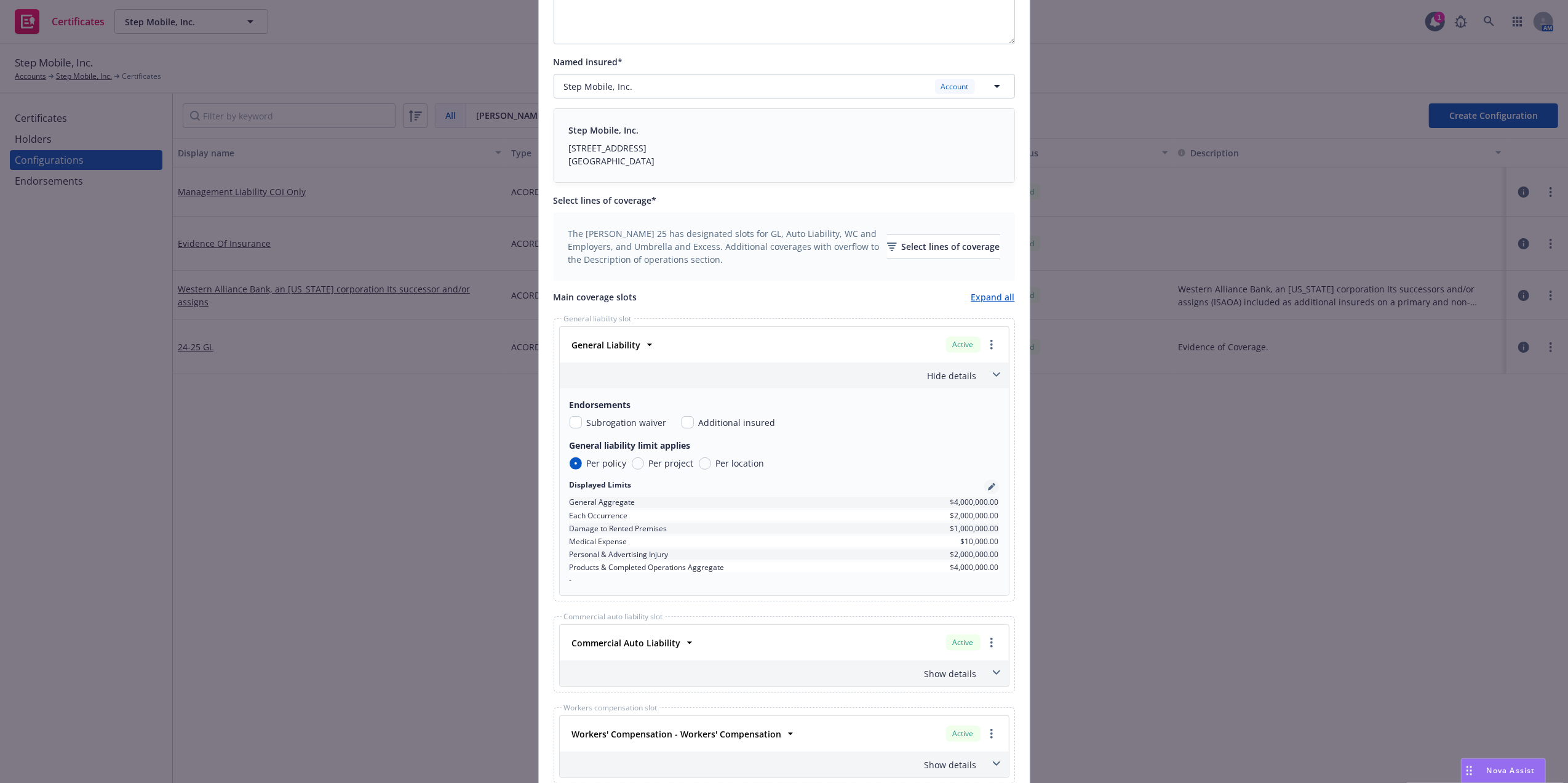
click at [988, 488] on icon "pencil" at bounding box center [991, 488] width 6 height 6
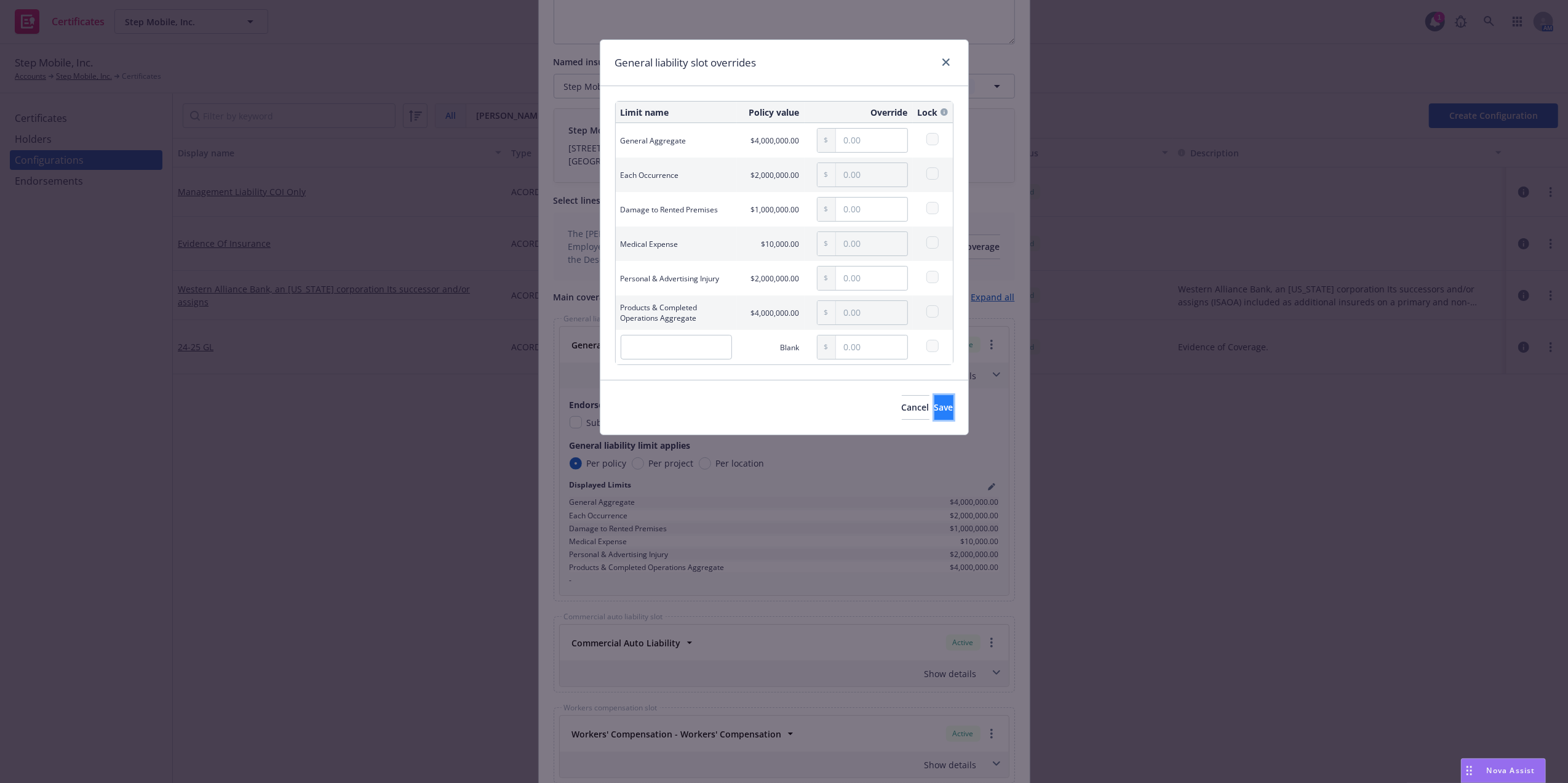
click at [935, 414] on button "Save" at bounding box center [944, 407] width 19 height 24
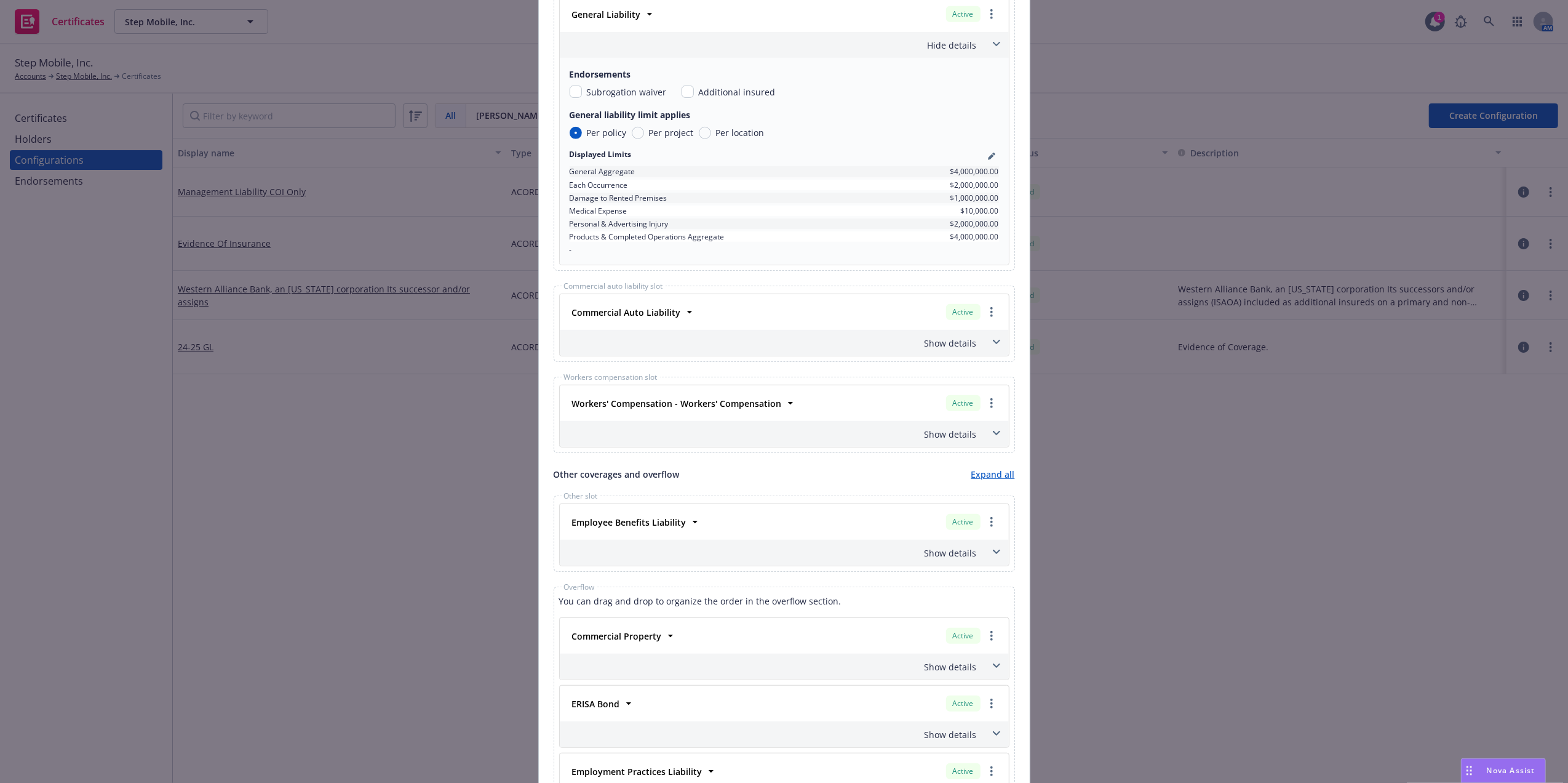
scroll to position [656, 0]
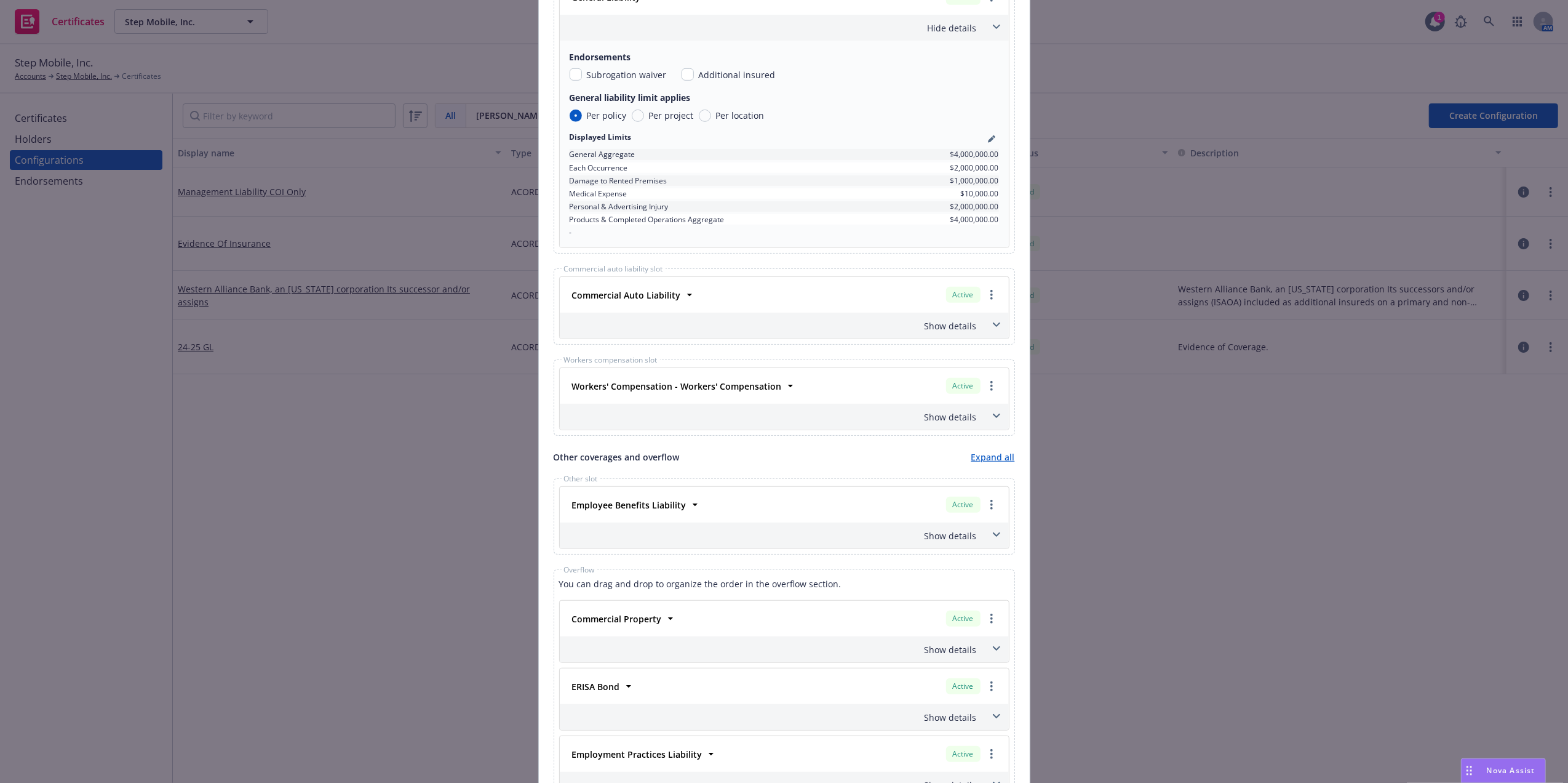
drag, startPoint x: 1009, startPoint y: 326, endPoint x: 993, endPoint y: 326, distance: 16.0
click at [1006, 326] on div "This account has certificates specific notes. Please review them before creatin…" at bounding box center [784, 260] width 491 height 1541
click at [993, 326] on icon at bounding box center [997, 325] width 8 height 4
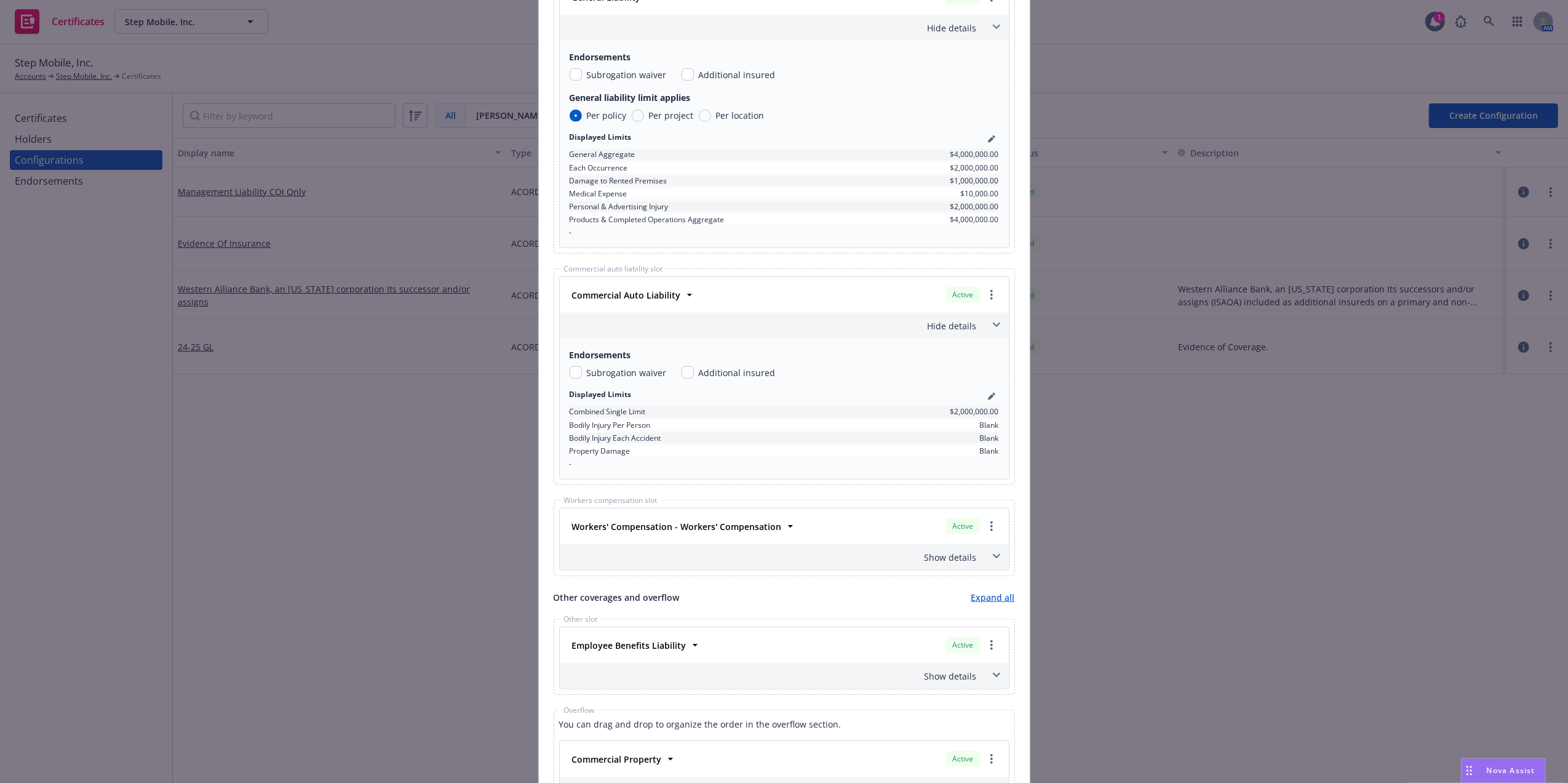
click at [995, 561] on span at bounding box center [997, 556] width 19 height 19
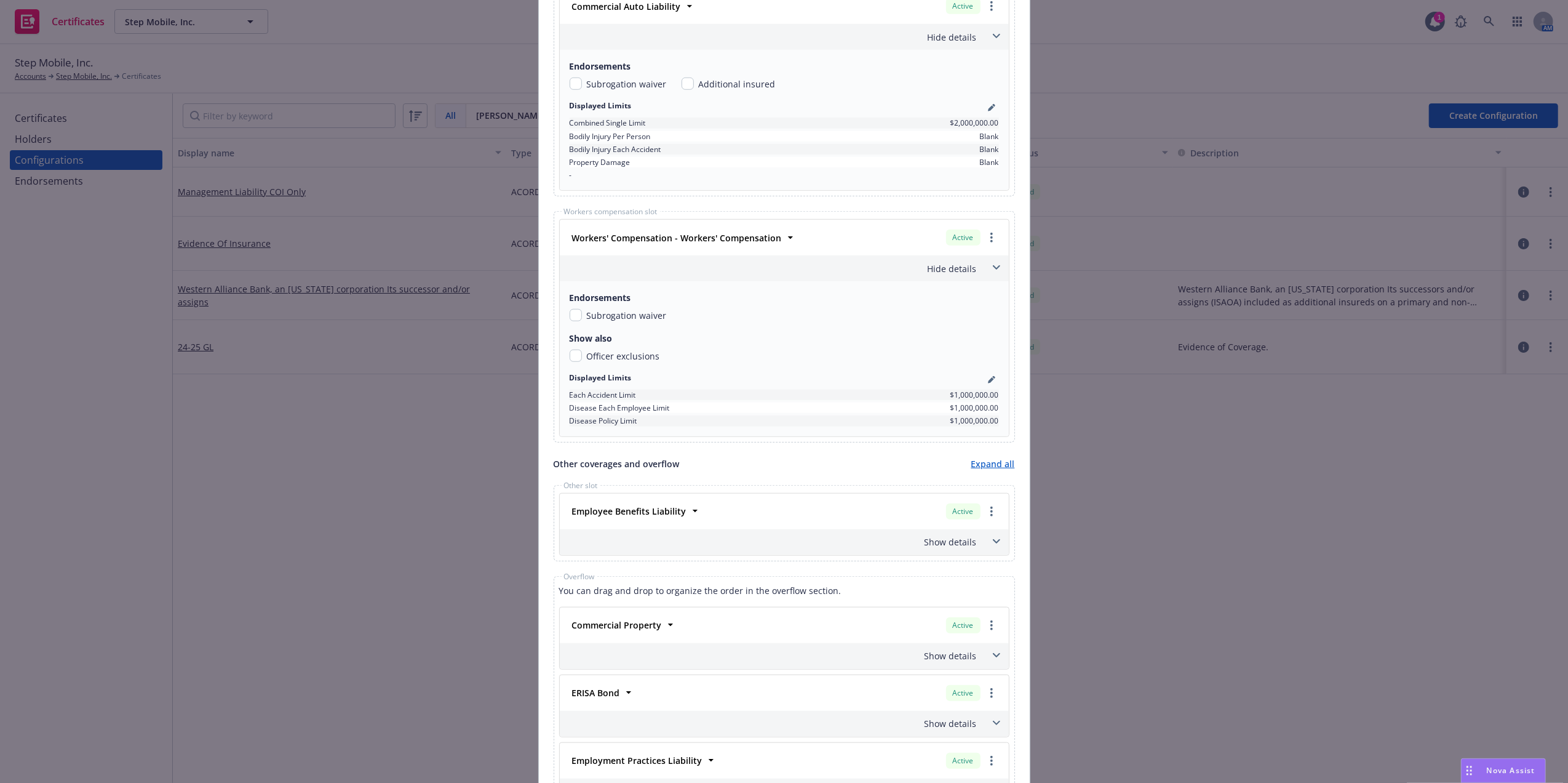
scroll to position [995, 0]
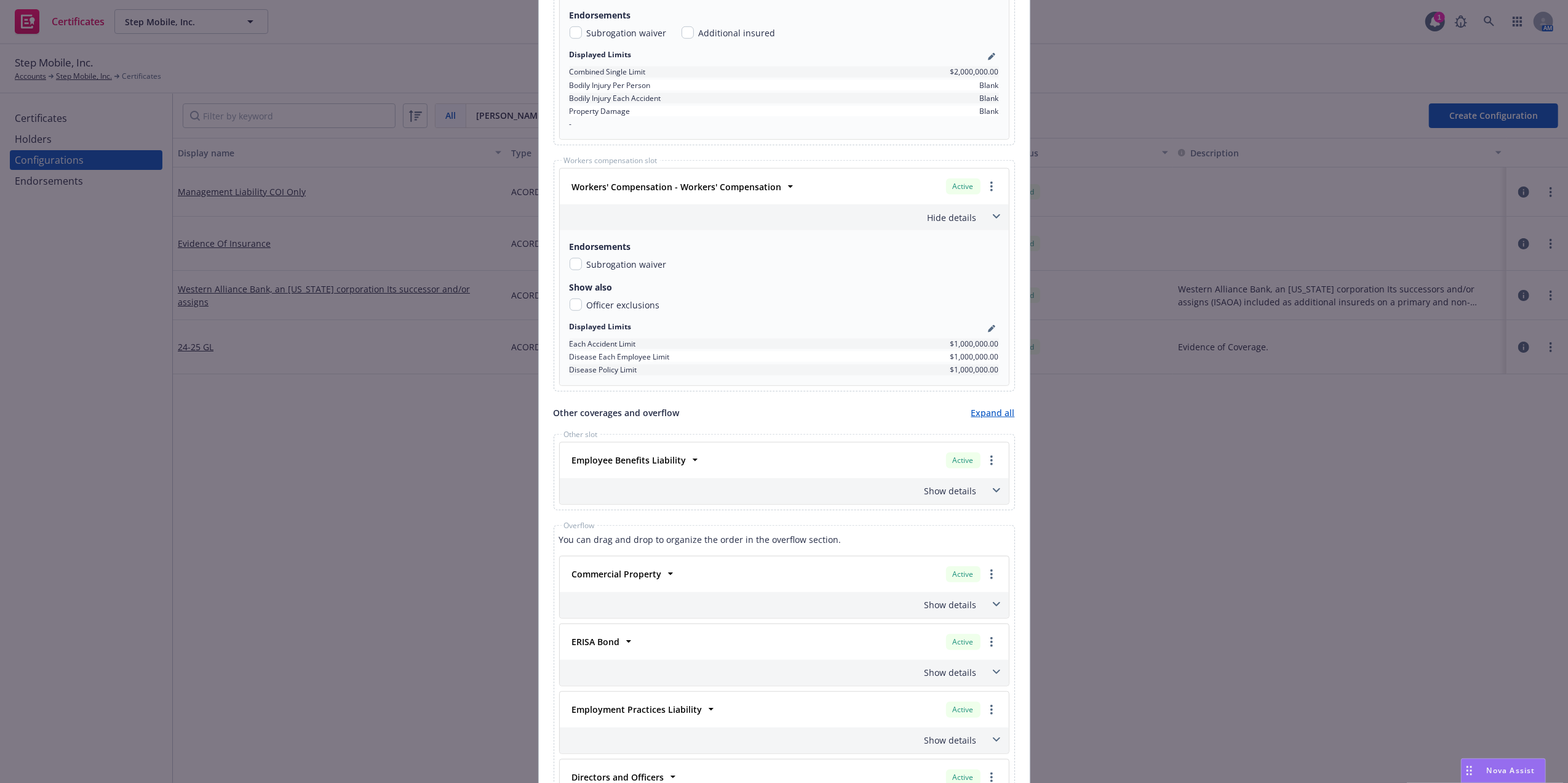
click at [987, 501] on span at bounding box center [997, 490] width 19 height 19
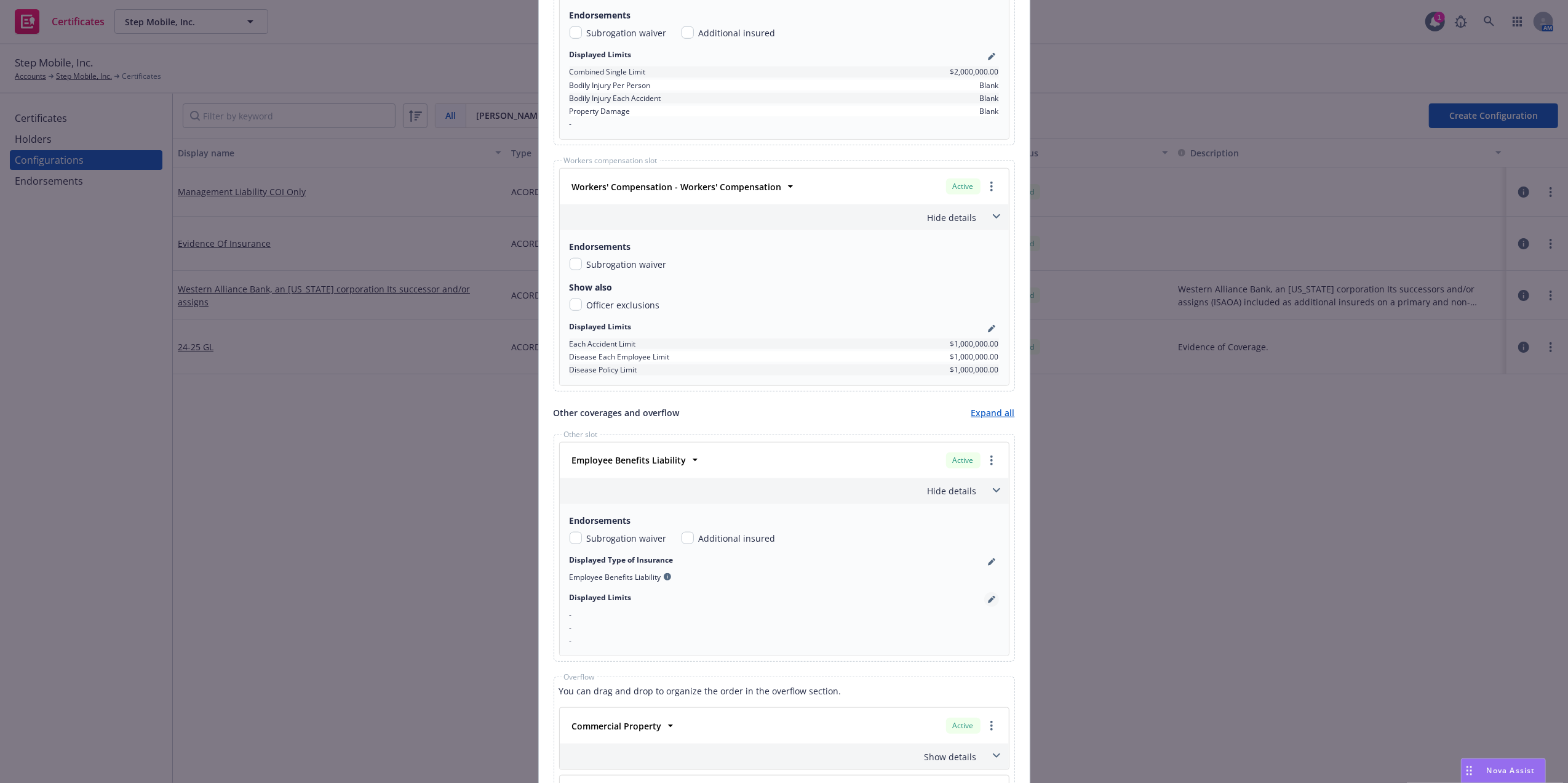
click at [988, 600] on icon "pencil" at bounding box center [992, 600] width 8 height 8
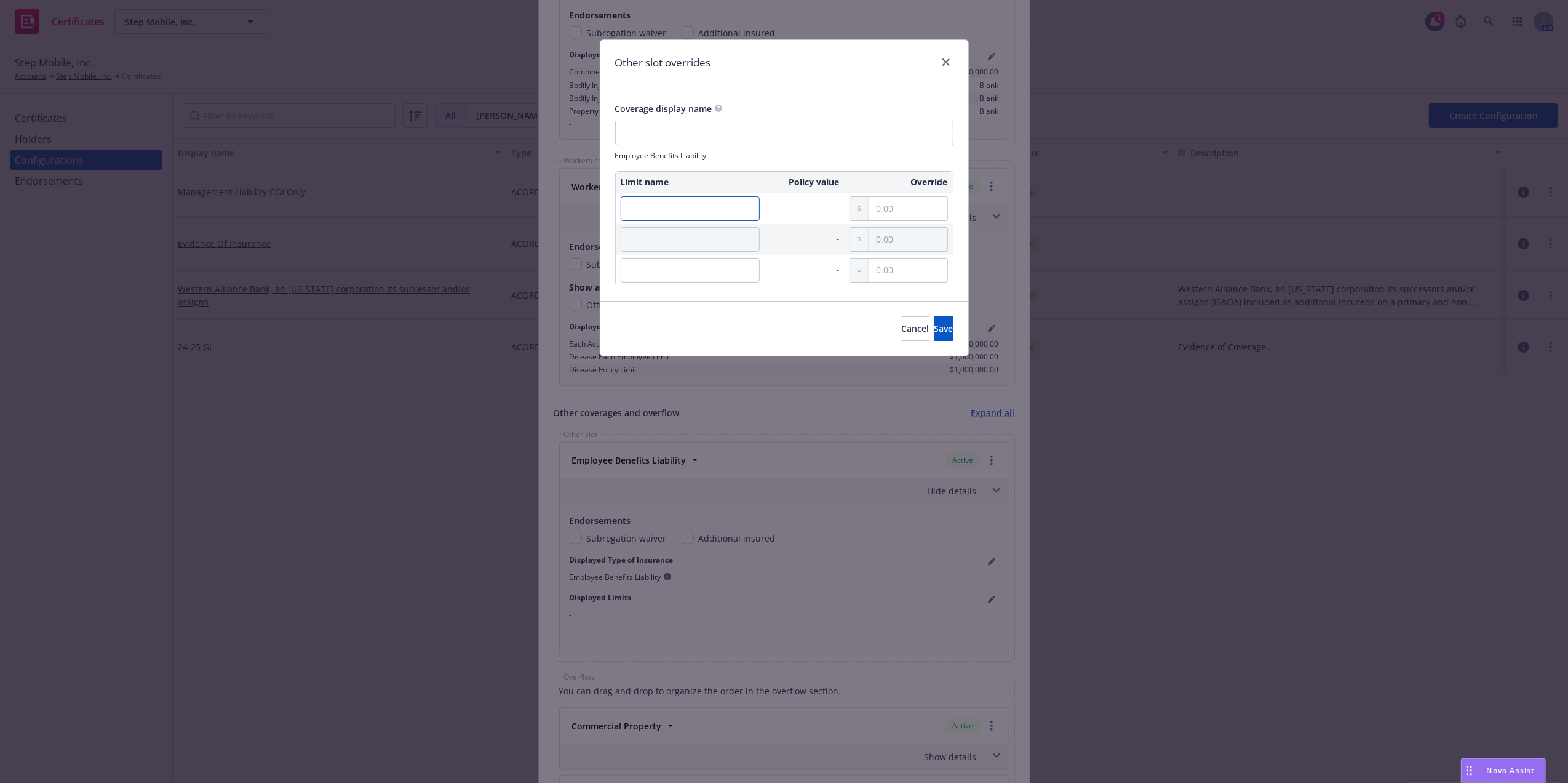
click at [646, 203] on input "text" at bounding box center [691, 208] width 139 height 24
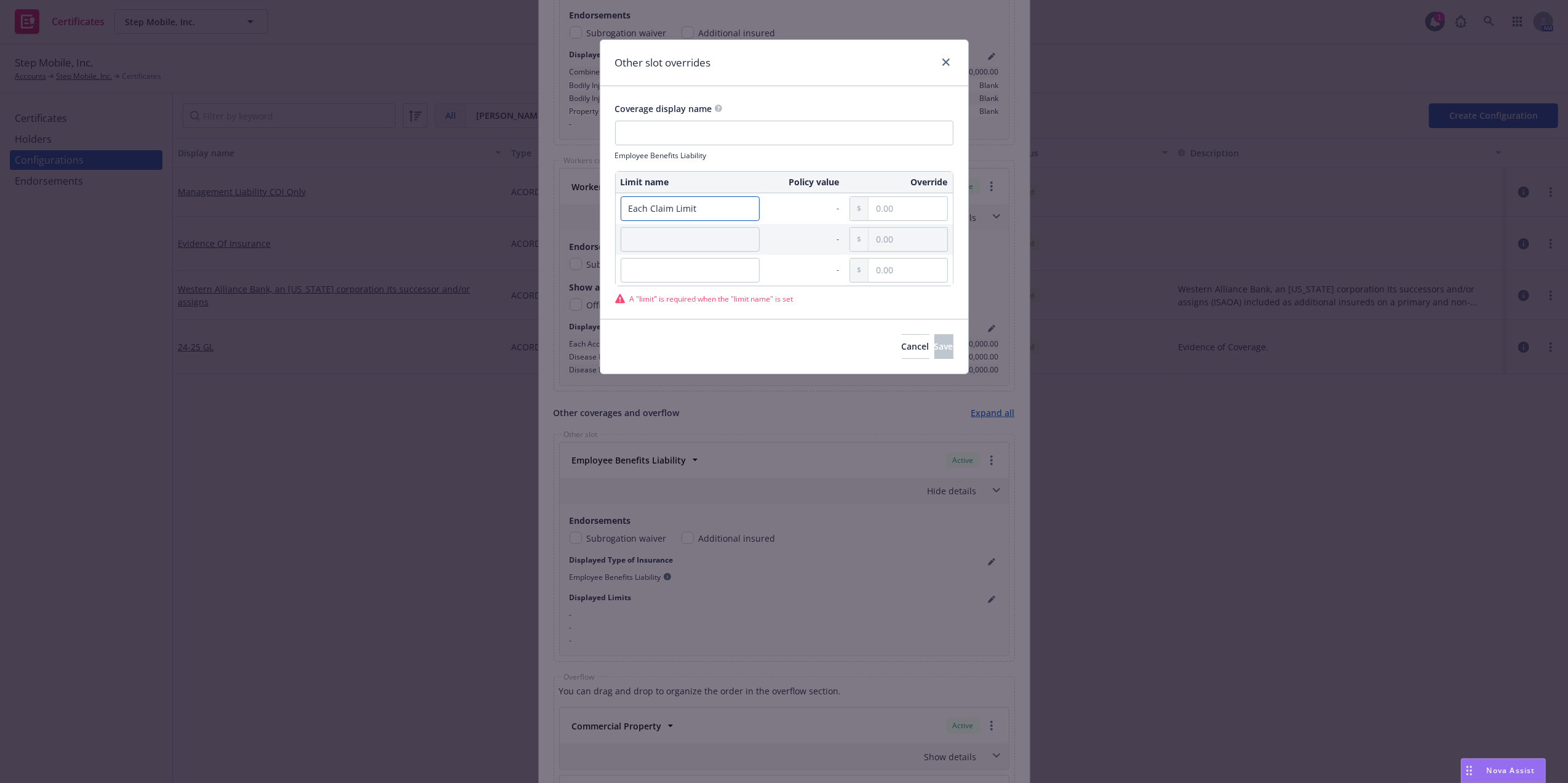
type input "Each Claim Limit"
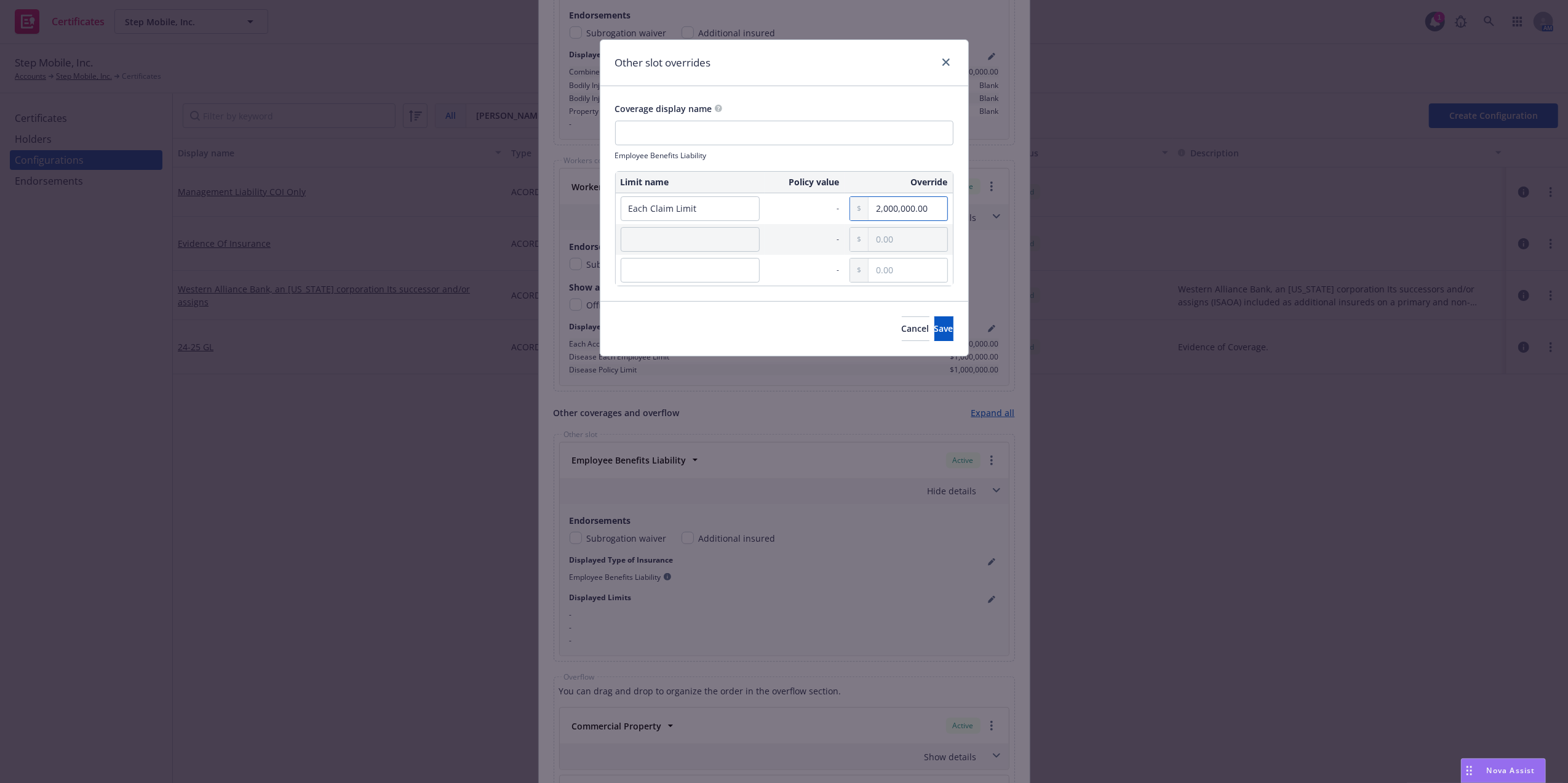
type input "2,000,000.00"
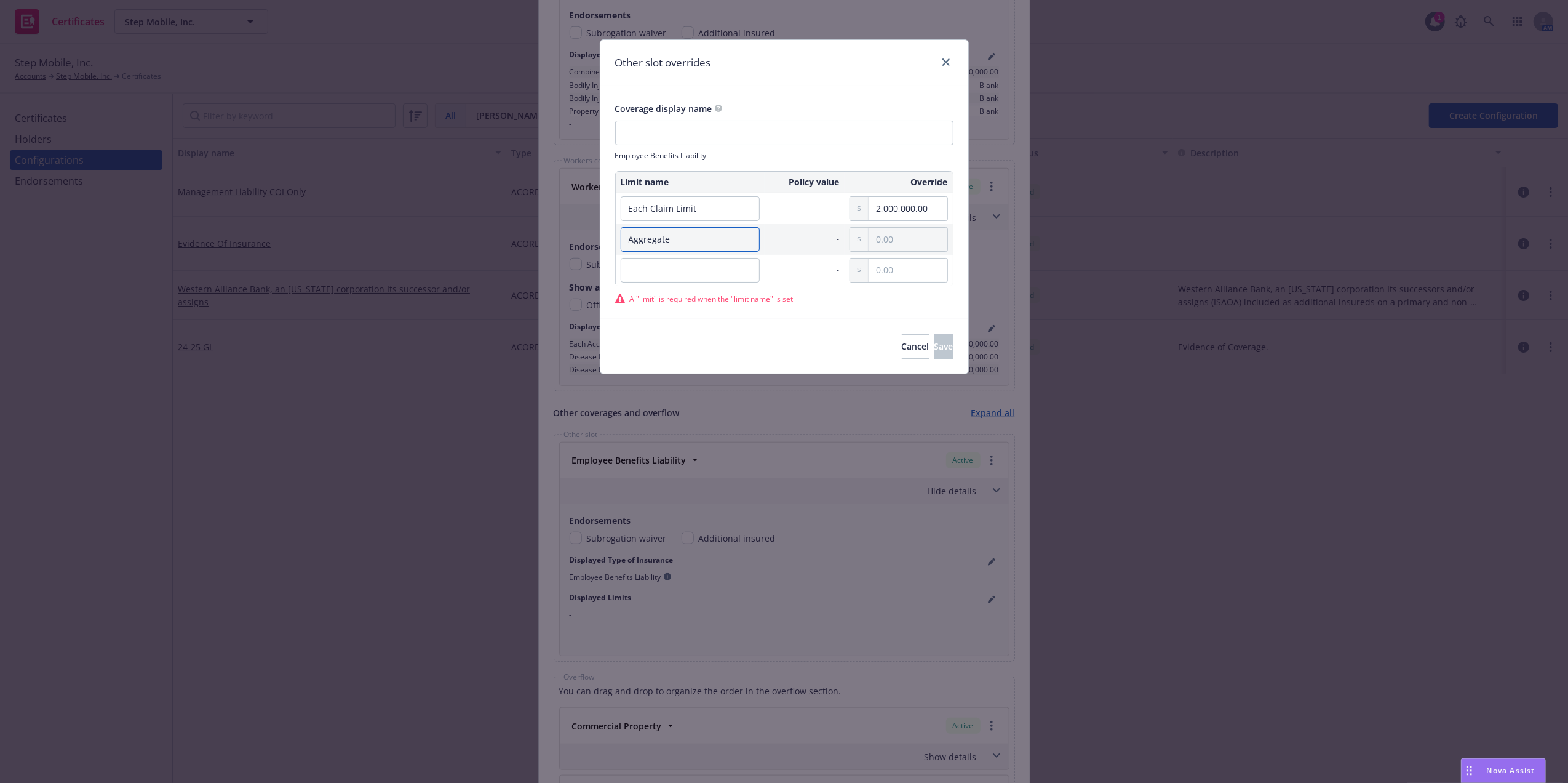
type input "Aggregate"
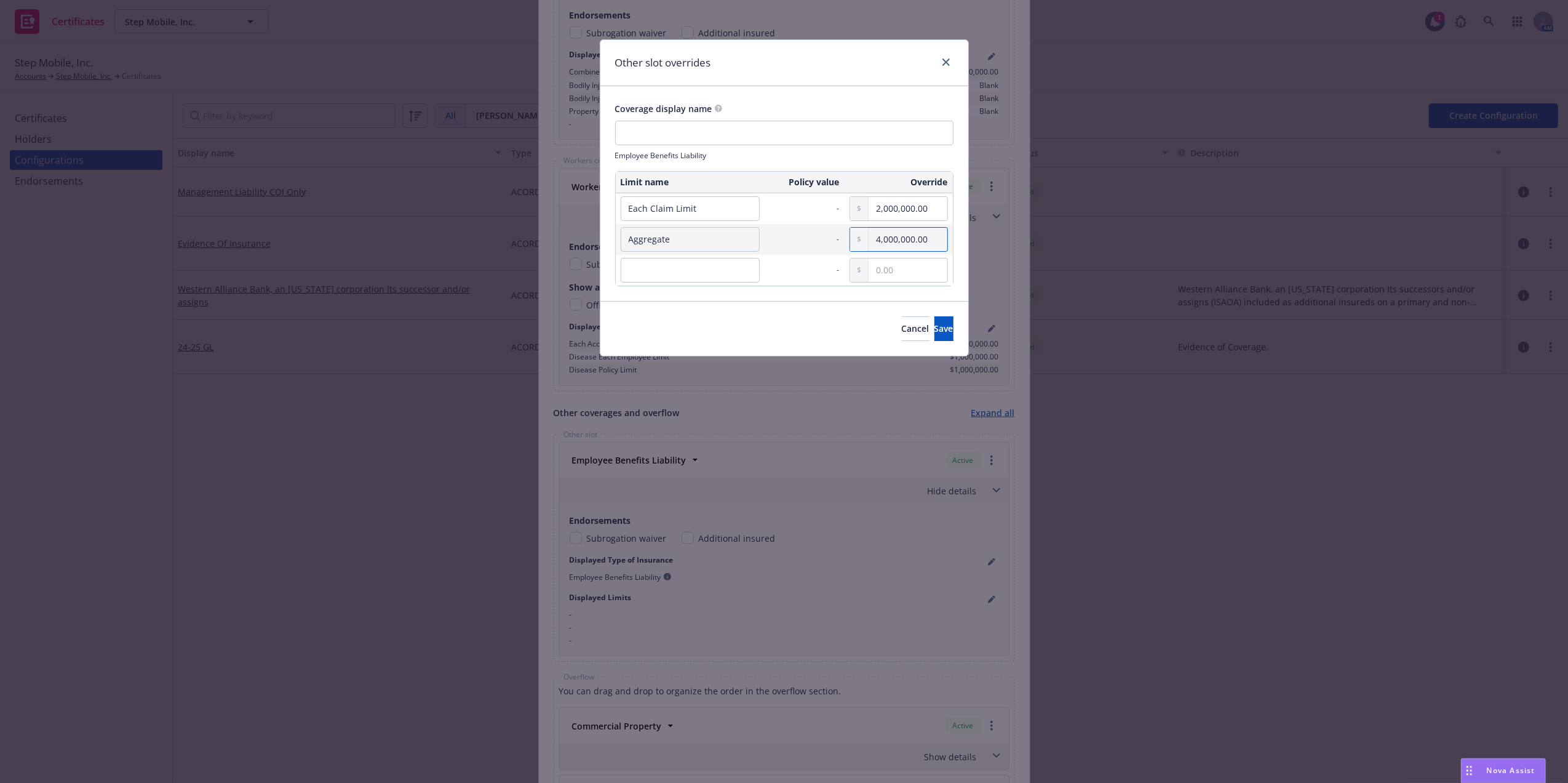
type input "4,000,000.00"
click at [728, 77] on div "Other slot overrides" at bounding box center [784, 63] width 368 height 47
click at [702, 241] on input "Aggregate" at bounding box center [691, 238] width 139 height 24
type input "Aggregate Limit"
click at [935, 327] on span "Save" at bounding box center [944, 329] width 19 height 12
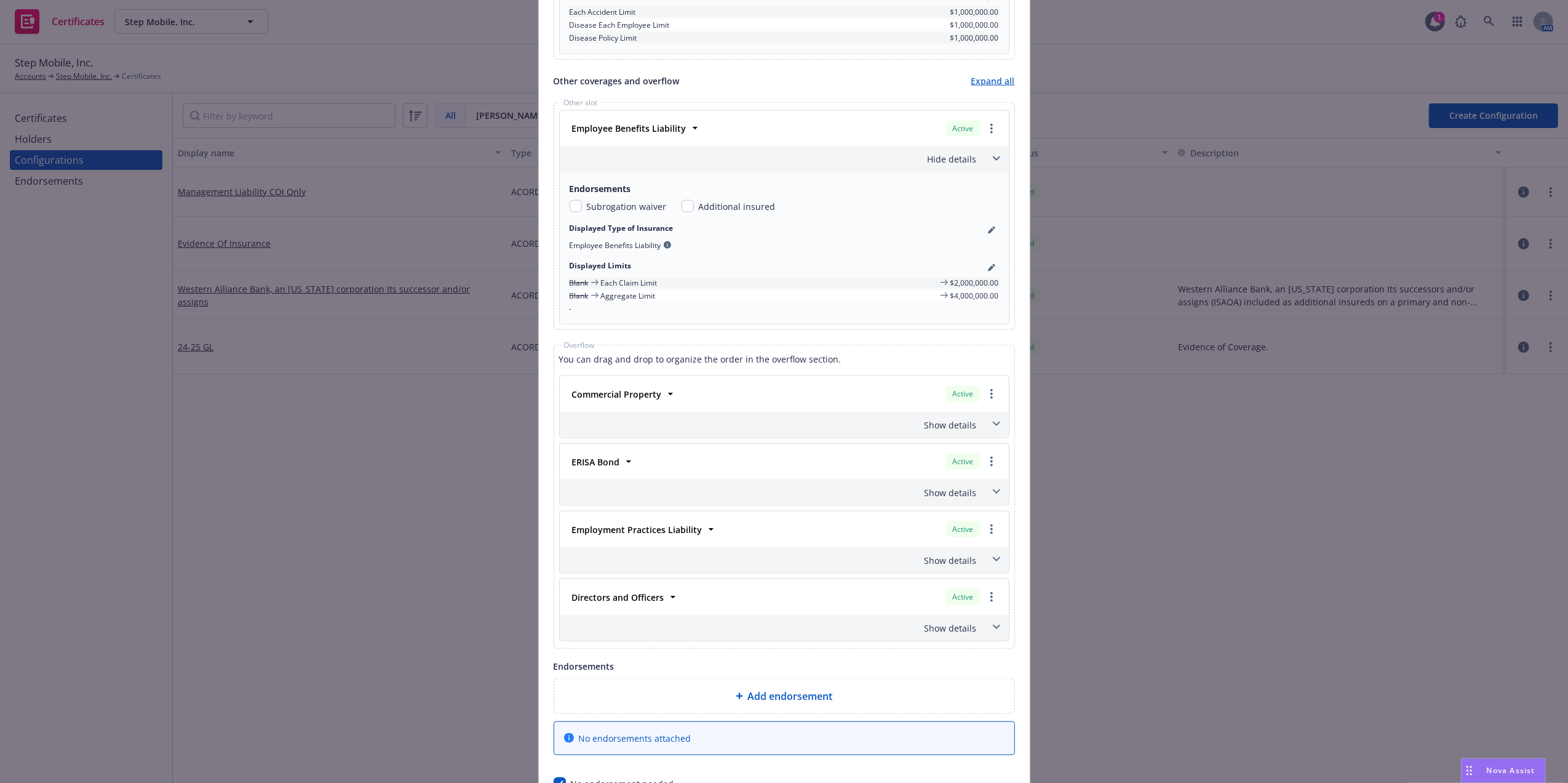
scroll to position [1451, 0]
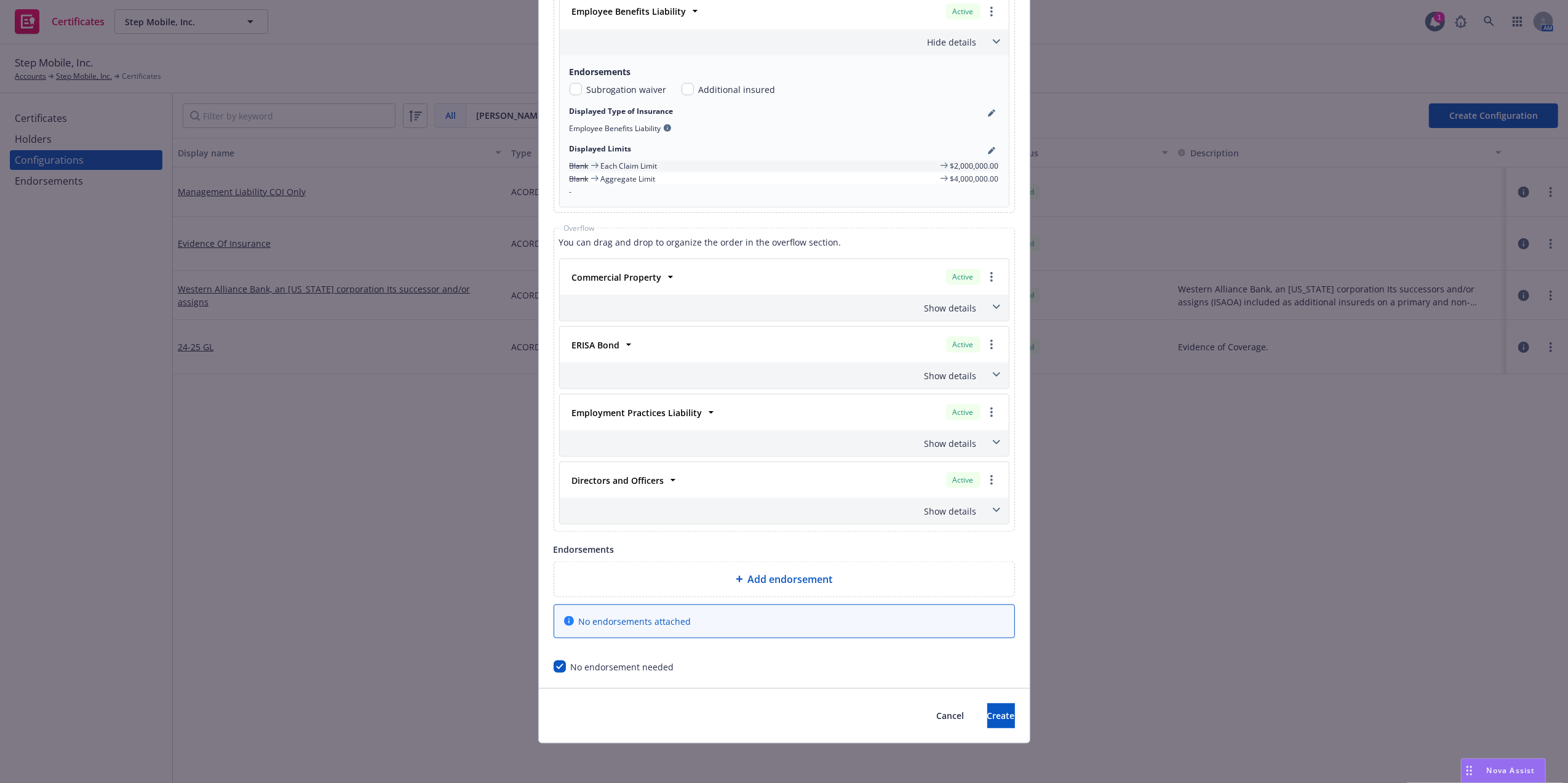
click at [993, 310] on span at bounding box center [997, 307] width 19 height 19
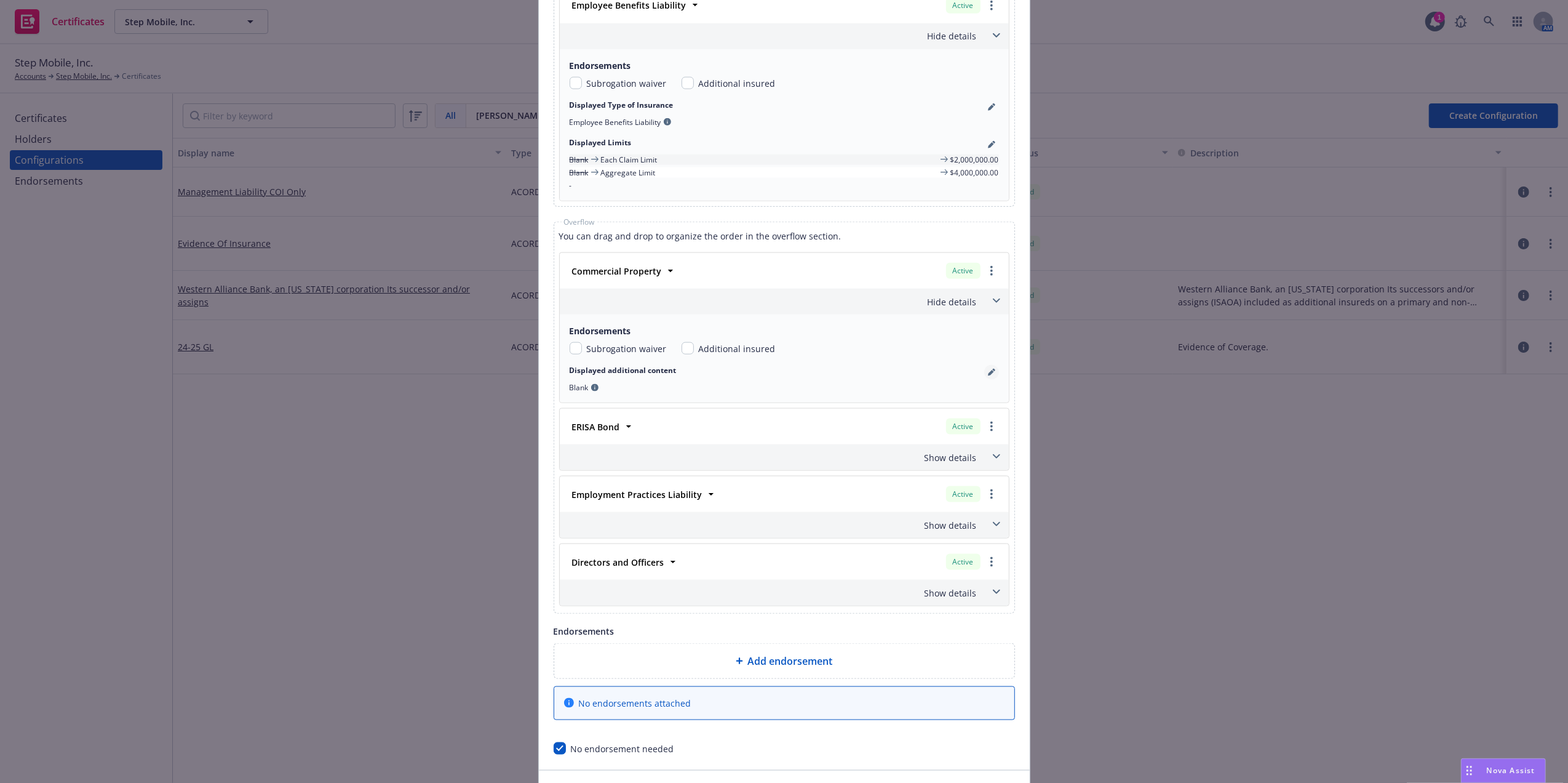
click at [988, 375] on icon "pencil" at bounding box center [992, 373] width 8 height 8
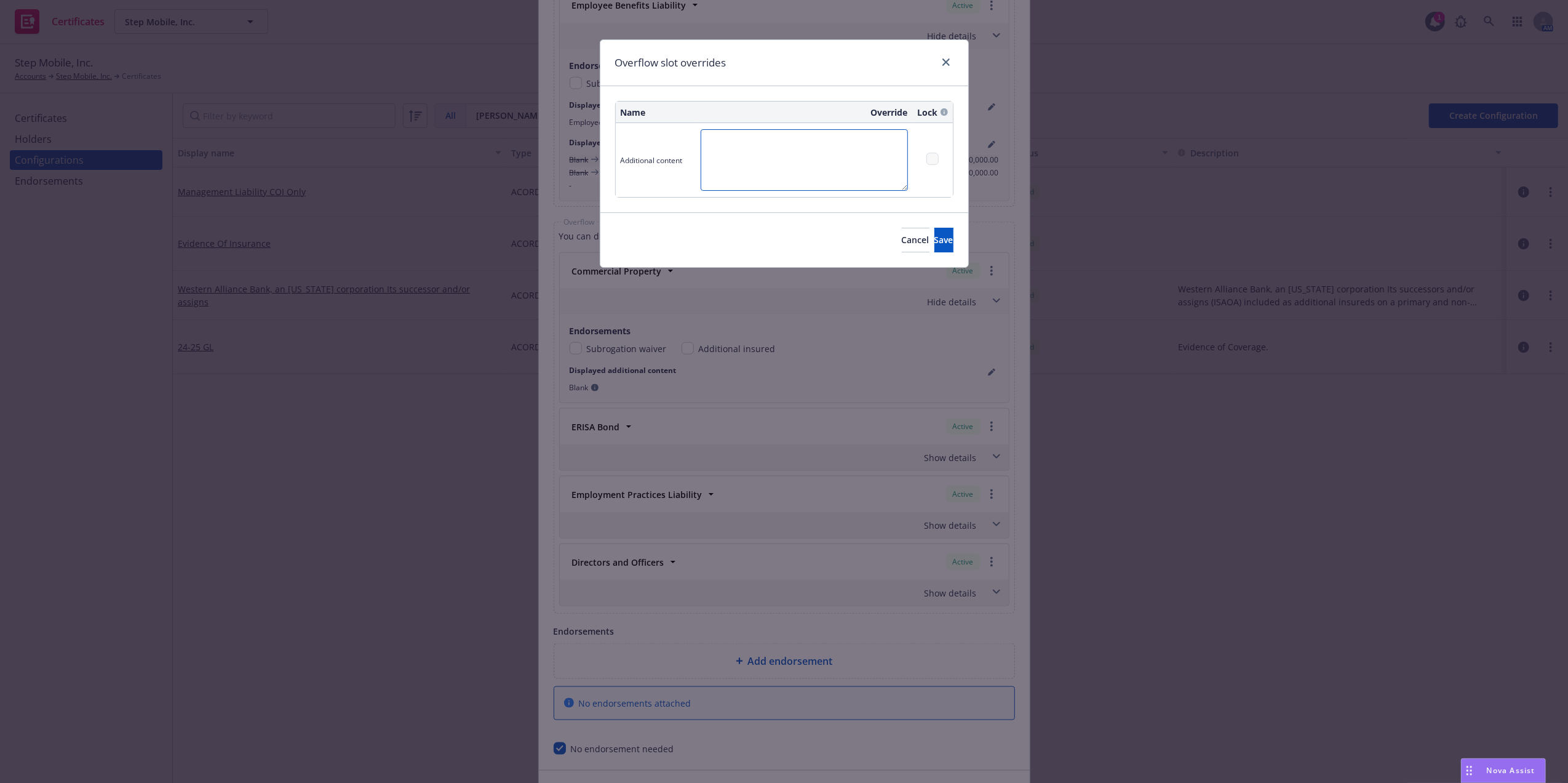
click at [779, 158] on textarea at bounding box center [805, 160] width 207 height 62
type textarea "L"
type textarea "B"
click at [830, 183] on textarea "LOC 1, BLDG 1 BPP Limit: $107,000" at bounding box center [805, 160] width 207 height 62
click at [824, 163] on textarea "LOC 1, BLDG 1 BPP Limit: $107,000" at bounding box center [805, 160] width 207 height 62
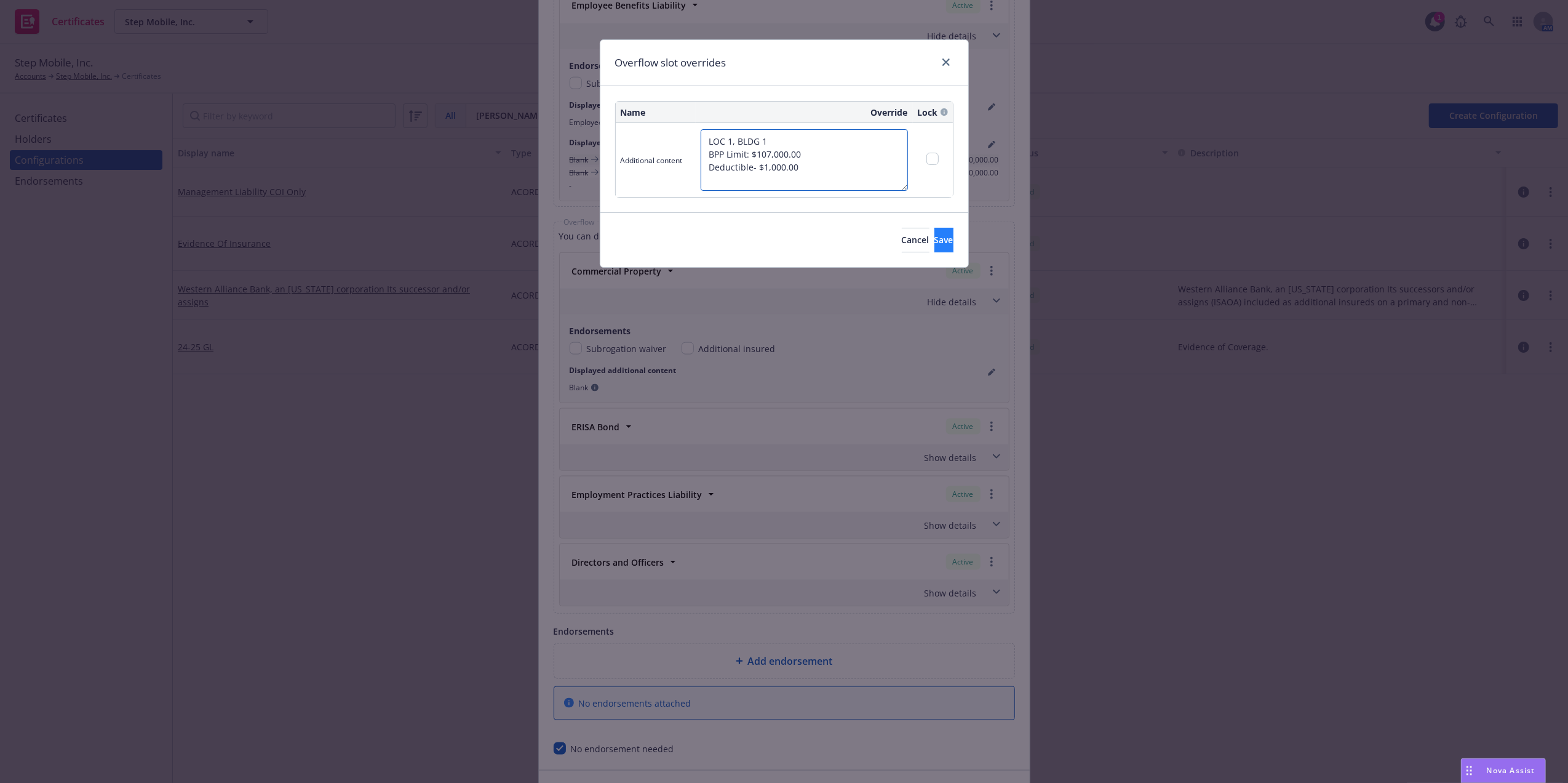
type textarea "LOC 1, BLDG 1 BPP Limit: $107,000.00 Deductible- $1,000.00"
click at [935, 239] on span "Save" at bounding box center [944, 239] width 19 height 12
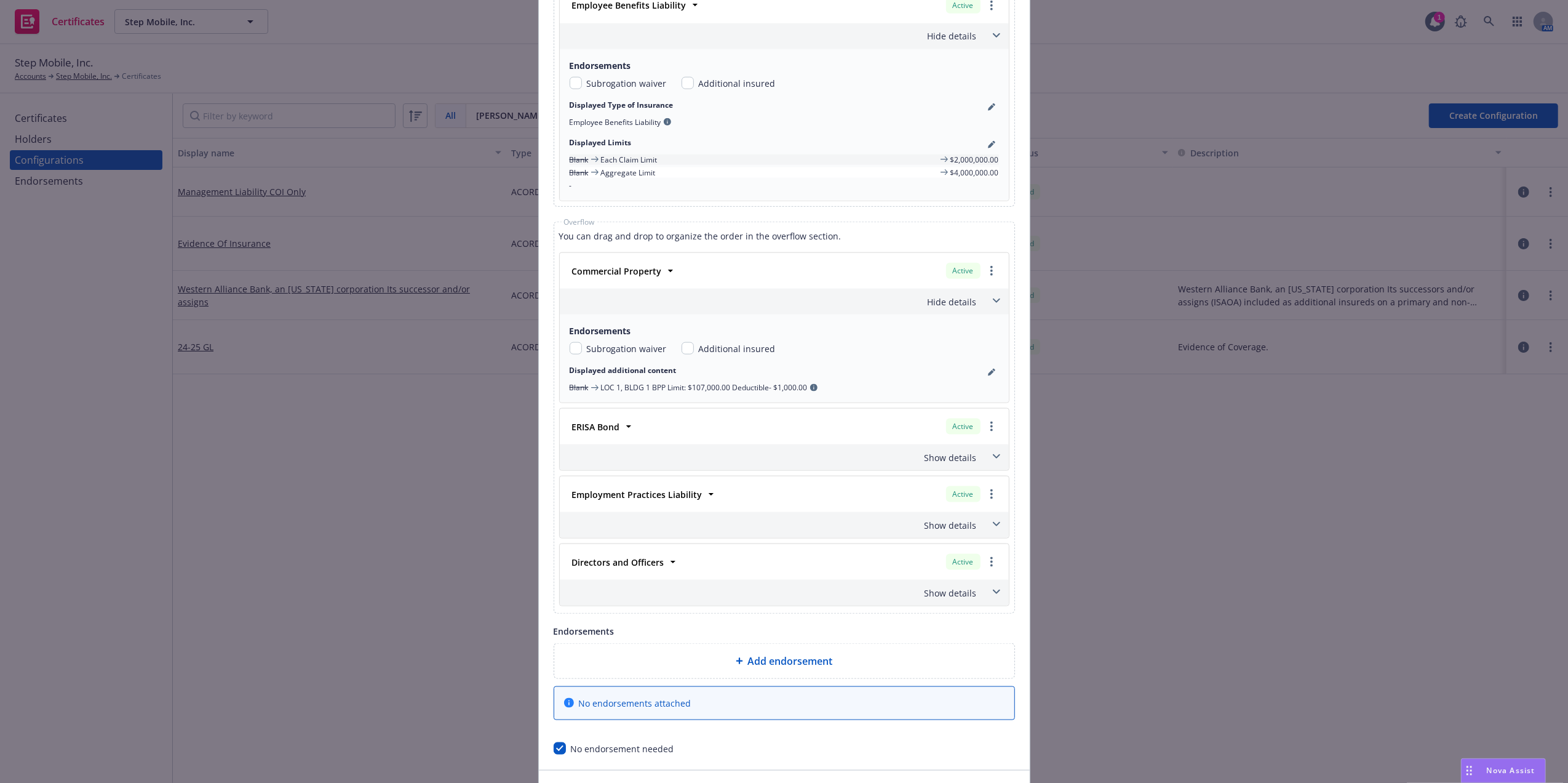
click at [977, 460] on div "Show details" at bounding box center [784, 457] width 449 height 26
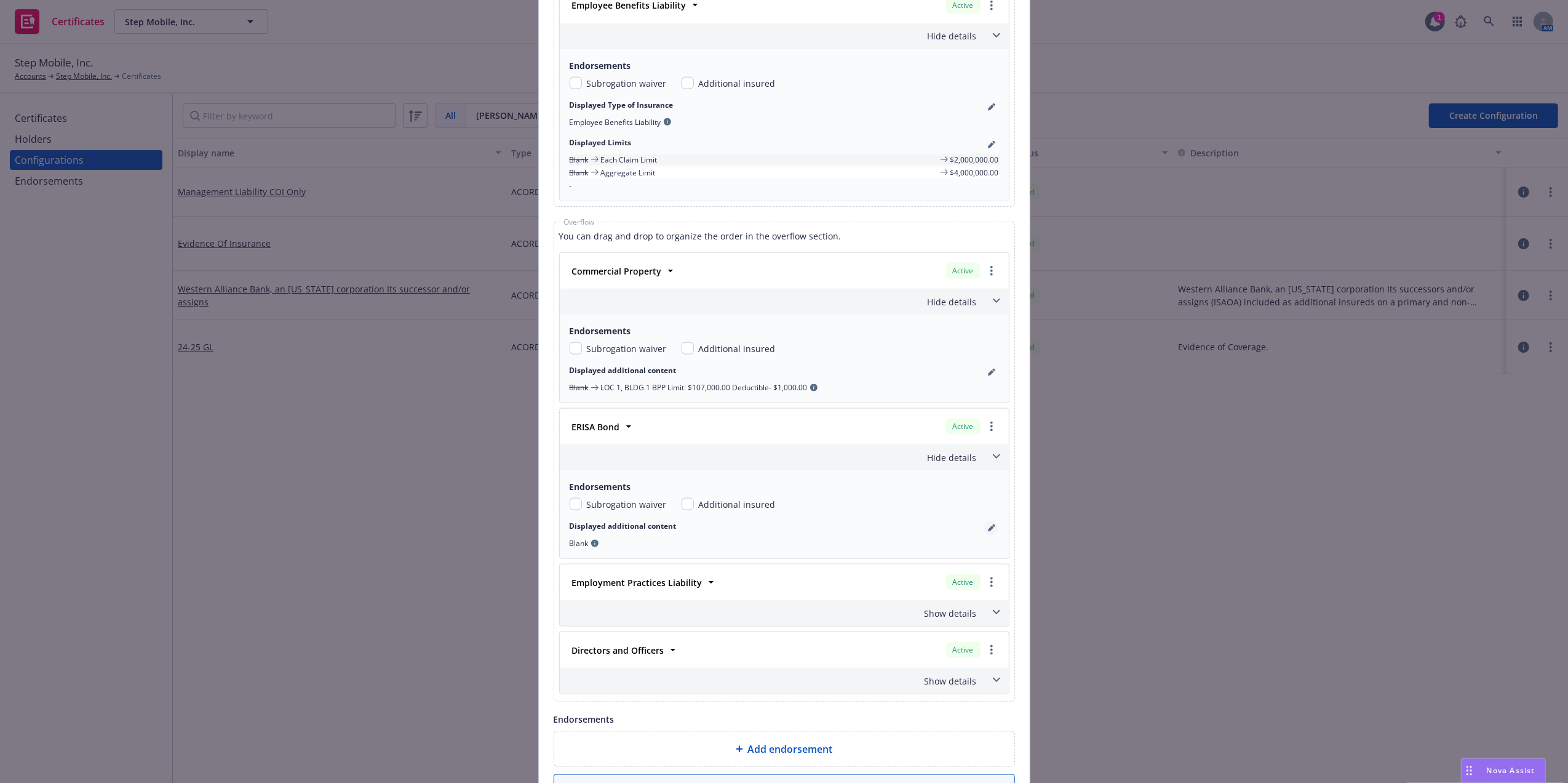
click at [988, 533] on icon "pencil" at bounding box center [991, 529] width 6 height 6
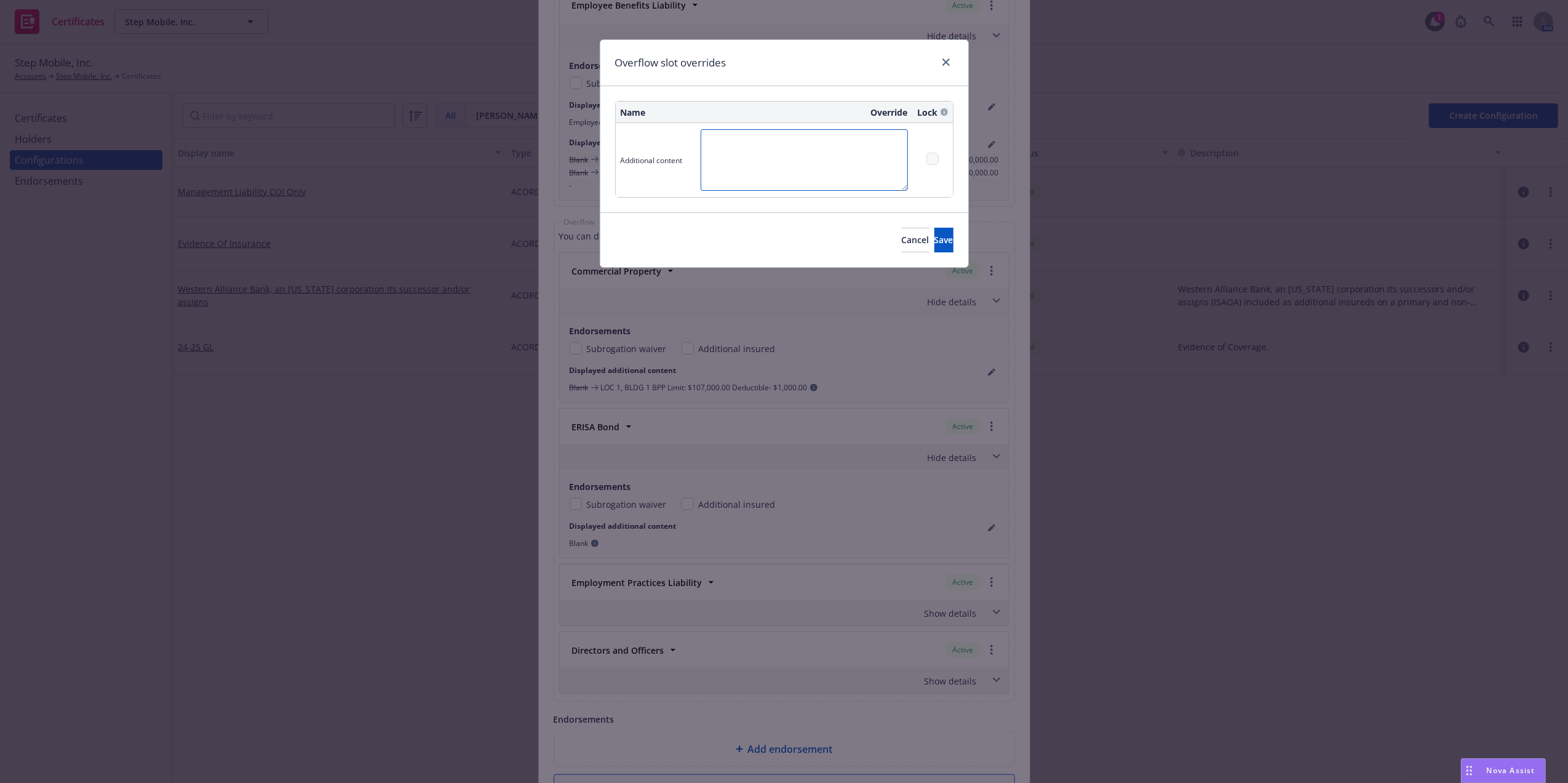
click at [749, 191] on textarea at bounding box center [805, 160] width 207 height 62
type textarea "Limit: $385,000.00"
click at [935, 237] on span "Save" at bounding box center [944, 239] width 19 height 12
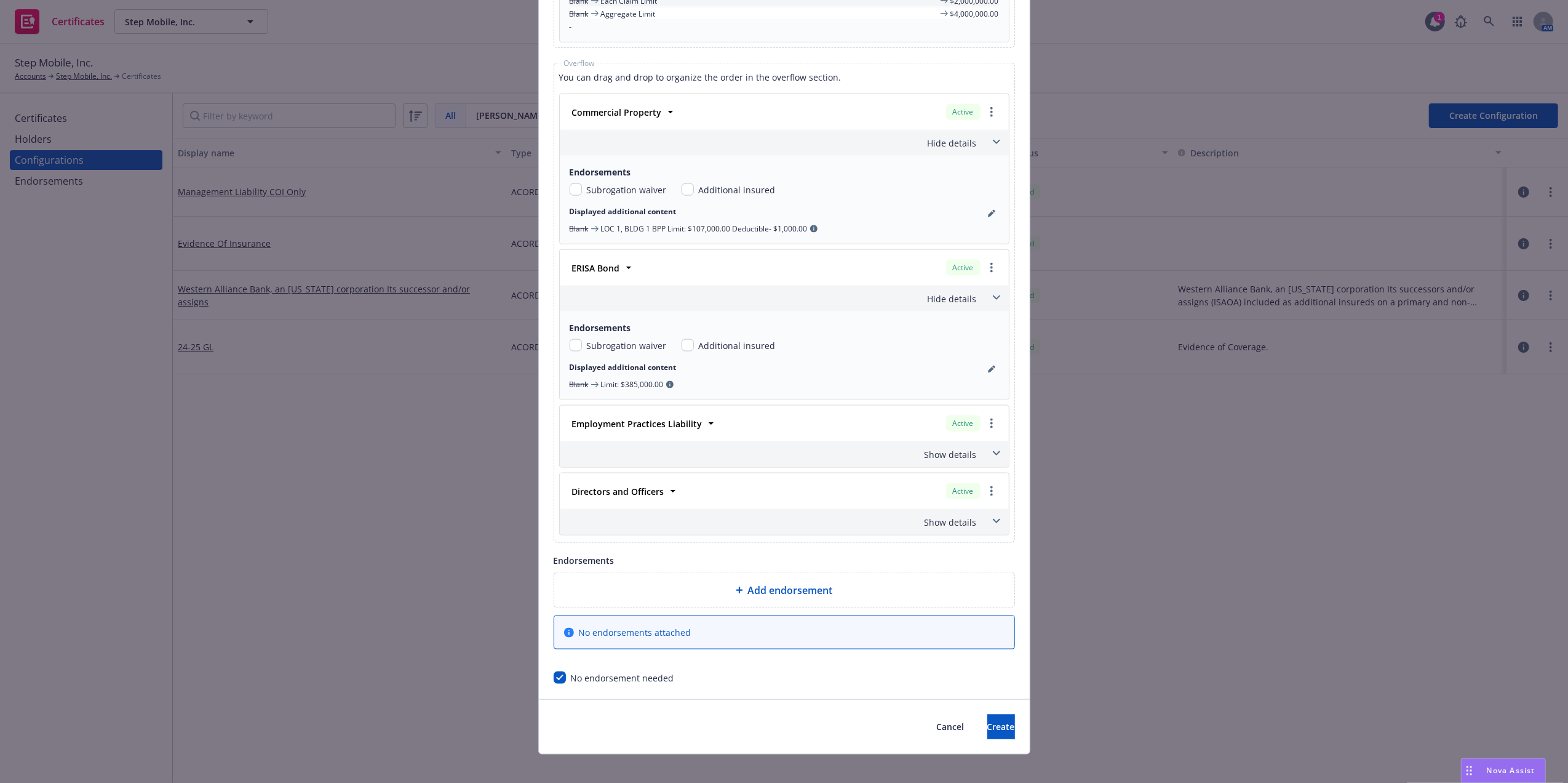
scroll to position [1625, 0]
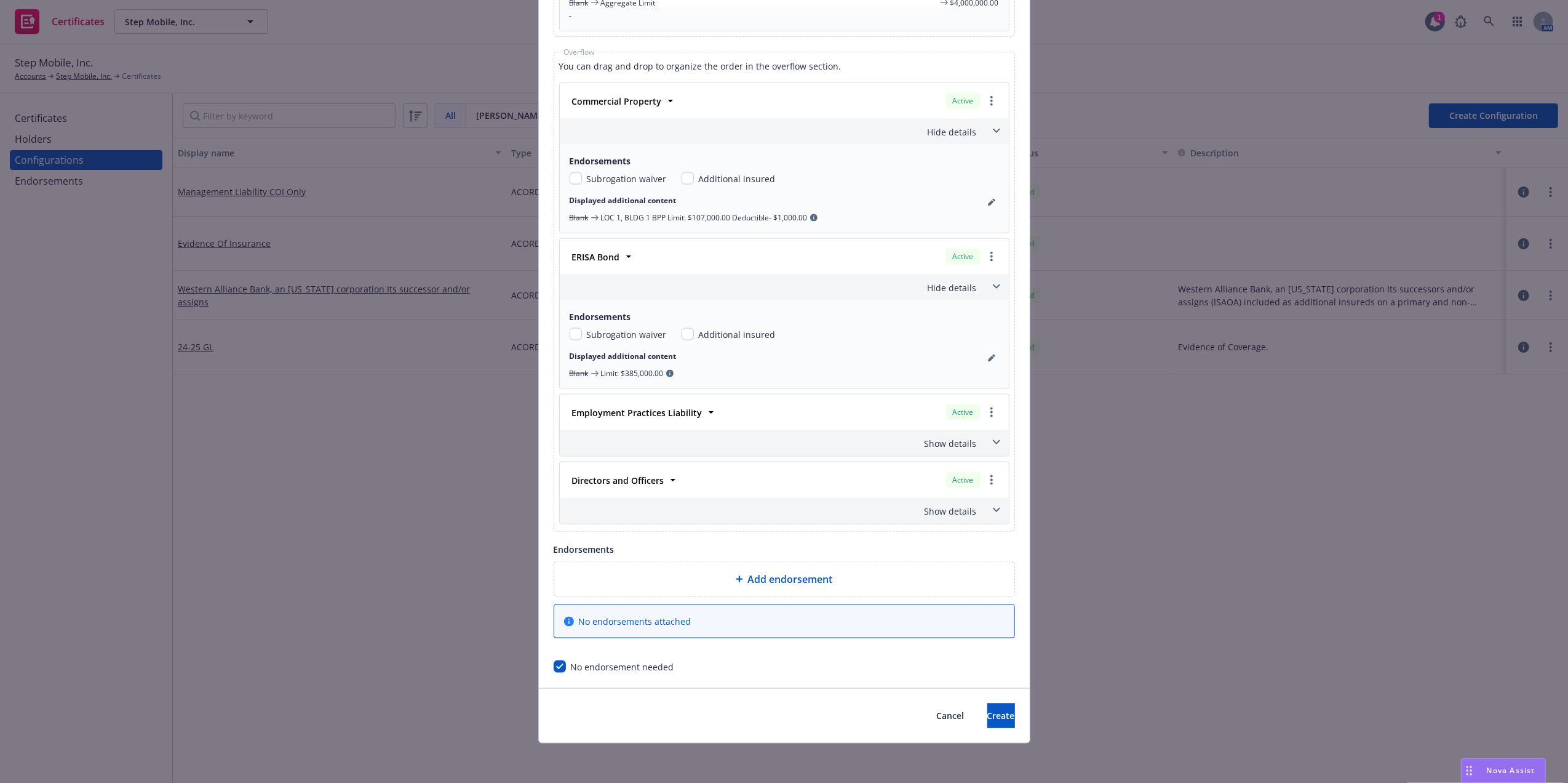
click at [993, 443] on icon at bounding box center [997, 442] width 8 height 5
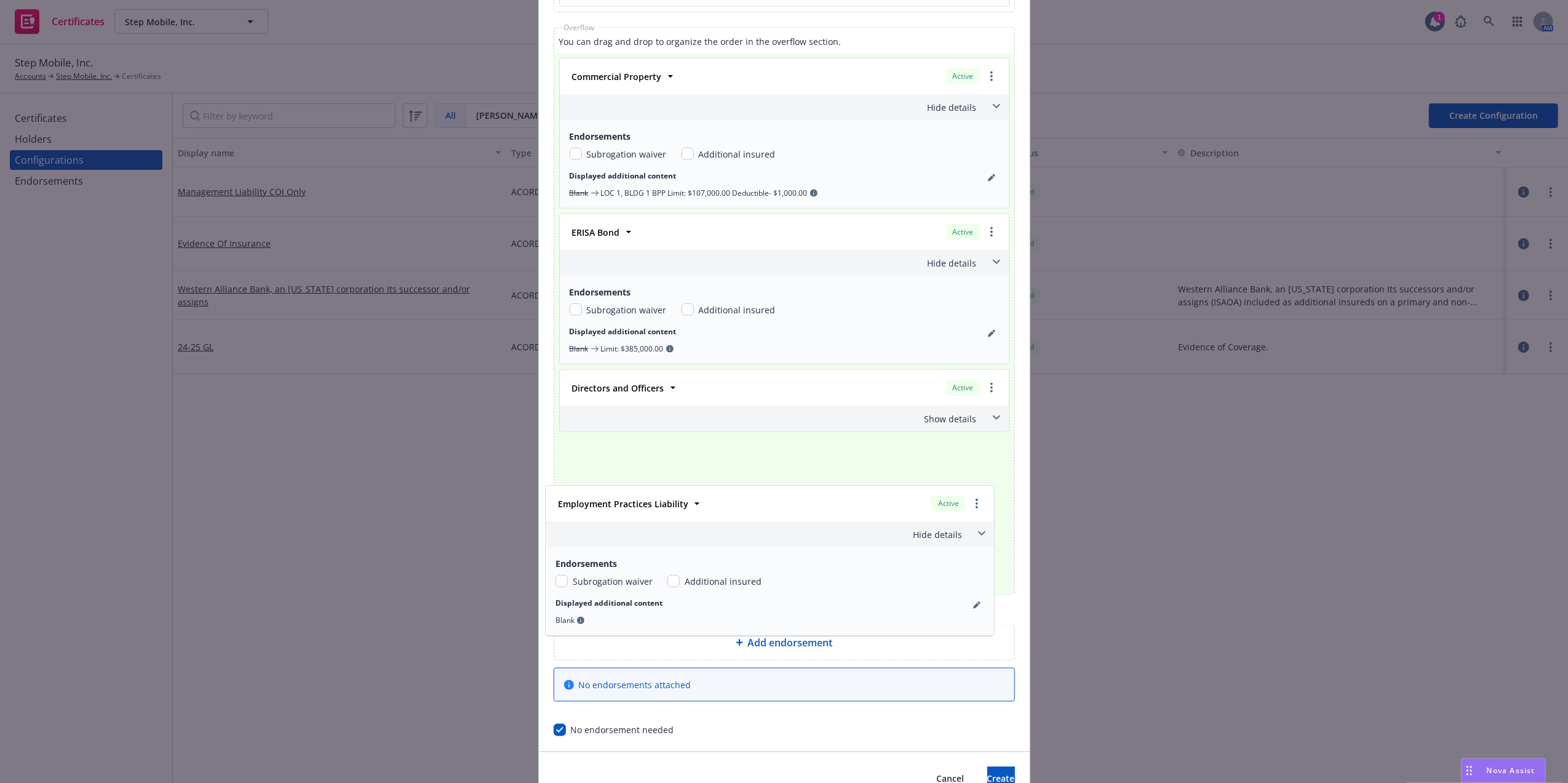
drag, startPoint x: 709, startPoint y: 415, endPoint x: 713, endPoint y: 470, distance: 55.1
click at [711, 472] on div "Commercial Property Active Policy number 57 SBA BH0VX1 Premium $2,459.00 Effect…" at bounding box center [784, 324] width 450 height 532
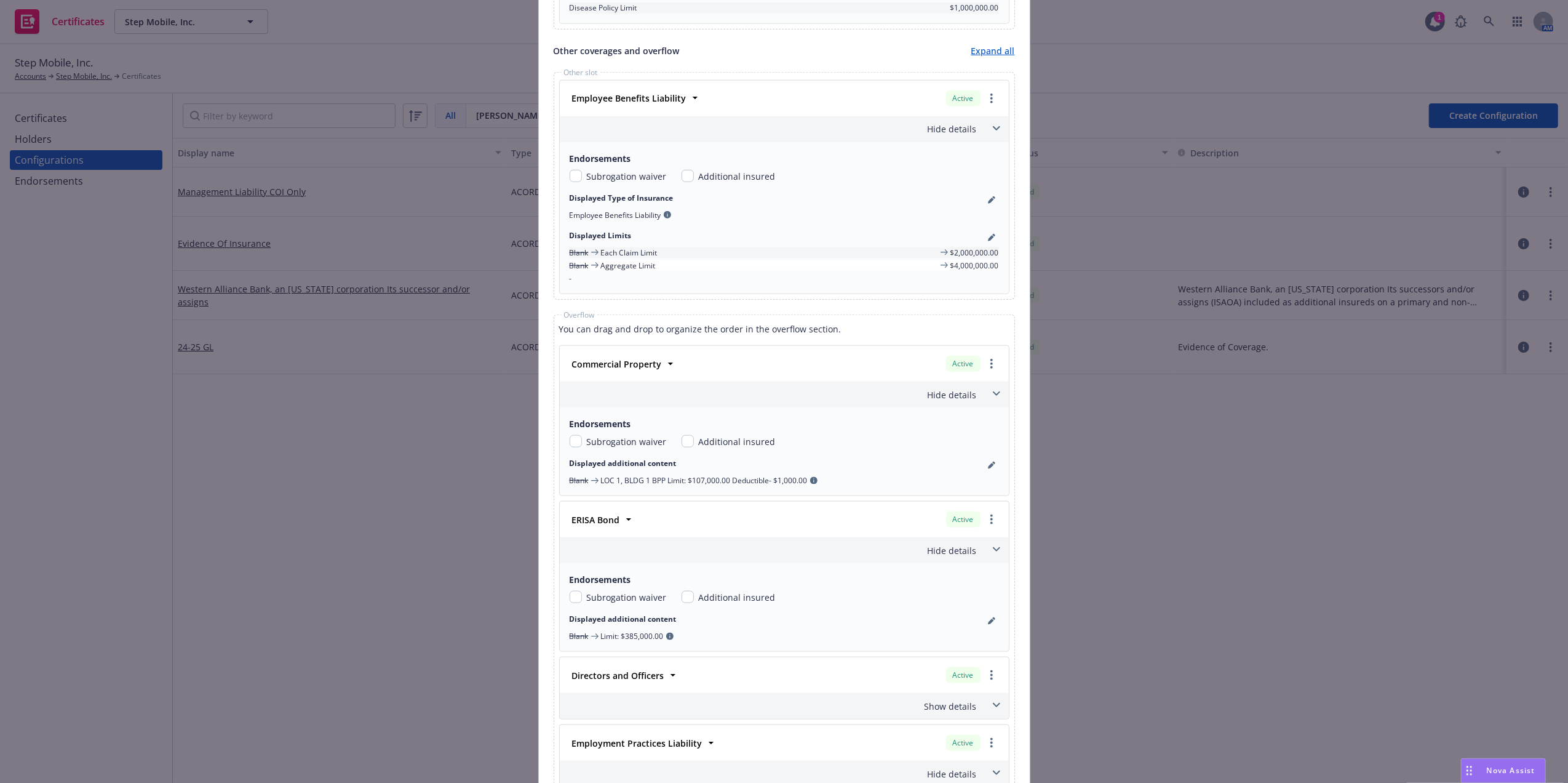
scroll to position [1557, 0]
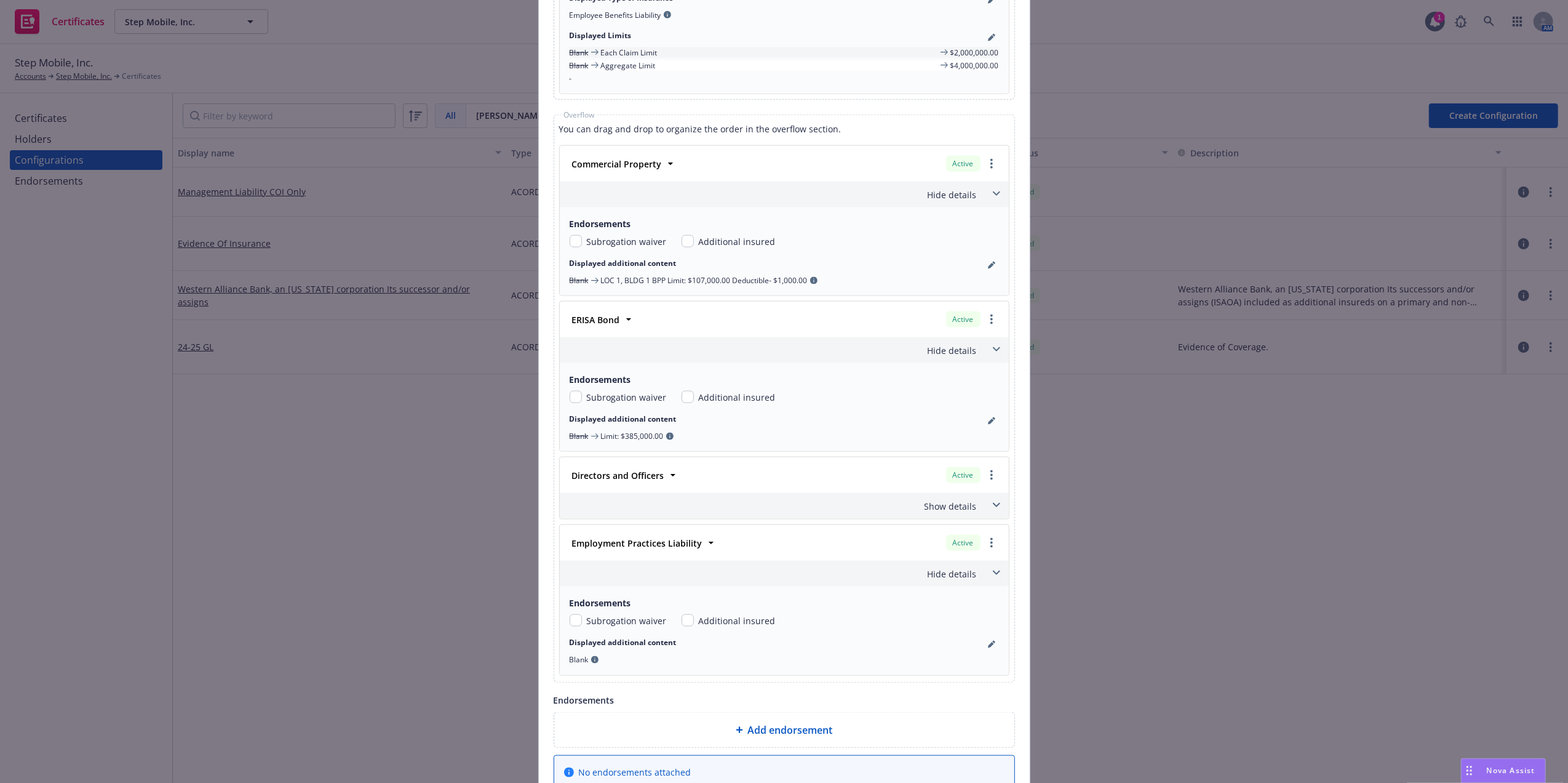
click at [987, 516] on span at bounding box center [997, 505] width 19 height 19
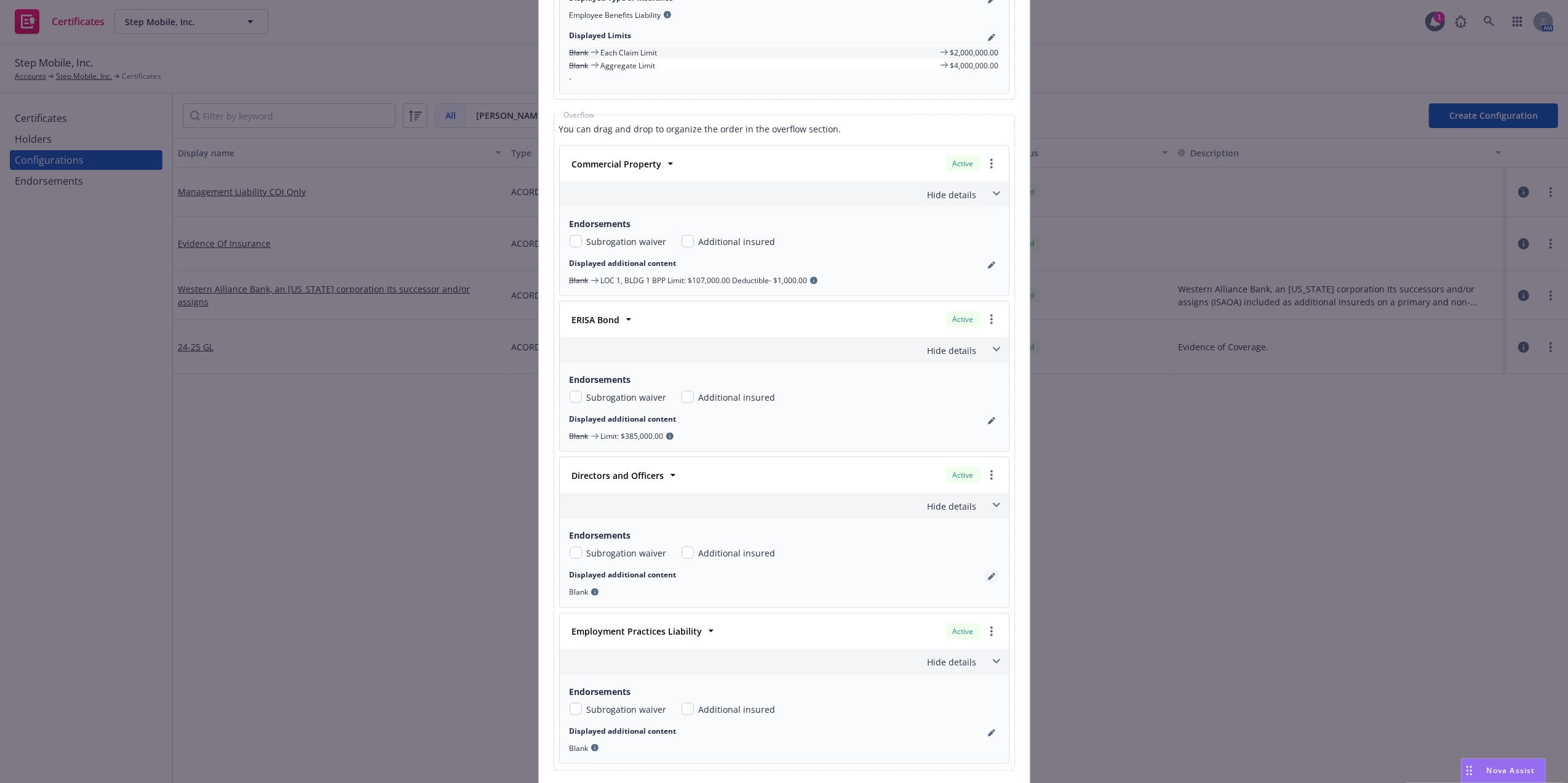
click at [988, 580] on icon "pencil" at bounding box center [992, 578] width 8 height 8
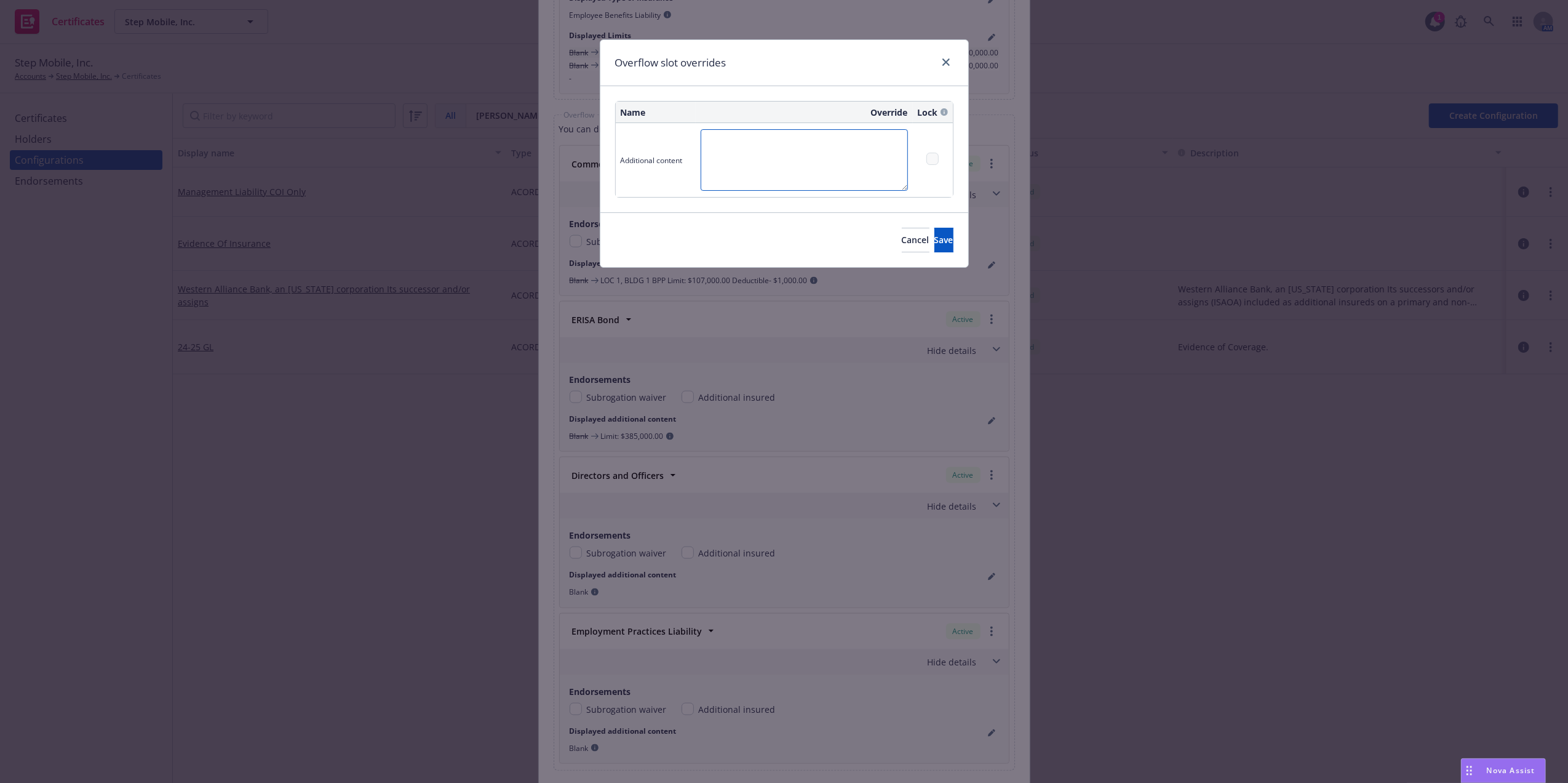
click at [760, 158] on textarea at bounding box center [805, 160] width 207 height 62
paste textarea "Limits: $2,000,000.00 Retention: $50,000.00"
type textarea "Limits: $2,000,000.00 Retention: $50,000.00"
click at [935, 237] on span "Save" at bounding box center [944, 239] width 19 height 12
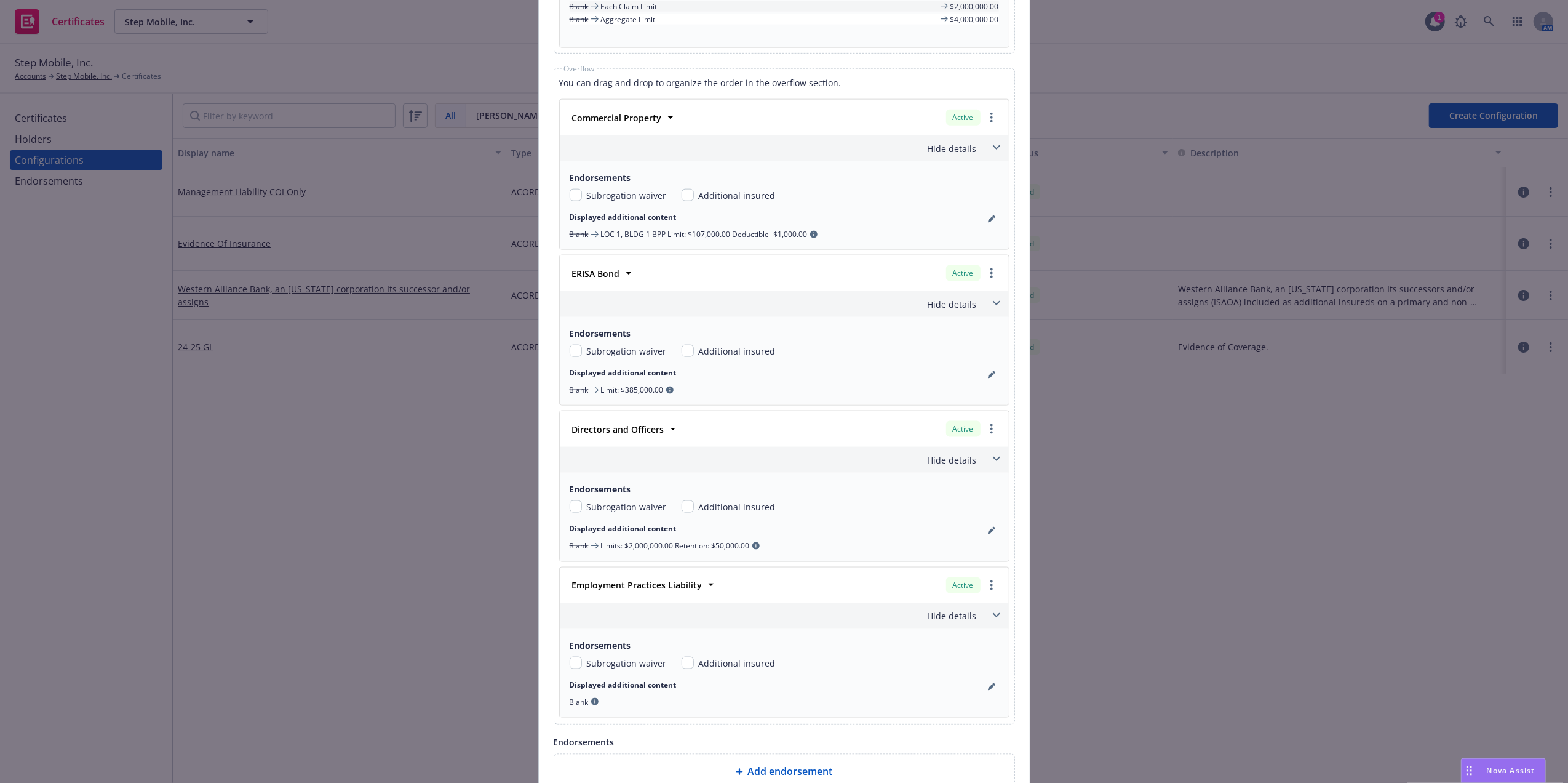
scroll to position [1746, 0]
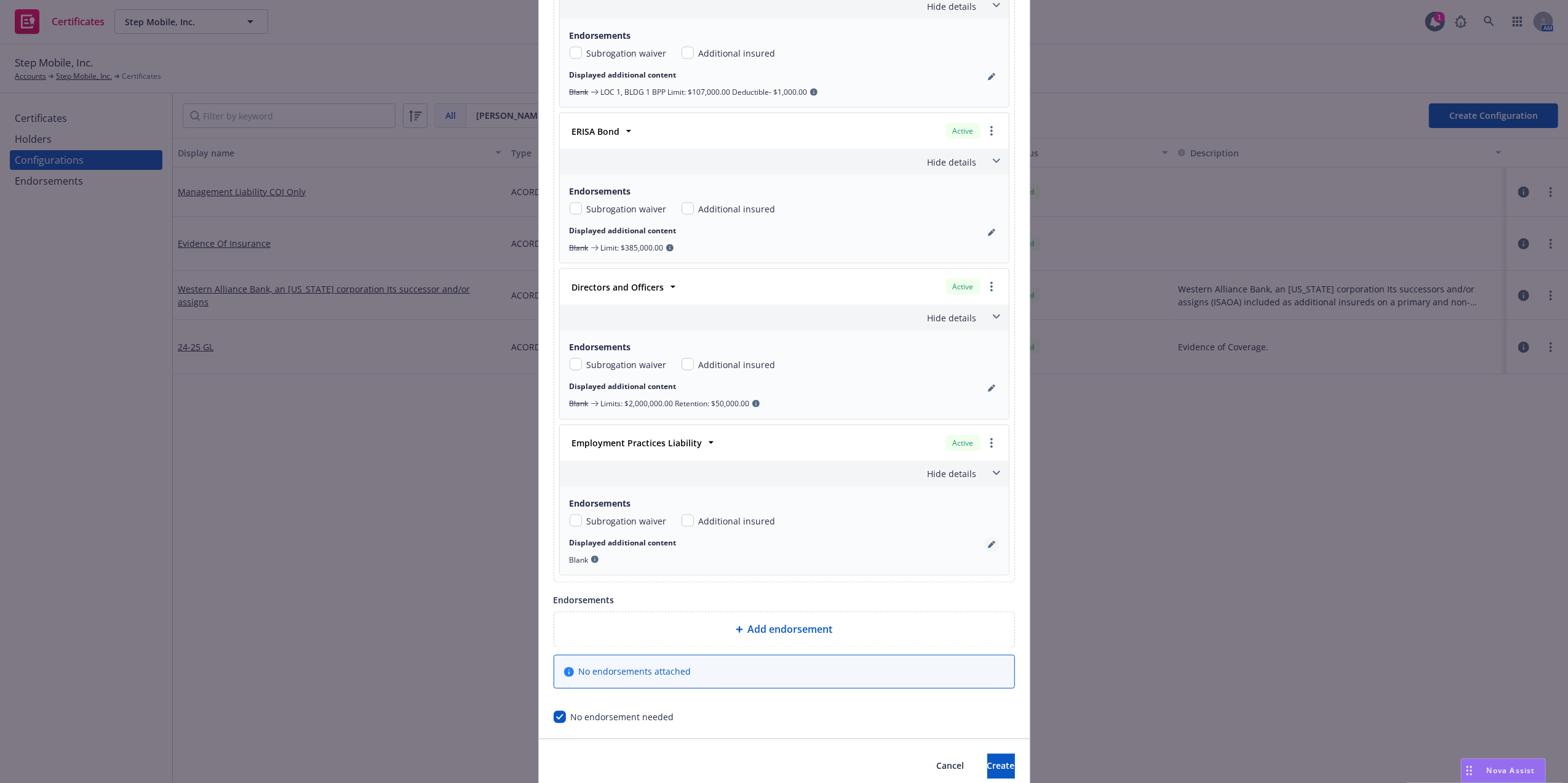
click at [986, 546] on link "pencil" at bounding box center [992, 545] width 15 height 15
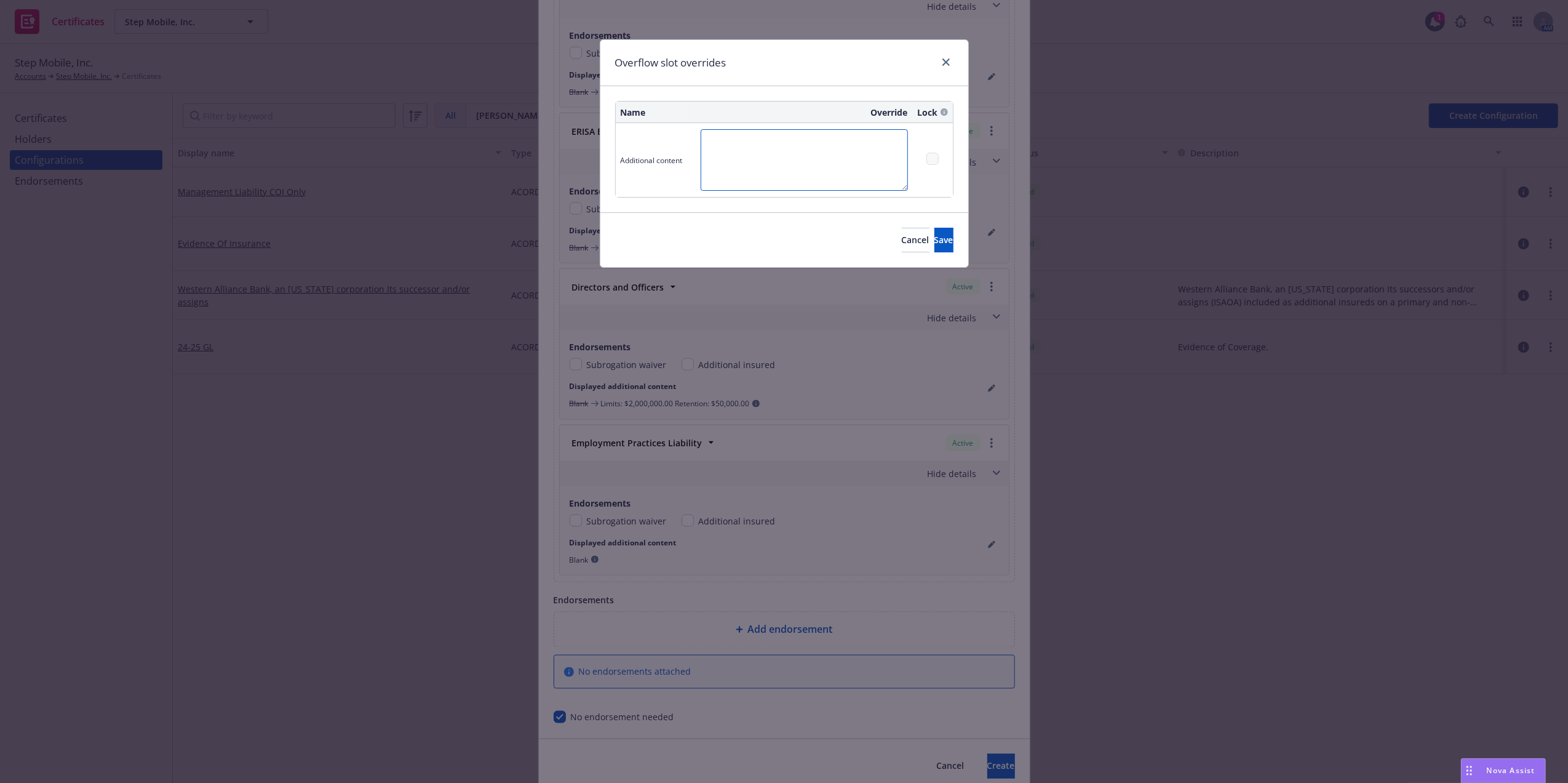
click at [772, 141] on textarea at bounding box center [805, 160] width 207 height 62
paste textarea "$1,000,000.00 Retention: $50,000.00"
type textarea "$1,000,000.00 Retention: $50,000.00"
click at [935, 244] on span "Save" at bounding box center [944, 239] width 19 height 12
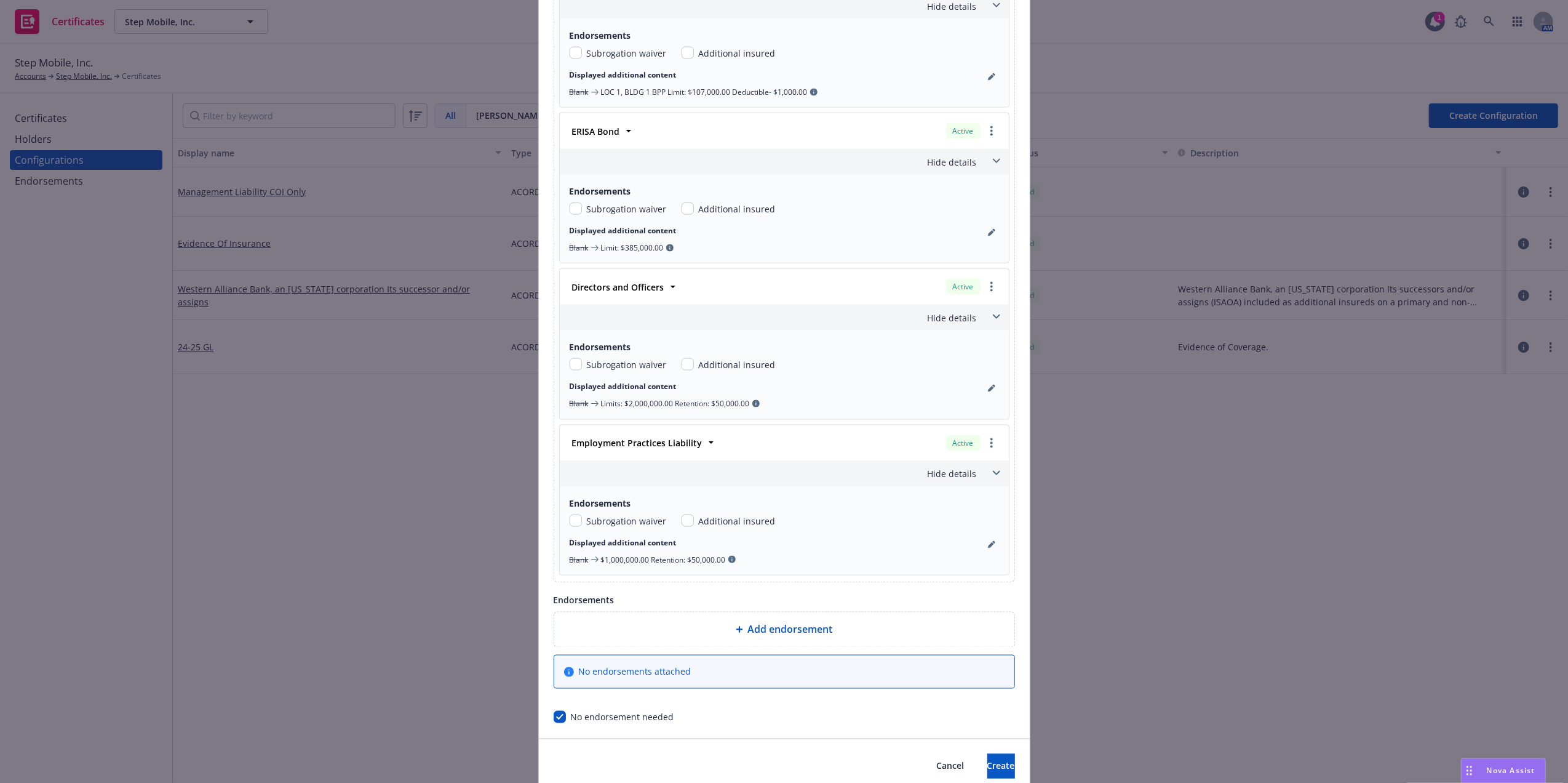
scroll to position [1802, 0]
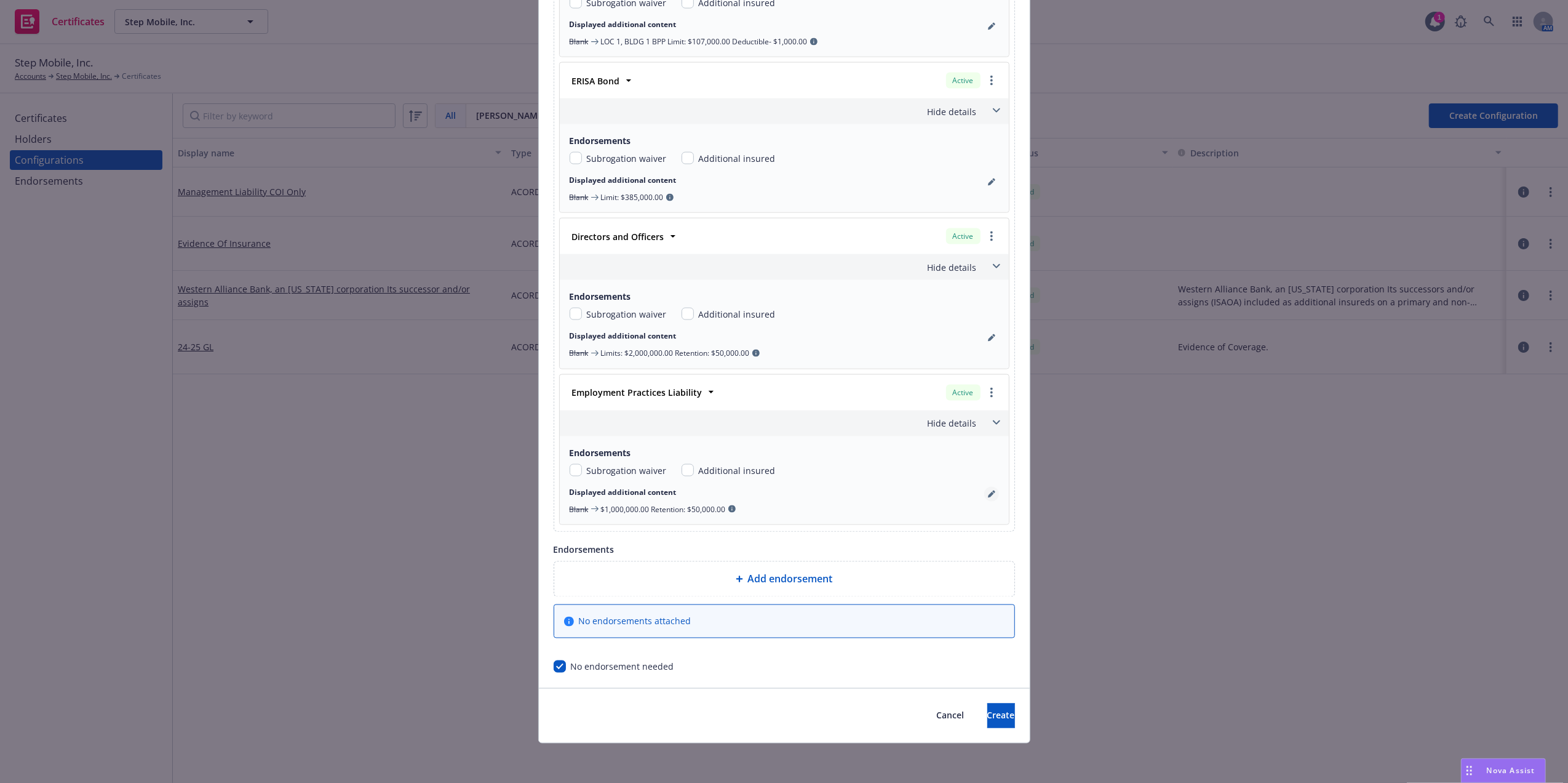
click at [993, 492] on icon "pencil" at bounding box center [994, 491] width 3 height 3
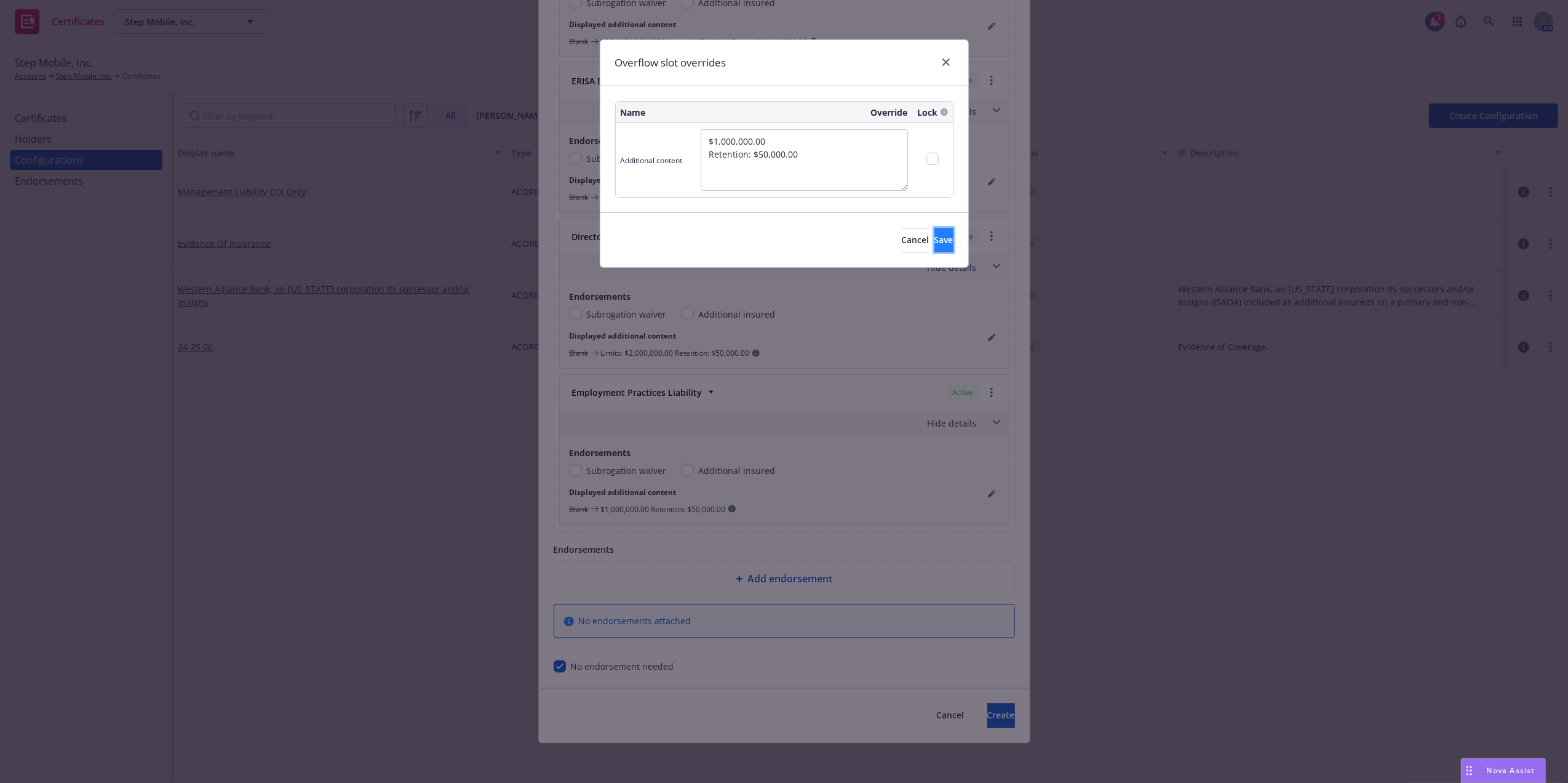
click at [937, 247] on button "Save" at bounding box center [944, 239] width 19 height 24
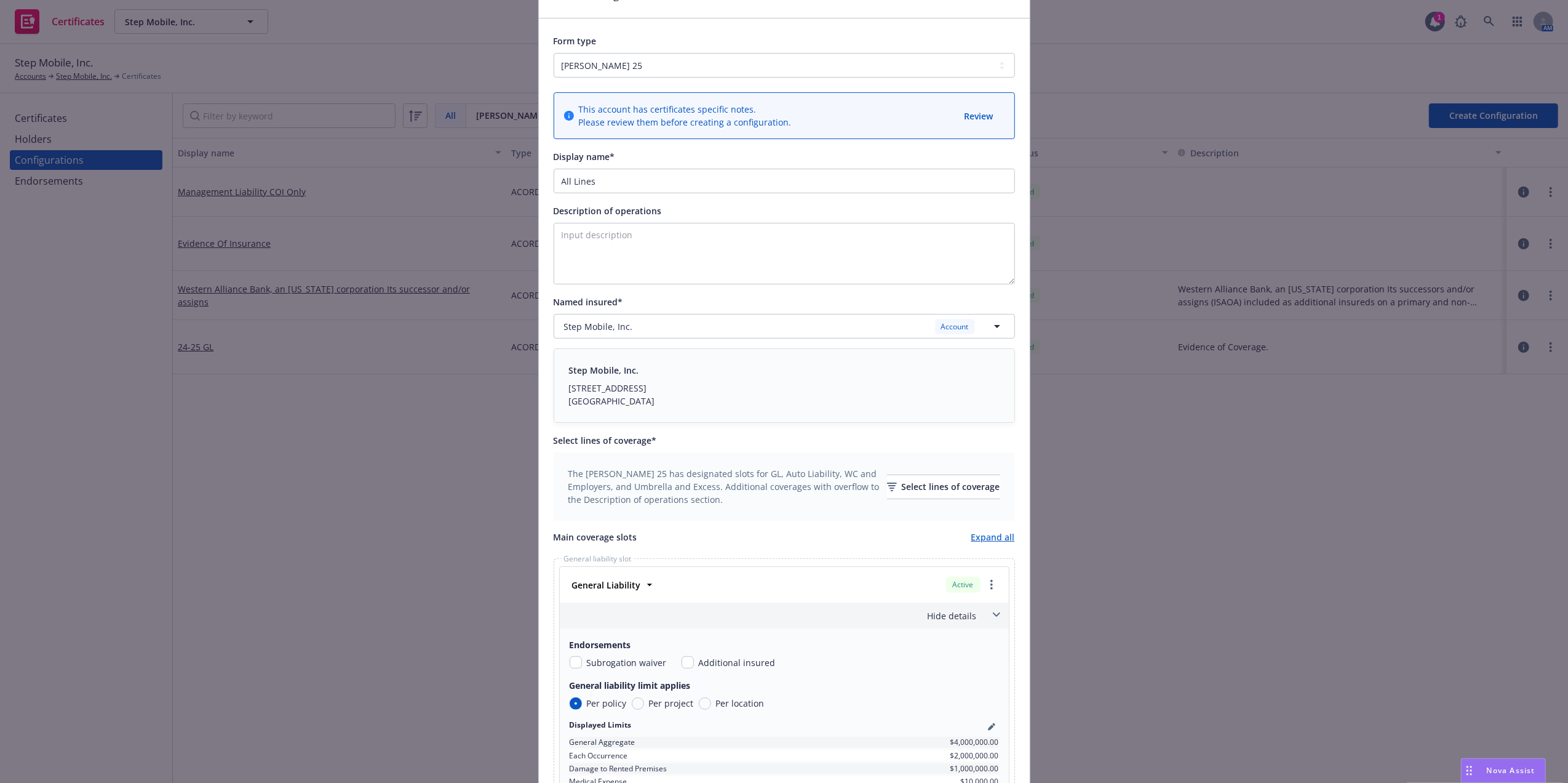
scroll to position [0, 0]
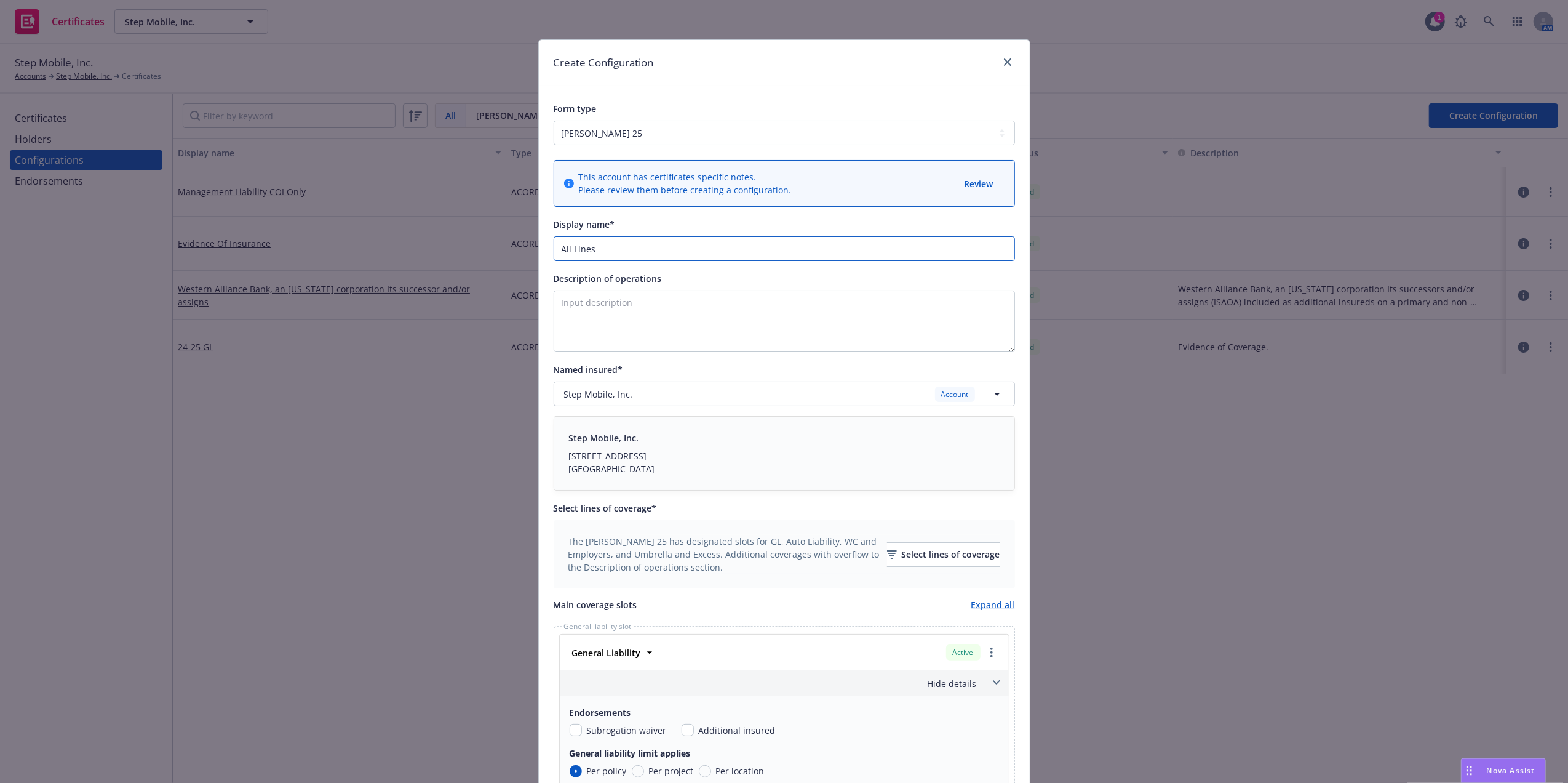
click at [554, 250] on input "All Lines" at bounding box center [784, 248] width 462 height 24
type input "25-26 All Lines"
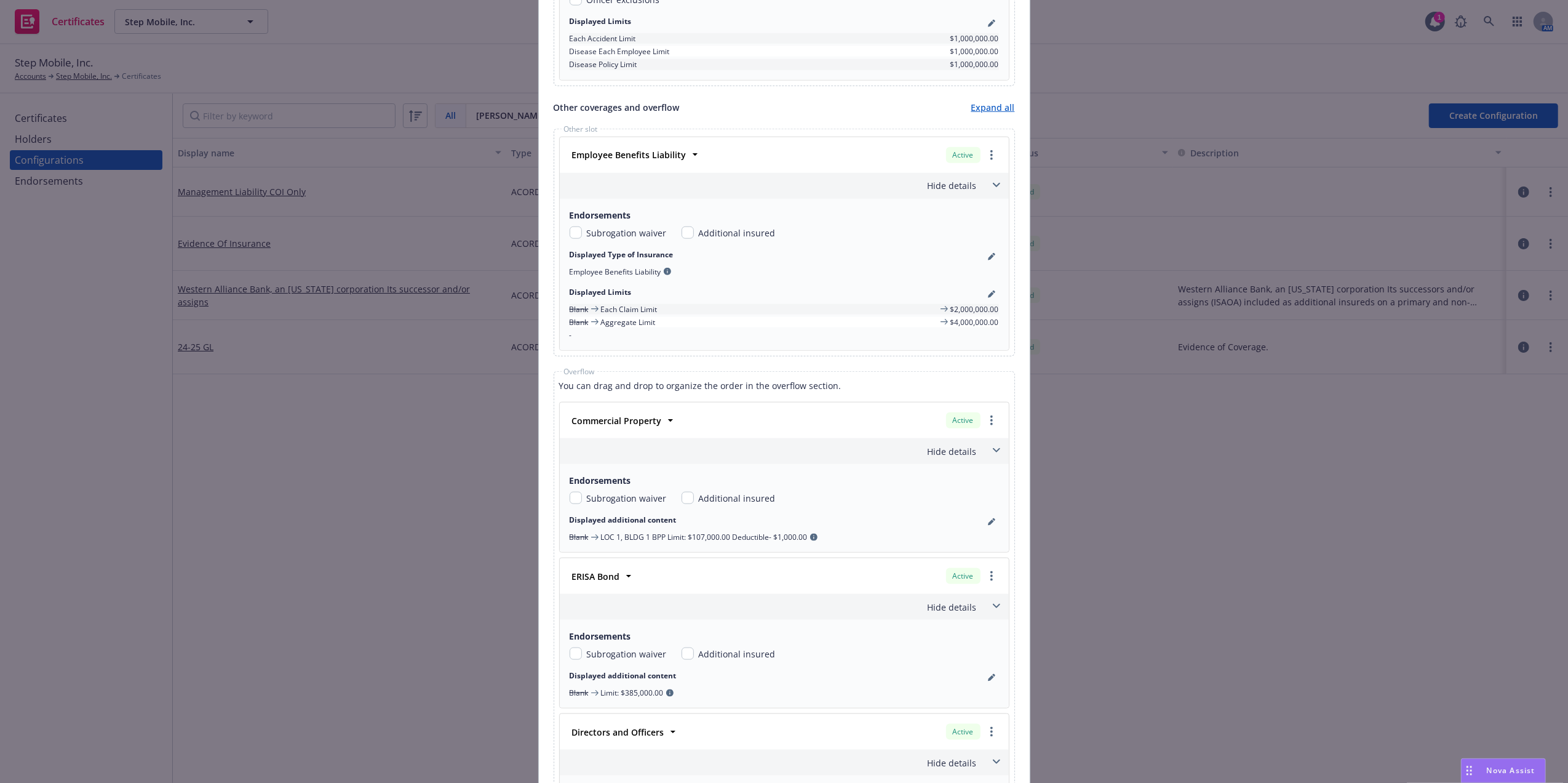
scroll to position [1802, 0]
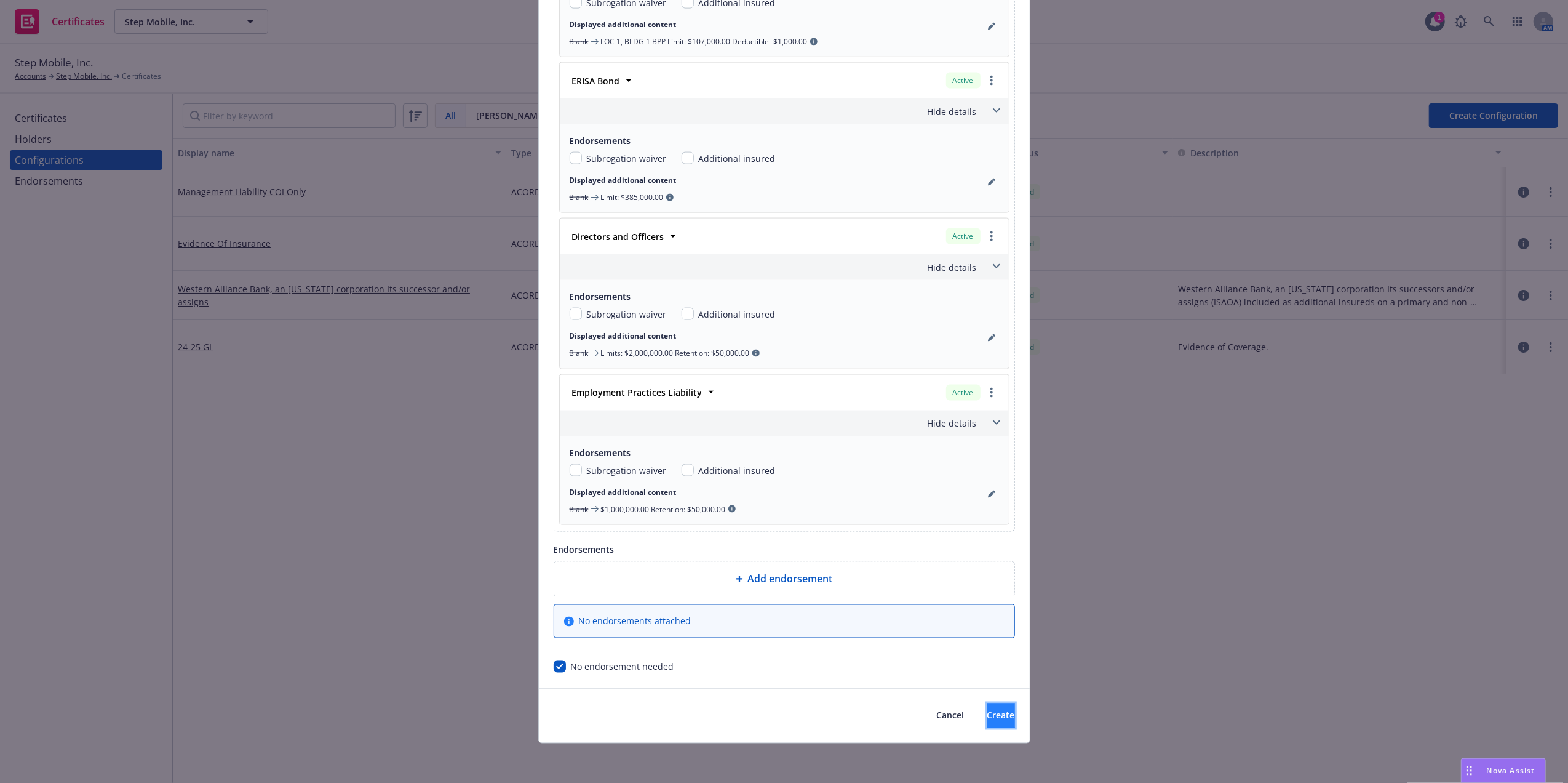
click at [988, 713] on span "Create" at bounding box center [1001, 716] width 28 height 12
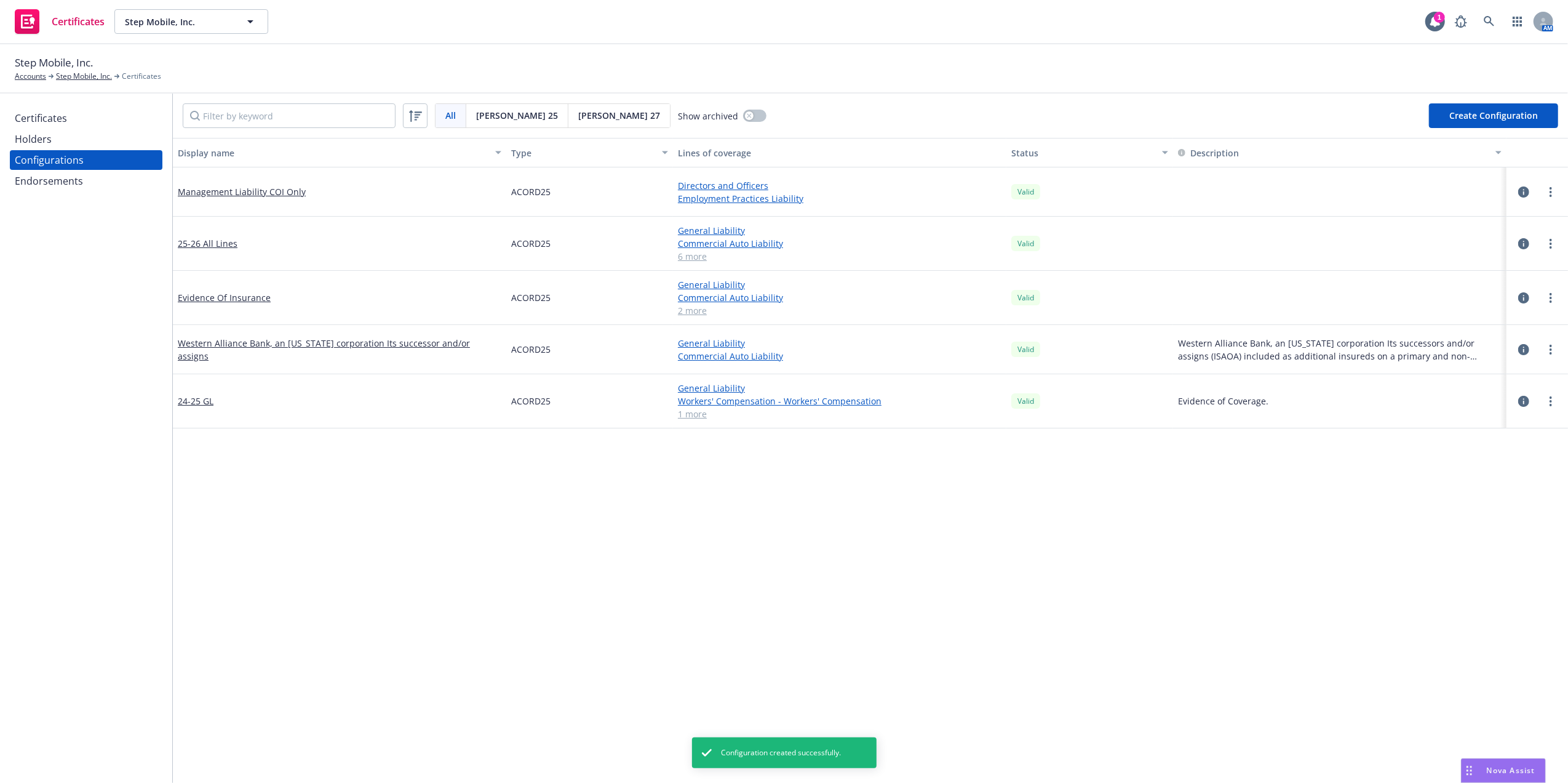
click at [380, 234] on div "25-26 All Lines" at bounding box center [340, 244] width 333 height 54
click at [54, 141] on div "Holders" at bounding box center [85, 139] width 142 height 19
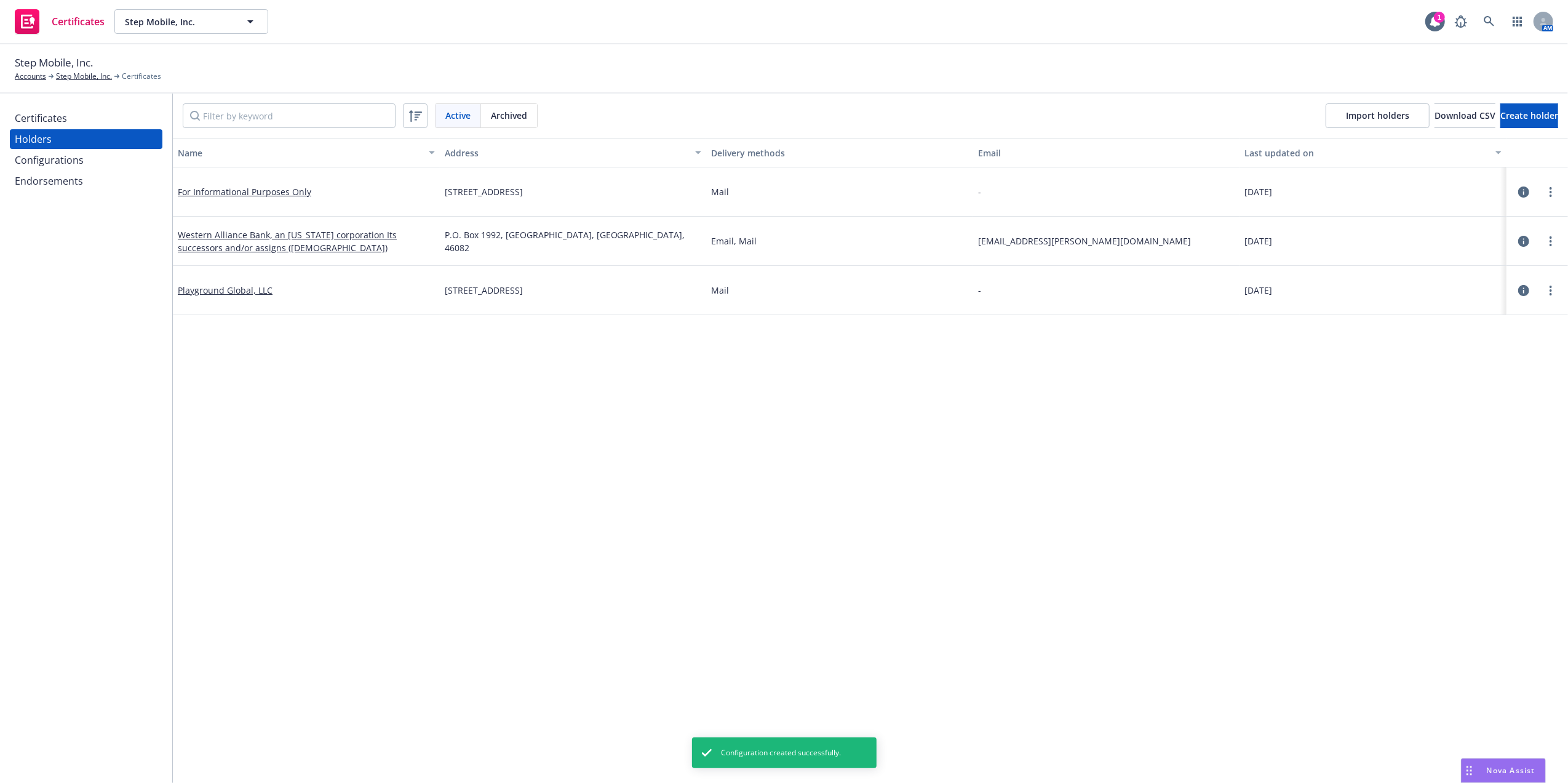
click at [50, 113] on div "Certificates" at bounding box center [41, 118] width 52 height 19
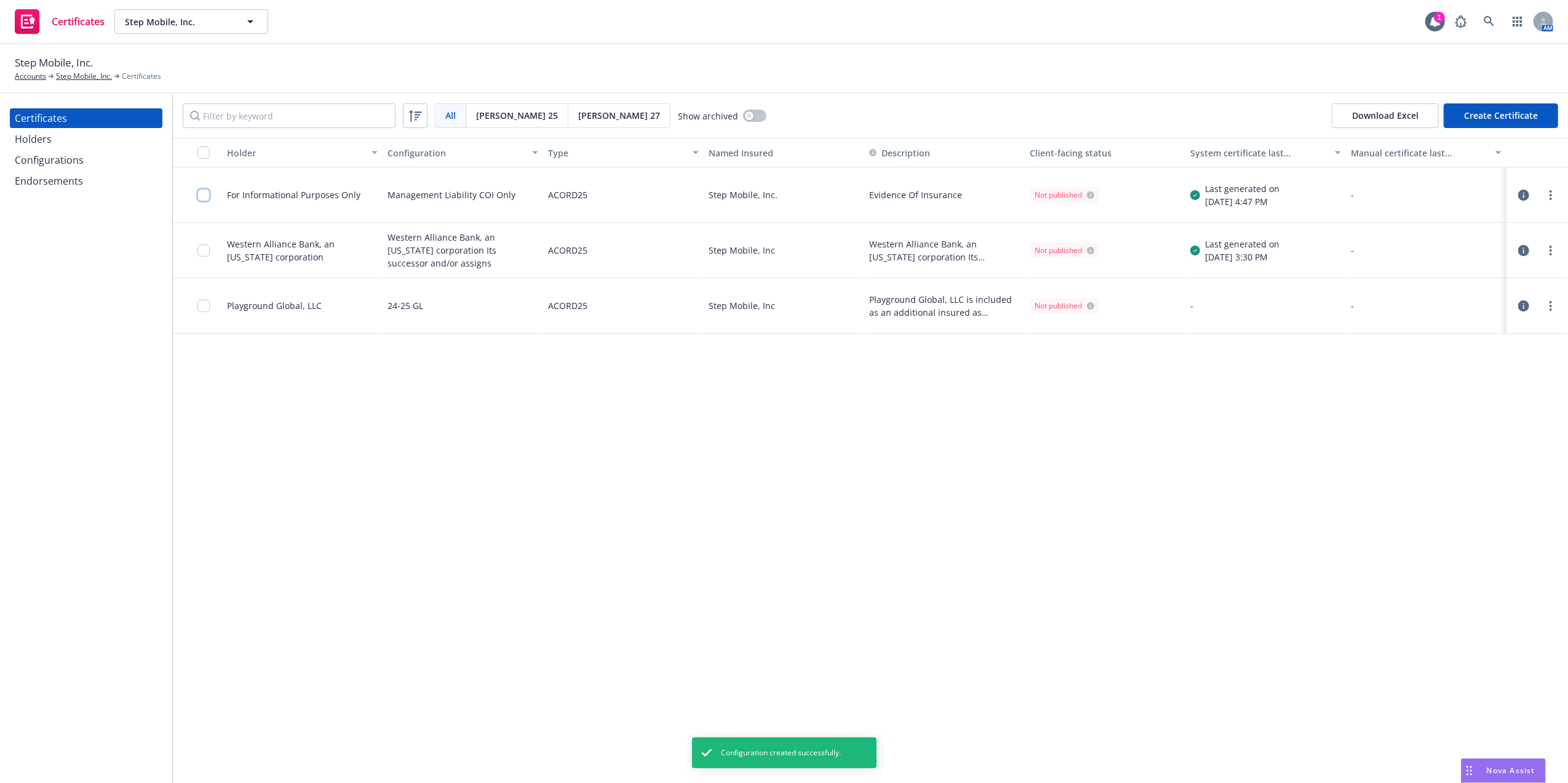
click at [205, 196] on input "checkbox" at bounding box center [203, 195] width 13 height 13
click at [1555, 192] on link "more" at bounding box center [1551, 195] width 15 height 15
click at [1465, 217] on link "Edit" at bounding box center [1459, 220] width 197 height 24
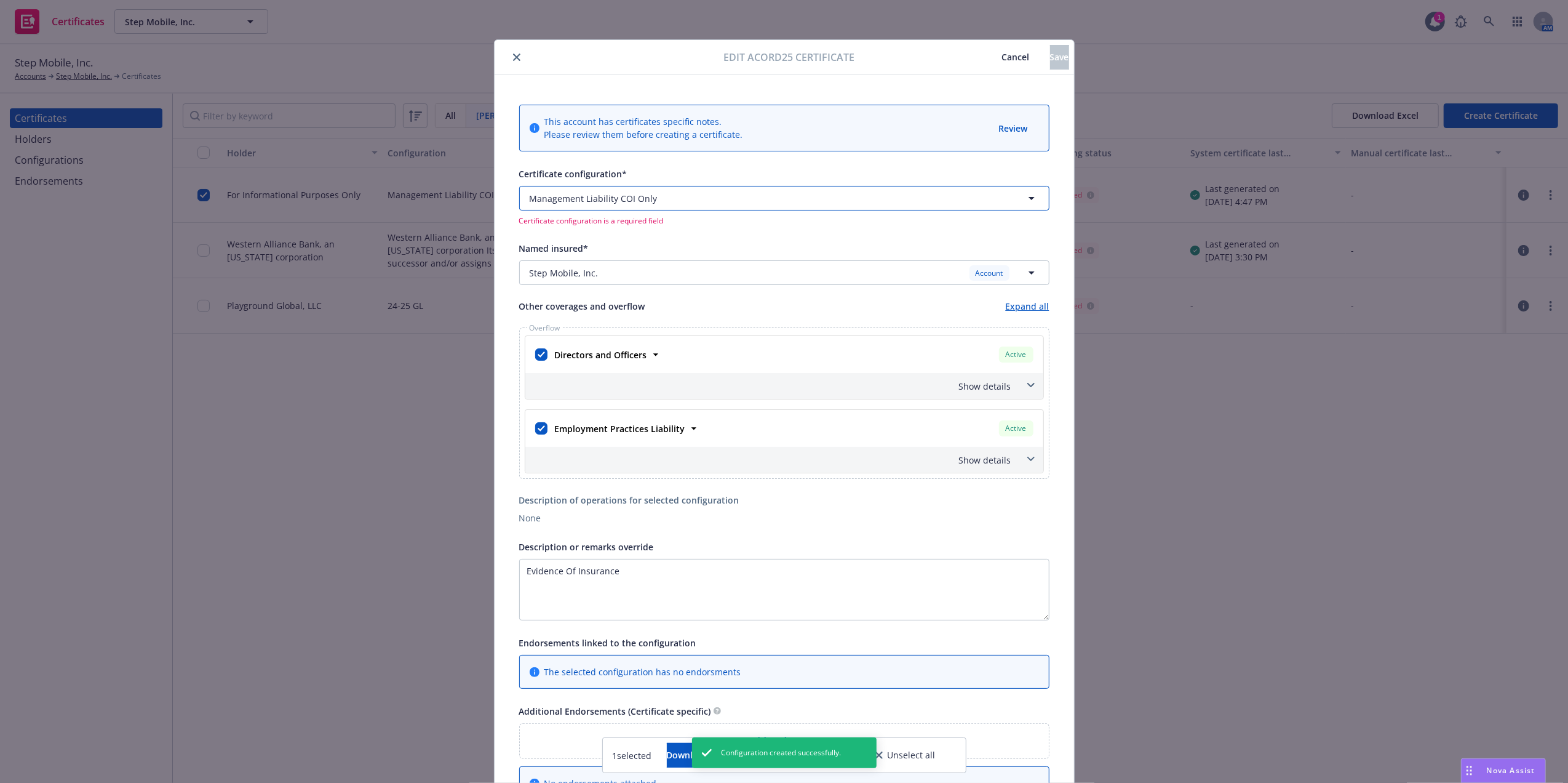
click at [648, 200] on div "Management Liability COI Only" at bounding box center [729, 198] width 400 height 13
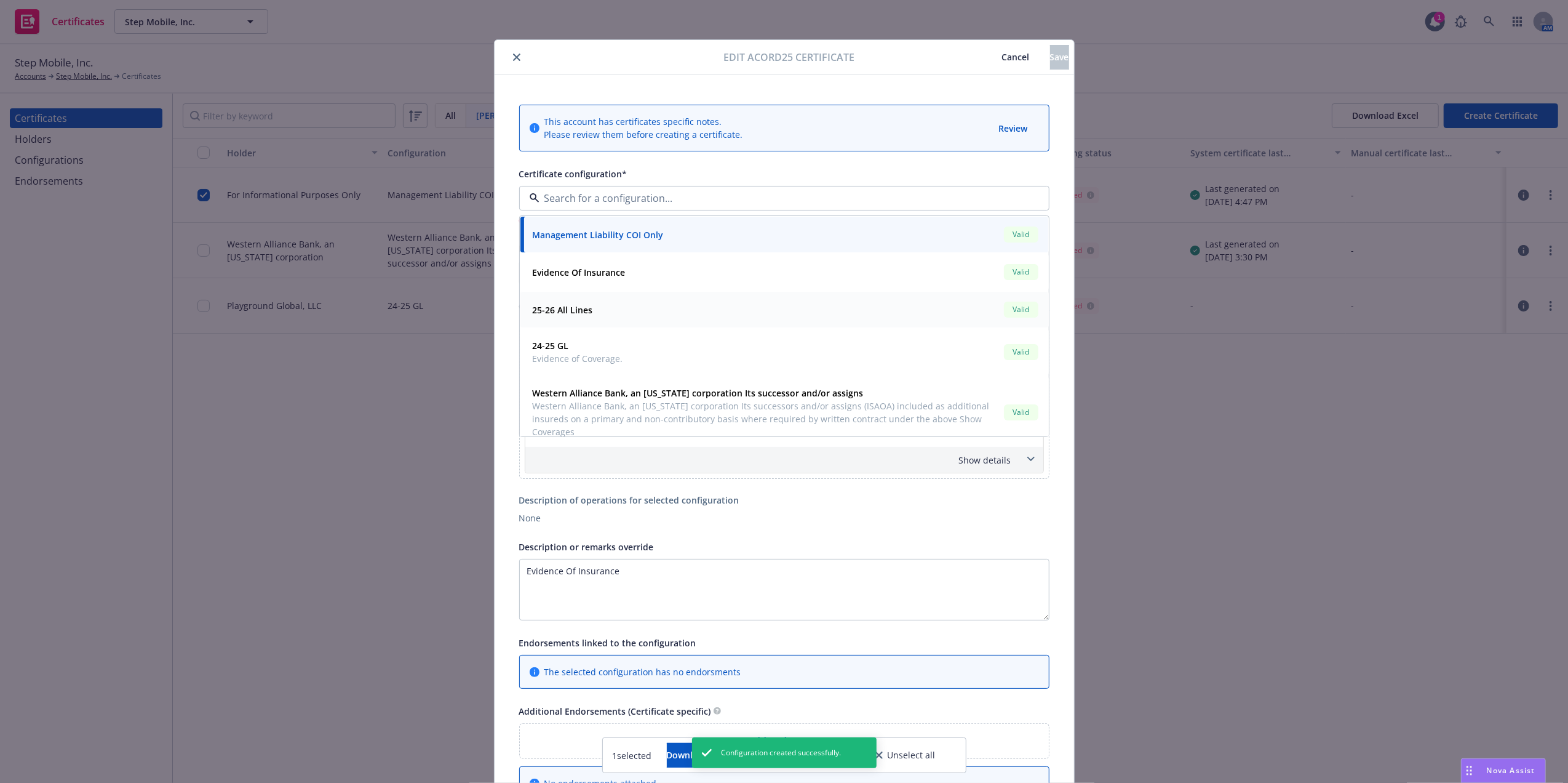
click at [576, 308] on strong "25-26 All Lines" at bounding box center [563, 310] width 60 height 12
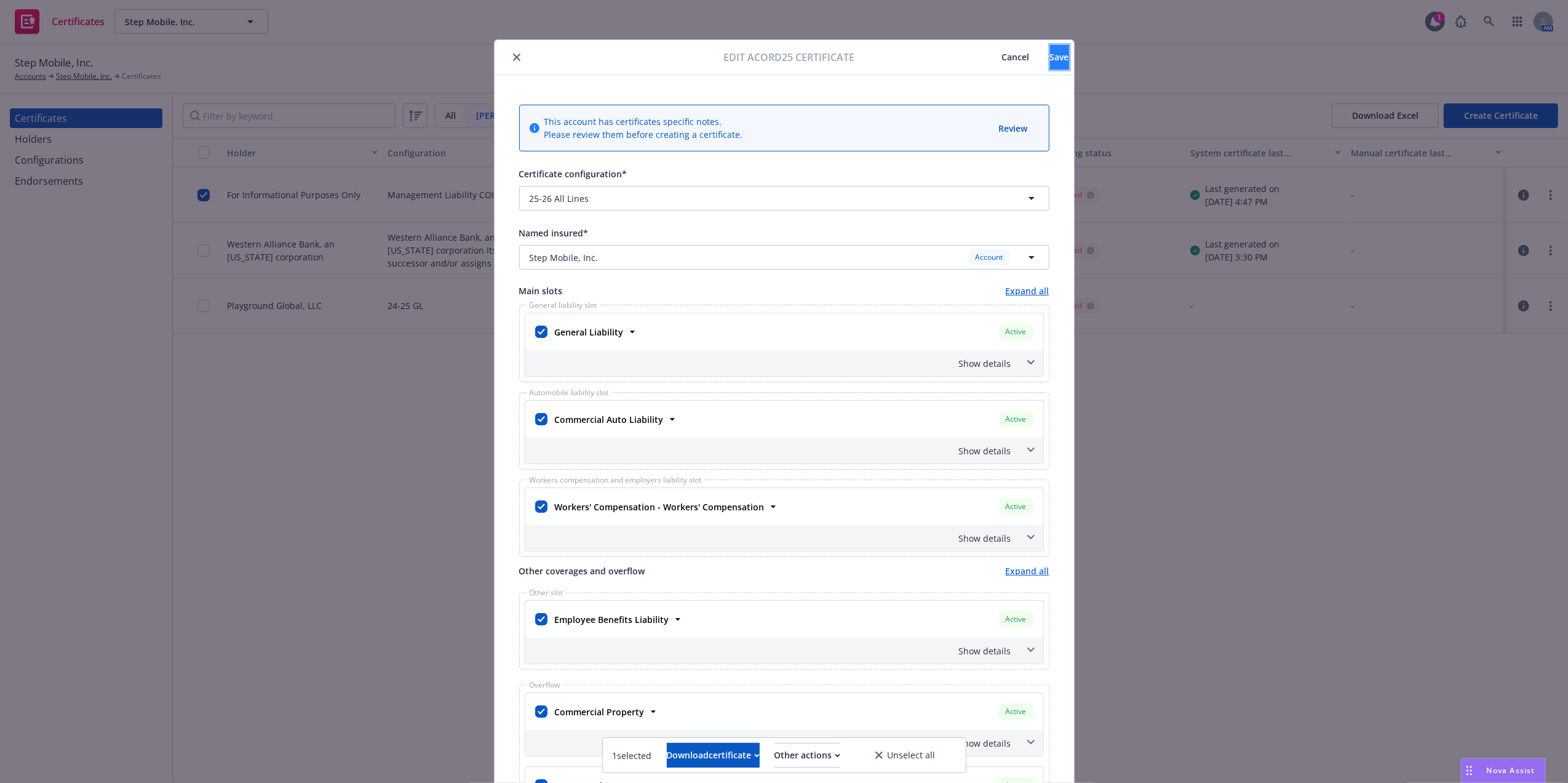
click at [1051, 59] on button "Save" at bounding box center [1061, 56] width 19 height 24
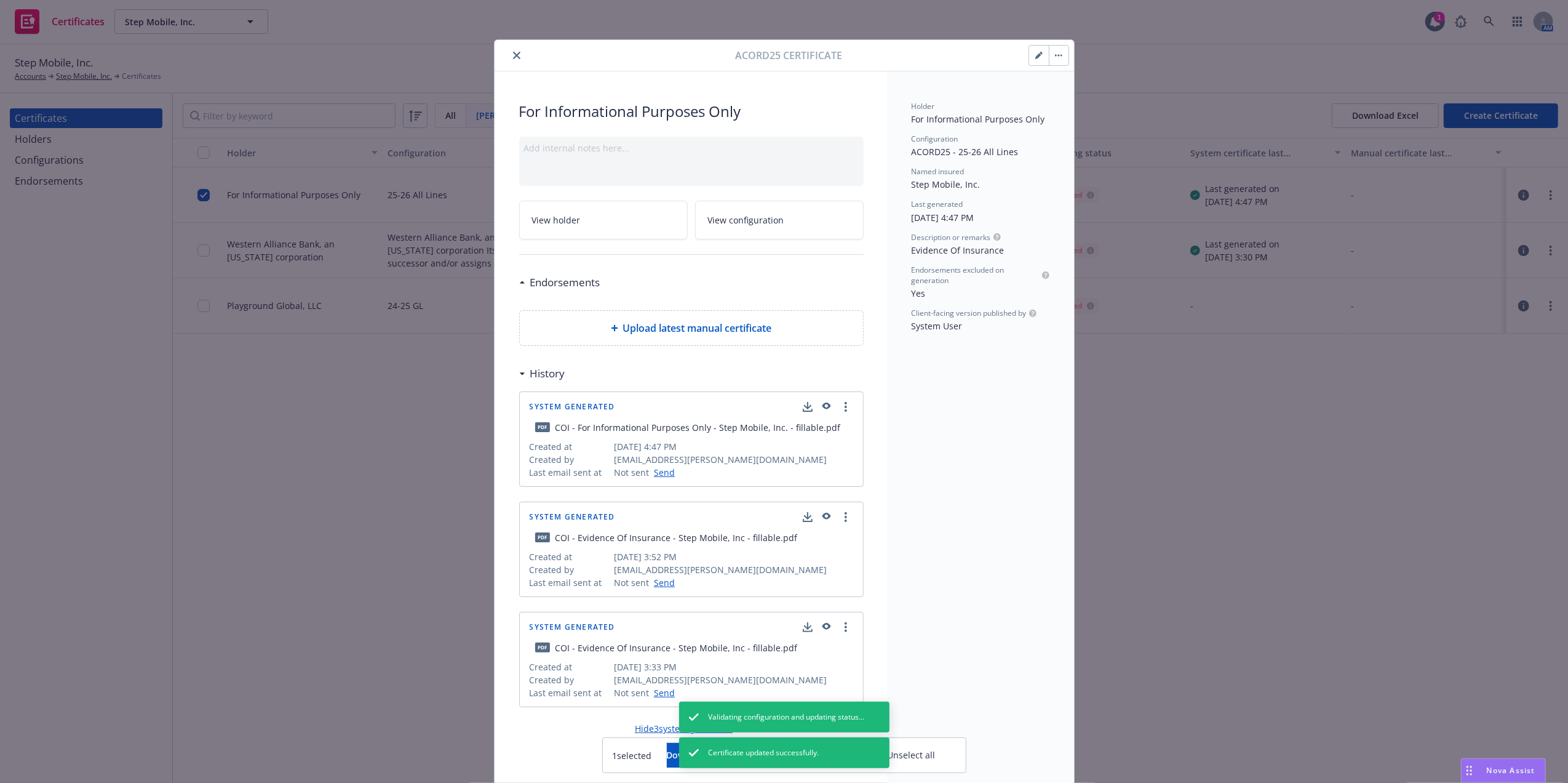
click at [513, 59] on icon "close" at bounding box center [517, 55] width 8 height 8
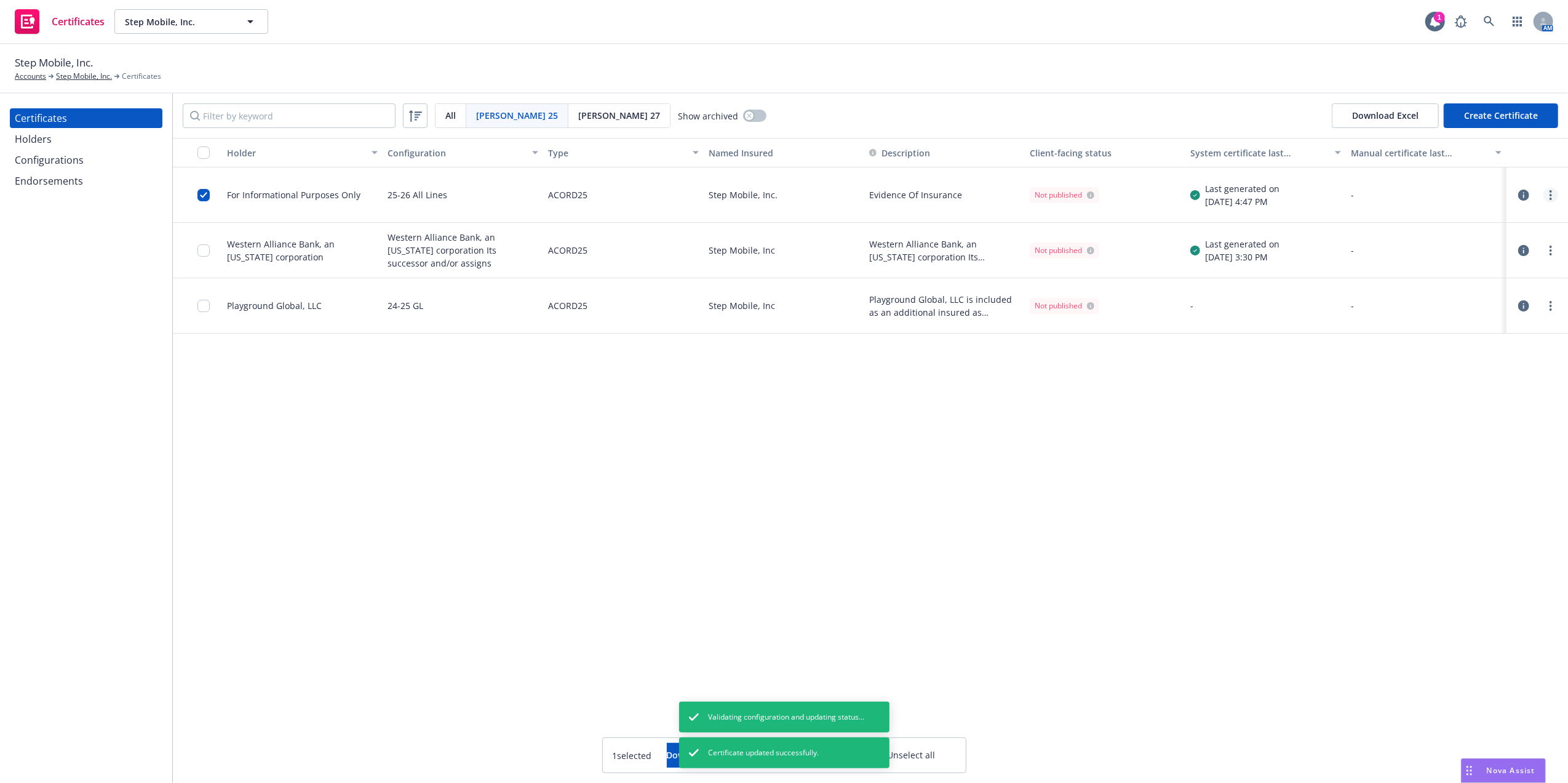
click at [1554, 193] on link "more" at bounding box center [1551, 195] width 15 height 15
click at [1429, 269] on link "Regenerate" at bounding box center [1459, 269] width 197 height 24
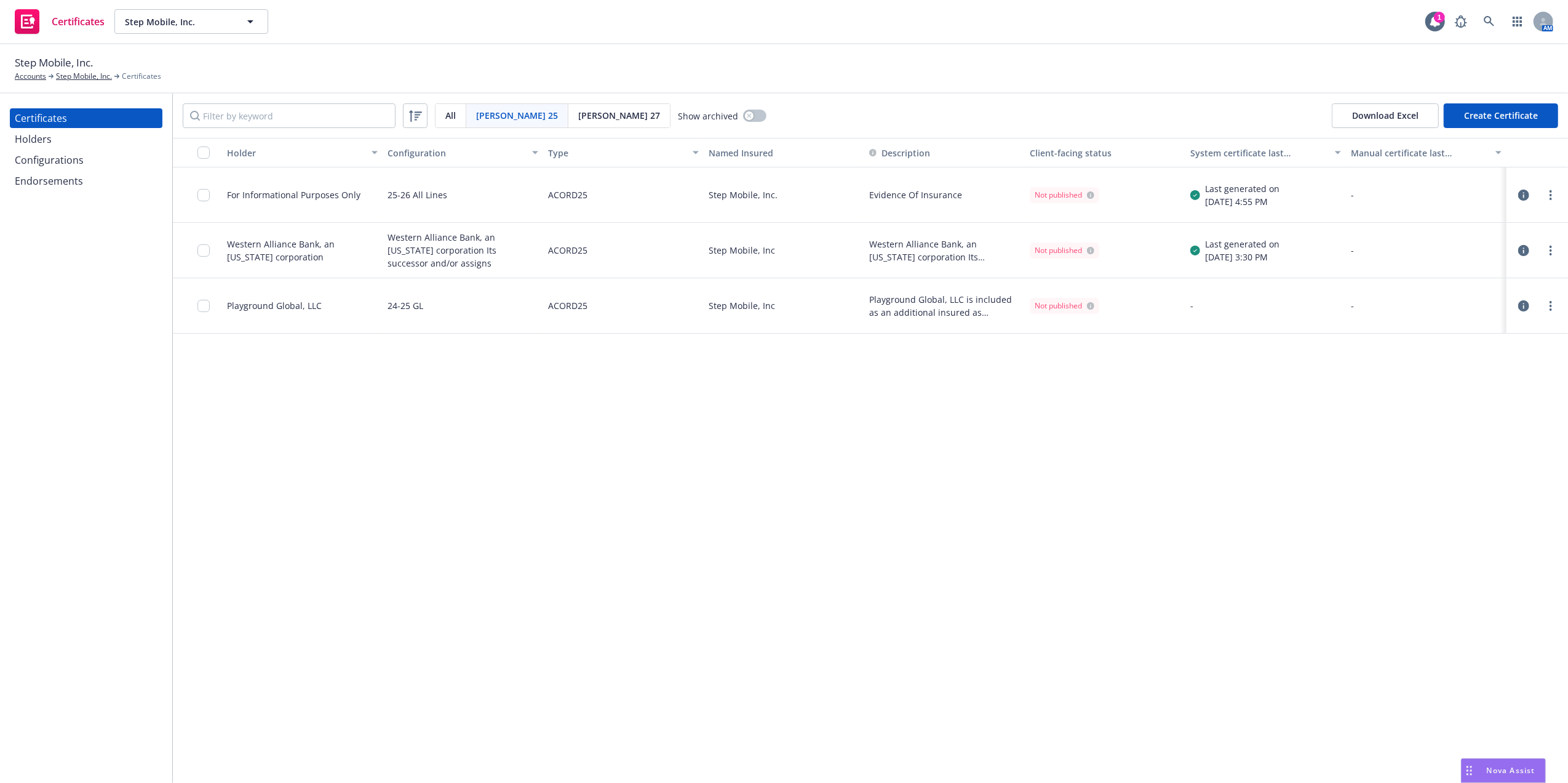
click at [196, 193] on div at bounding box center [198, 195] width 49 height 55
click at [200, 195] on input "checkbox" at bounding box center [203, 195] width 13 height 13
click at [712, 747] on div "Download certificate" at bounding box center [714, 755] width 93 height 23
click at [711, 720] on link "Download uneditable file" at bounding box center [649, 725] width 142 height 24
click at [200, 190] on input "checkbox" at bounding box center [203, 195] width 13 height 13
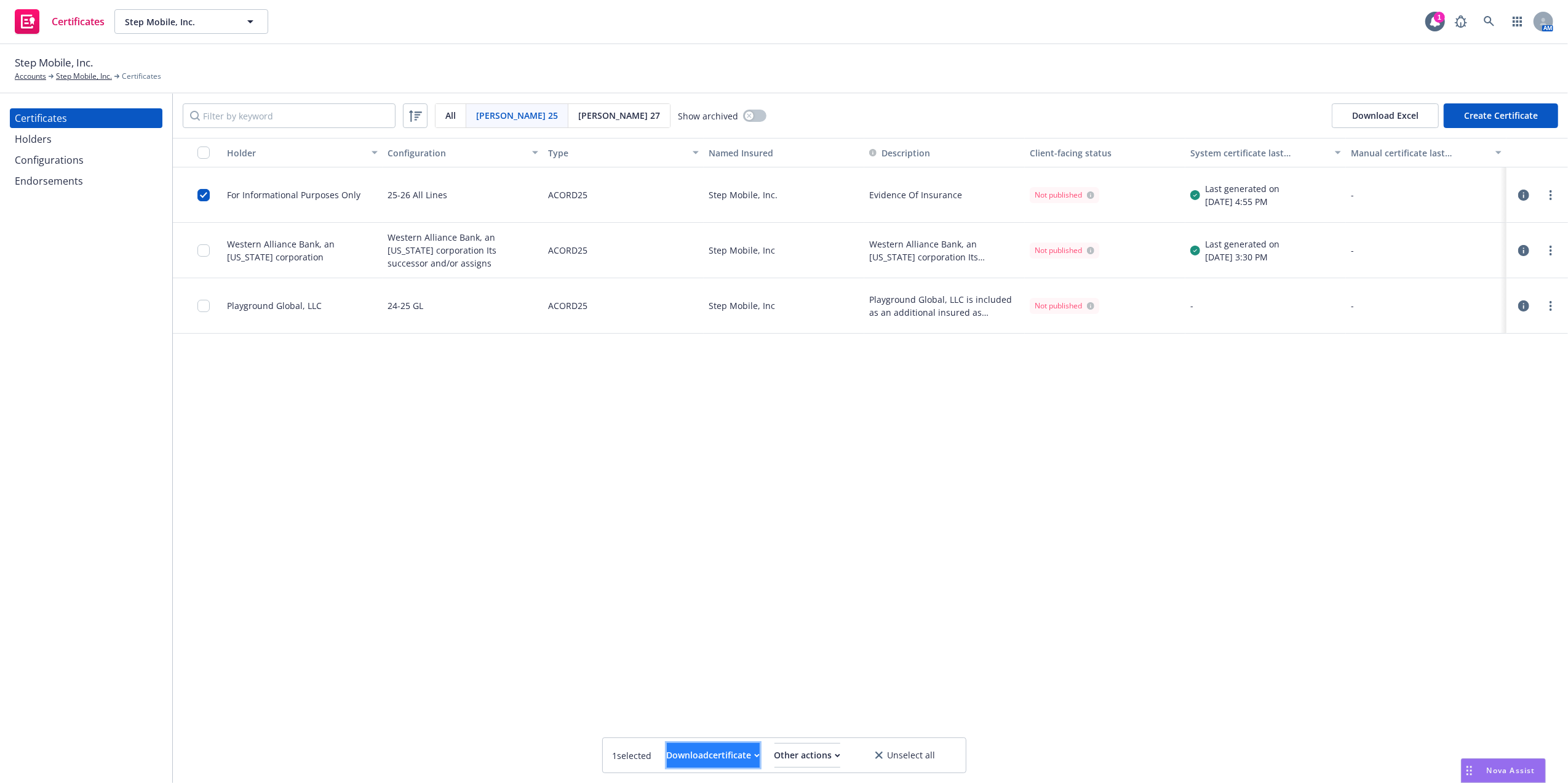
click at [723, 754] on div "Download certificate" at bounding box center [714, 755] width 93 height 23
click at [710, 722] on link "Download uneditable file" at bounding box center [649, 725] width 142 height 24
